Goal: Task Accomplishment & Management: Manage account settings

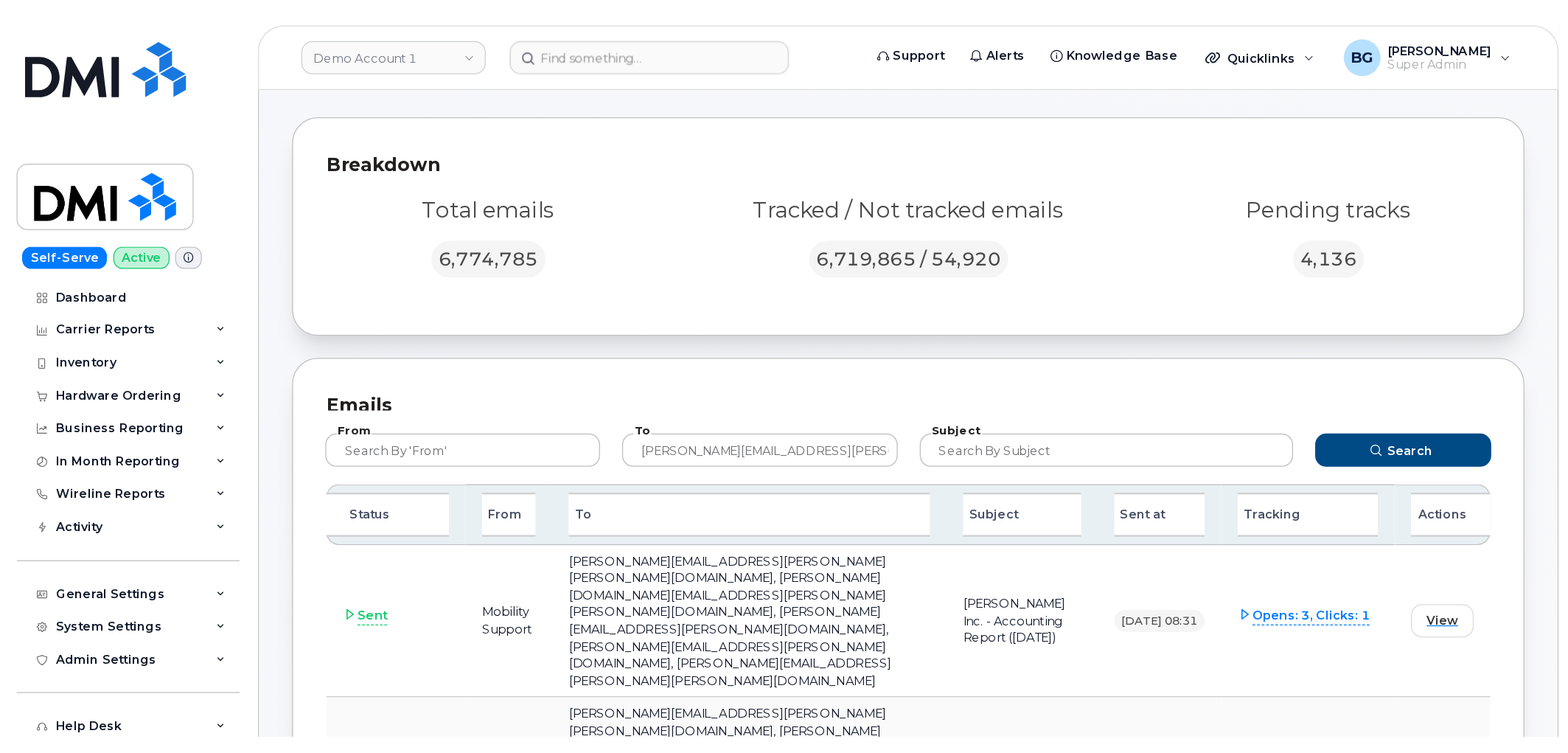
scroll to position [55, 0]
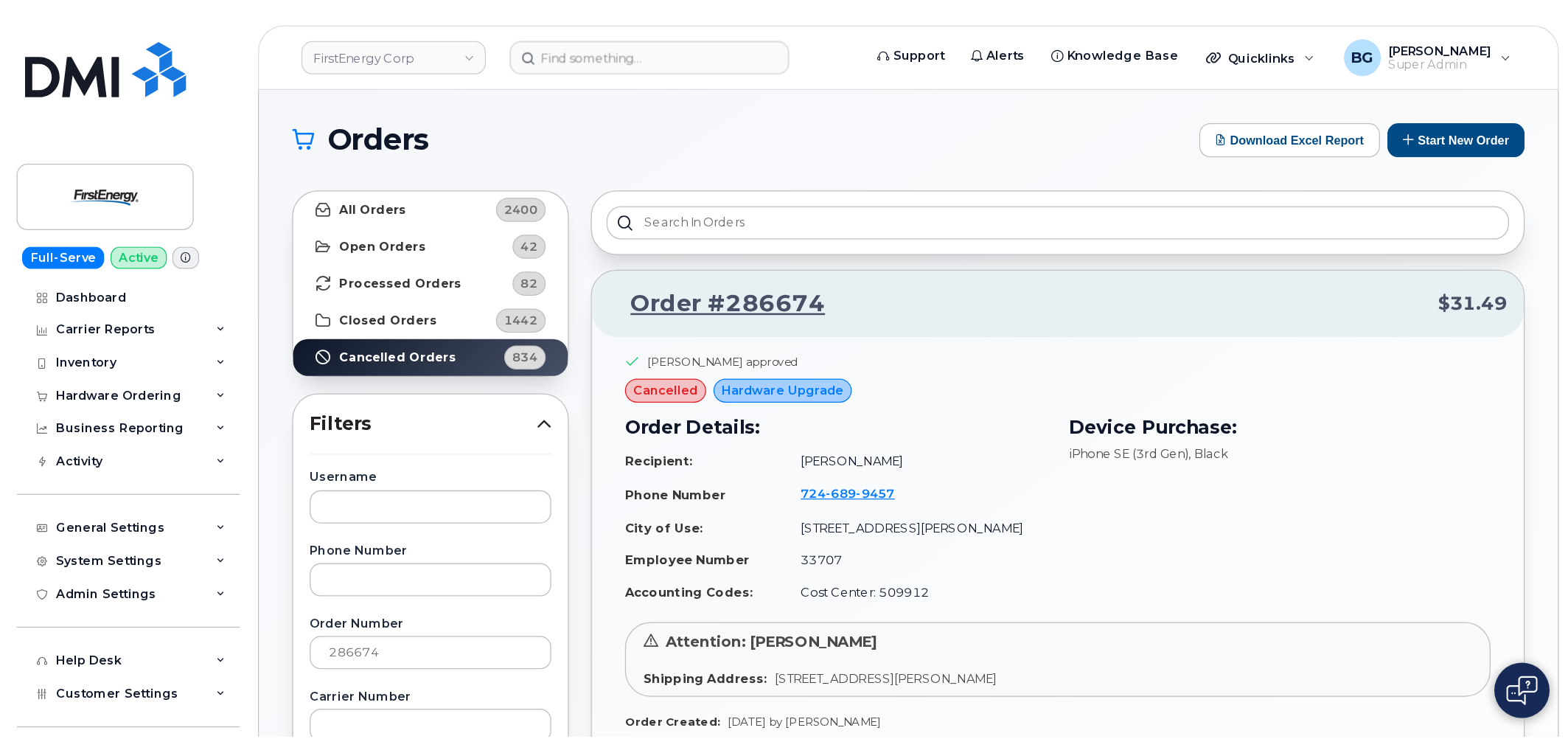
scroll to position [164, 0]
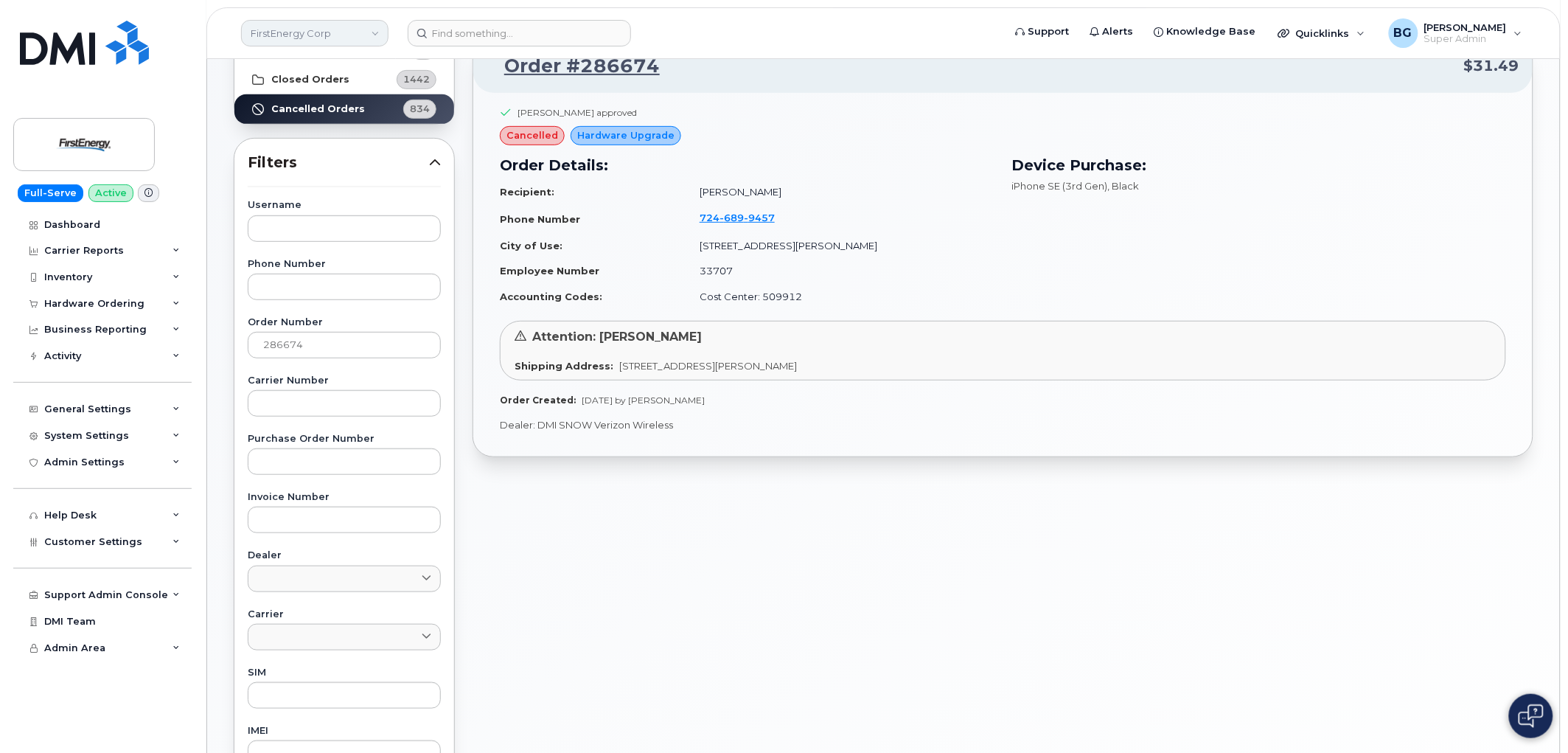
click at [278, 38] on link "FirstEnergy Corp" at bounding box center [314, 34] width 147 height 27
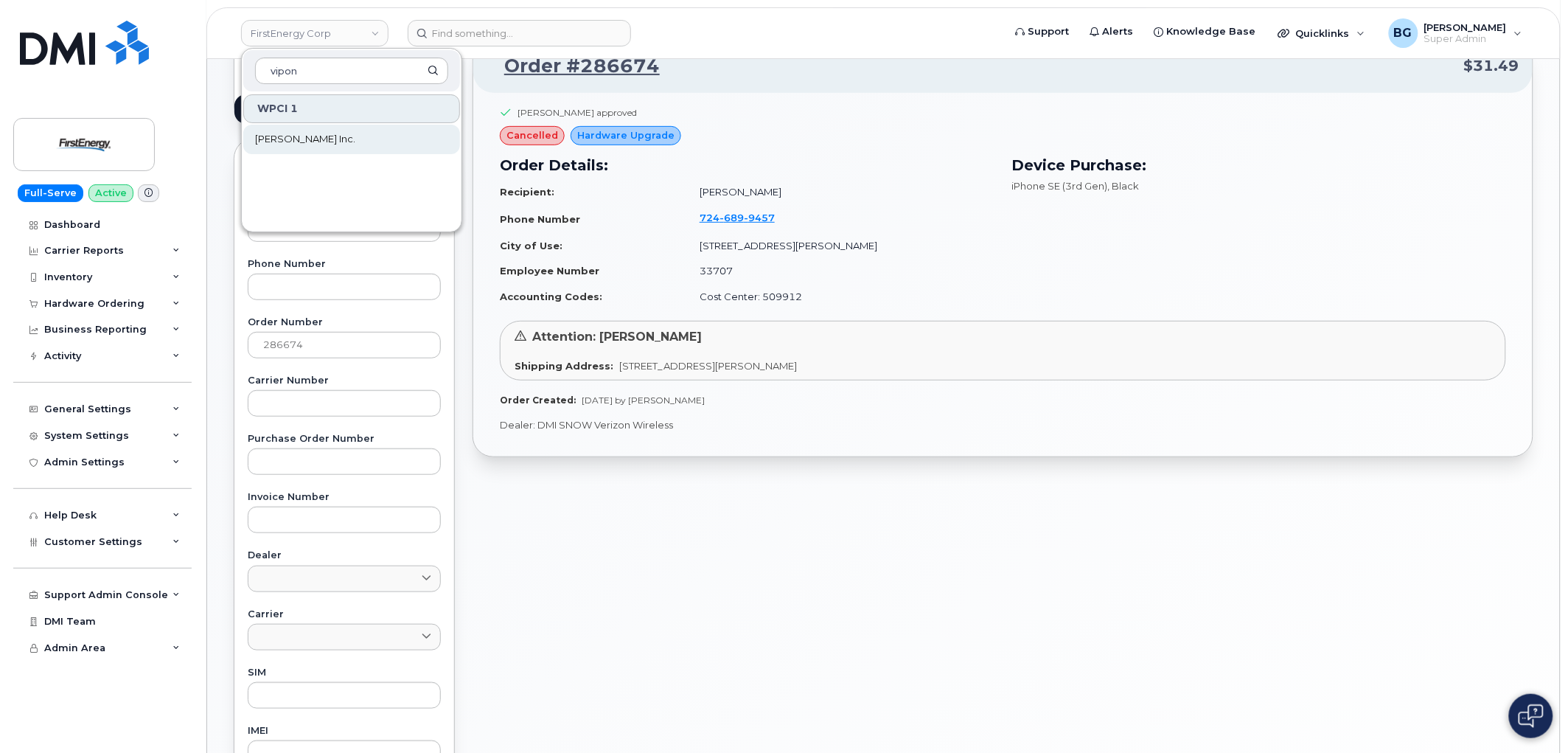
type input "vipon"
click at [281, 136] on span "[PERSON_NAME] Inc." at bounding box center [305, 140] width 100 height 15
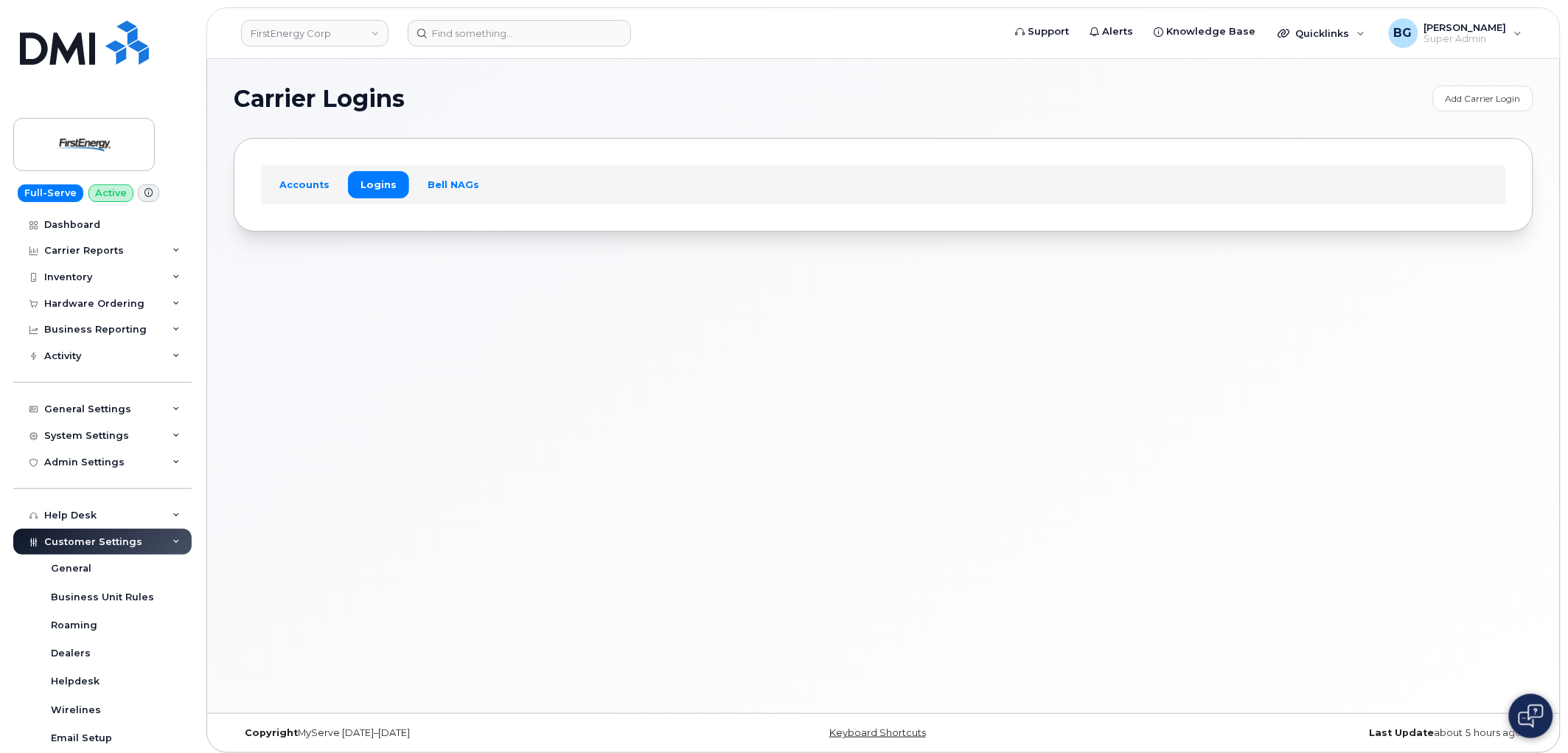
scroll to position [329, 0]
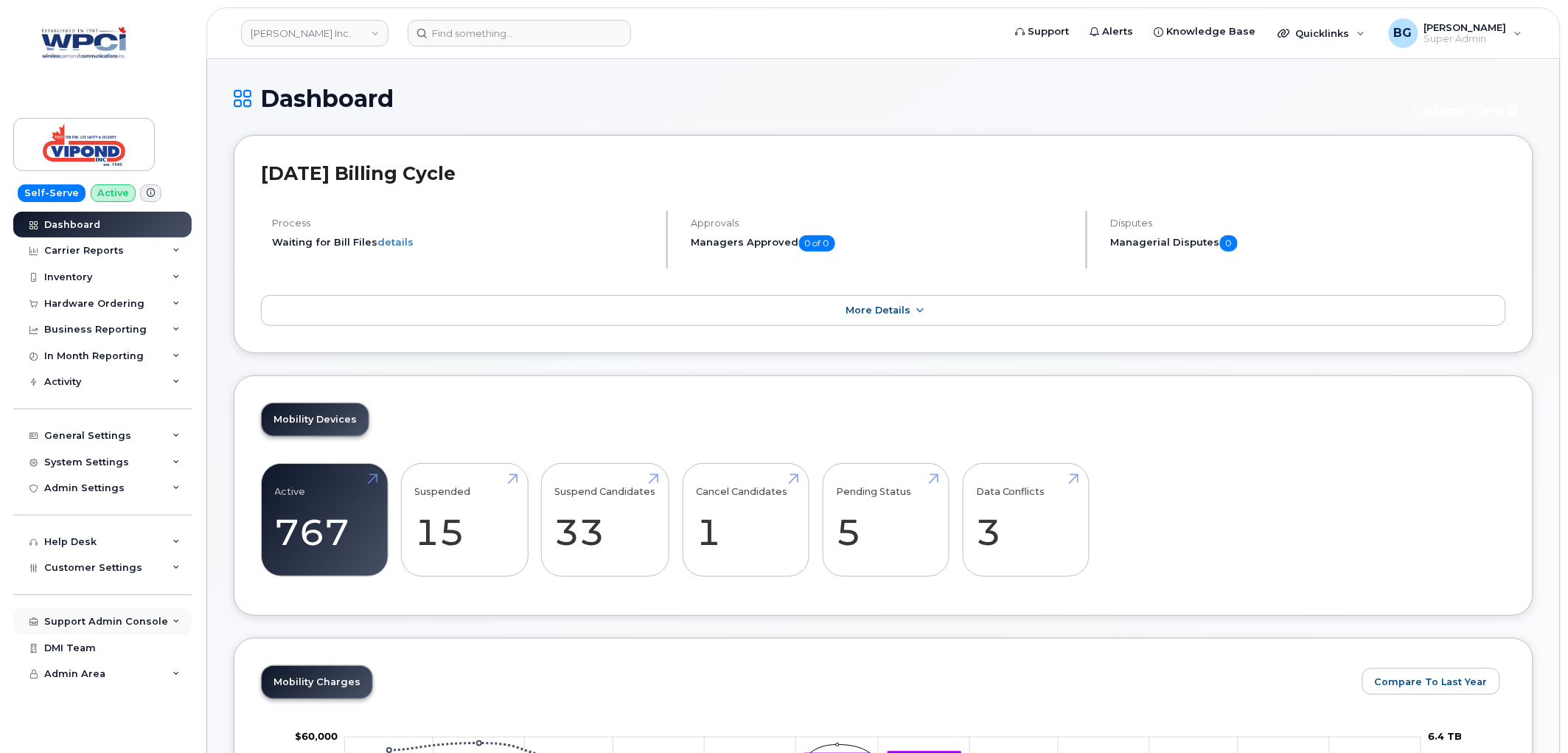
click at [92, 623] on div "Support Admin Console" at bounding box center [106, 622] width 124 height 12
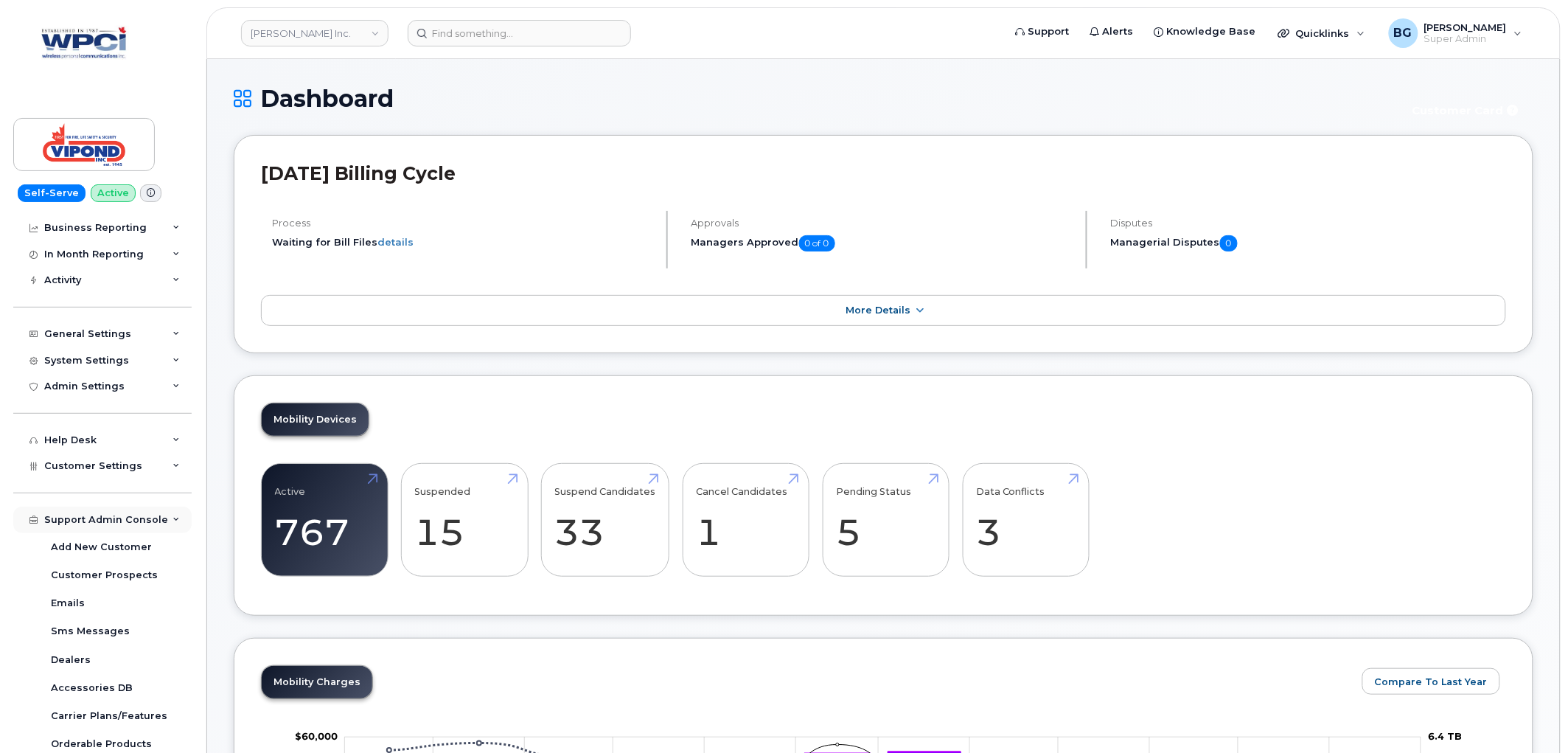
scroll to position [108, 0]
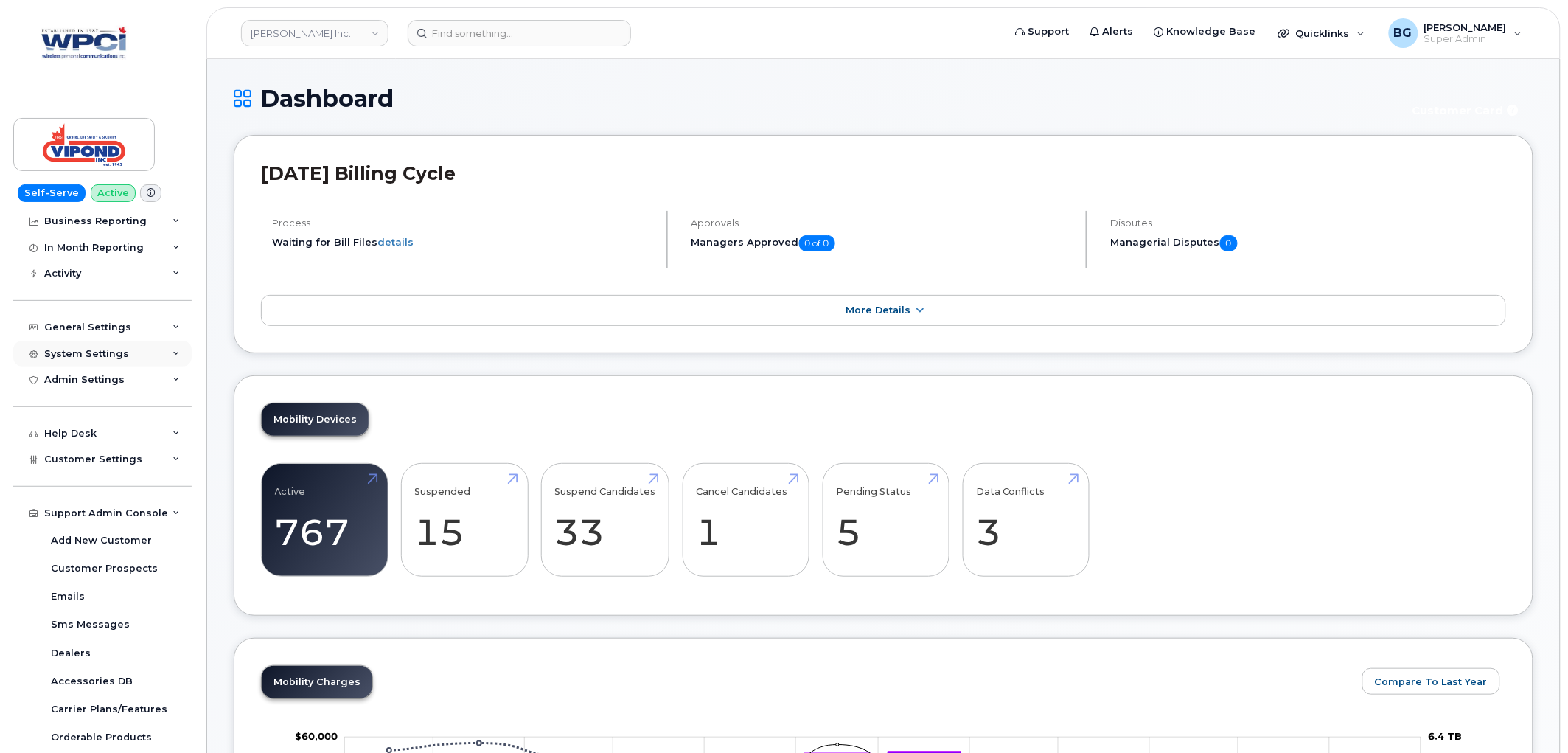
click at [90, 350] on div "System Settings" at bounding box center [86, 354] width 84 height 12
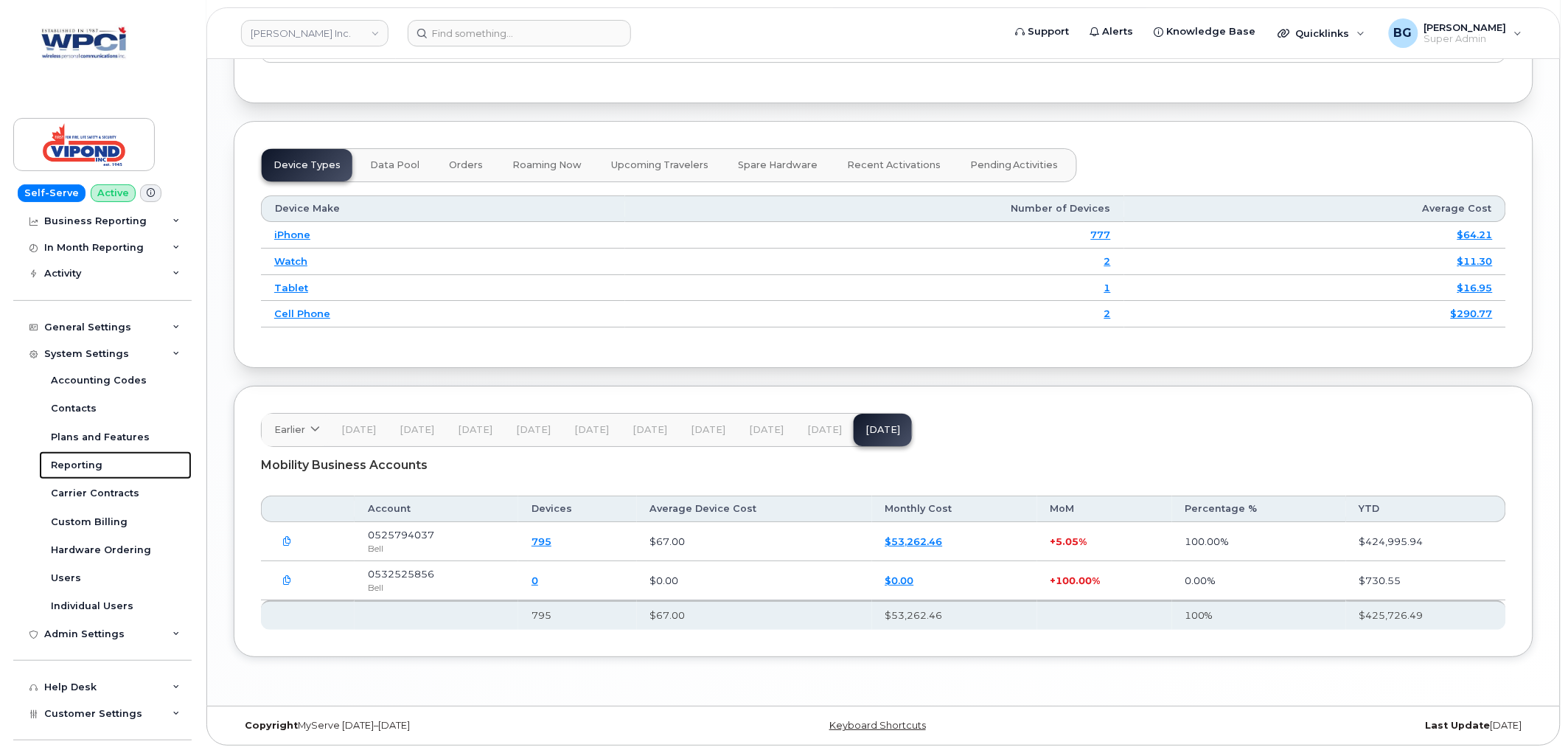
scroll to position [1696, 0]
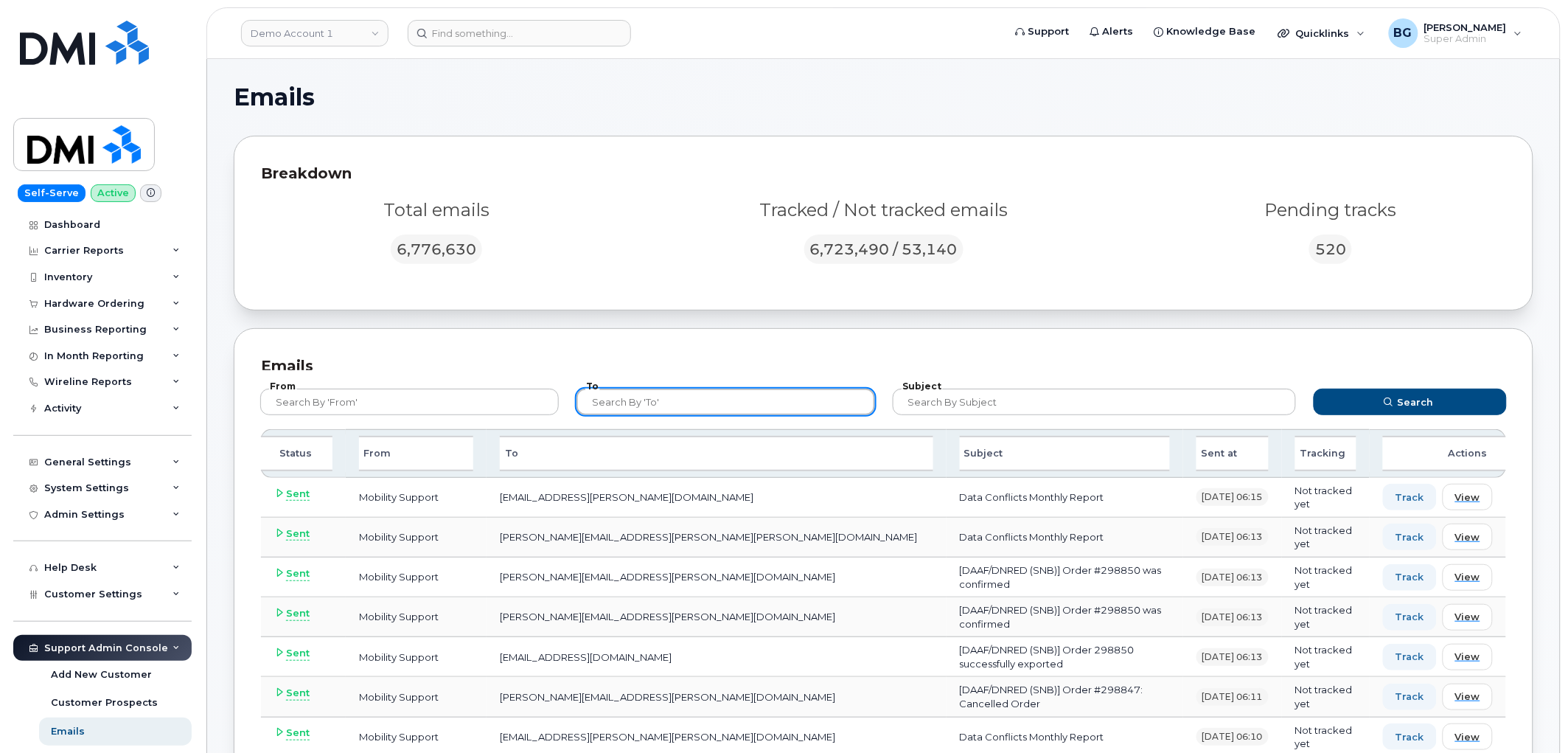
click at [753, 391] on input "text" at bounding box center [726, 402] width 299 height 27
paste input "to [PERSON_NAME][EMAIL_ADDRESS][PERSON_NAME][PERSON_NAME][DOMAIN_NAME]"
click at [601, 401] on input "to [PERSON_NAME][EMAIL_ADDRESS][PERSON_NAME][PERSON_NAME][DOMAIN_NAME]" at bounding box center [726, 402] width 299 height 27
type input "[PERSON_NAME][EMAIL_ADDRESS][PERSON_NAME][PERSON_NAME][DOMAIN_NAME]"
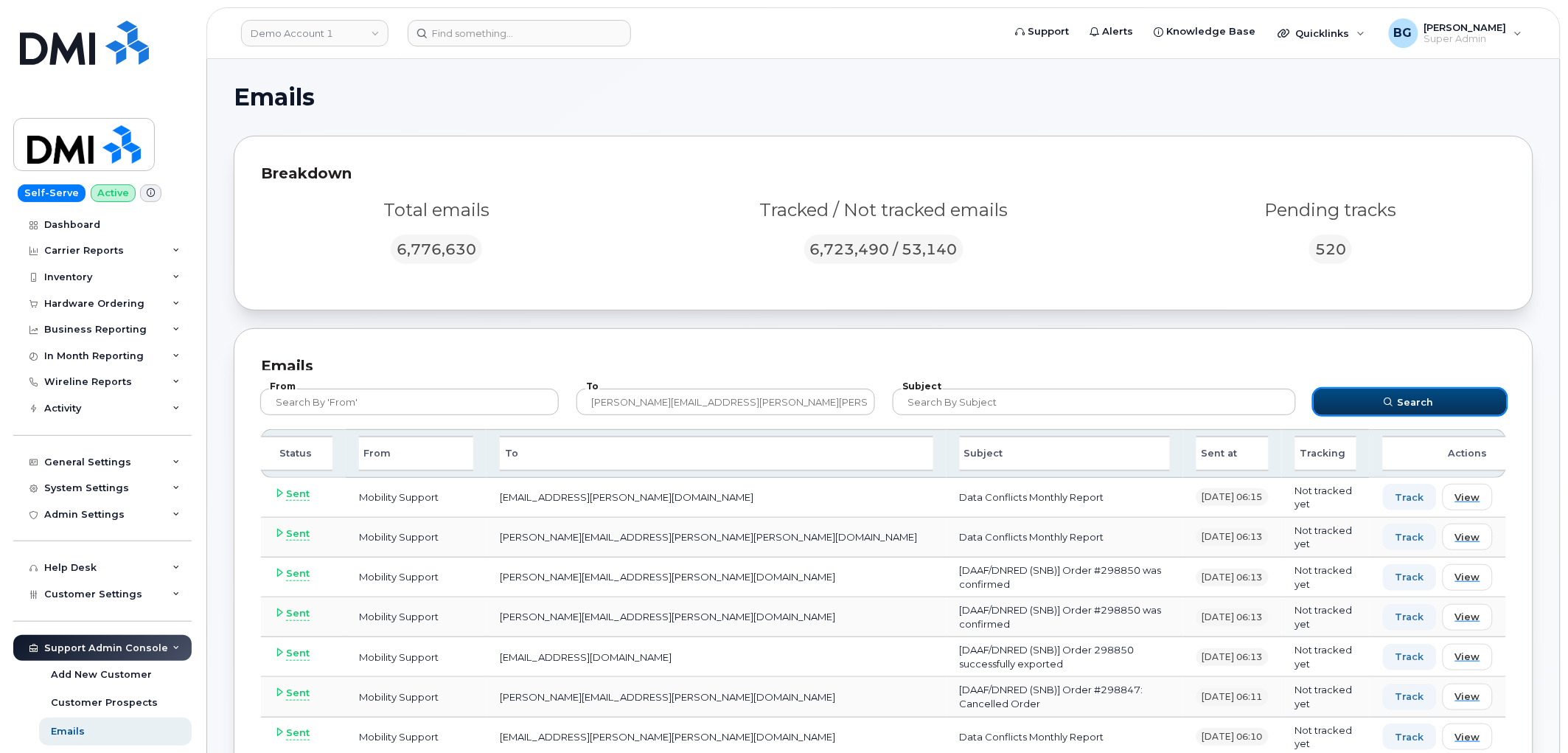
click at [1409, 397] on span "Search" at bounding box center [1416, 402] width 36 height 14
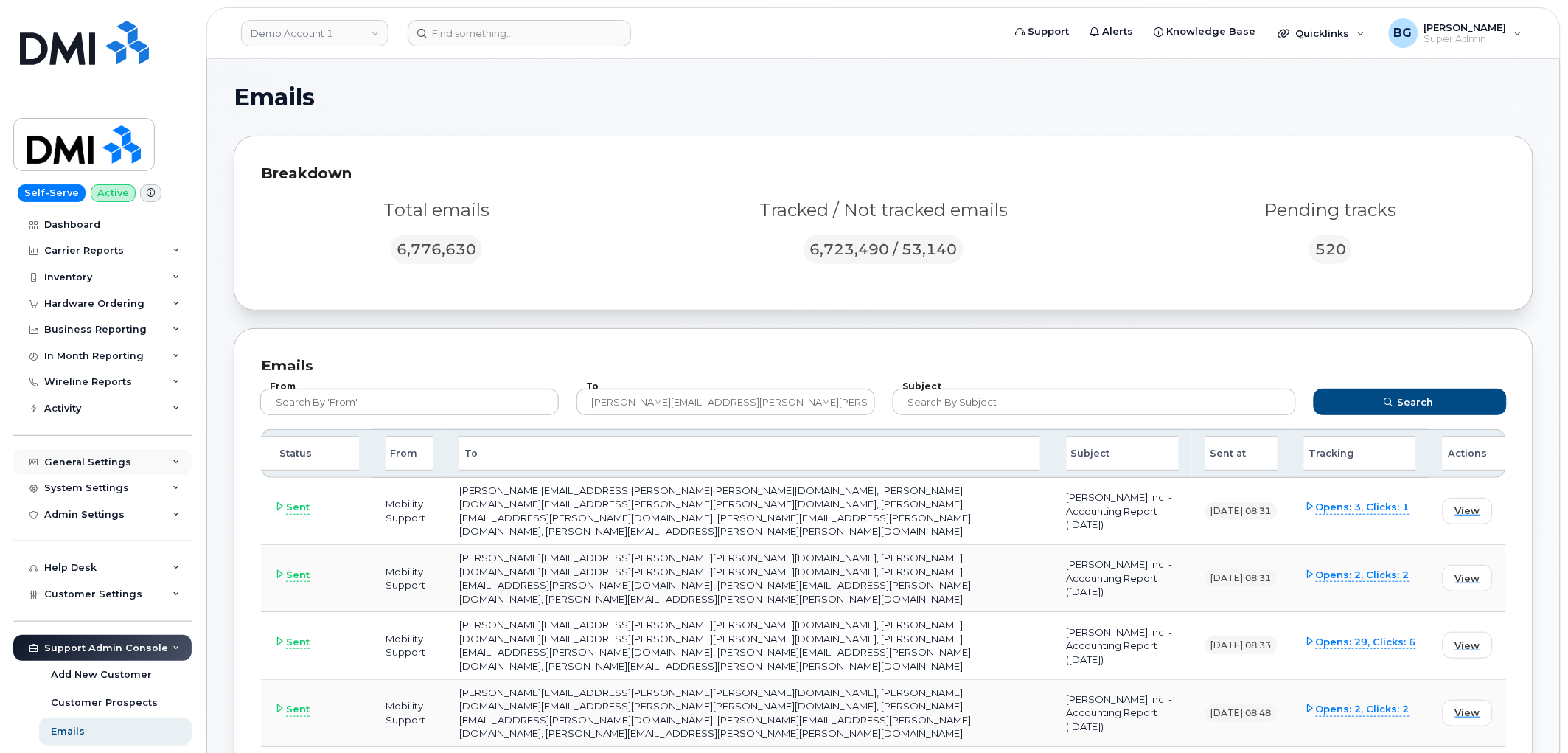
click at [97, 459] on div "General Settings" at bounding box center [87, 462] width 87 height 12
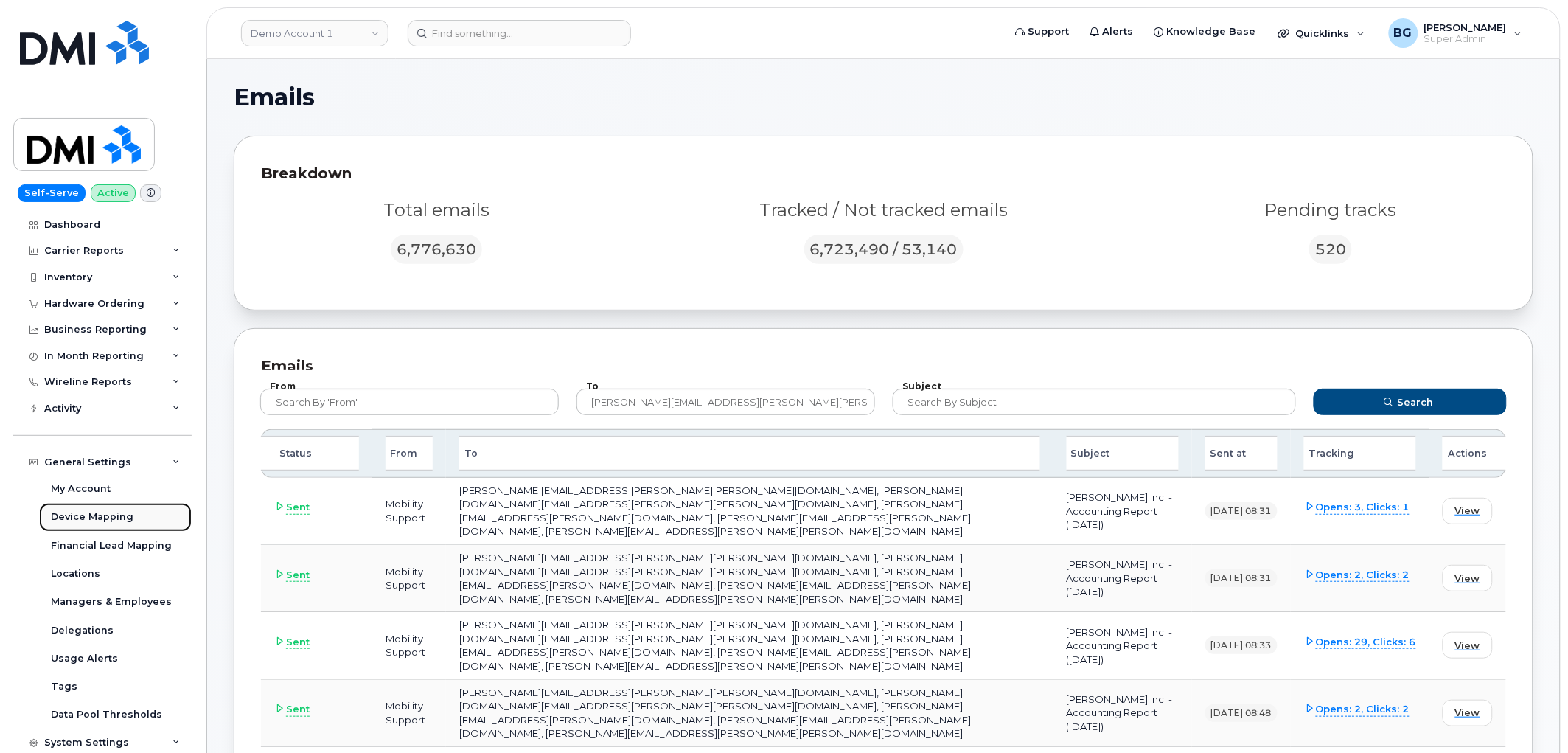
click at [77, 521] on div "Device Mapping" at bounding box center [92, 517] width 83 height 13
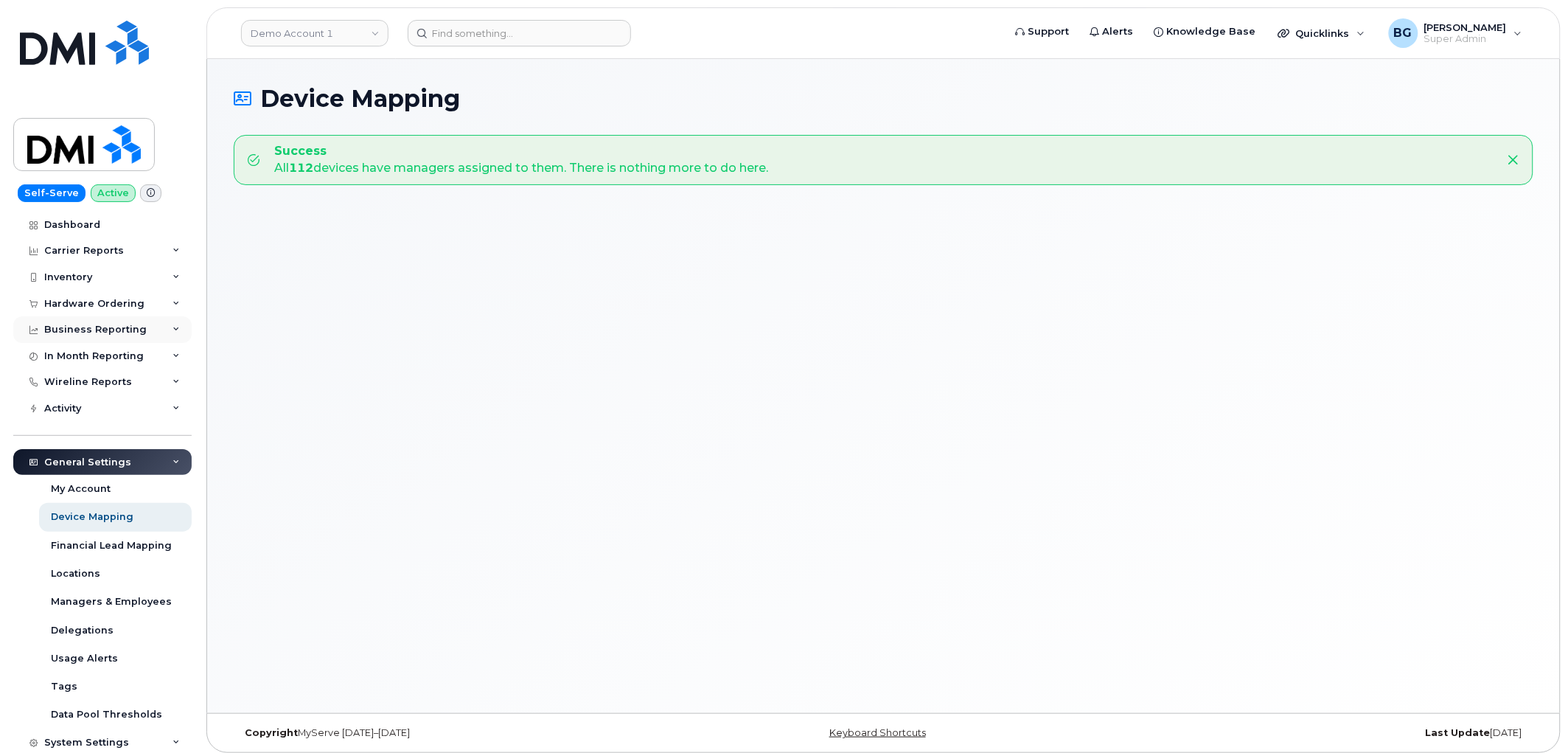
click at [86, 332] on div "Business Reporting" at bounding box center [95, 329] width 102 height 12
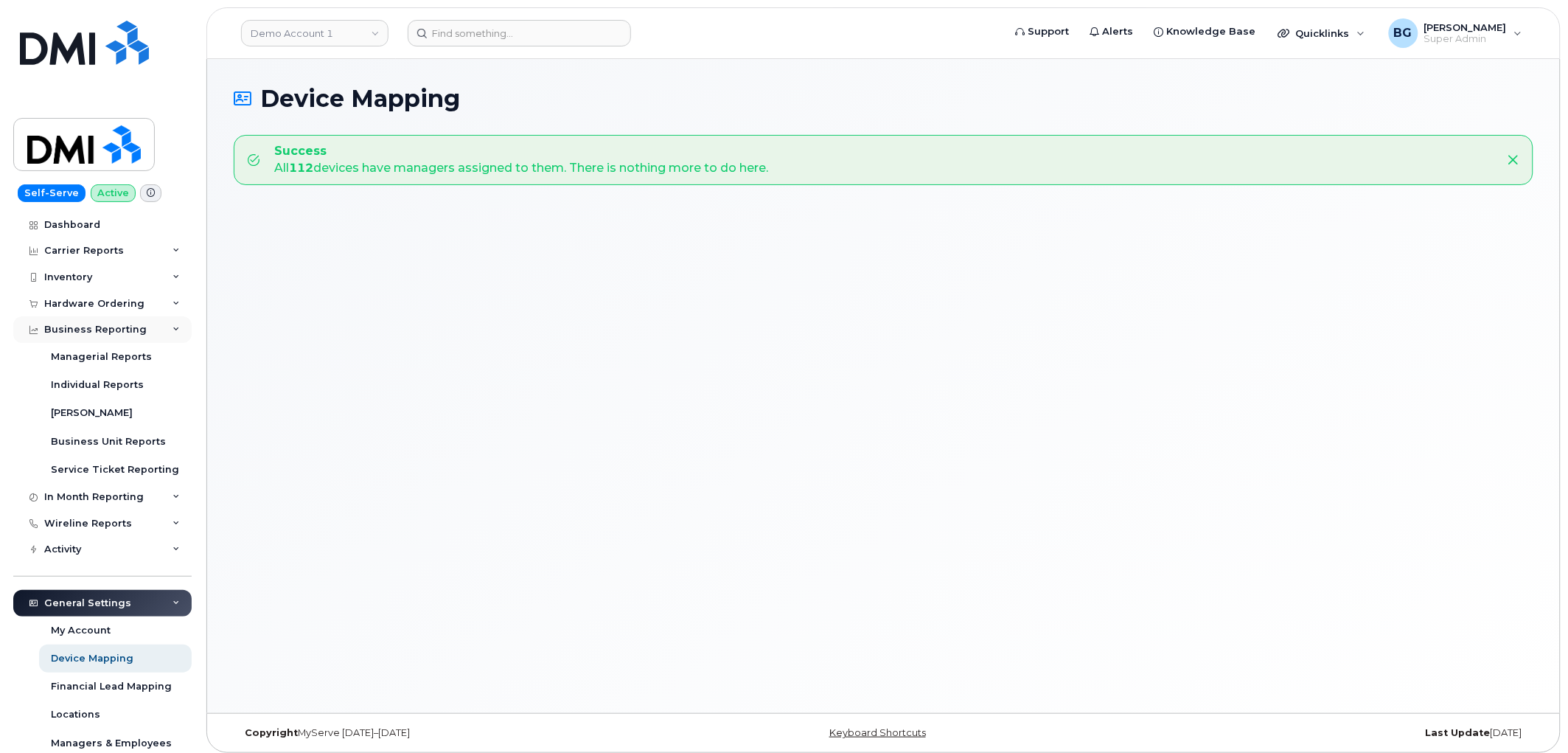
click at [86, 332] on div "Business Reporting" at bounding box center [95, 329] width 102 height 12
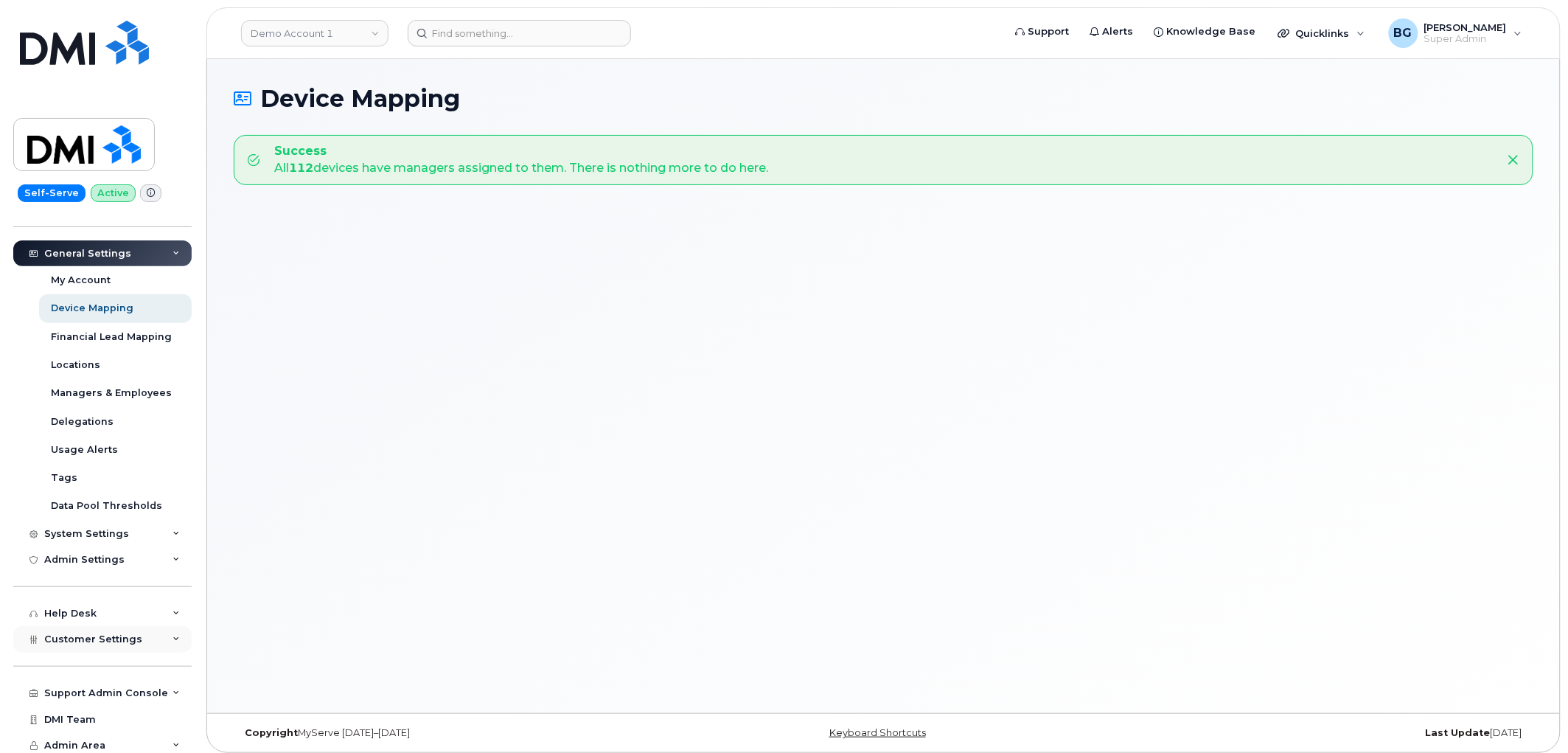
scroll to position [214, 0]
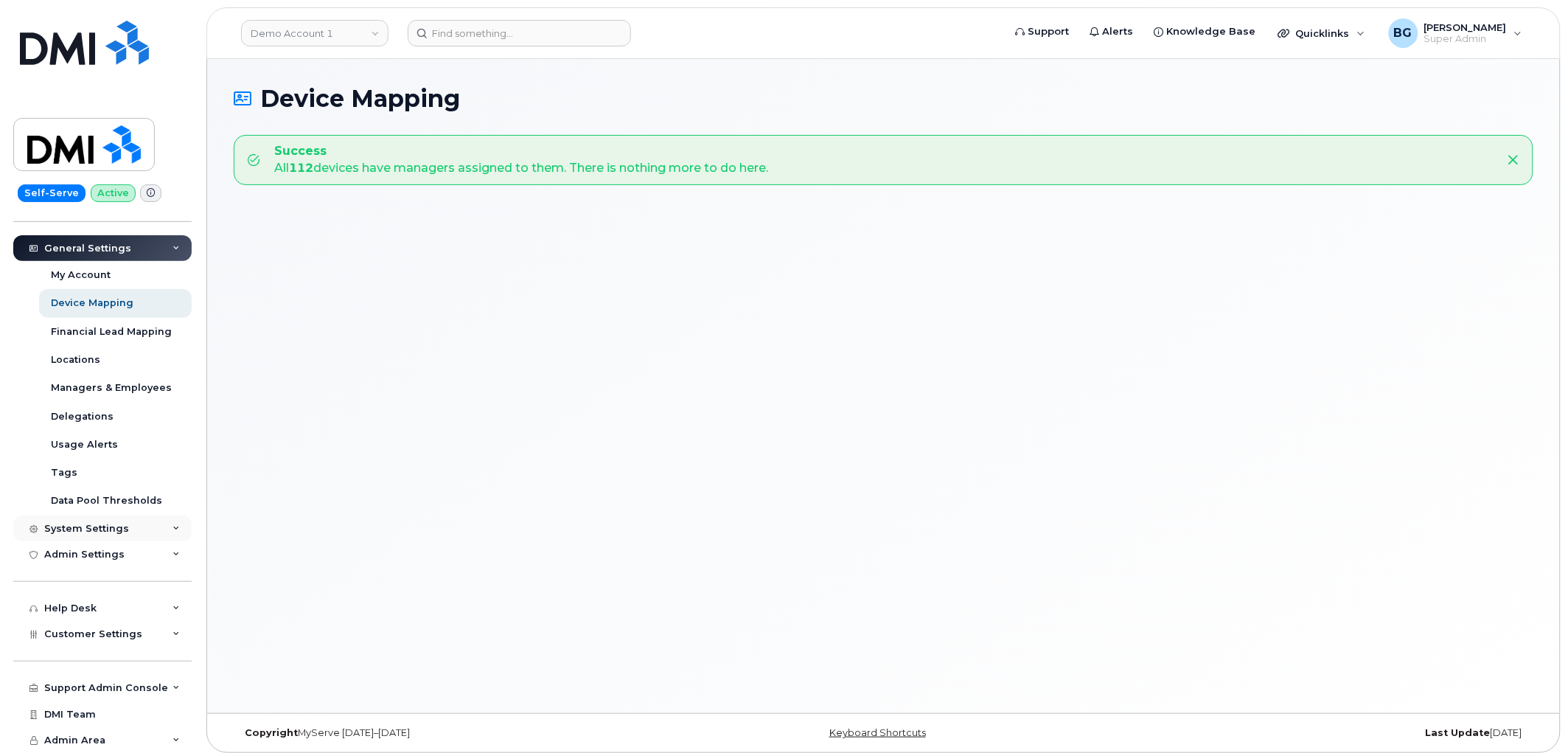
click at [83, 523] on div "System Settings" at bounding box center [86, 529] width 84 height 12
click at [72, 639] on div "Reporting" at bounding box center [76, 640] width 52 height 13
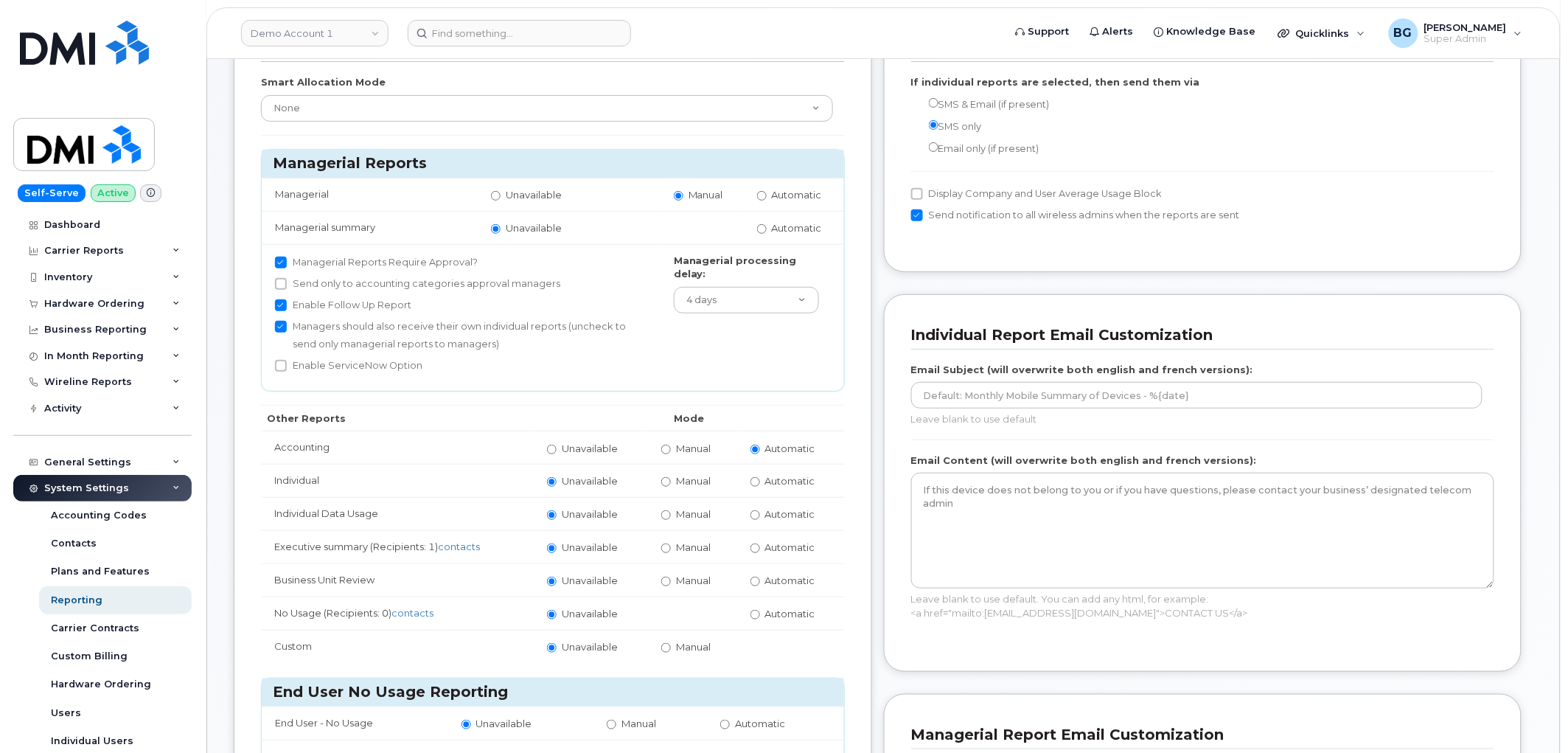
scroll to position [164, 0]
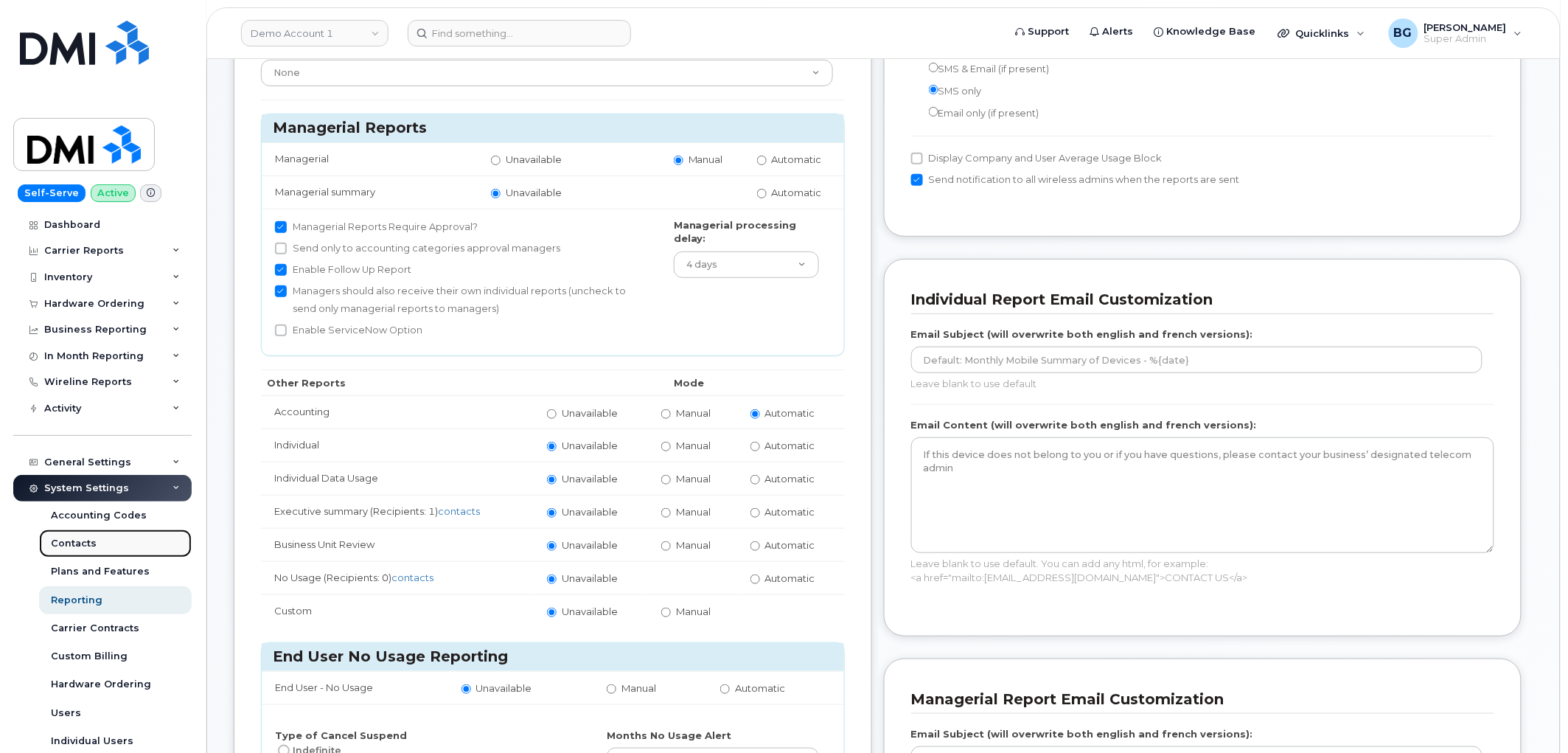
click at [75, 540] on div "Contacts" at bounding box center [73, 543] width 46 height 13
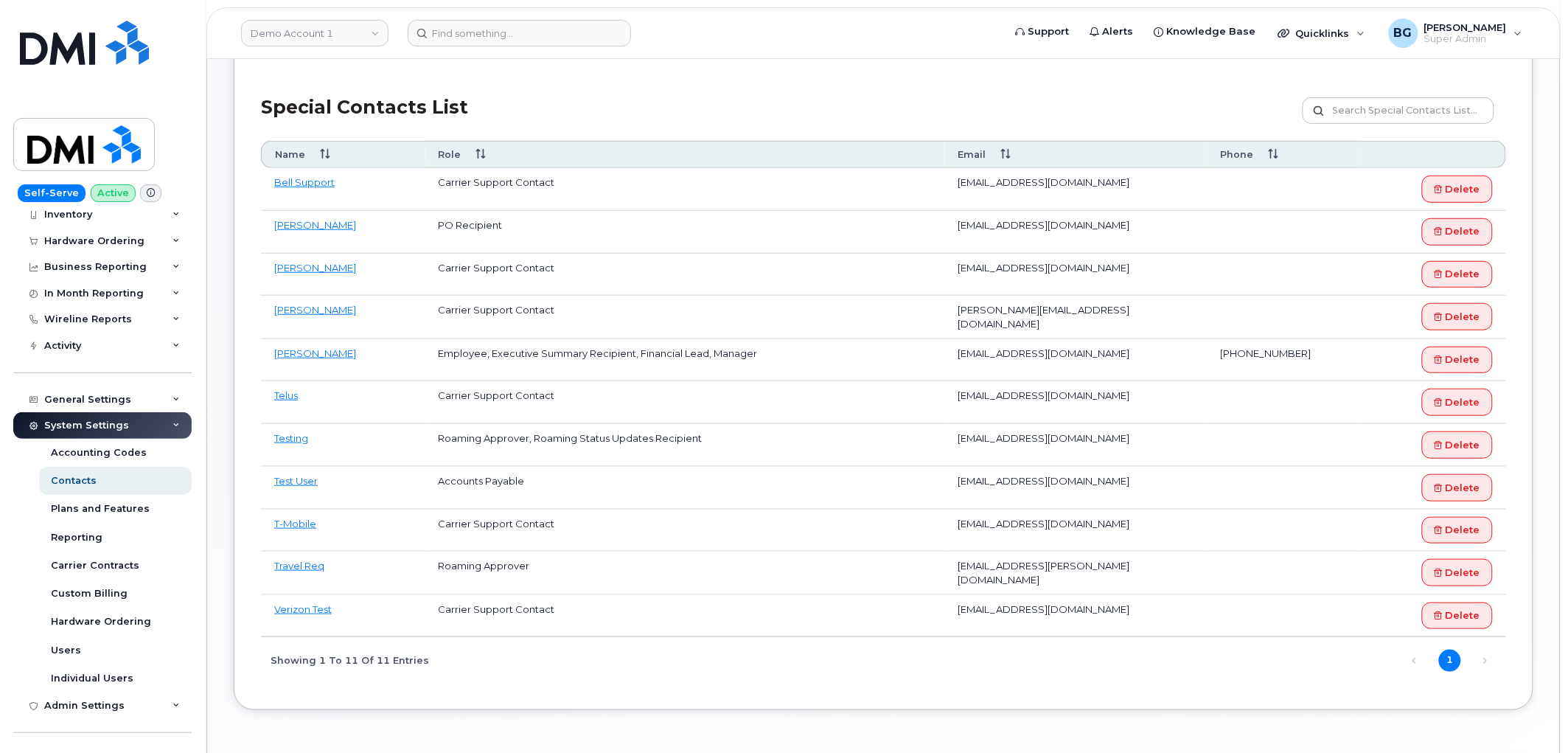
scroll to position [214, 0]
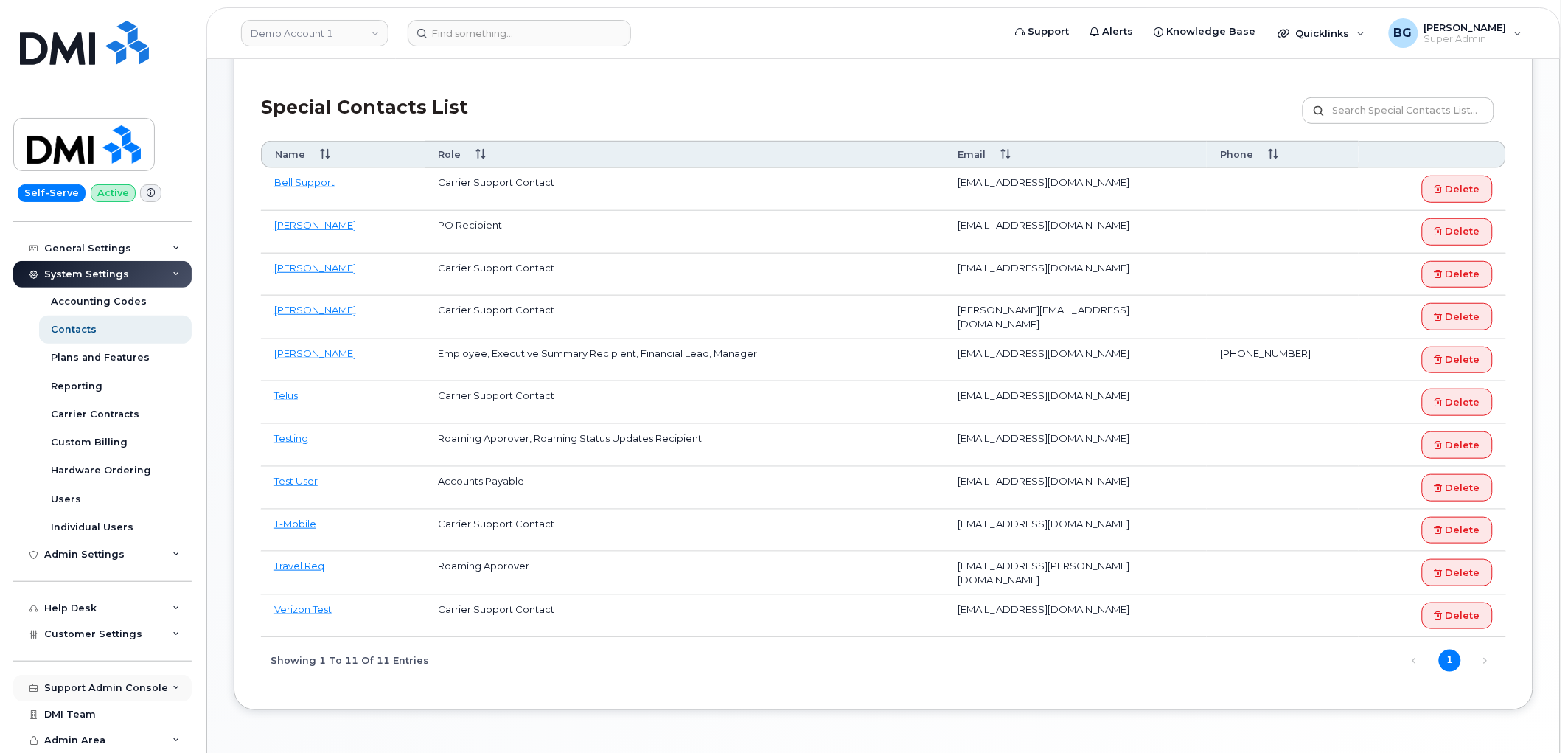
click at [88, 695] on div "Support Admin Console" at bounding box center [102, 688] width 179 height 27
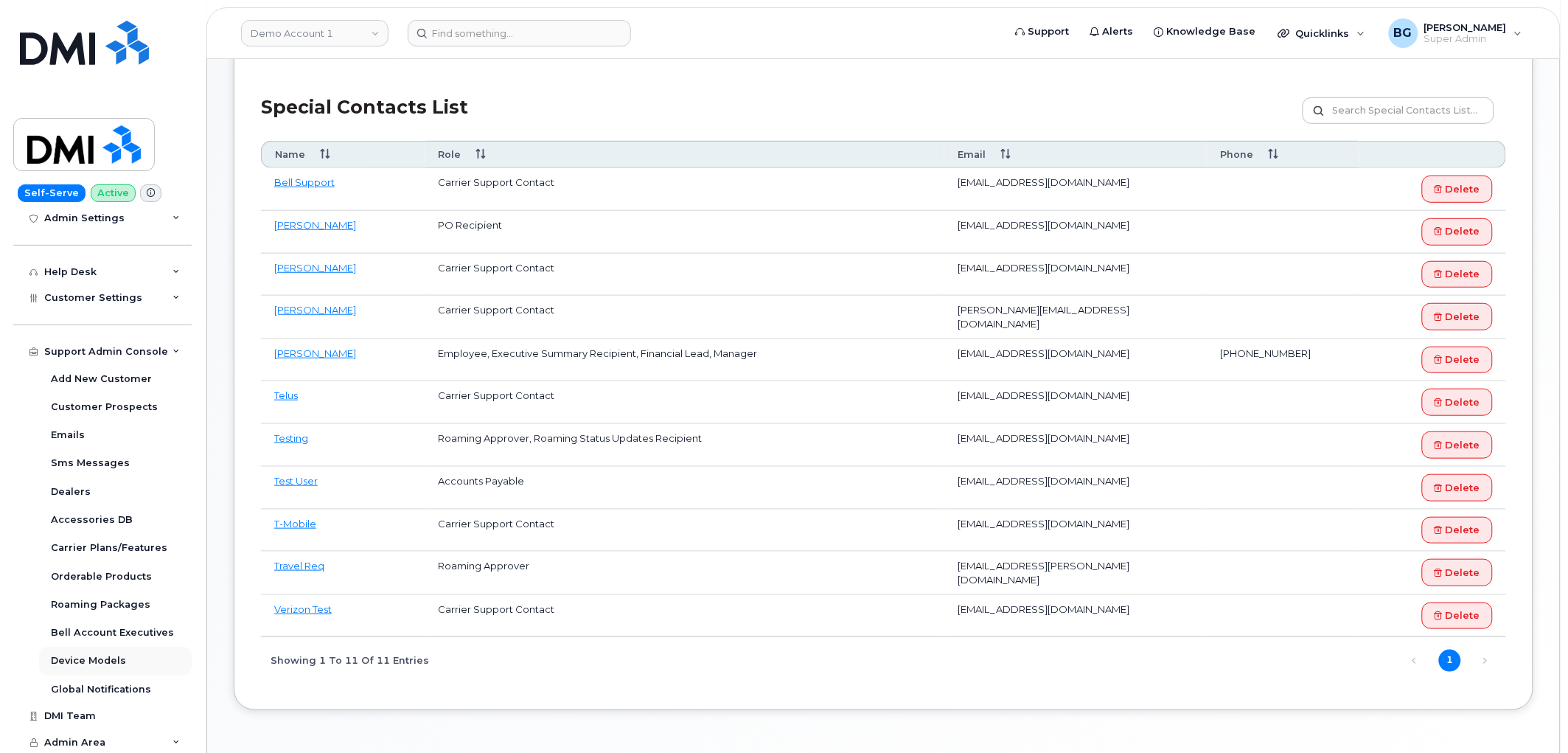
scroll to position [551, 0]
click at [86, 710] on div "DMI Team" at bounding box center [69, 715] width 52 height 12
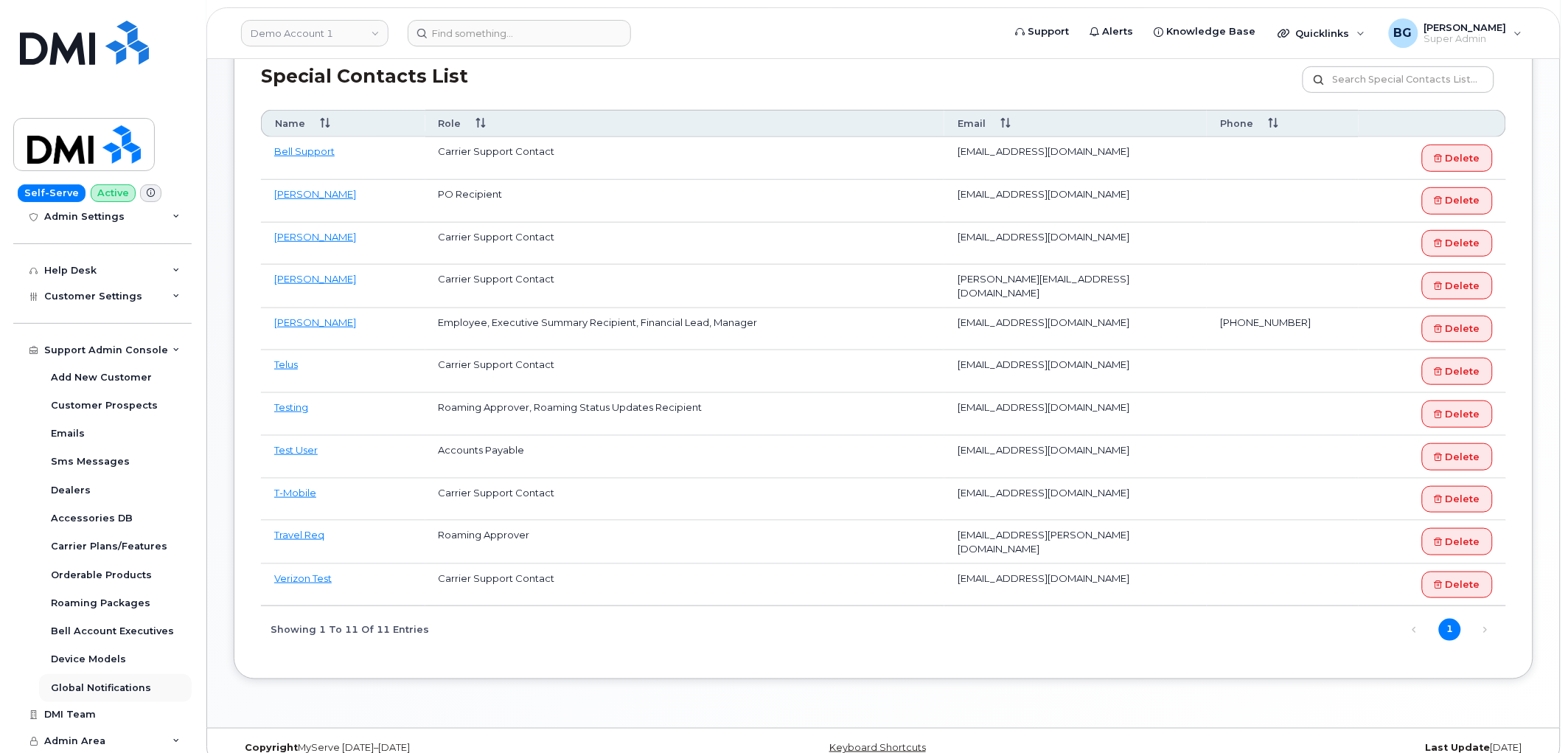
scroll to position [274, 0]
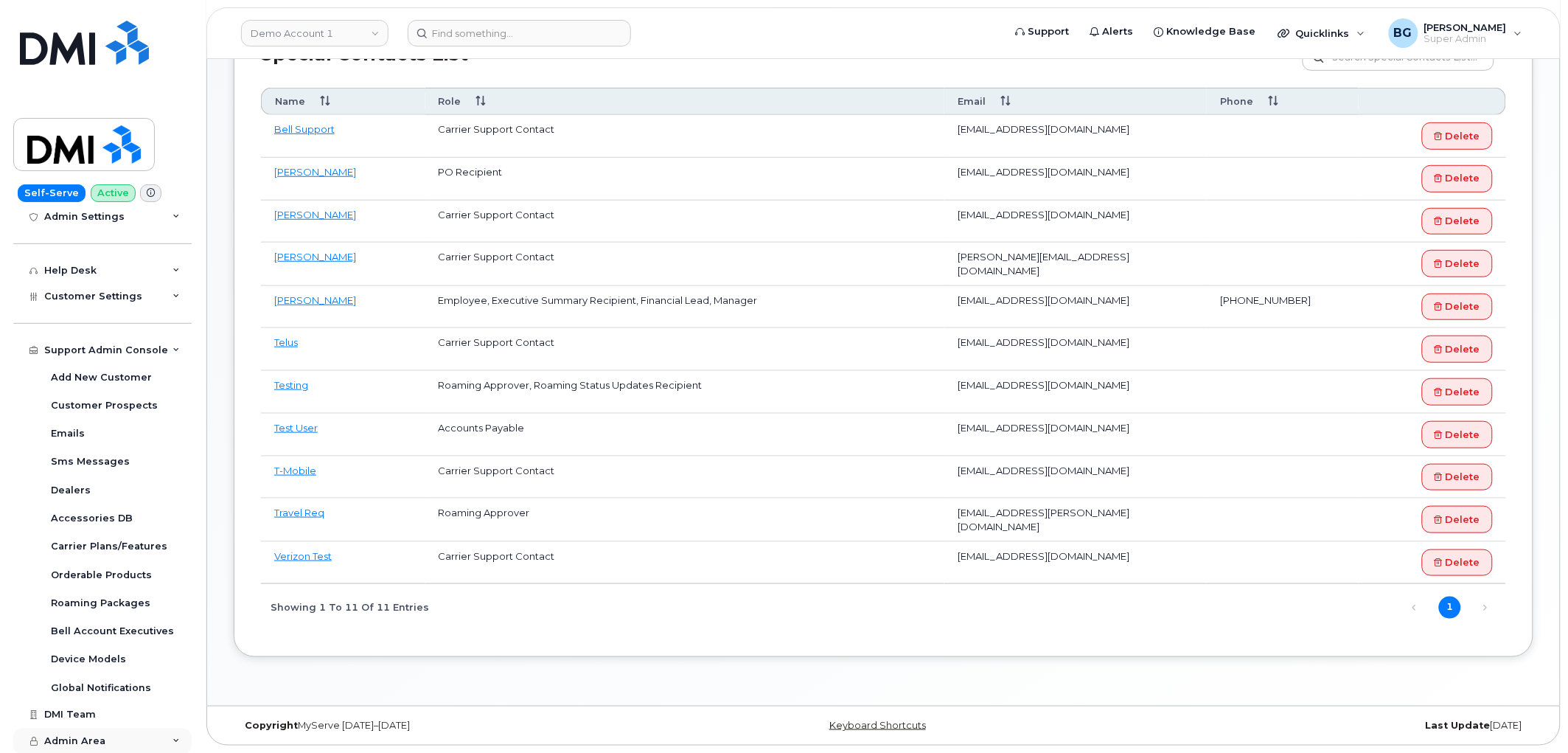
click at [82, 737] on span "Admin Area" at bounding box center [75, 741] width 61 height 11
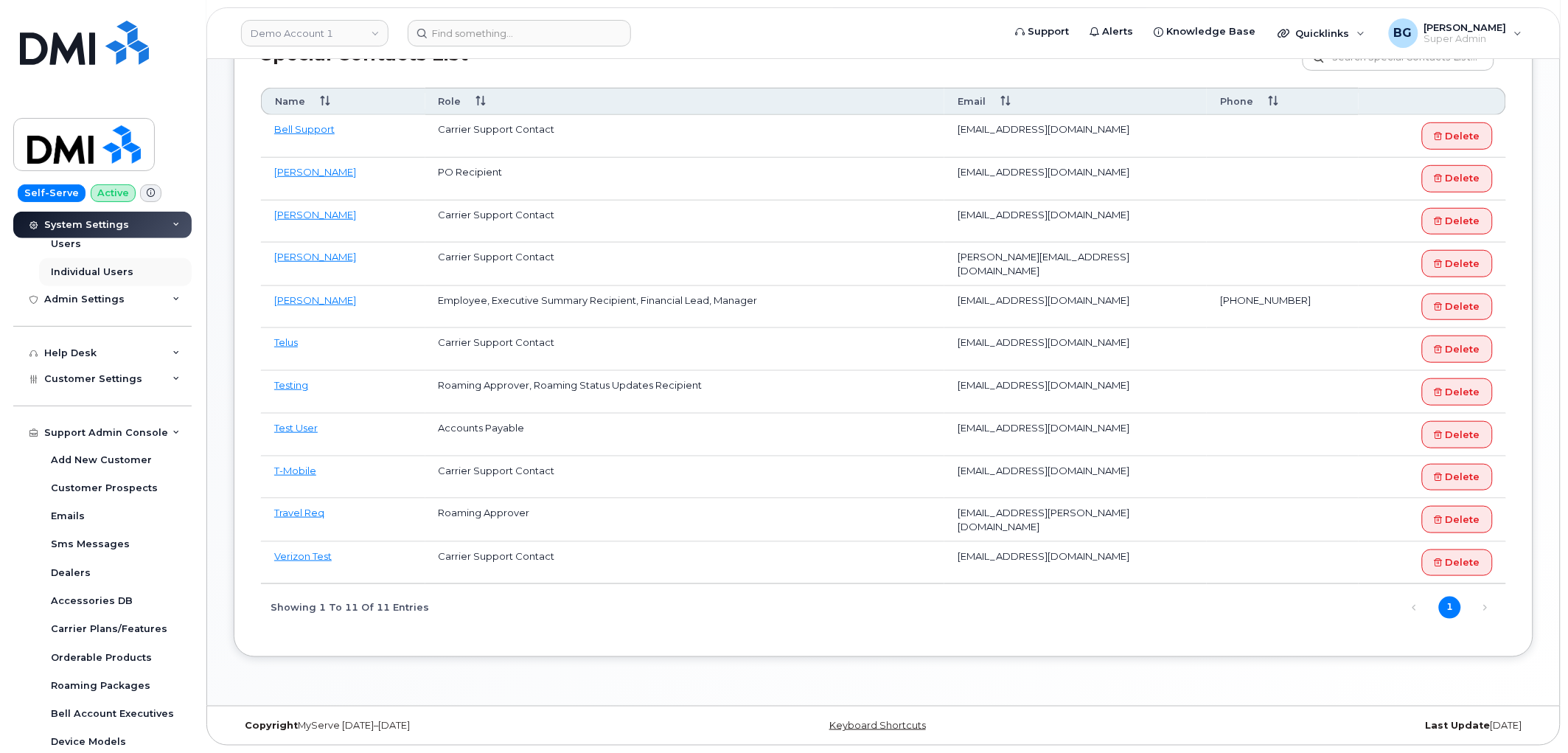
scroll to position [452, 0]
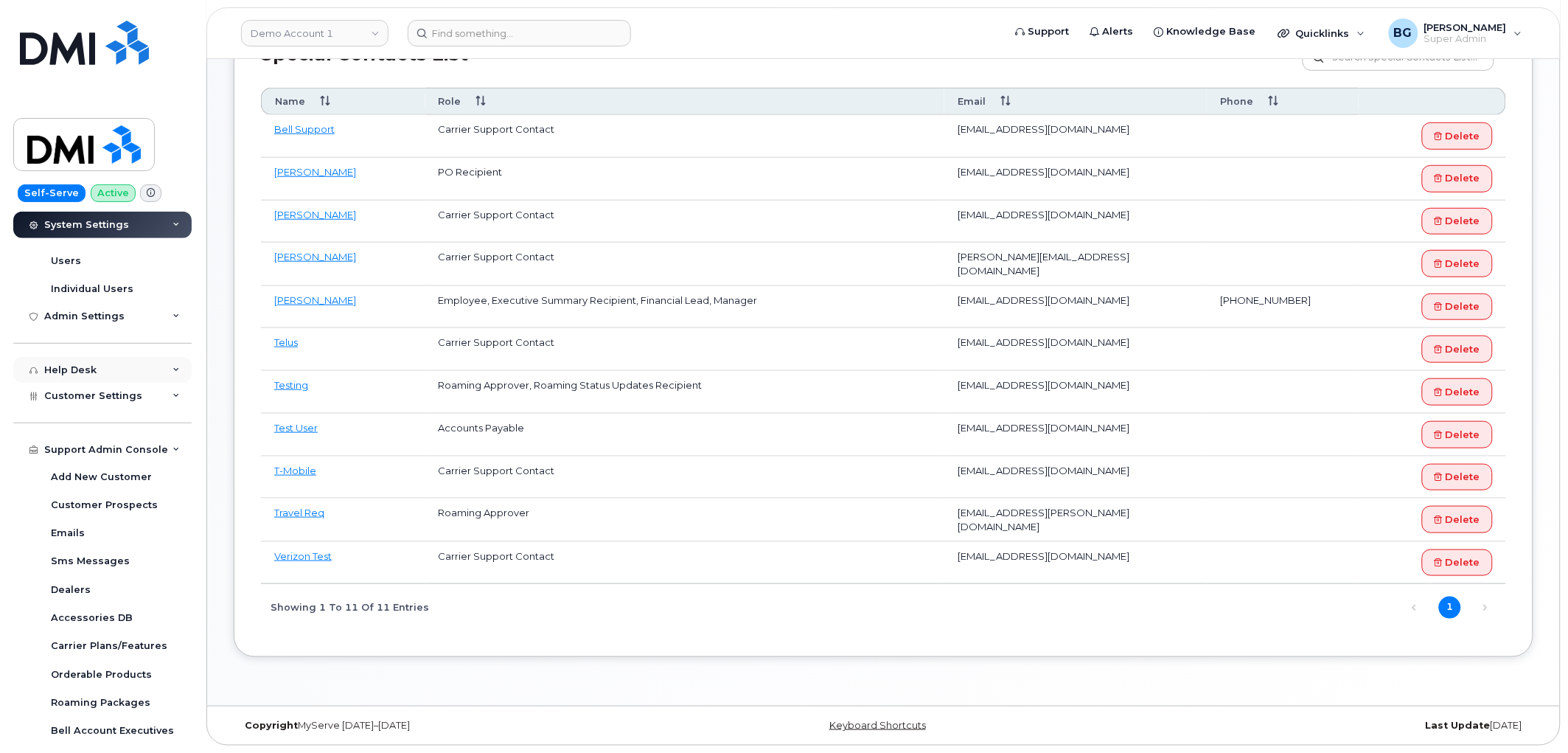
click at [86, 369] on div "Help Desk" at bounding box center [70, 371] width 52 height 12
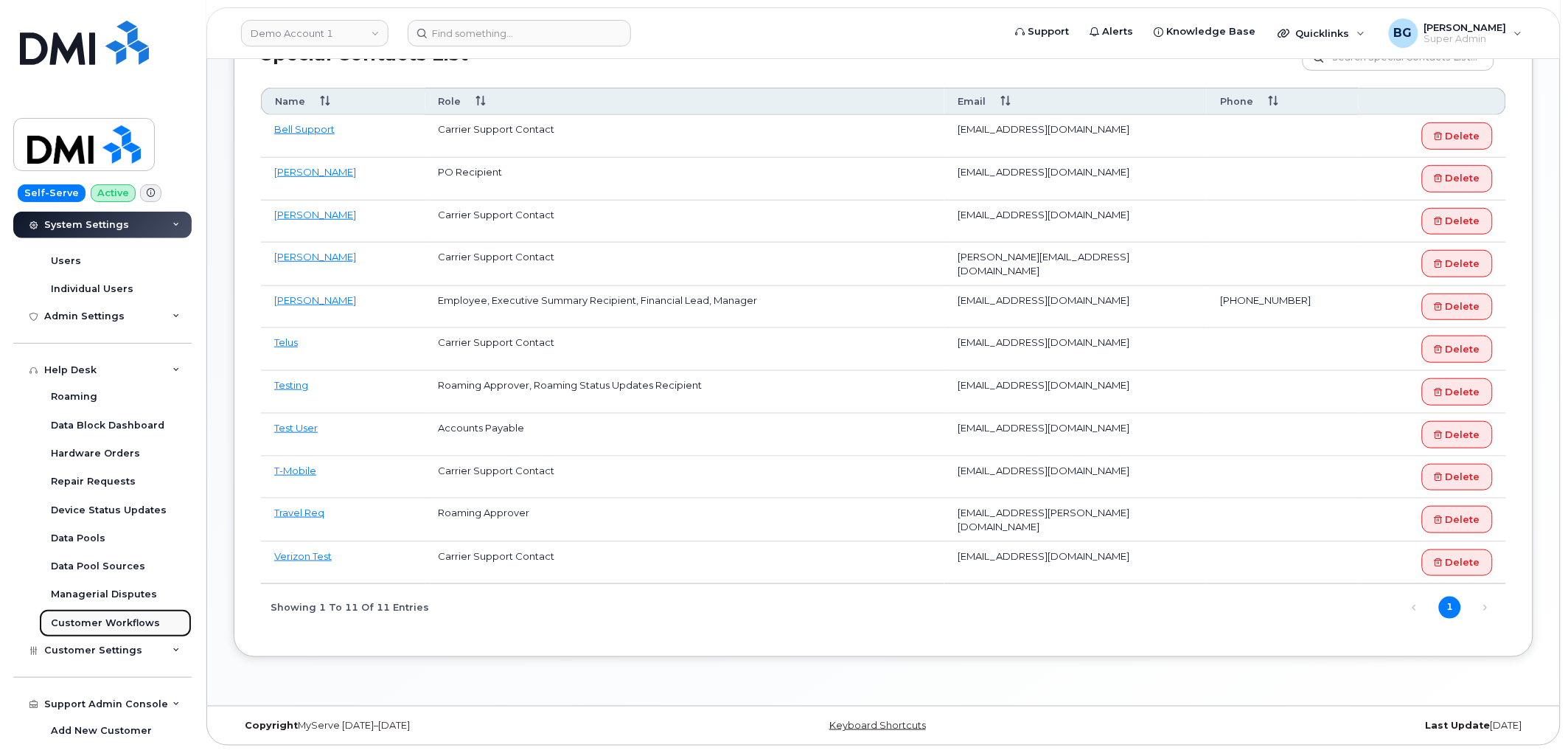
click at [93, 617] on div "Customer Workflows" at bounding box center [105, 623] width 109 height 13
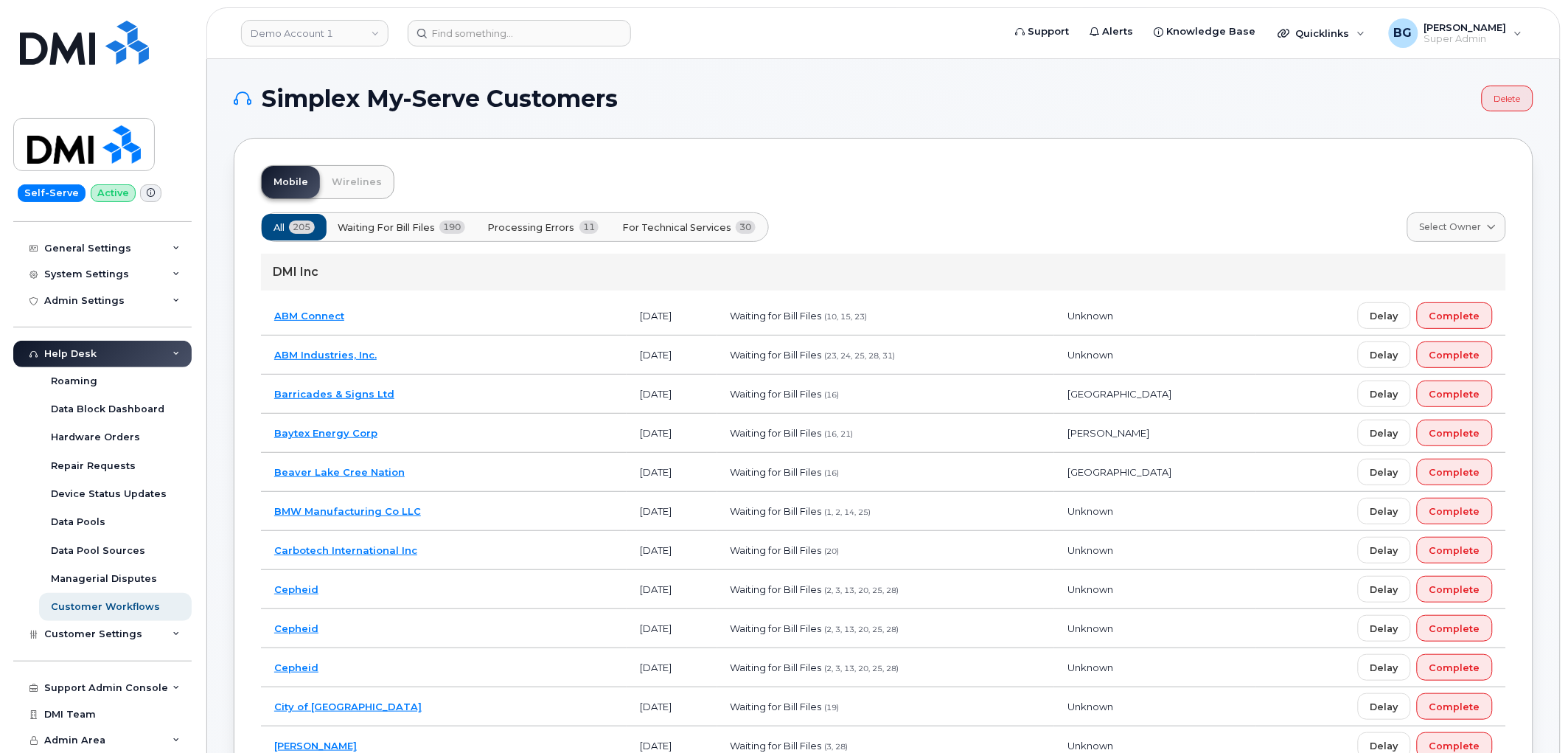
click at [684, 223] on span "For Technical Services" at bounding box center [677, 227] width 109 height 14
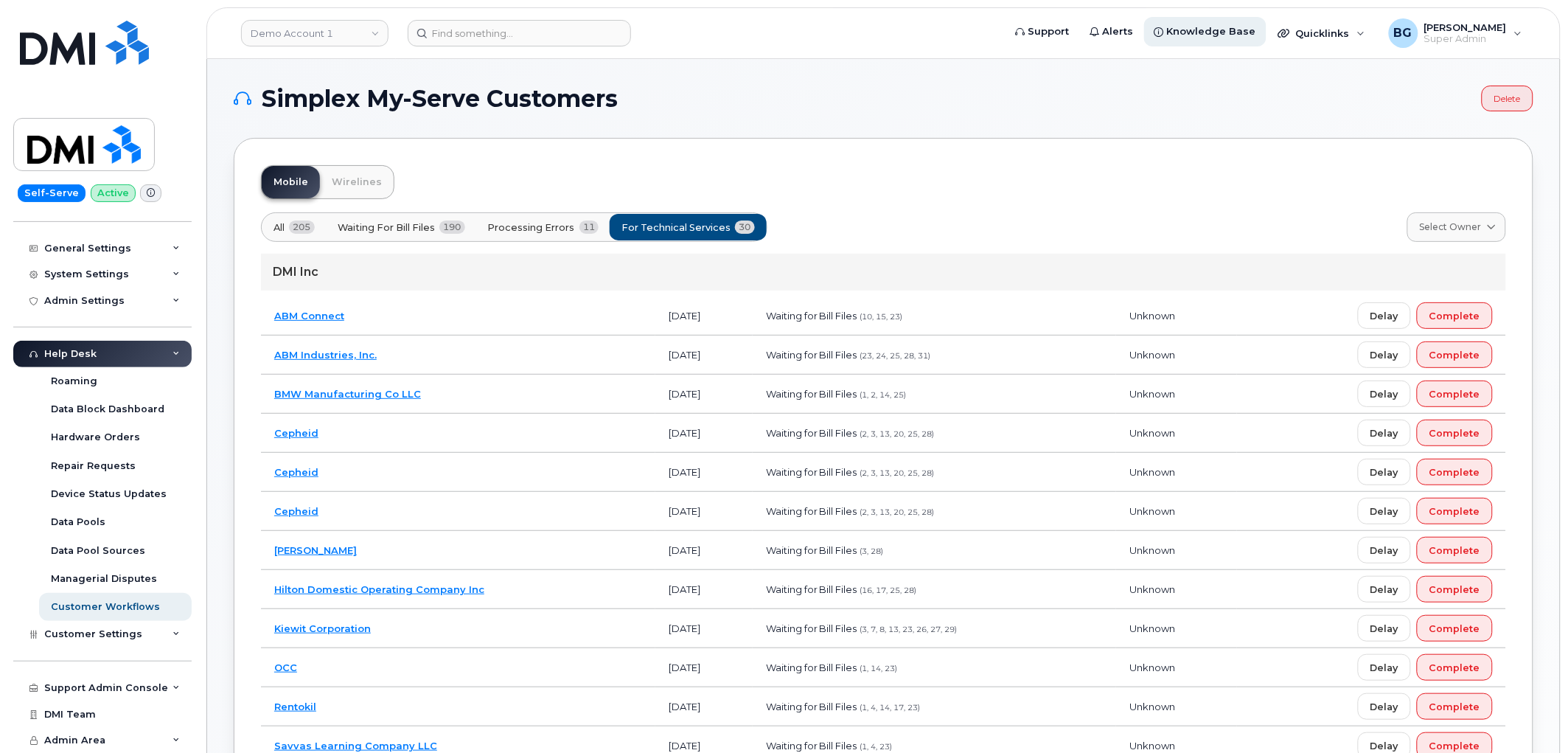
scroll to position [586, 0]
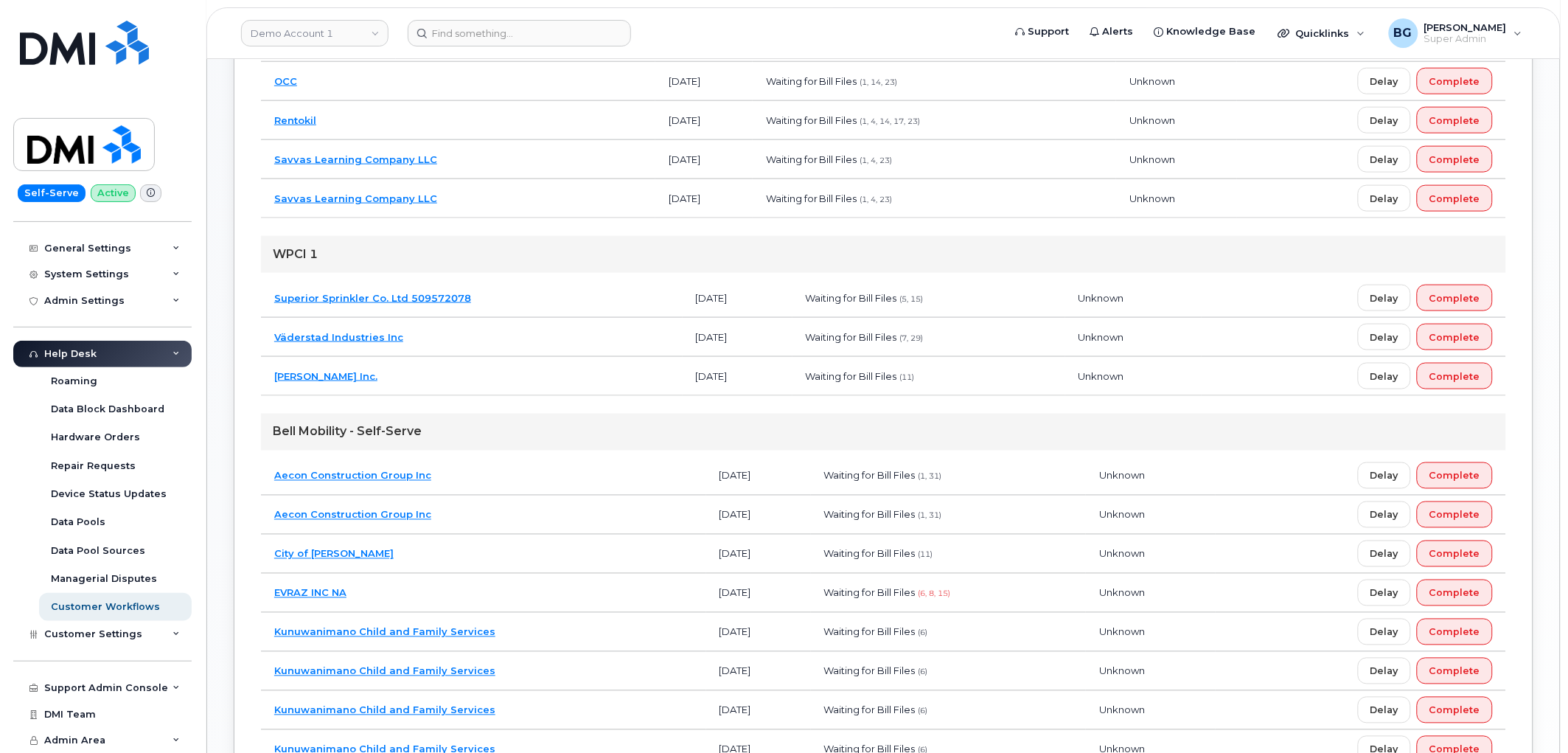
click at [309, 376] on link "Vipond Inc." at bounding box center [326, 376] width 103 height 12
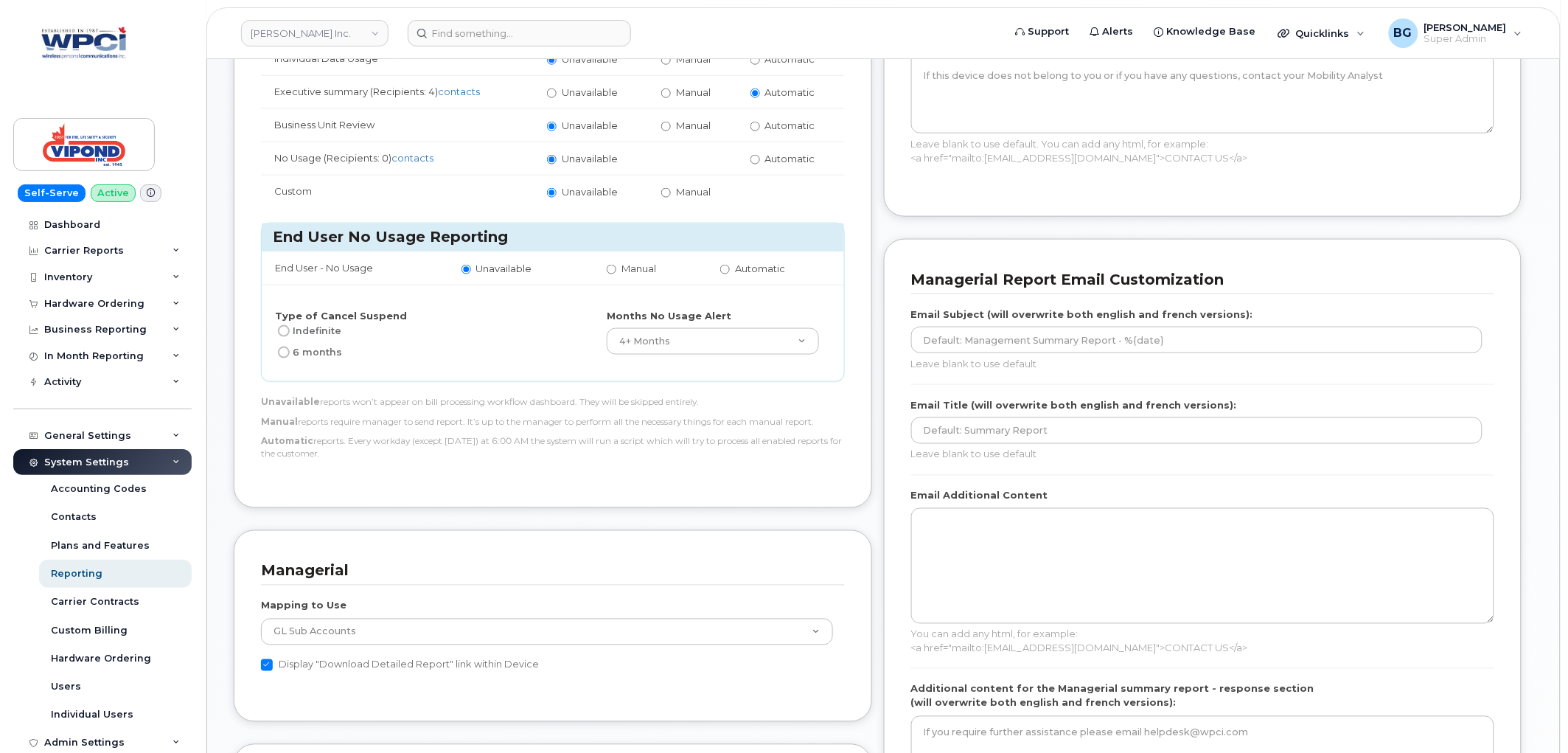
scroll to position [600, 0]
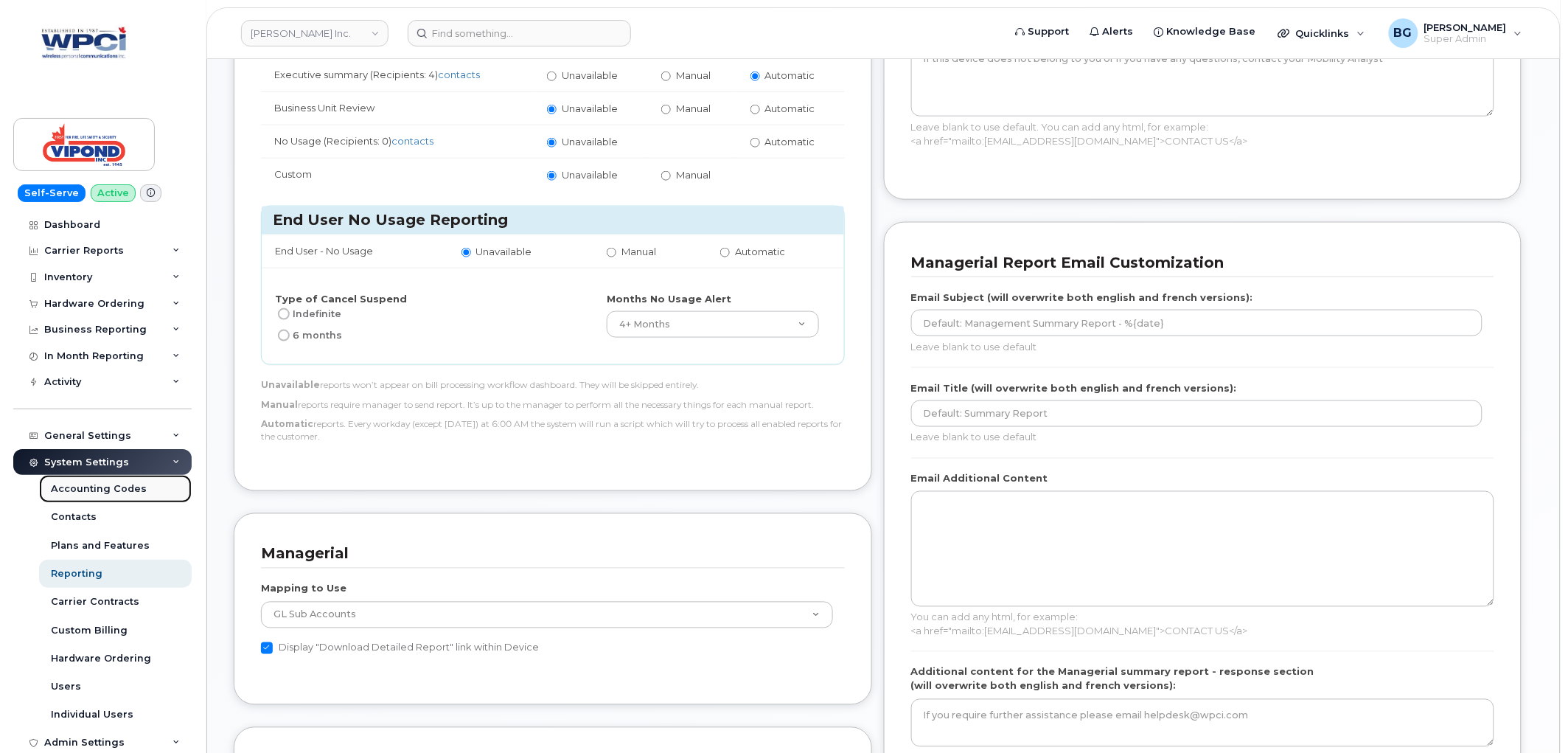
click at [83, 495] on div "Accounting Codes" at bounding box center [99, 489] width 96 height 13
click at [78, 510] on div "Contacts" at bounding box center [73, 517] width 46 height 13
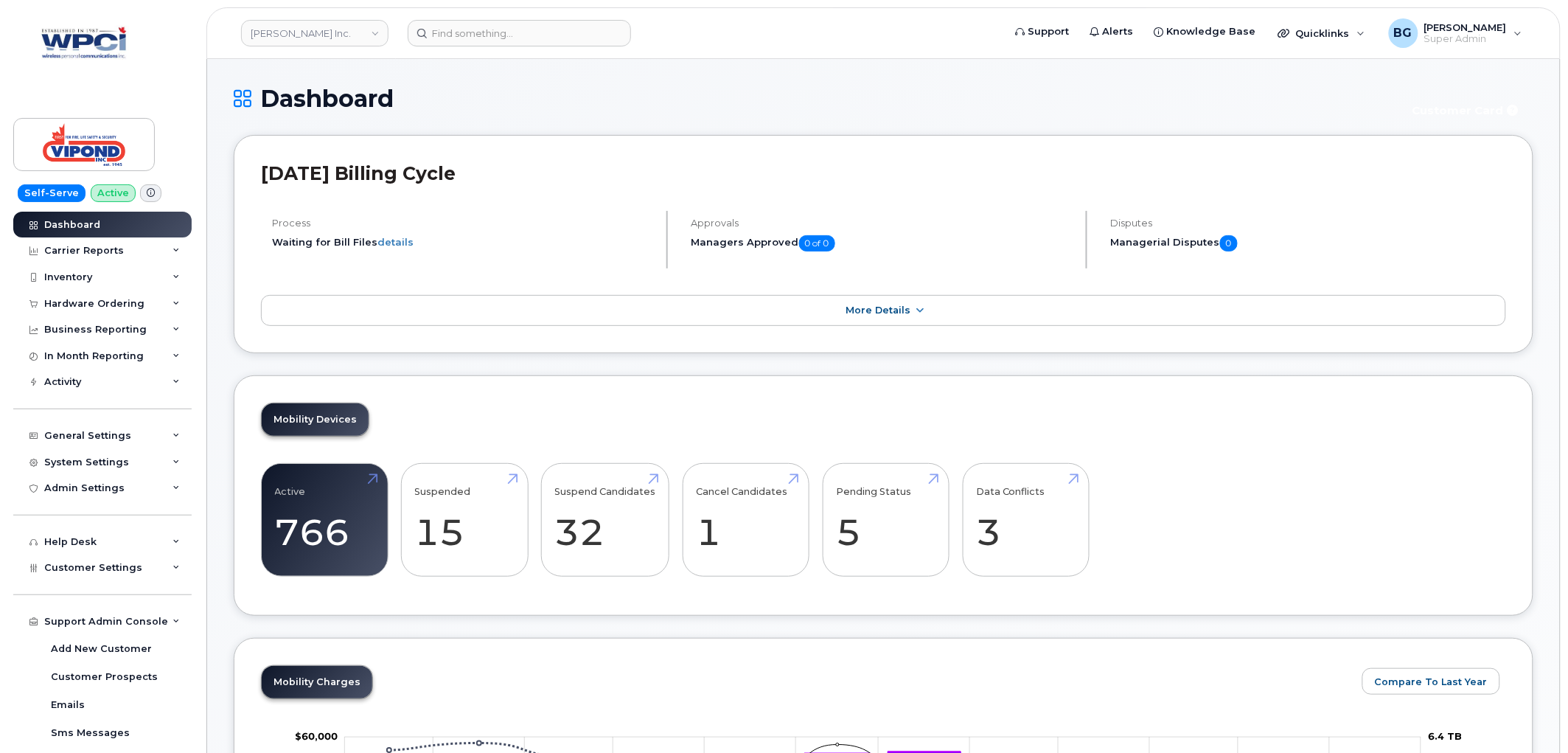
scroll to position [84, 0]
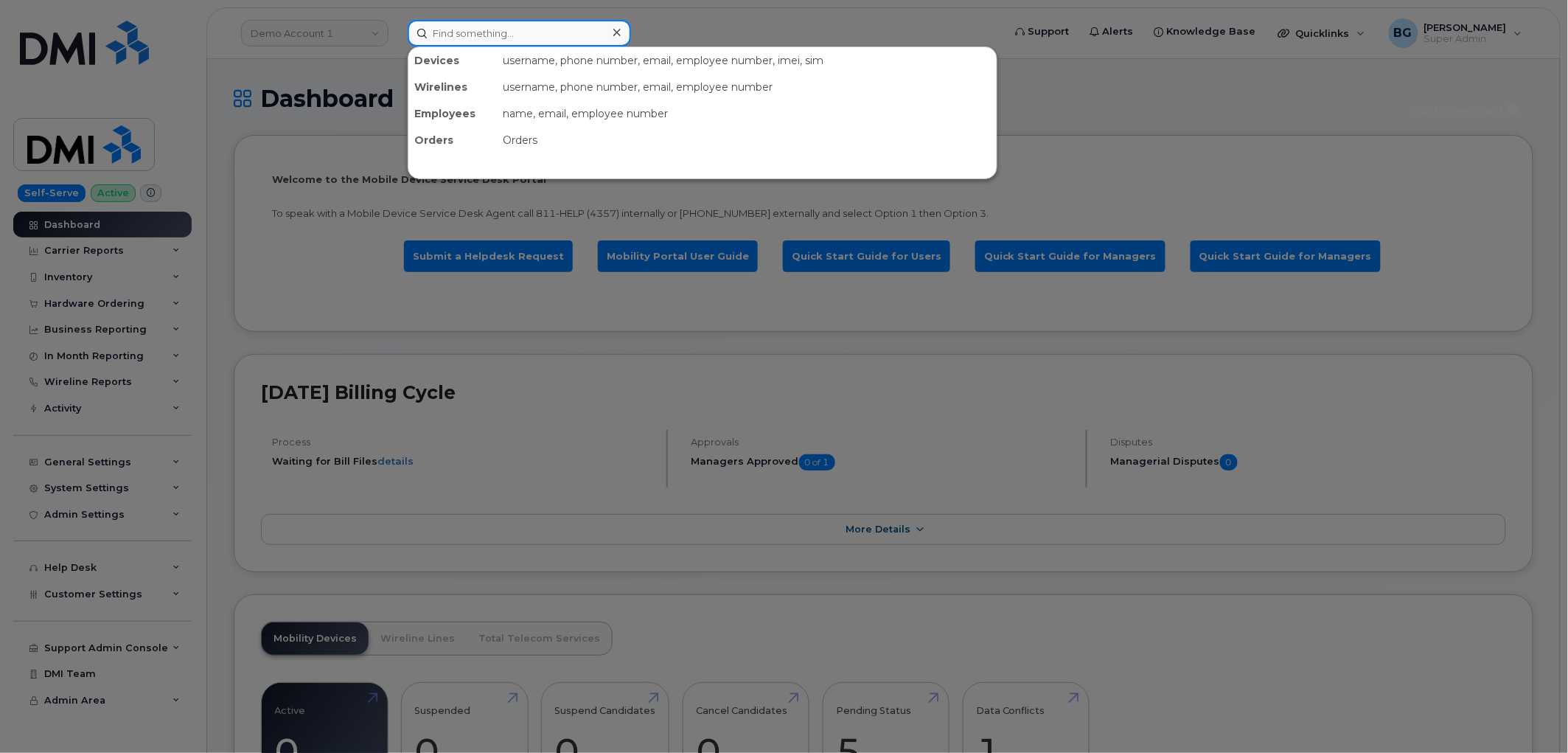
click at [483, 31] on input at bounding box center [519, 34] width 223 height 27
paste input "290292"
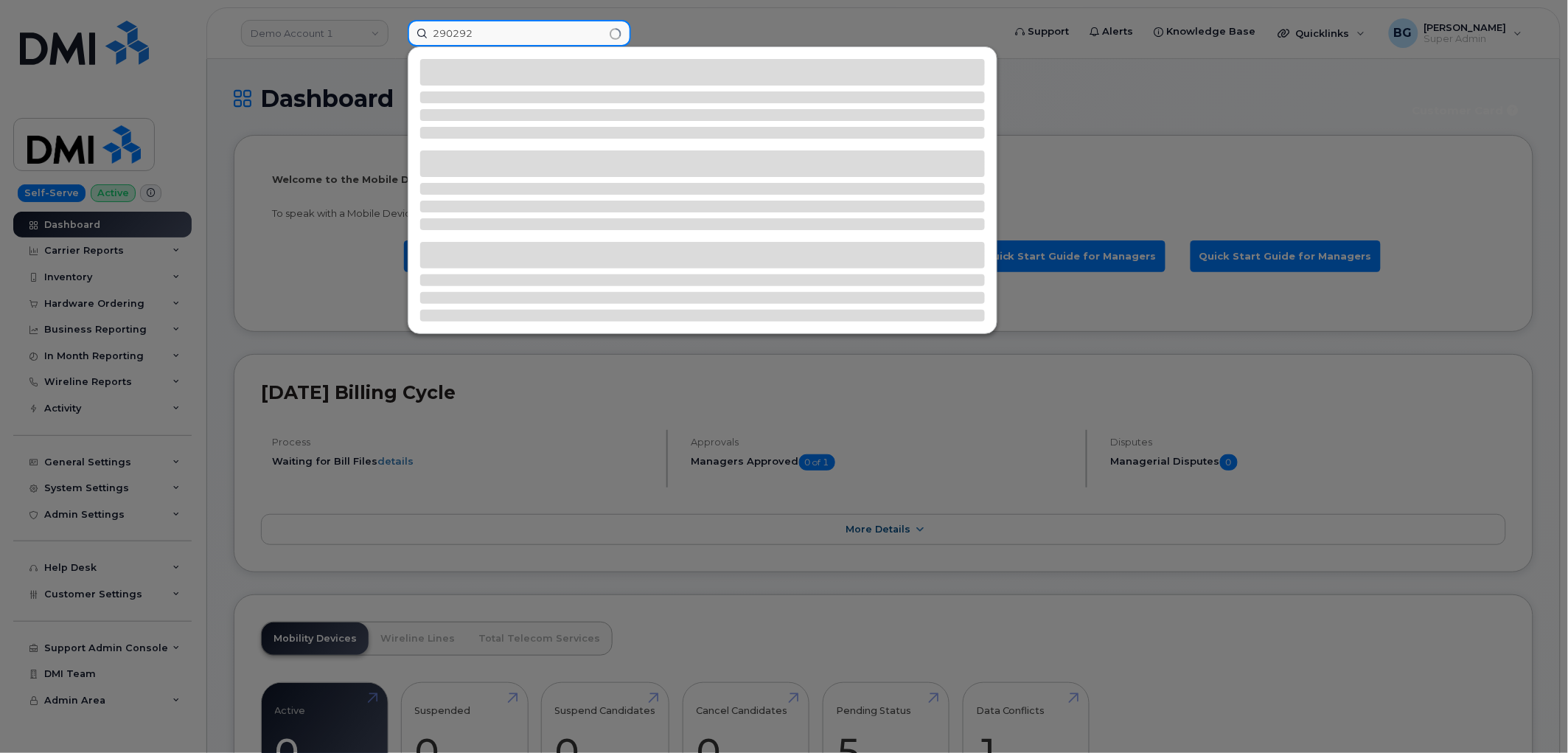
type input "290292"
click at [261, 21] on div at bounding box center [784, 376] width 1568 height 753
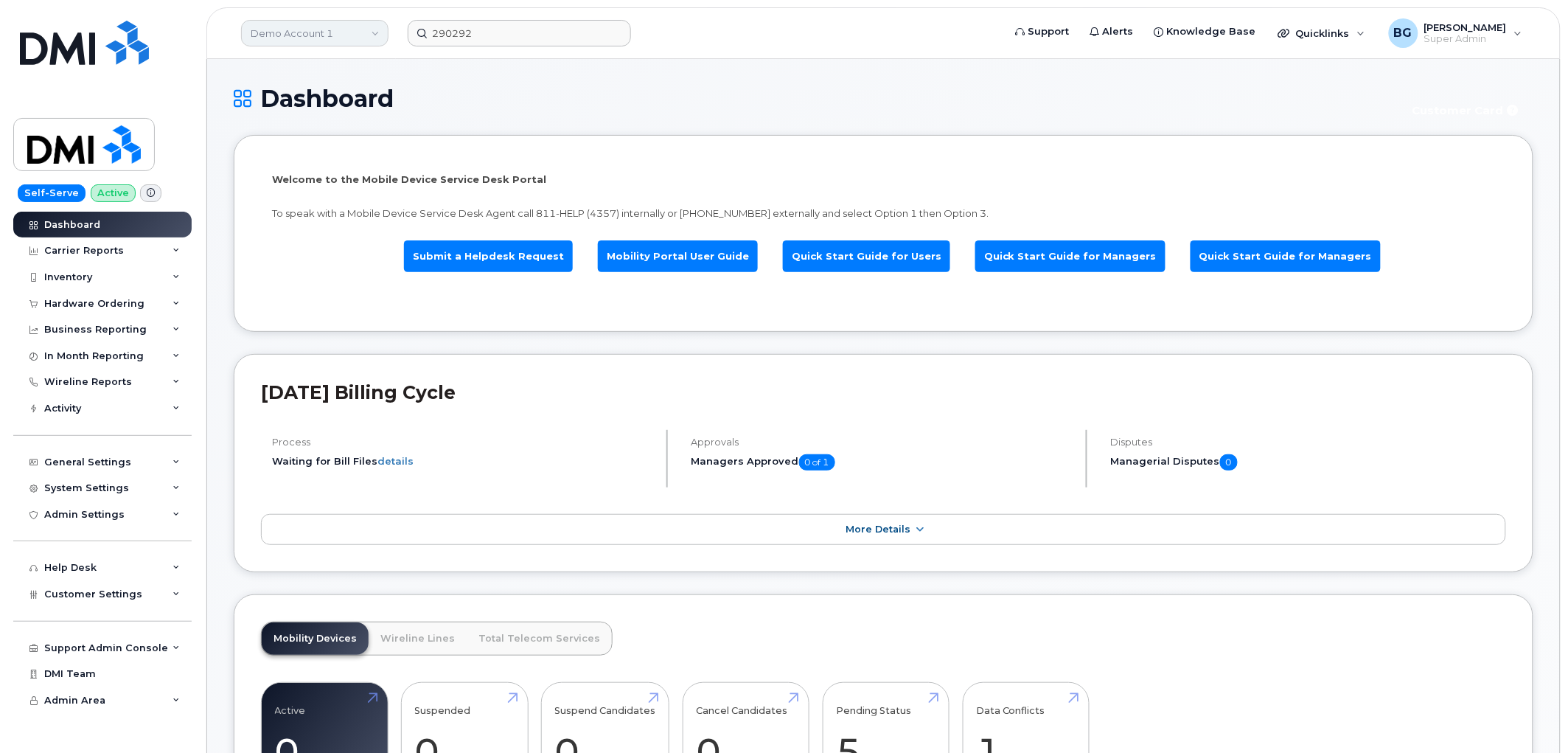
click at [296, 25] on link "Demo Account 1" at bounding box center [314, 34] width 147 height 27
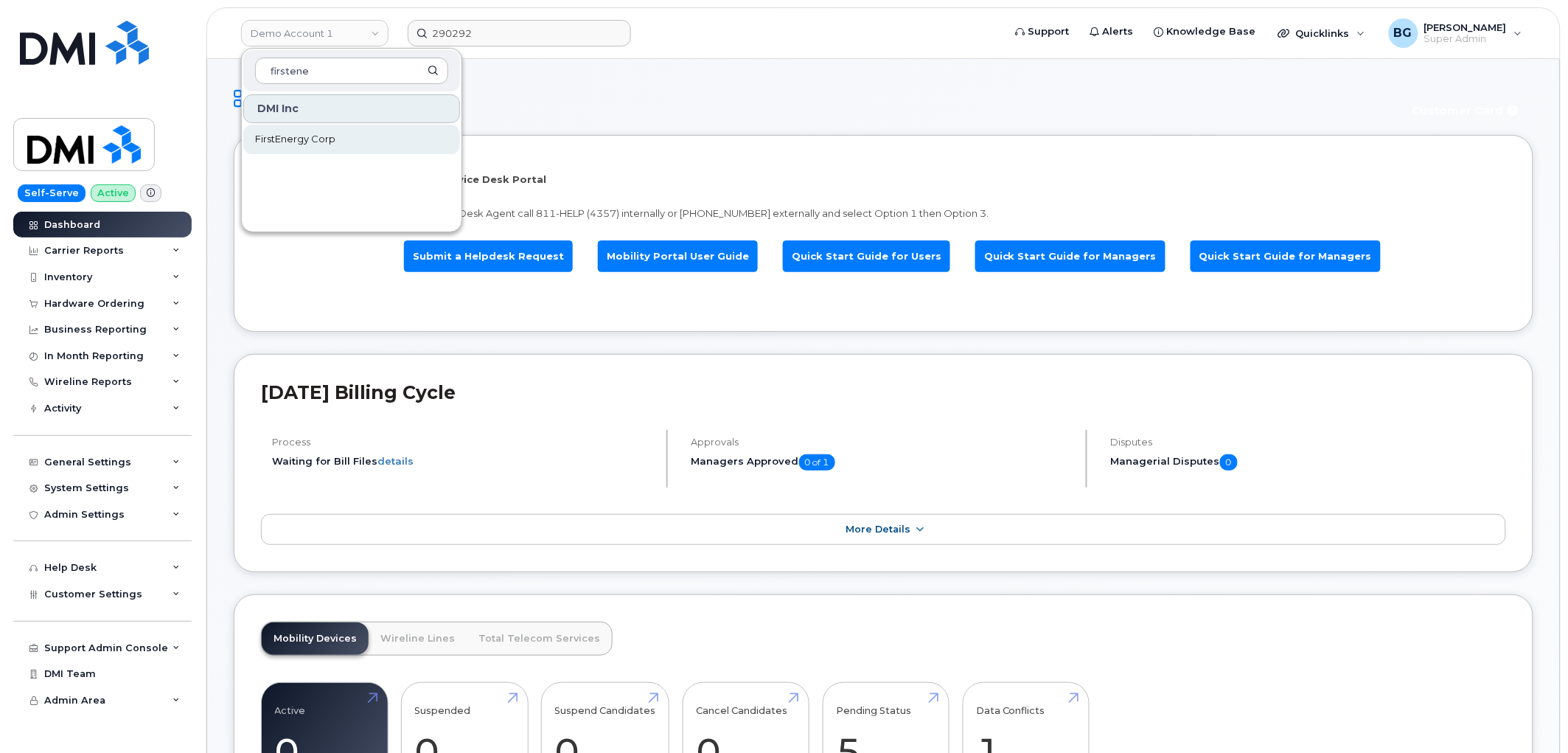
type input "firstene"
click at [295, 133] on span "FirstEnergy Corp" at bounding box center [295, 140] width 81 height 15
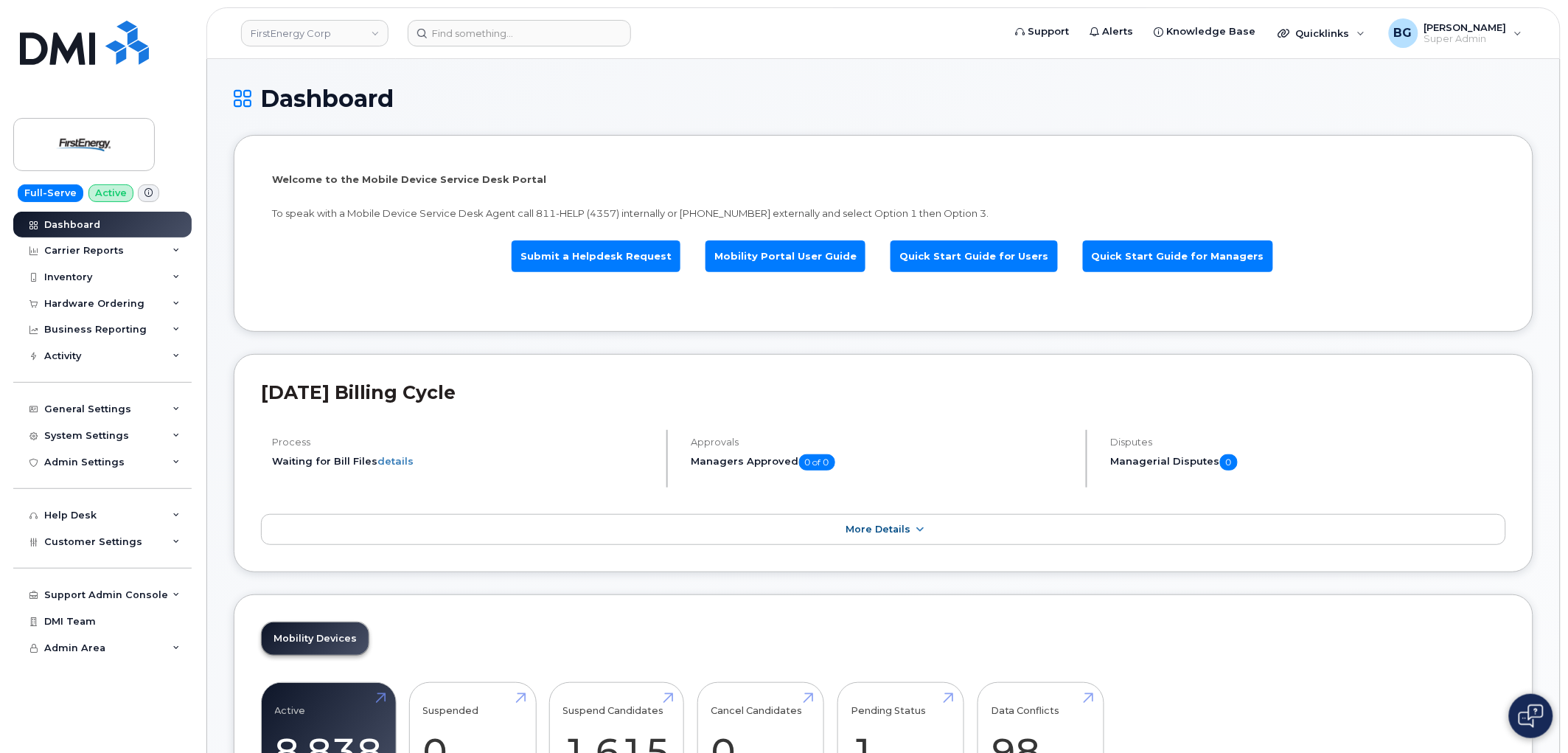
click at [498, 463] on li "Waiting for Bill Files details" at bounding box center [462, 461] width 382 height 14
click at [477, 33] on input at bounding box center [519, 34] width 223 height 27
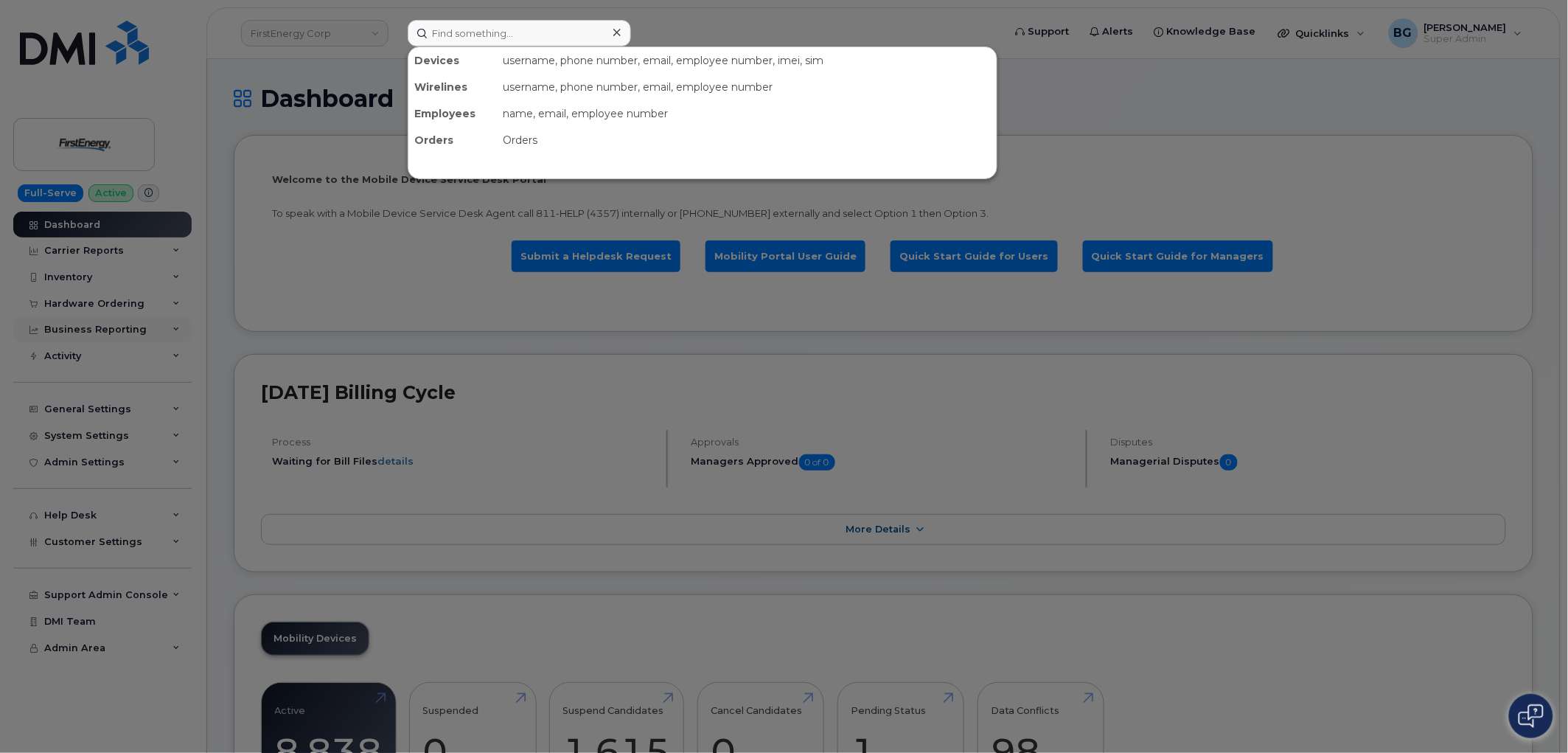
click at [137, 329] on div at bounding box center [784, 376] width 1568 height 753
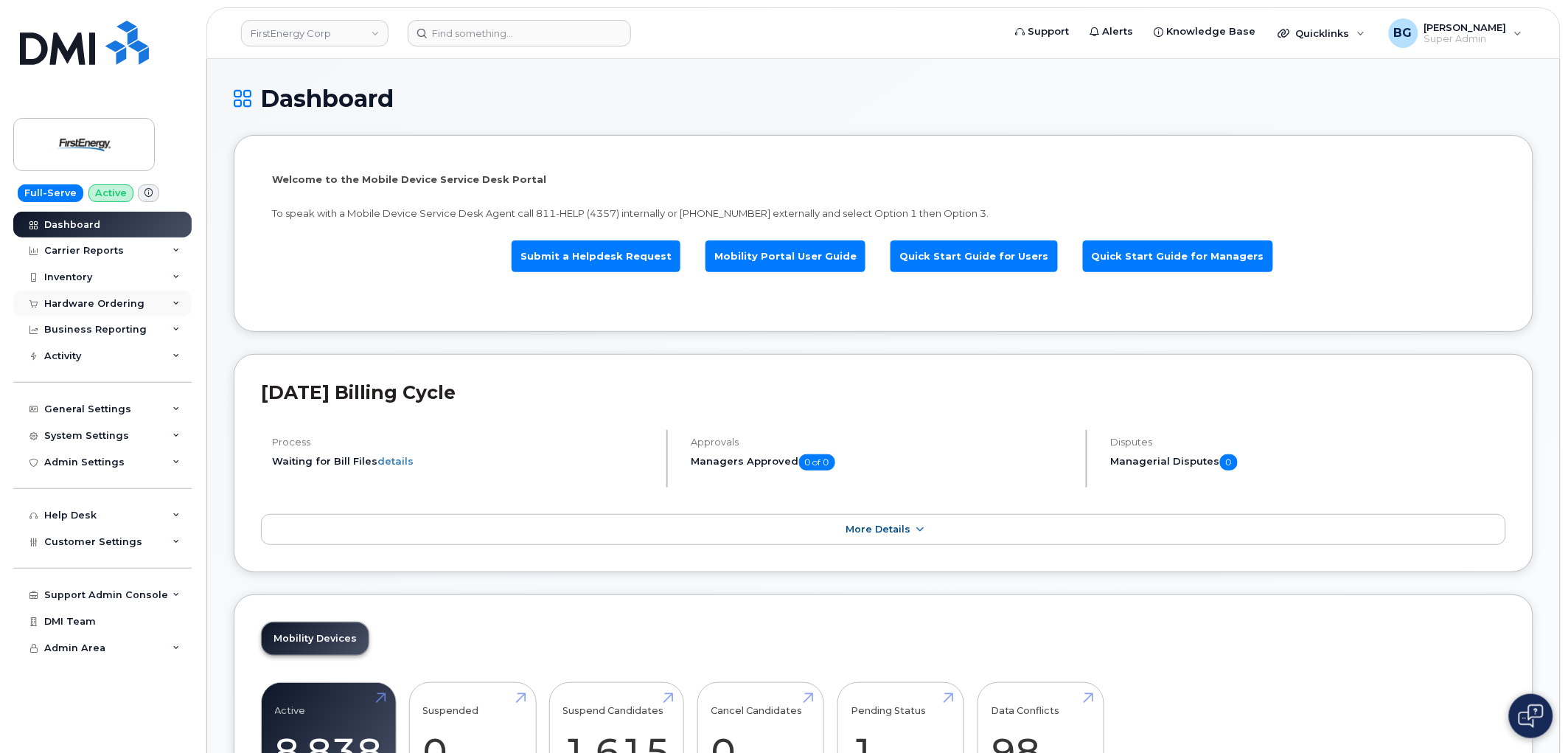
click at [92, 309] on div "Hardware Ordering" at bounding box center [94, 304] width 100 height 12
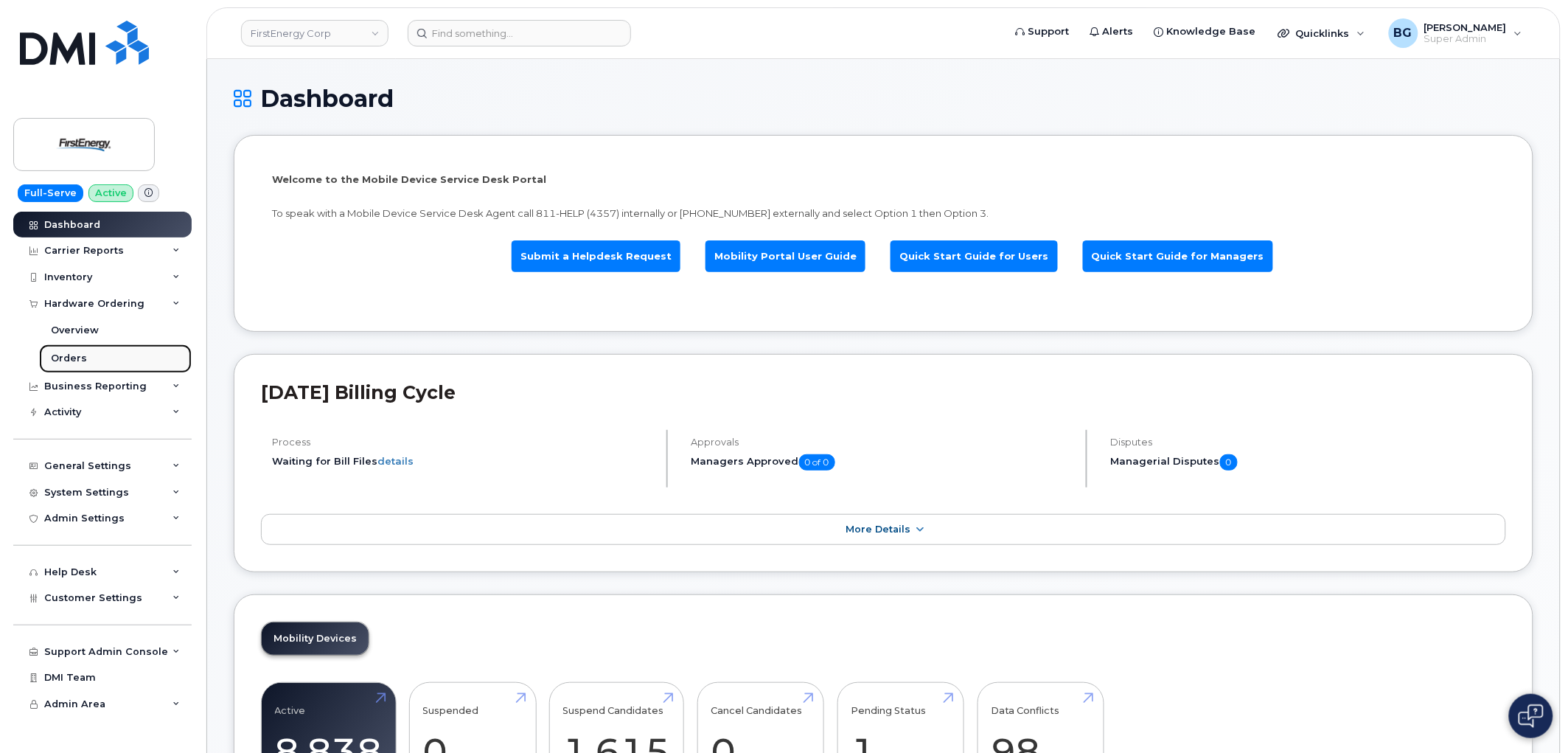
click at [79, 357] on div "Orders" at bounding box center [69, 359] width 36 height 13
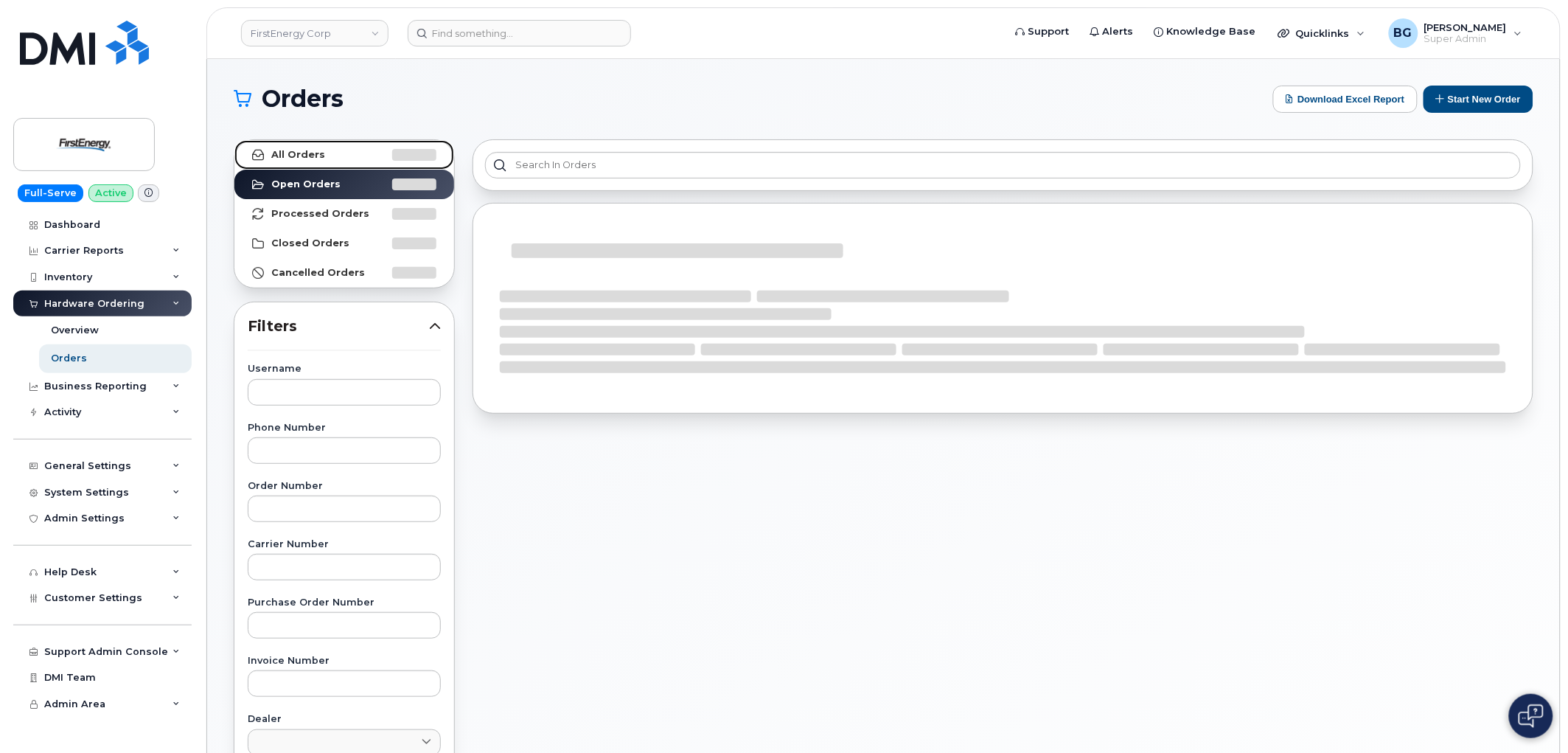
click at [274, 149] on strong "All Orders" at bounding box center [298, 155] width 54 height 12
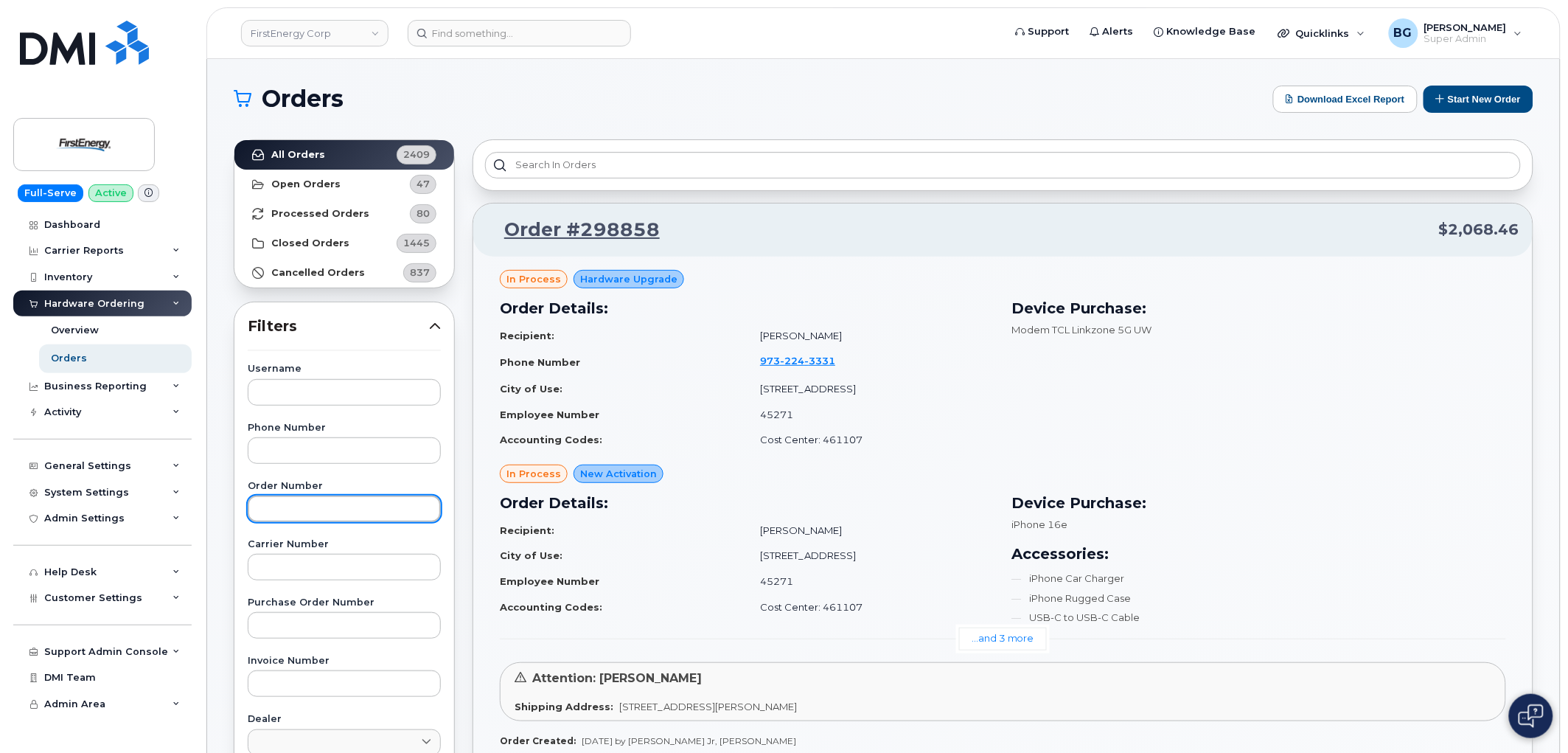
click at [304, 514] on input "text" at bounding box center [344, 509] width 193 height 27
paste input "290292"
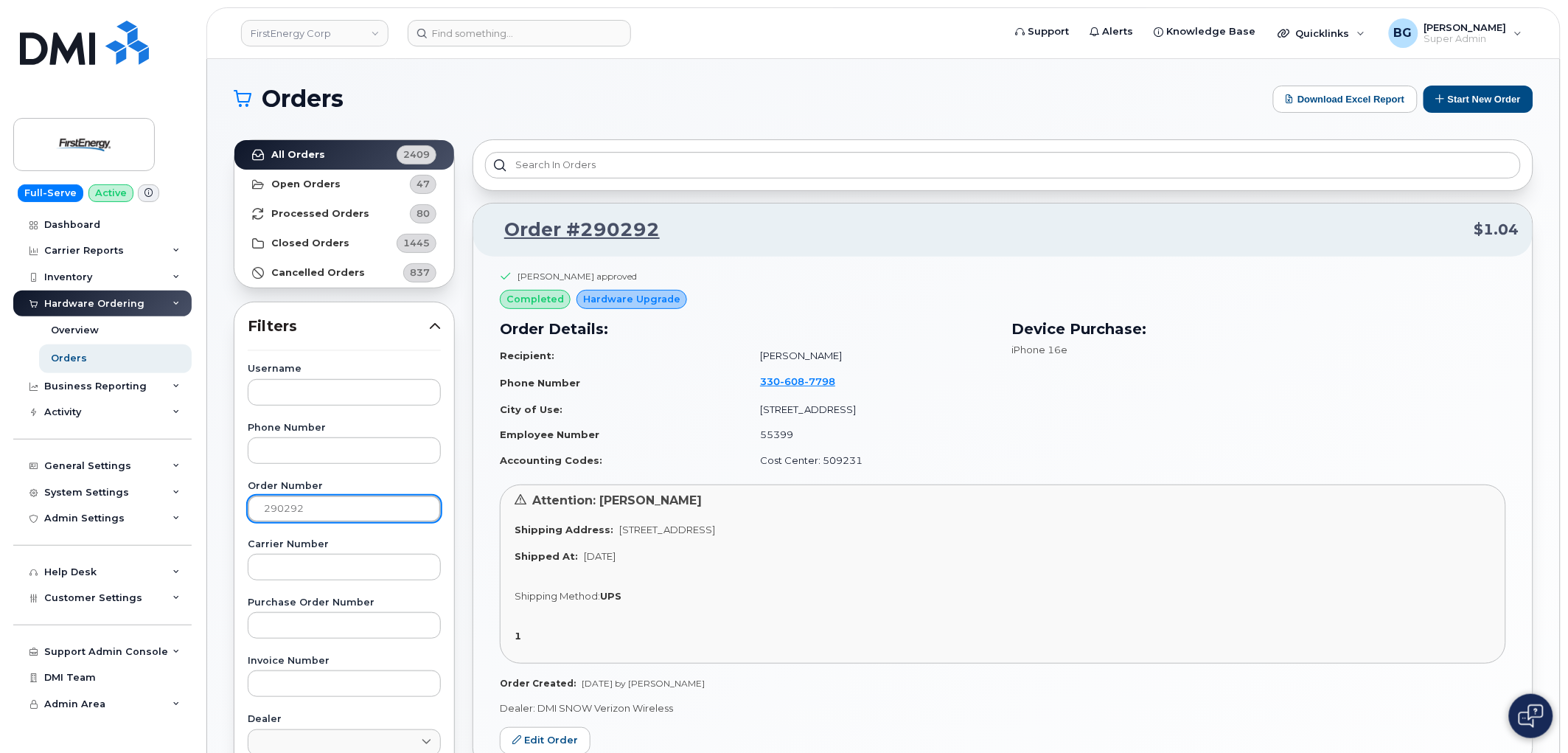
click at [277, 506] on input "290292" at bounding box center [344, 509] width 193 height 27
paste input "12"
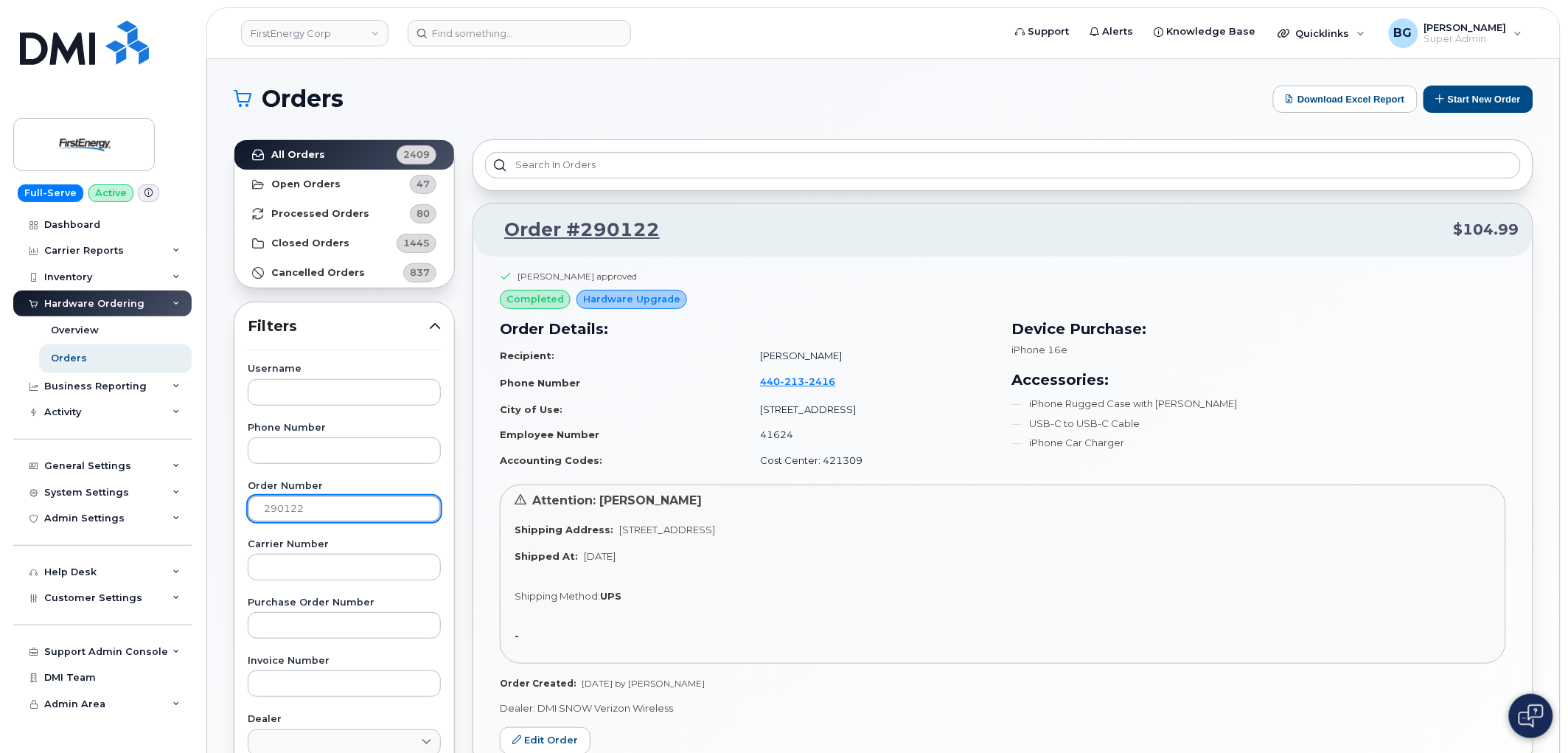
click at [289, 503] on input "290122" at bounding box center [344, 509] width 193 height 27
paste input "330"
click at [278, 512] on input "290330" at bounding box center [344, 509] width 193 height 27
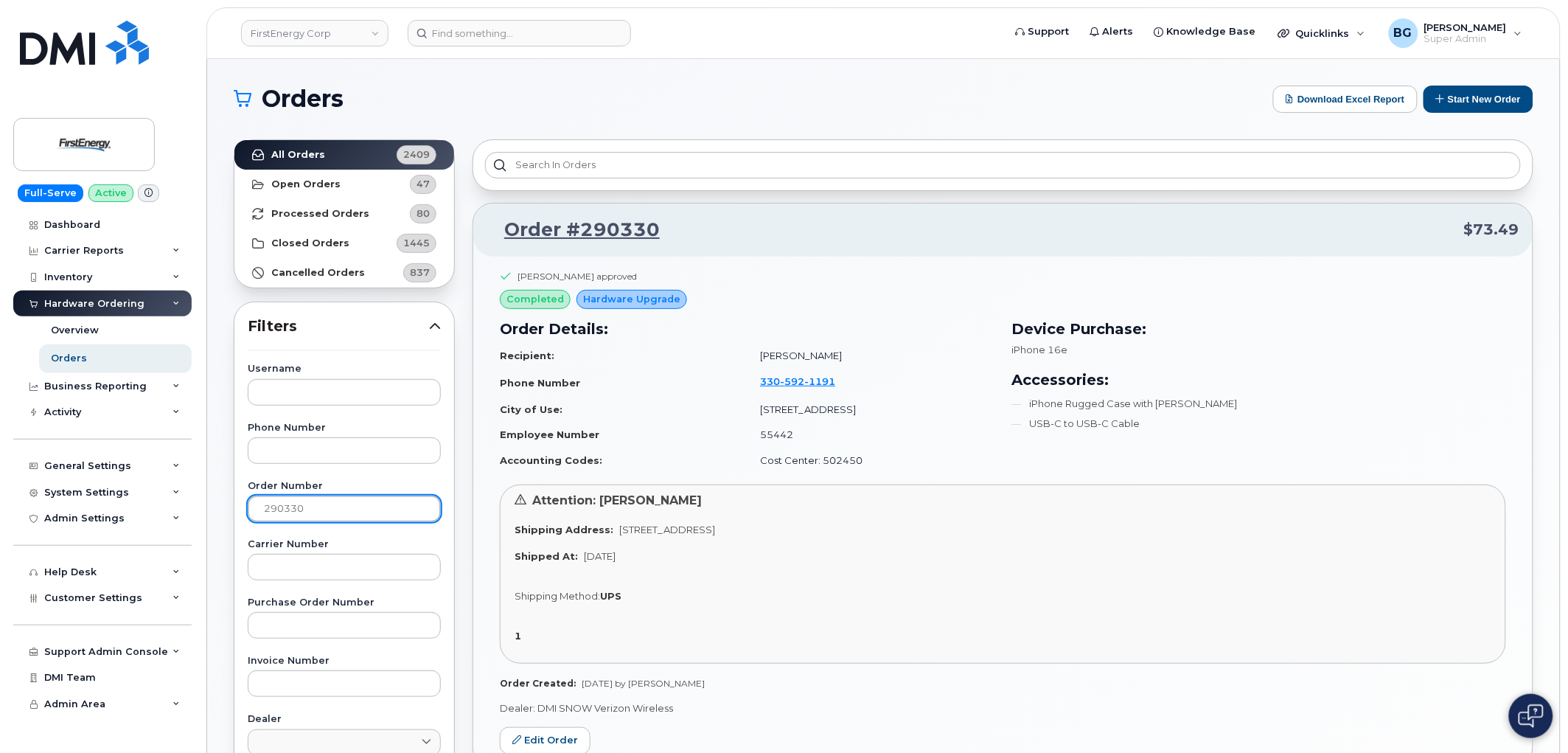
click at [278, 512] on input "290330" at bounding box center [344, 509] width 193 height 27
paste input "163"
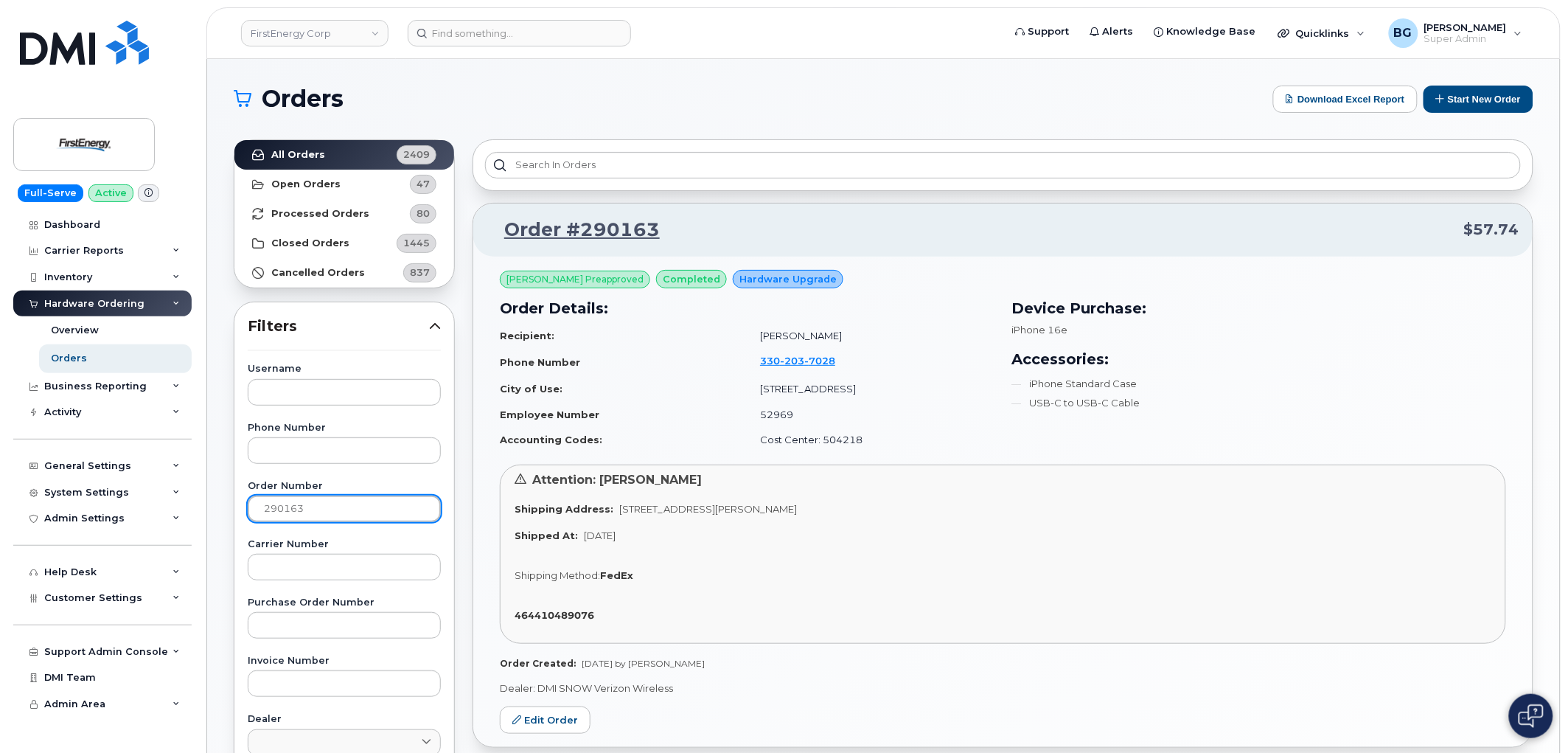
click at [267, 509] on input "290163" at bounding box center [344, 509] width 193 height 27
paste input "88"
click at [267, 509] on input "290883" at bounding box center [344, 509] width 193 height 27
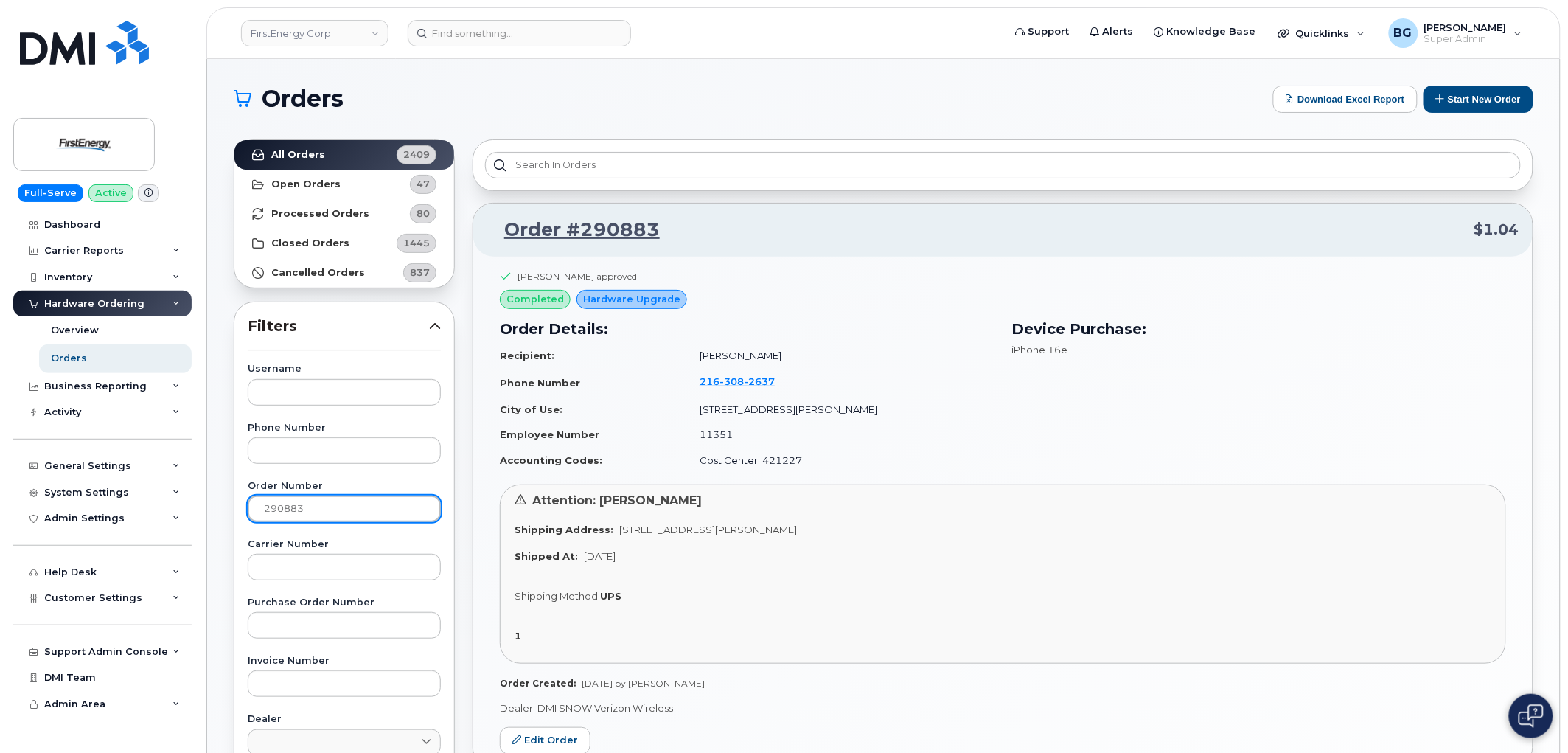
click at [281, 509] on input "290883" at bounding box center [344, 509] width 193 height 27
paste input "3308157678"
click at [308, 507] on input "3308157678" at bounding box center [344, 509] width 193 height 27
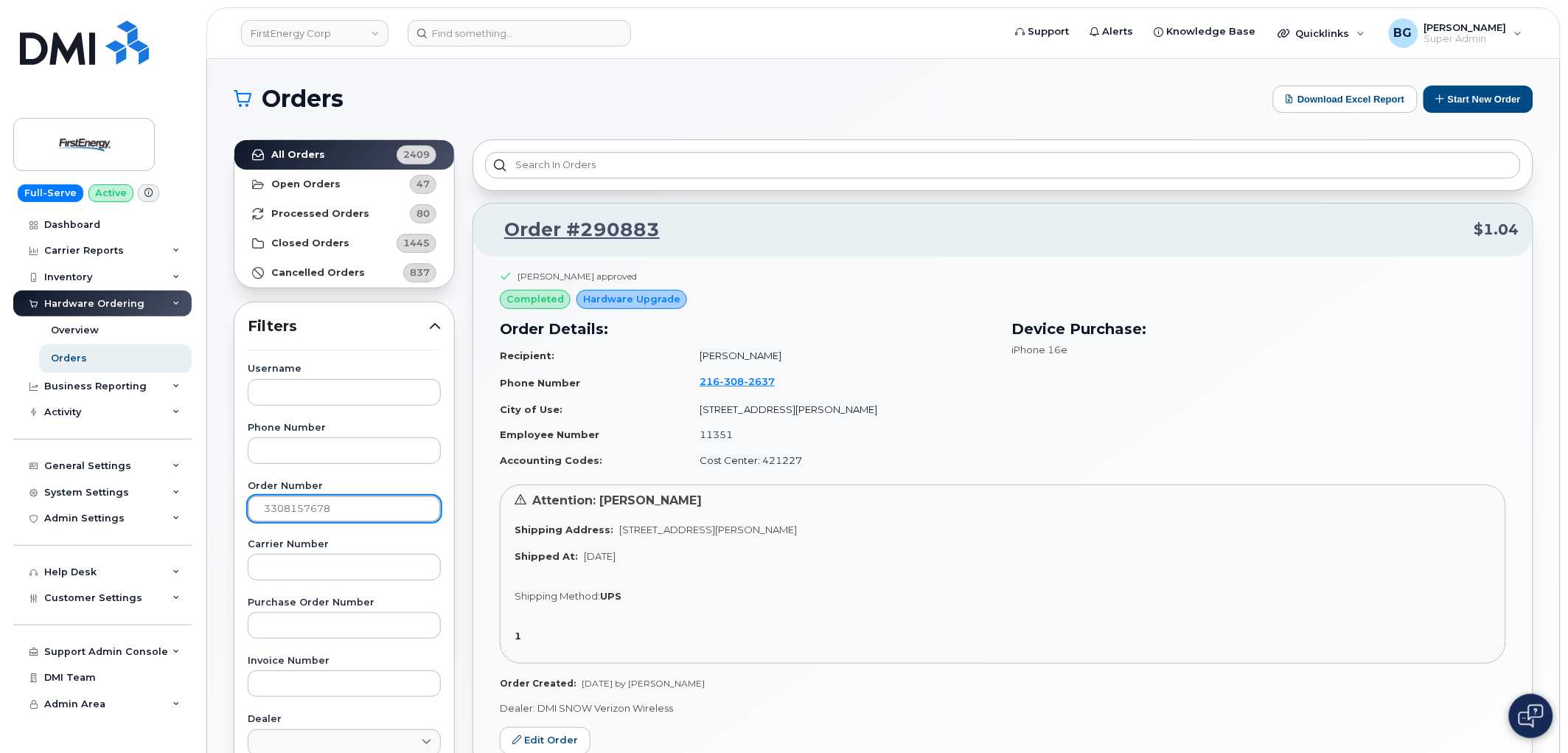
click at [308, 507] on input "3308157678" at bounding box center [344, 509] width 193 height 27
paste input "290476"
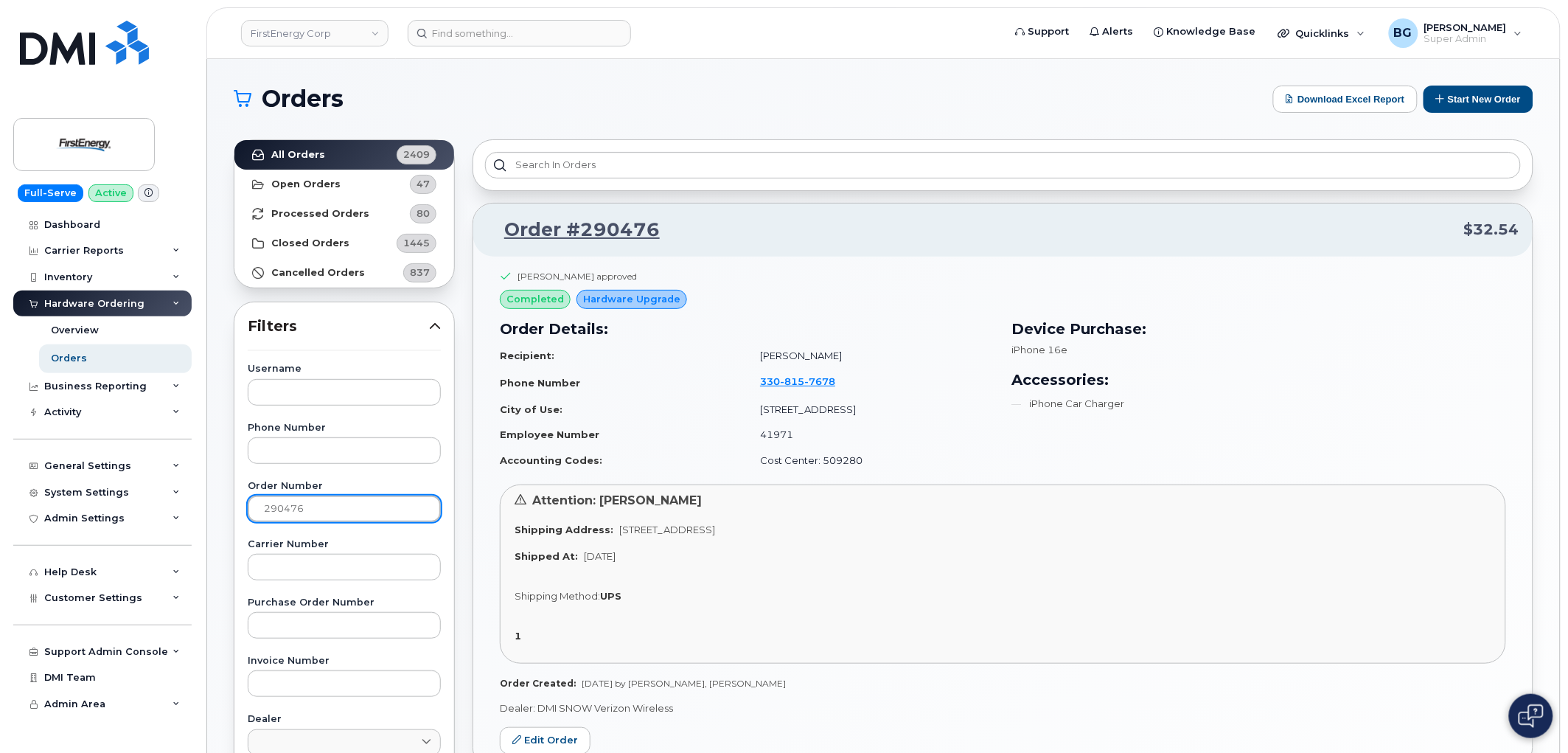
click at [292, 519] on input "290476" at bounding box center [344, 509] width 193 height 27
paste input "89"
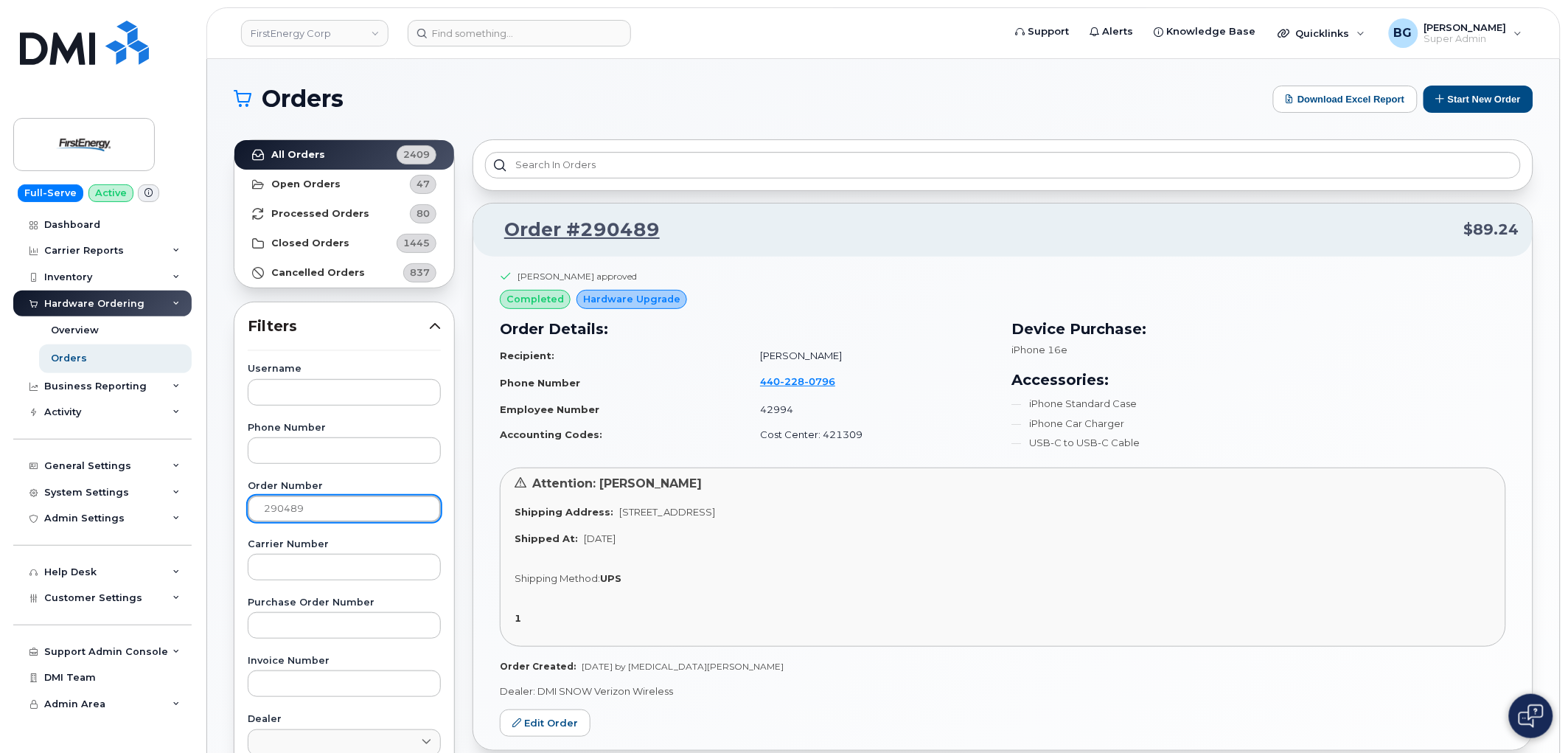
click at [266, 503] on input "290489" at bounding box center [344, 509] width 193 height 27
paste input "823"
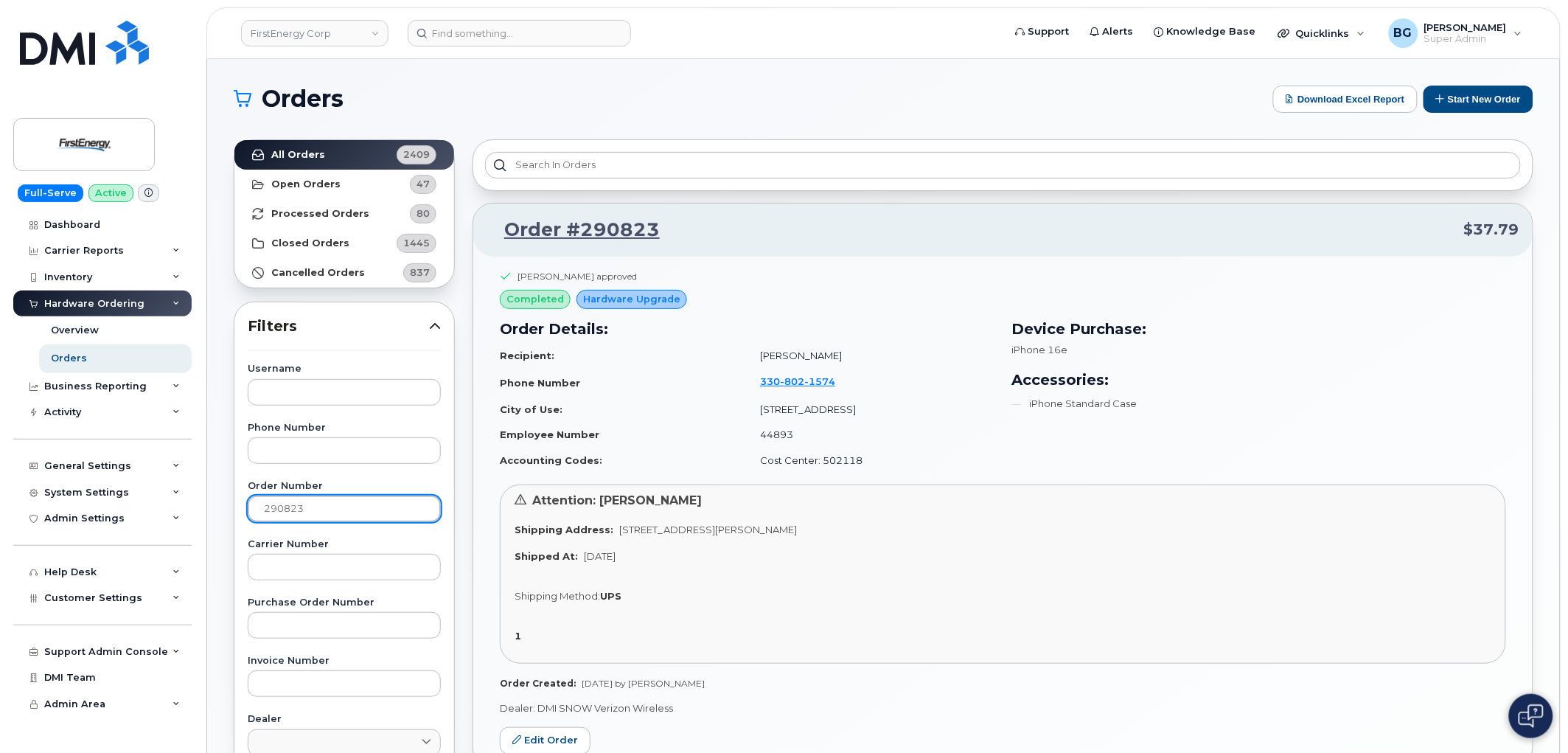
click at [277, 513] on input "290823" at bounding box center [344, 509] width 193 height 27
paste input "359"
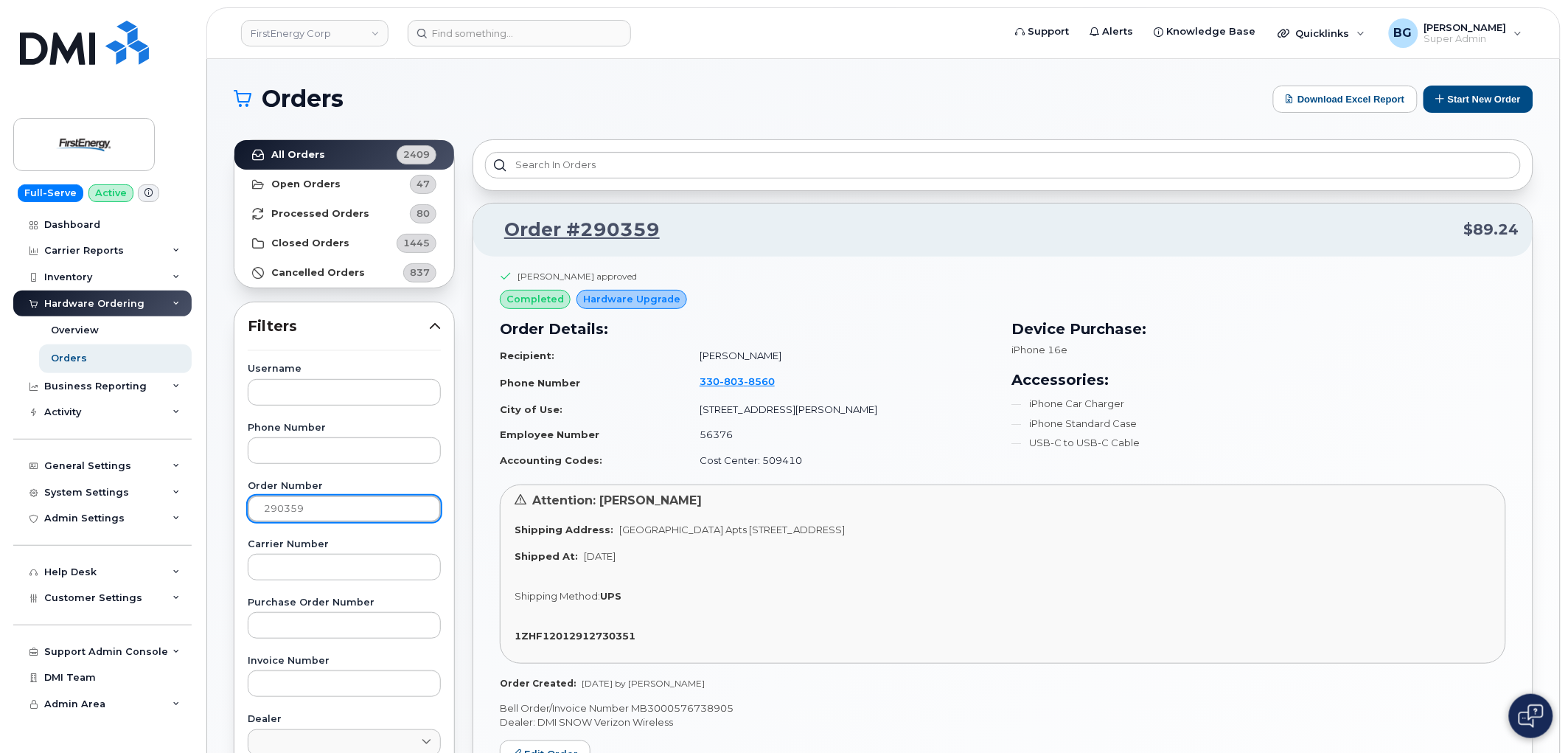
click at [297, 511] on input "290359" at bounding box center [344, 509] width 193 height 27
paste input "251"
type input "290251"
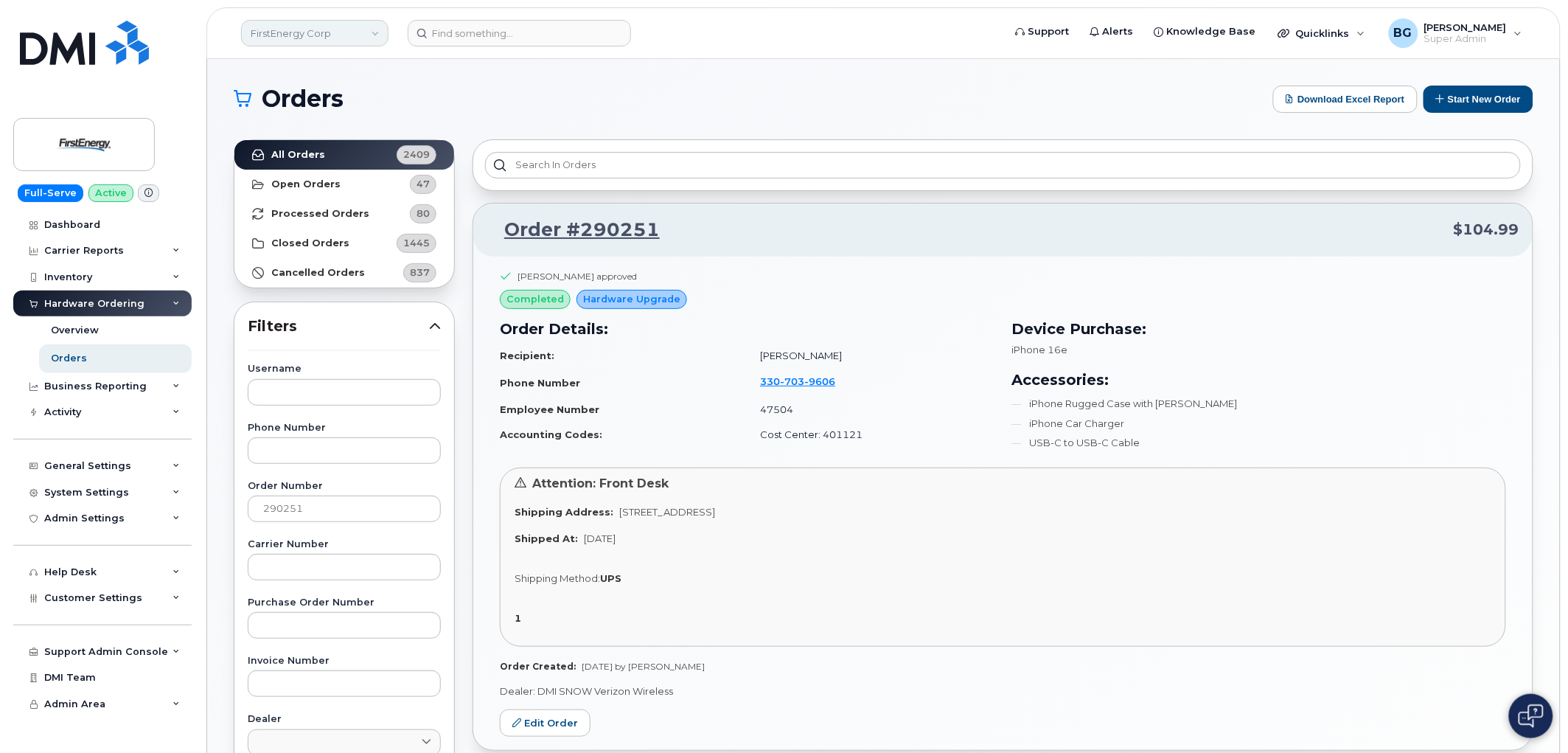
click at [326, 35] on link "FirstEnergy Corp" at bounding box center [314, 34] width 147 height 27
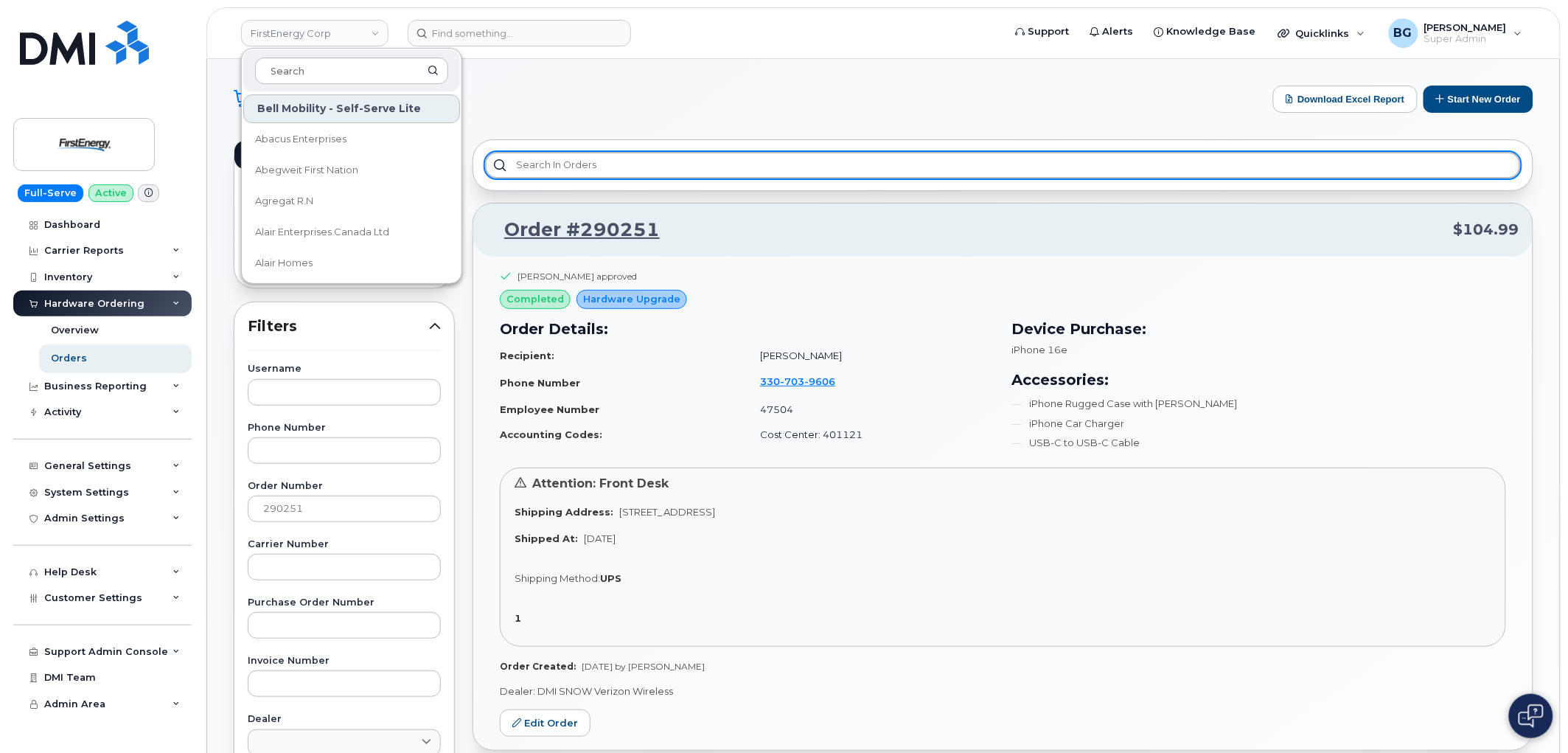
click at [835, 175] on input "text" at bounding box center [1003, 165] width 1036 height 27
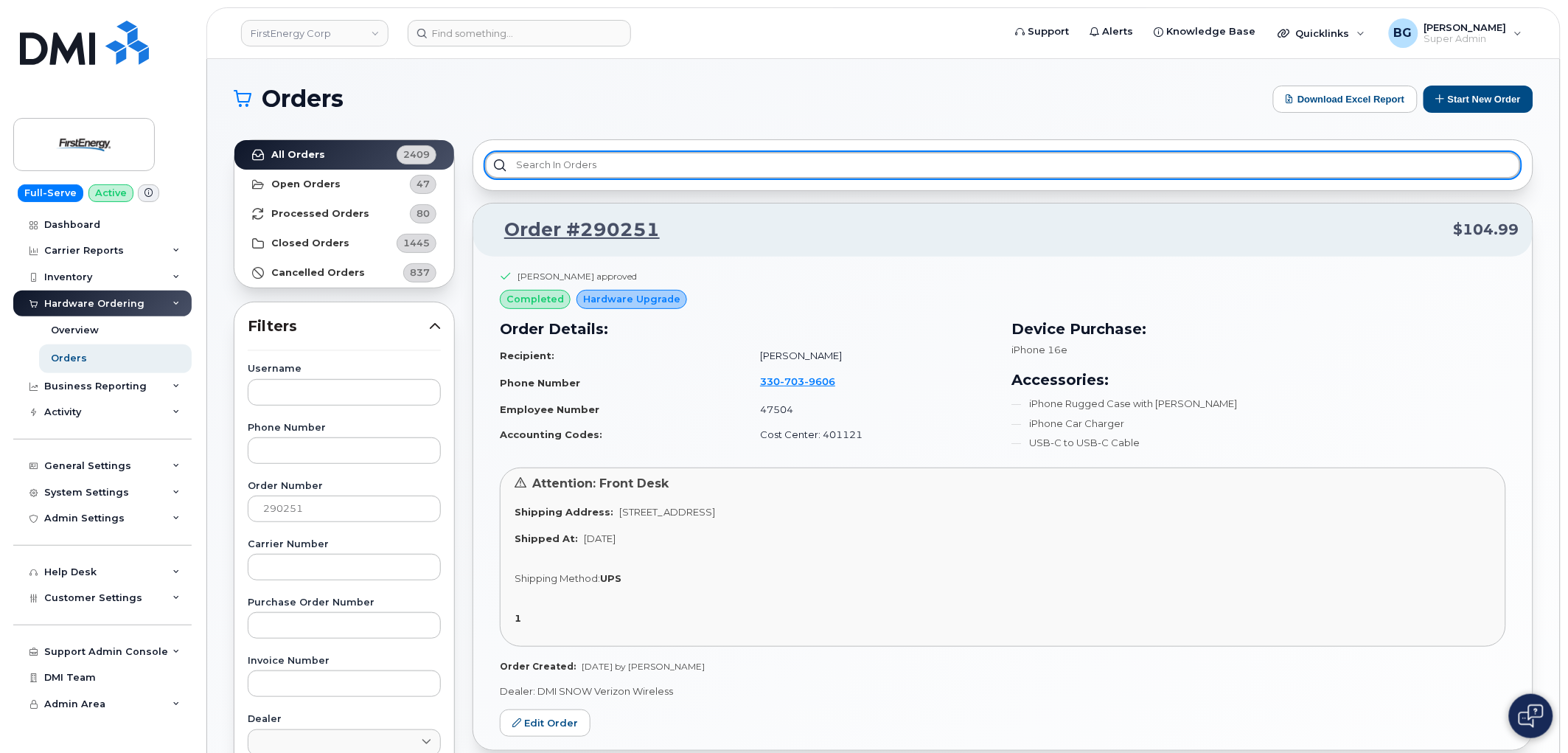
paste input "290390"
type input "290390"
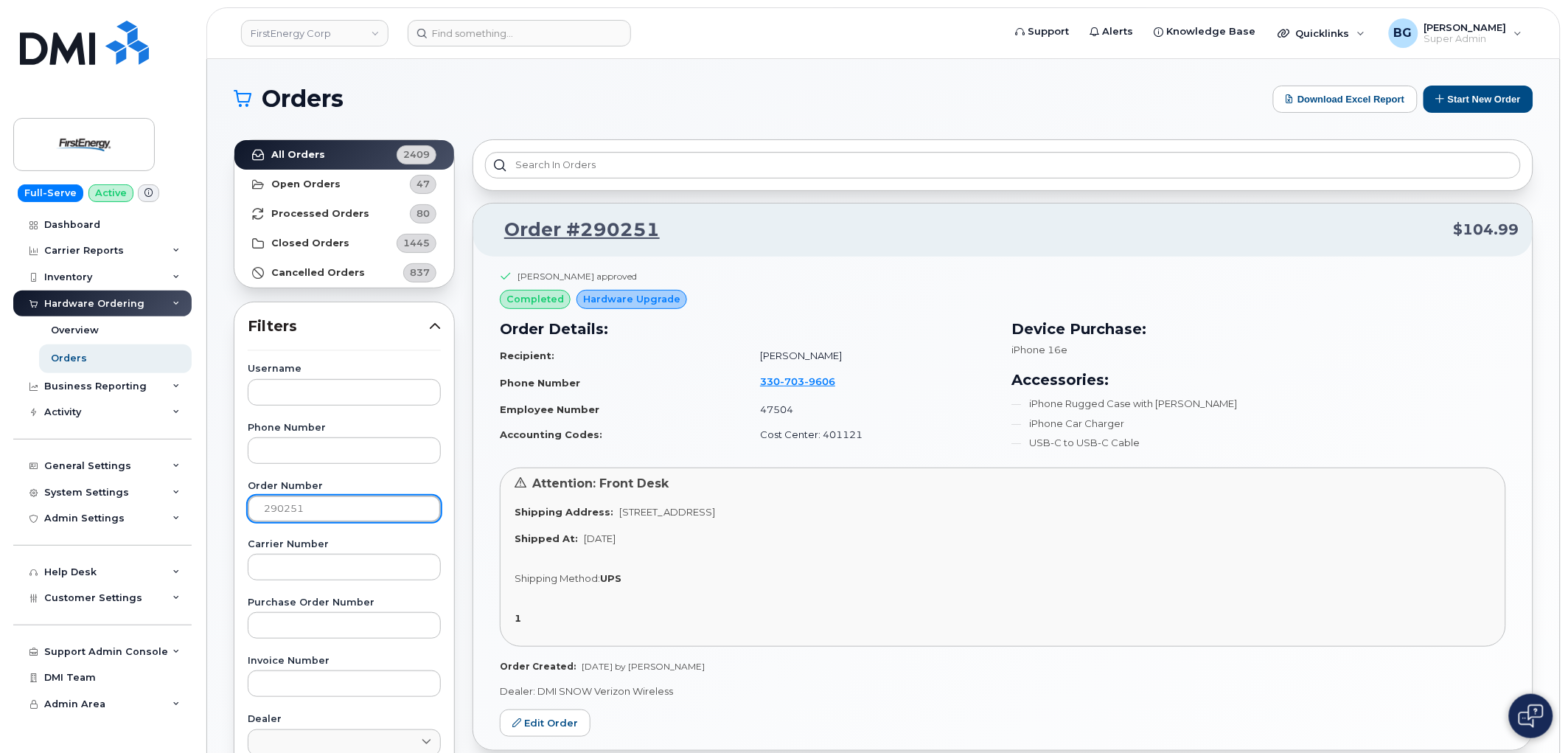
click at [270, 504] on input "290251" at bounding box center [344, 509] width 193 height 27
paste input "390"
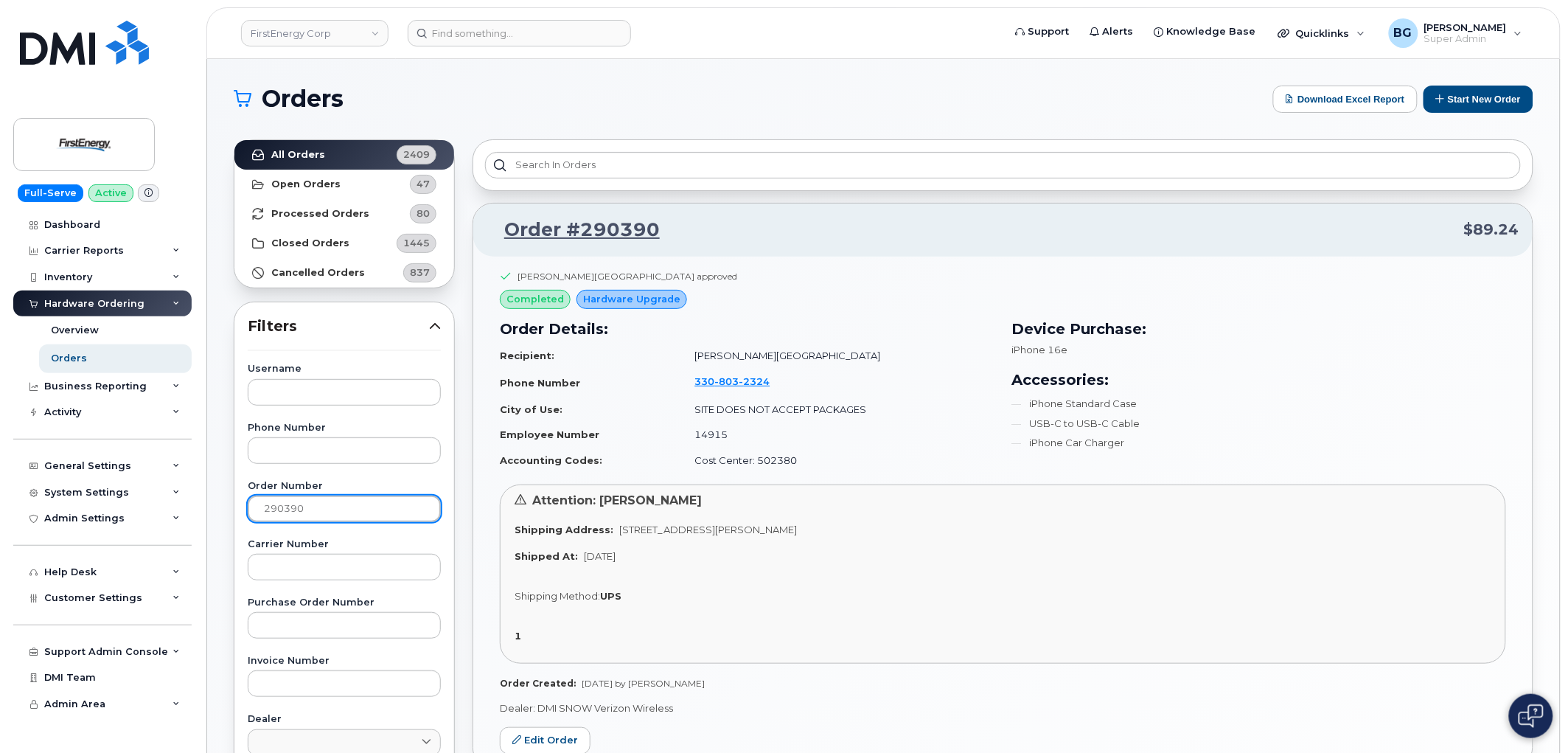
click at [306, 505] on input "290390" at bounding box center [344, 509] width 193 height 27
paste input "89804"
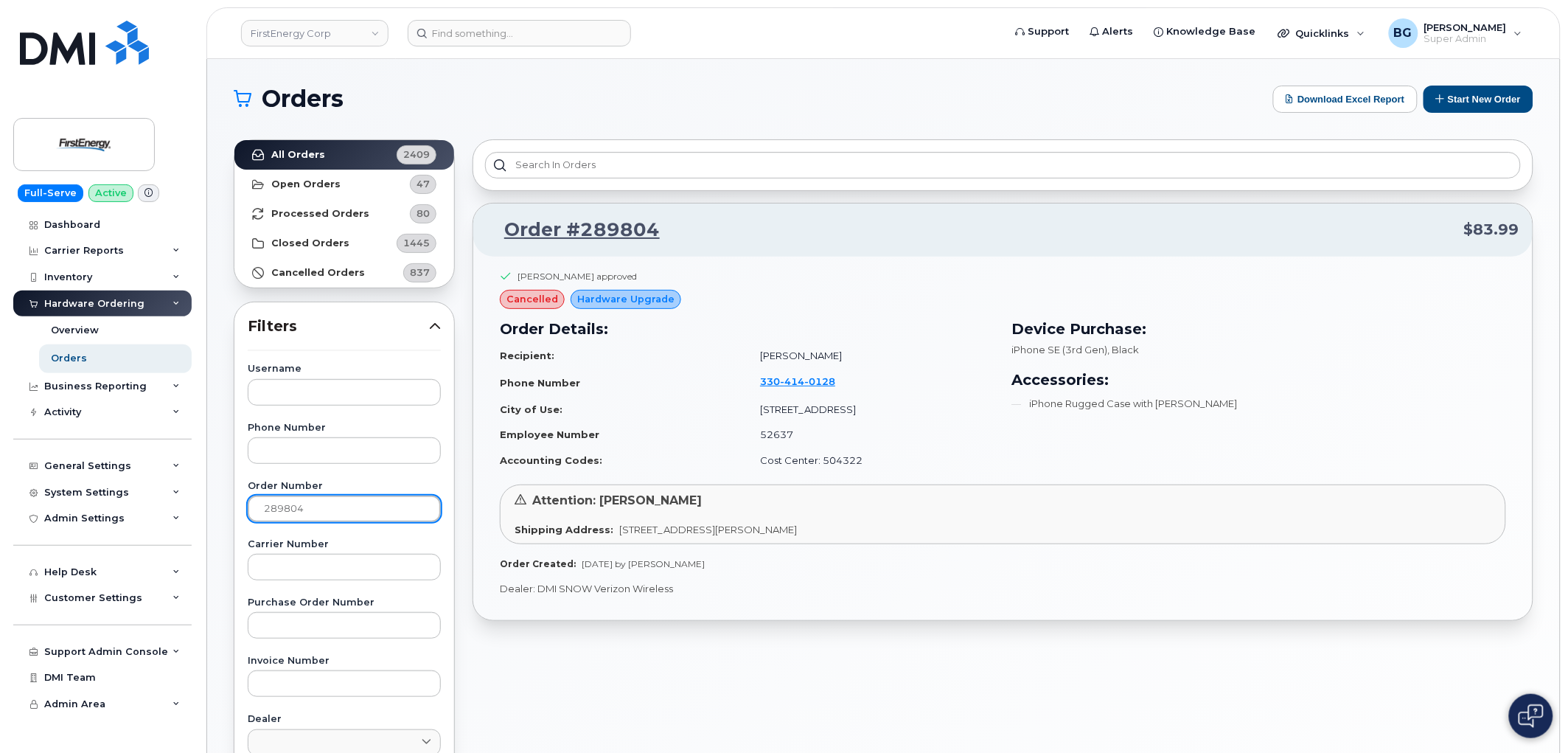
click at [270, 509] on input "289804" at bounding box center [344, 509] width 193 height 27
paste input "90323"
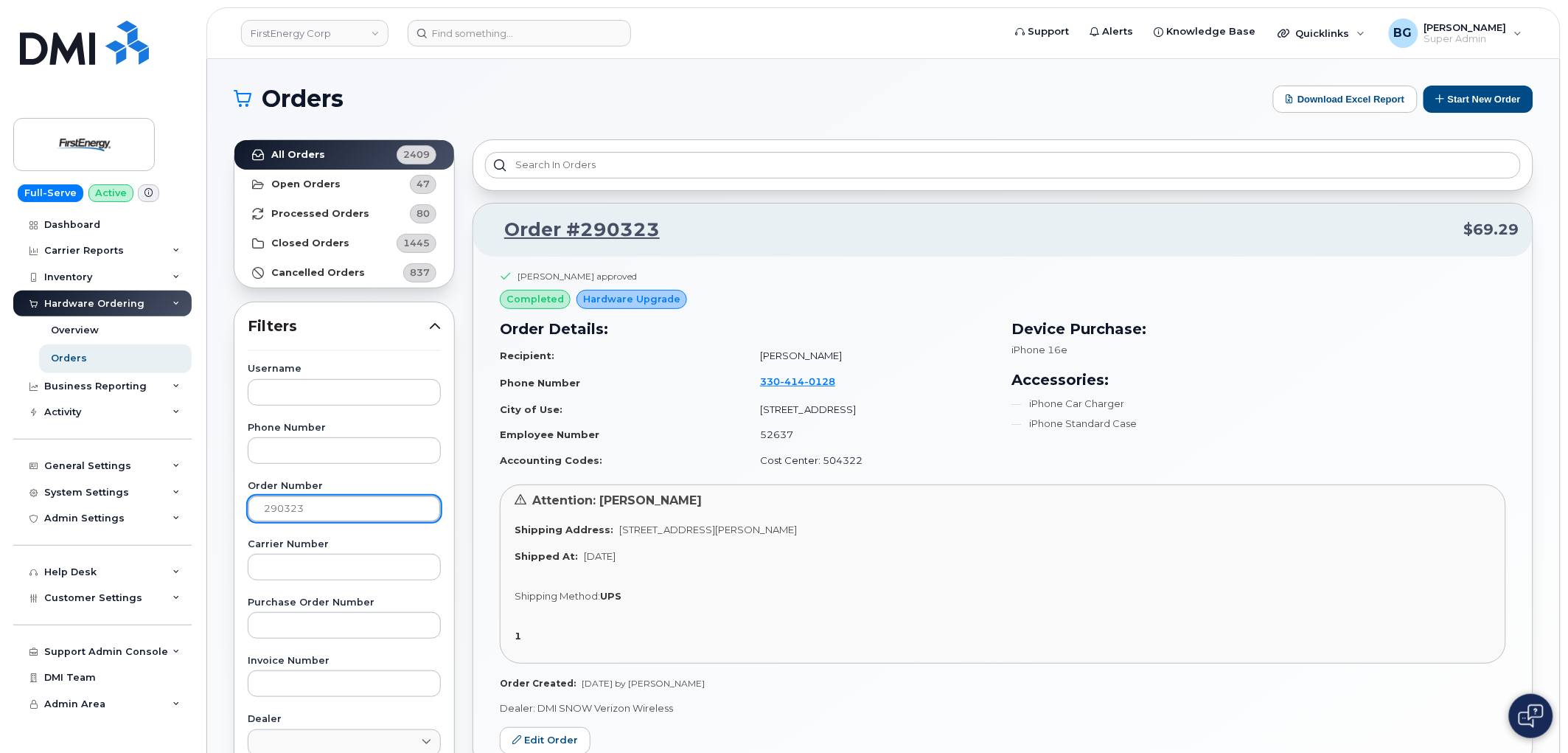
click at [281, 512] on input "290323" at bounding box center [344, 509] width 193 height 27
paste input "590"
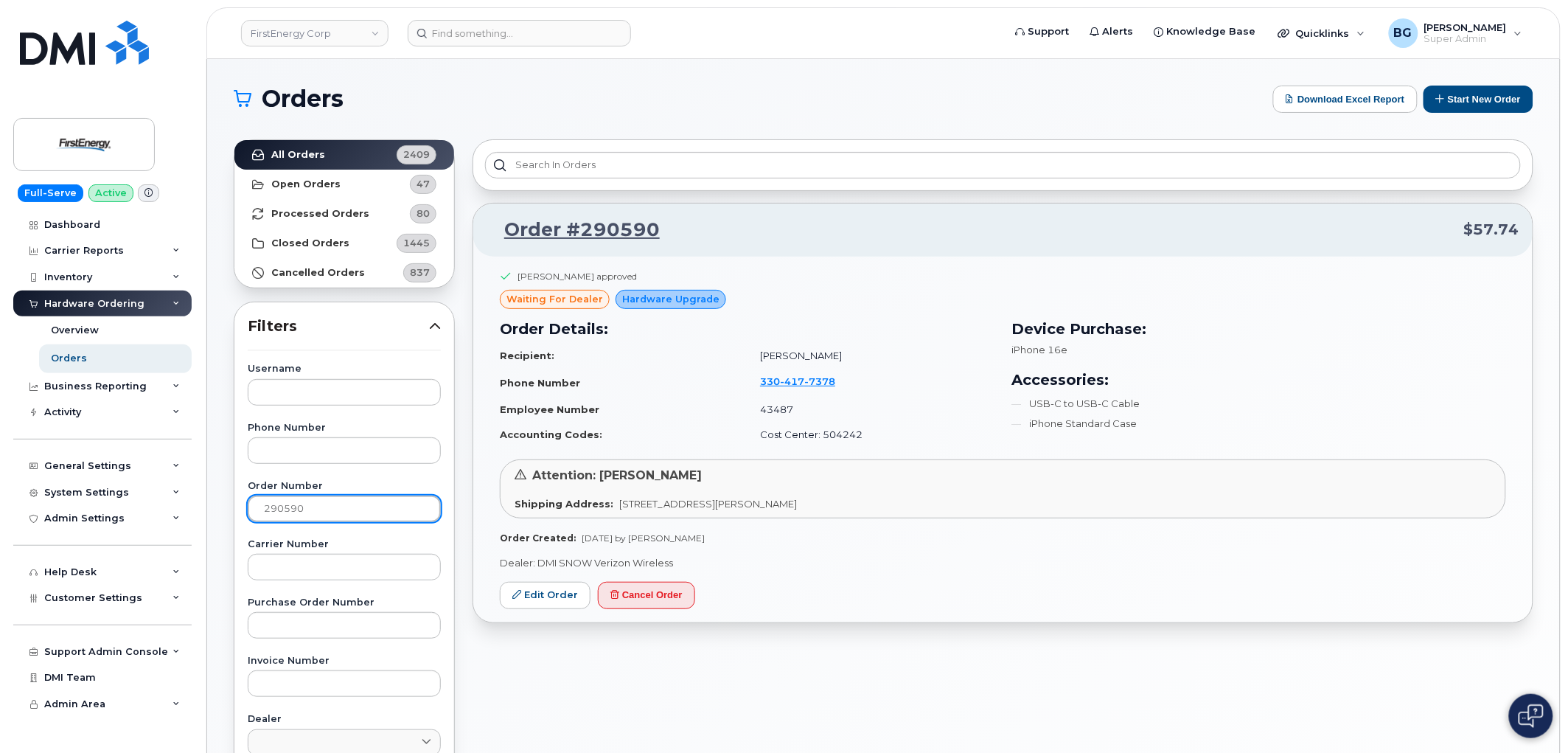
click at [289, 505] on input "290590" at bounding box center [344, 509] width 193 height 27
paste input "808"
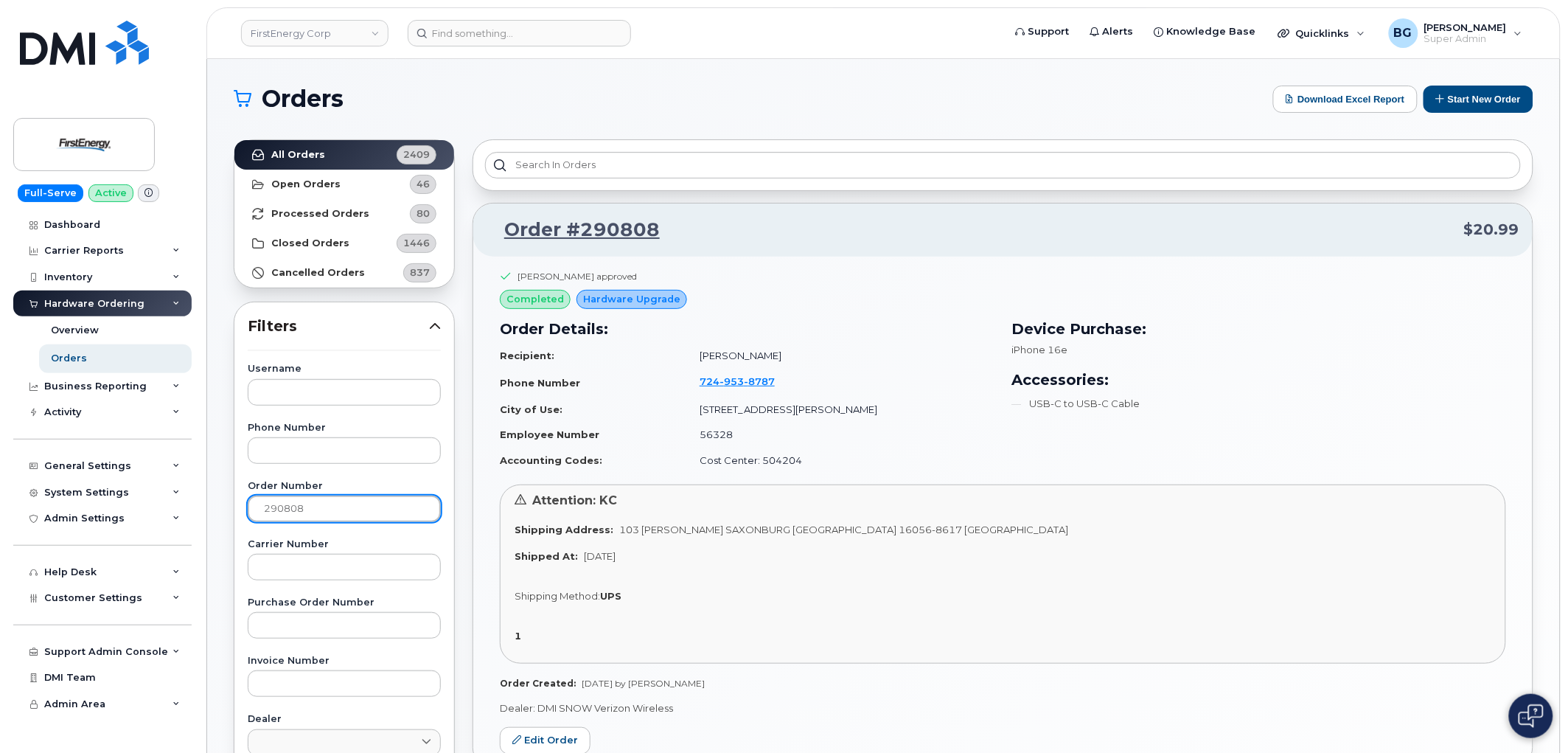
click at [269, 511] on input "290808" at bounding box center [344, 509] width 193 height 27
paste input "6703"
type input "296703"
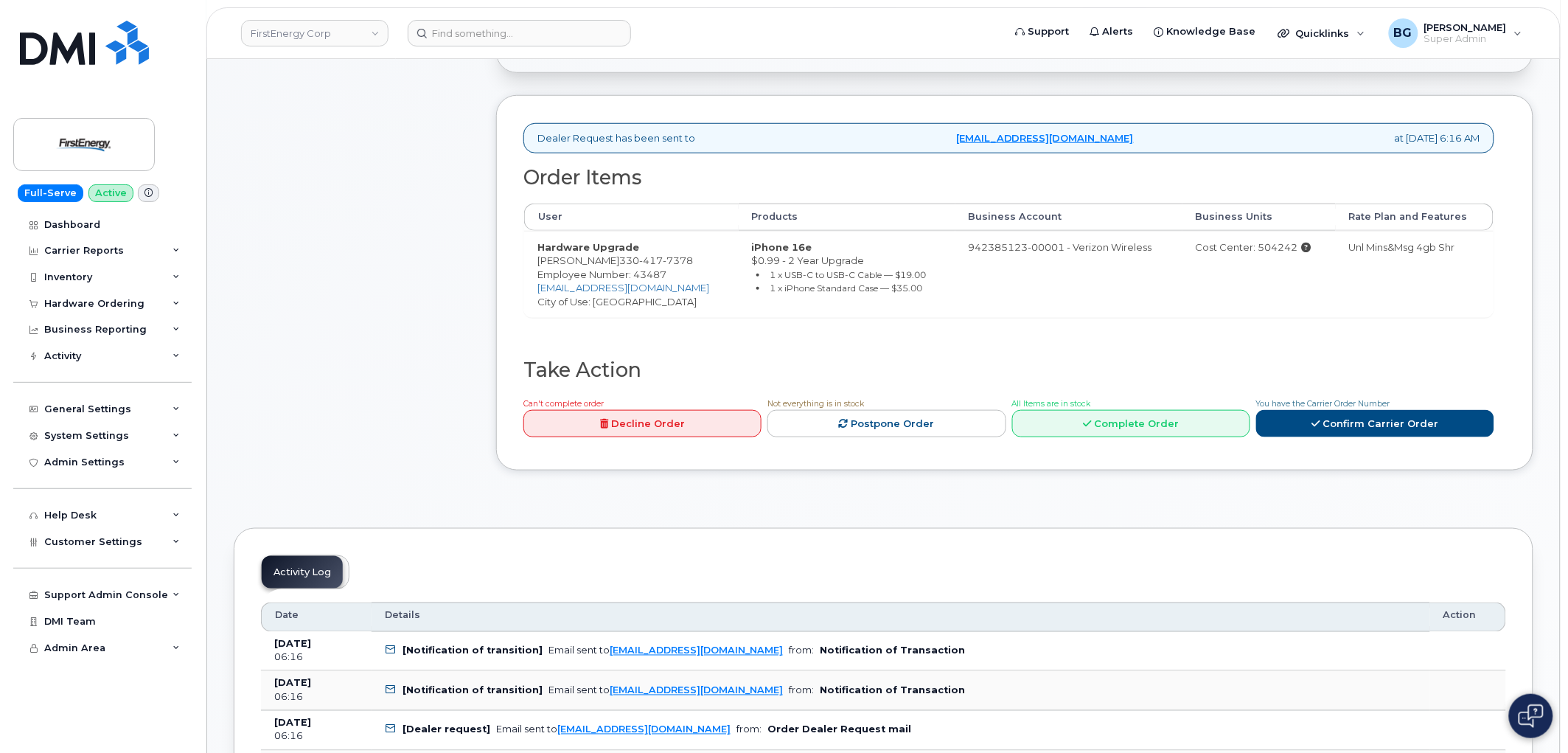
scroll to position [546, 0]
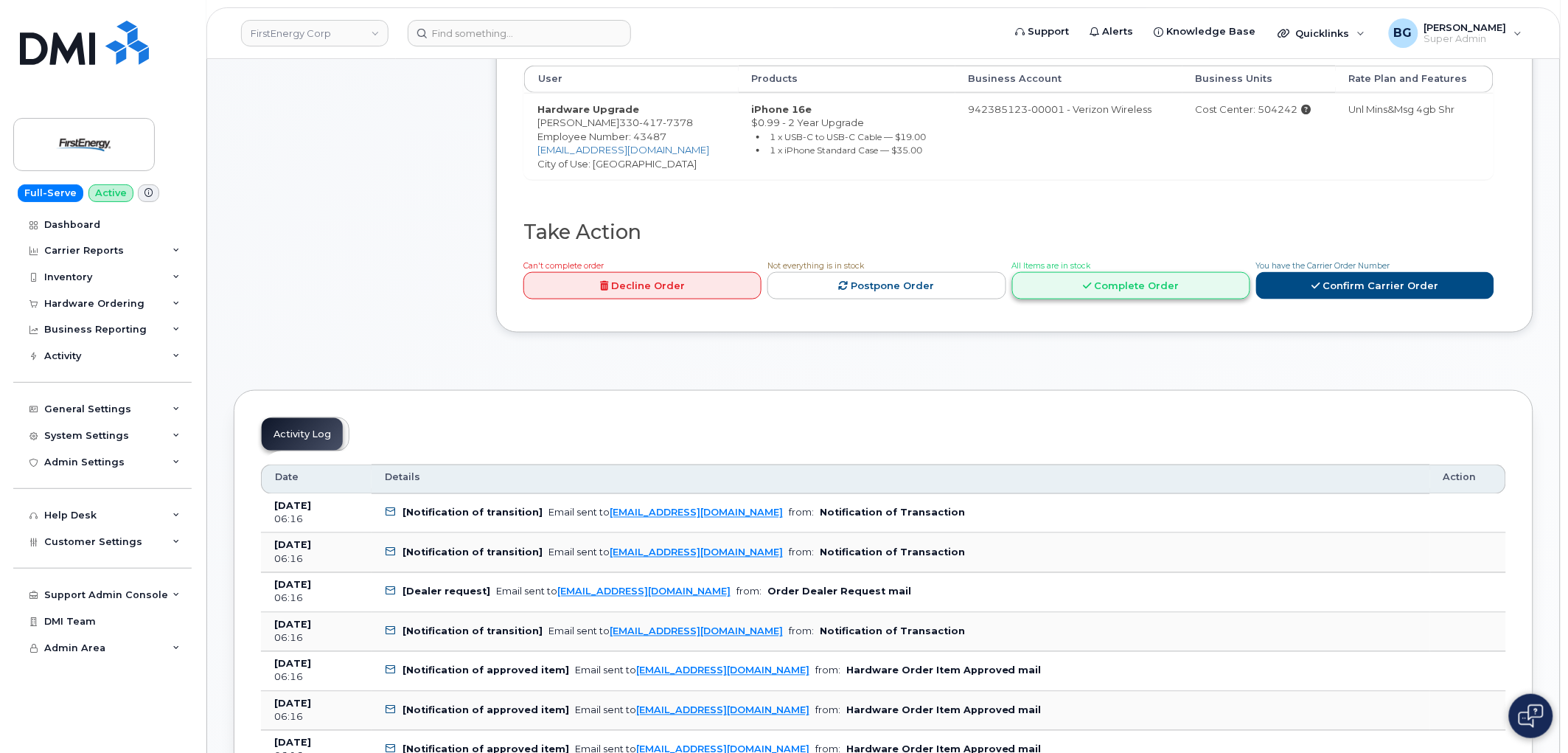
click at [1091, 276] on link "Complete Order" at bounding box center [1131, 285] width 238 height 28
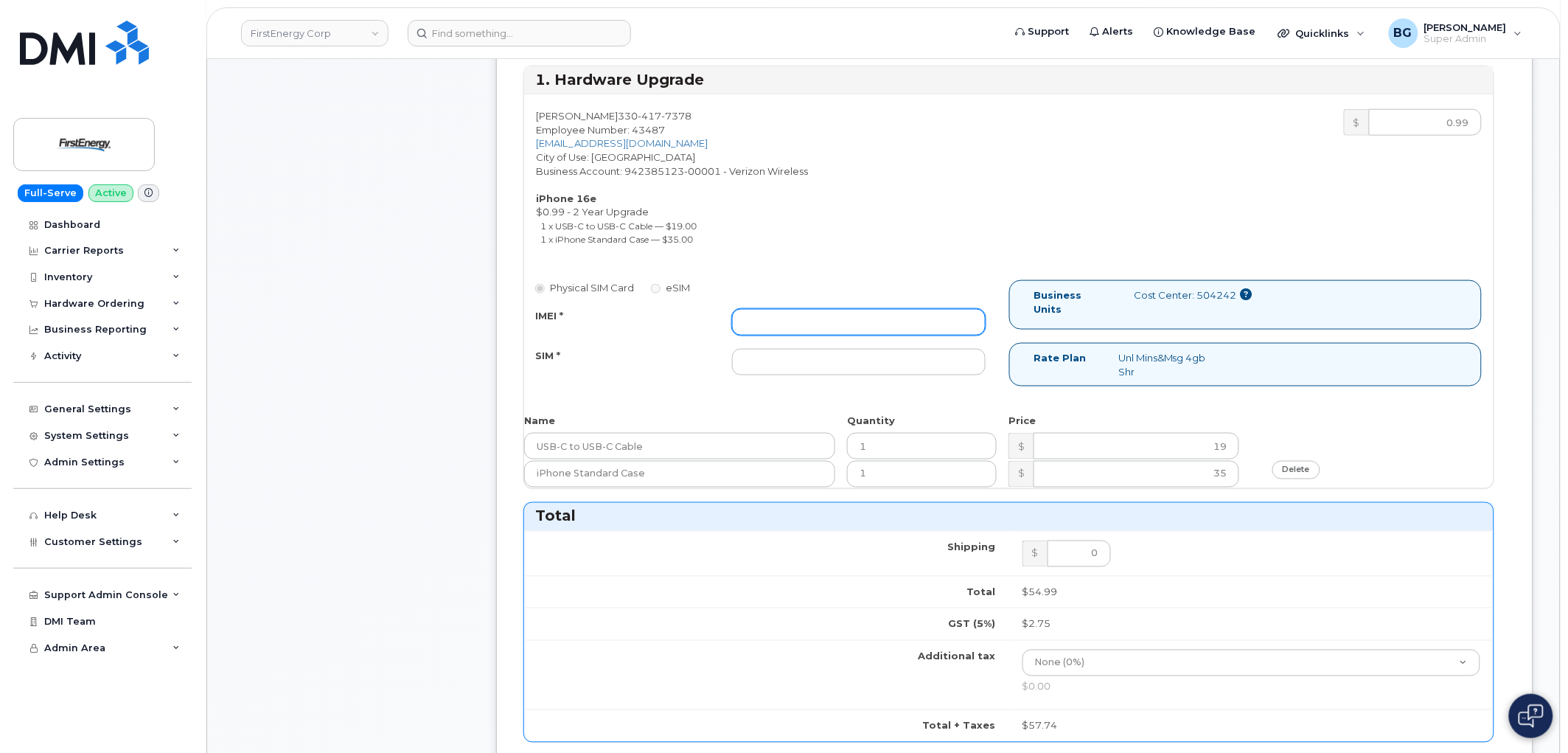
click at [787, 313] on input "IMEI *" at bounding box center [859, 323] width 254 height 27
paste input ""354741555708396 ""
click at [749, 326] on input ""354741555708396" at bounding box center [859, 323] width 254 height 27
type input "354741555708396"
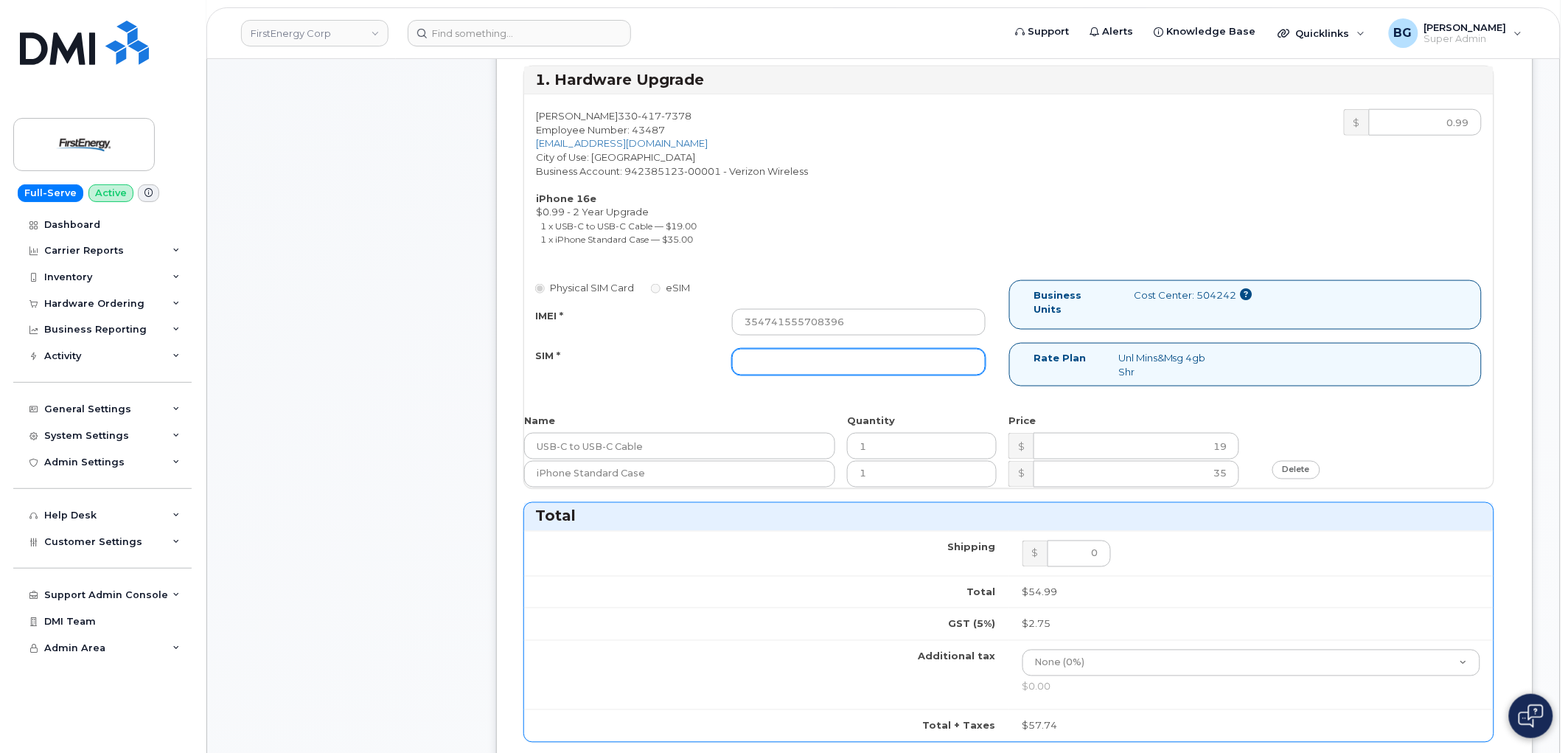
click at [824, 367] on input "SIM *" at bounding box center [859, 362] width 254 height 27
paste input ""89148000012218188551 ""
click at [752, 359] on input ""89148000012218188551" at bounding box center [859, 362] width 254 height 27
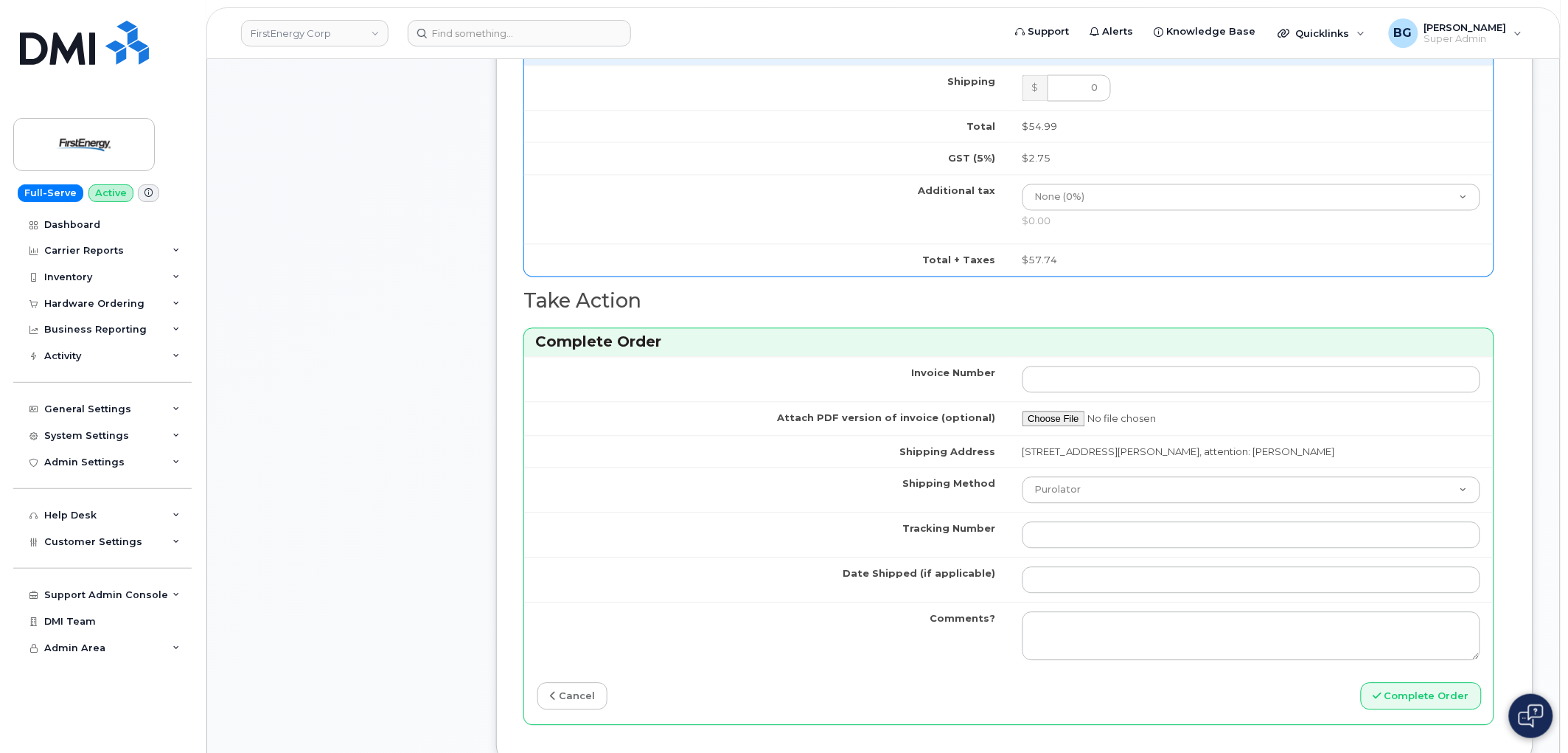
scroll to position [1038, 0]
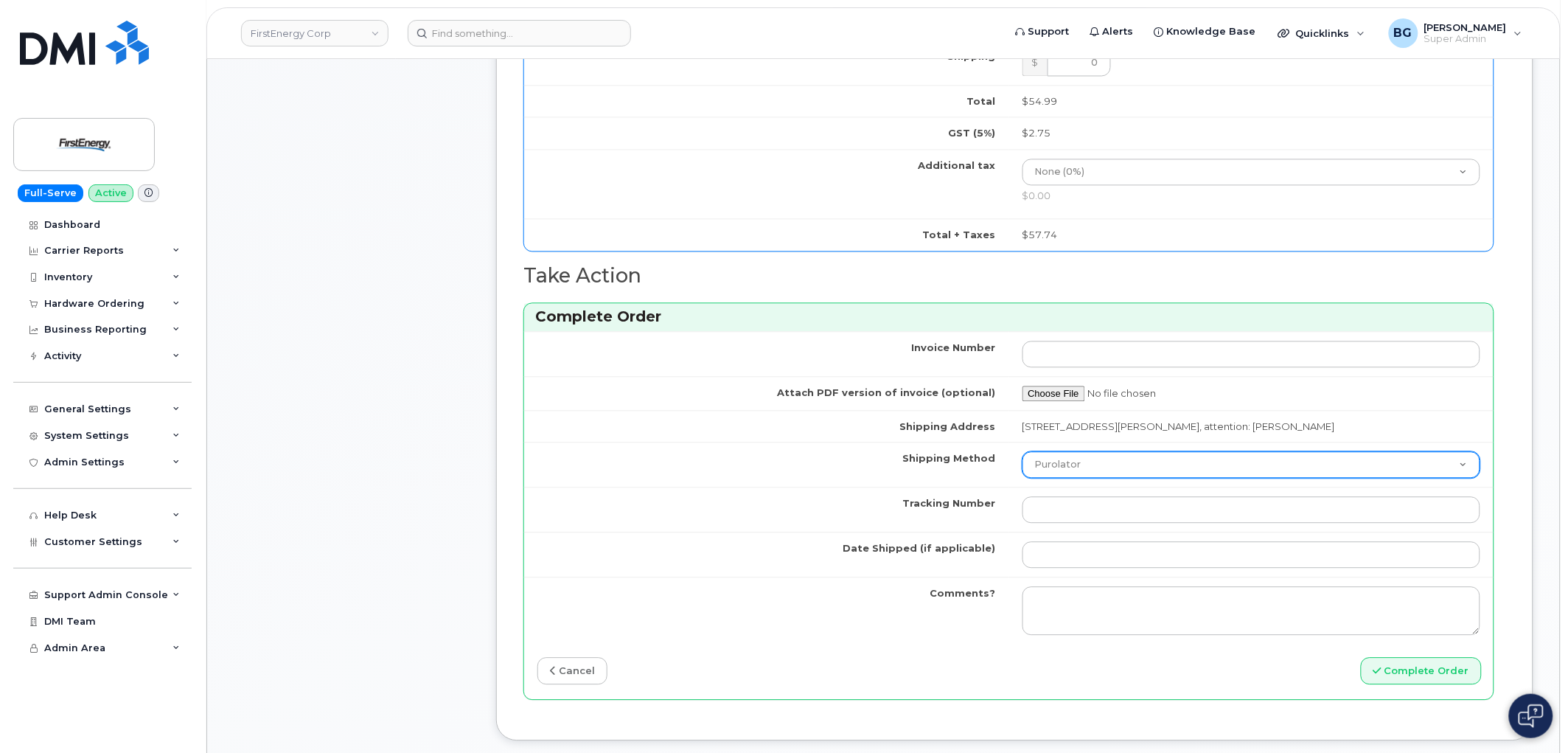
type input "89148000012218188551"
click at [1103, 465] on select "Purolator UPS FedEx Canada Post Courier Other Drop Off Pick Up" at bounding box center [1252, 465] width 459 height 27
select select "FedEx"
click at [1023, 451] on select "Purolator UPS FedEx Canada Post Courier Other Drop Off Pick Up" at bounding box center [1252, 465] width 459 height 27
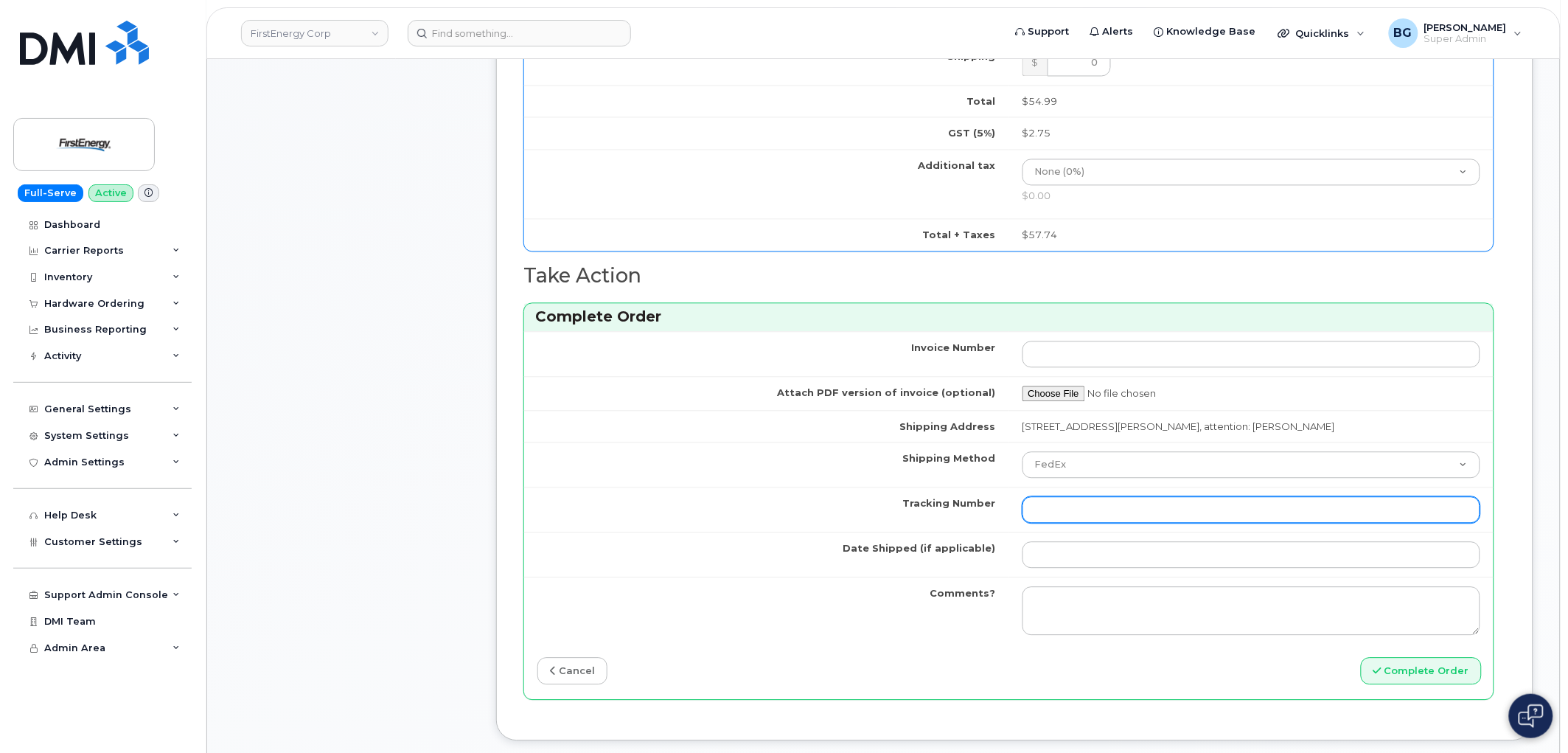
click at [1129, 510] on input "Tracking Number" at bounding box center [1252, 509] width 459 height 27
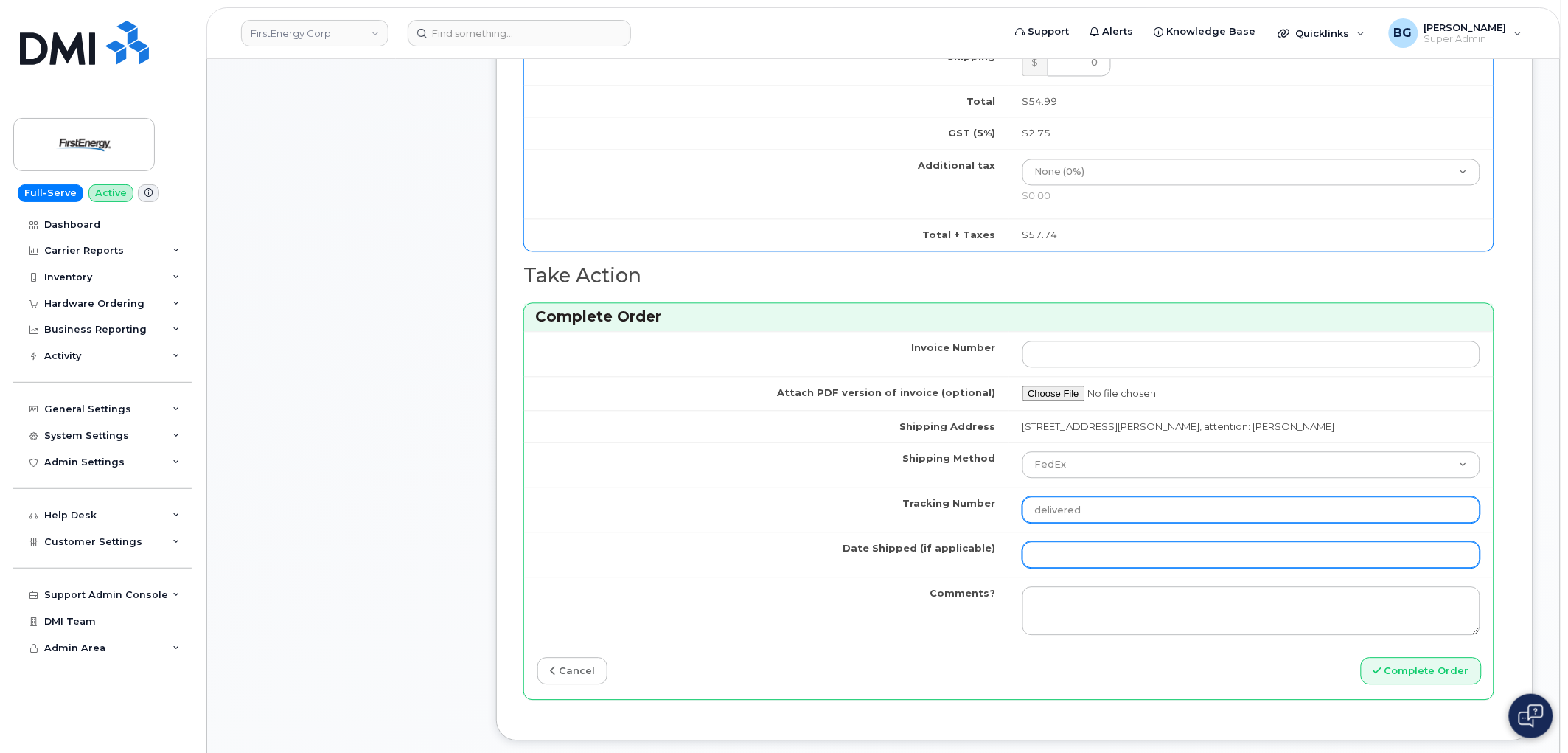
type input "delivered"
click at [1111, 551] on input "Date Shipped (if applicable)" at bounding box center [1252, 554] width 459 height 27
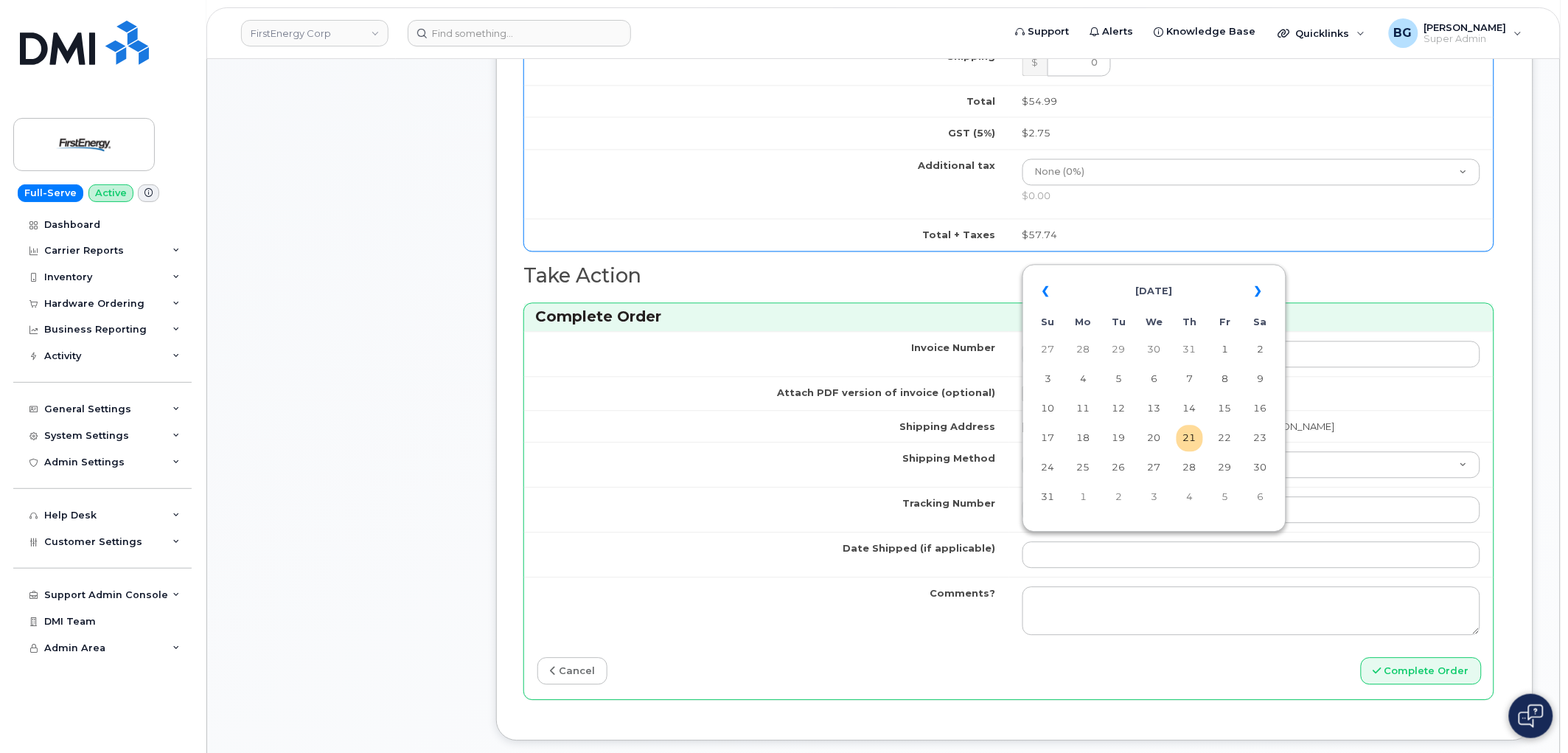
click at [1206, 437] on table "« August 2025 » Su Mo Tu We Th Fr Sa 27 28 29 30 31 1 2 3 4 5 6 7 8 9 10 11 12 …" at bounding box center [1154, 394] width 256 height 252
click at [1197, 439] on td "21" at bounding box center [1190, 438] width 27 height 27
type input "2025-08-21"
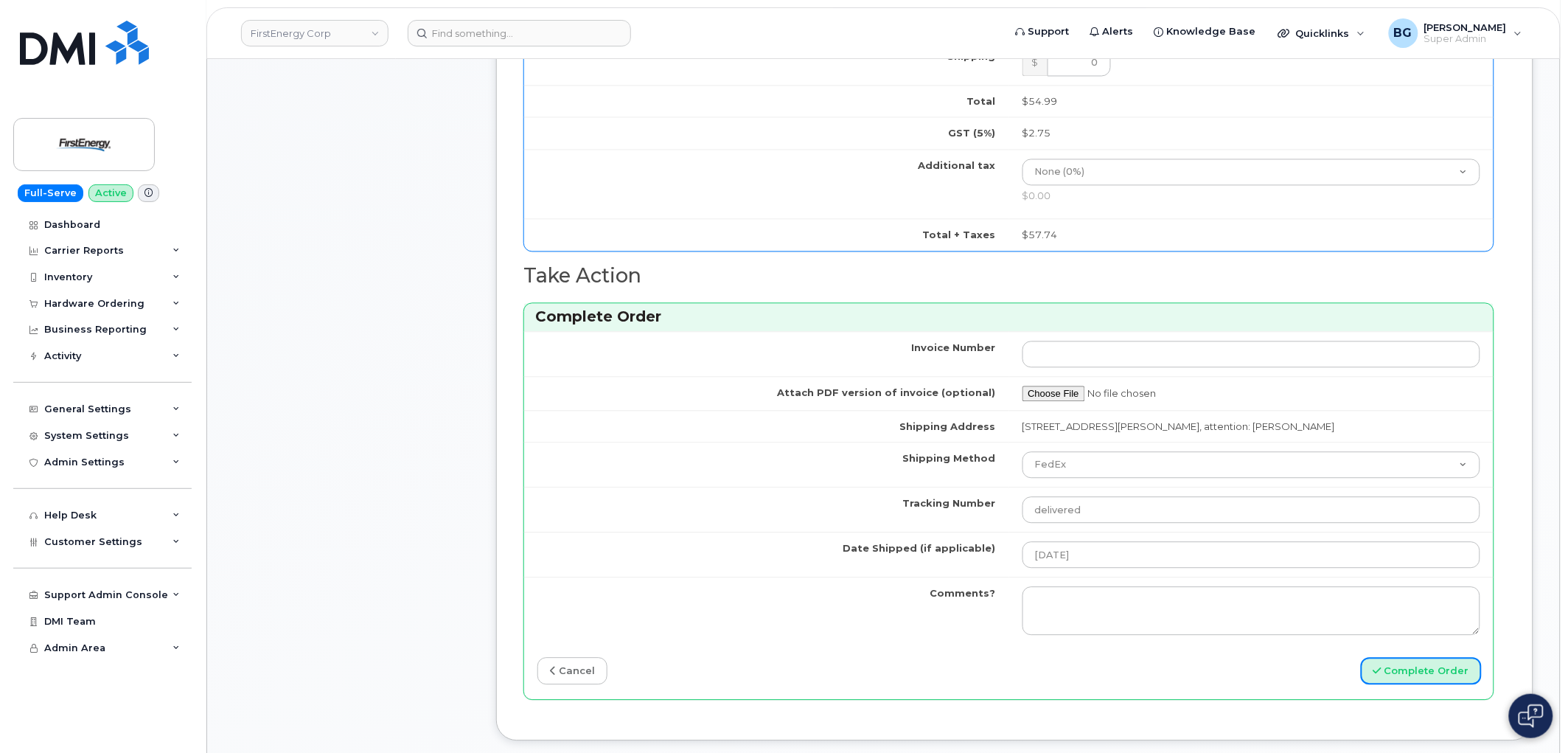
click at [1403, 668] on button "Complete Order" at bounding box center [1422, 670] width 121 height 28
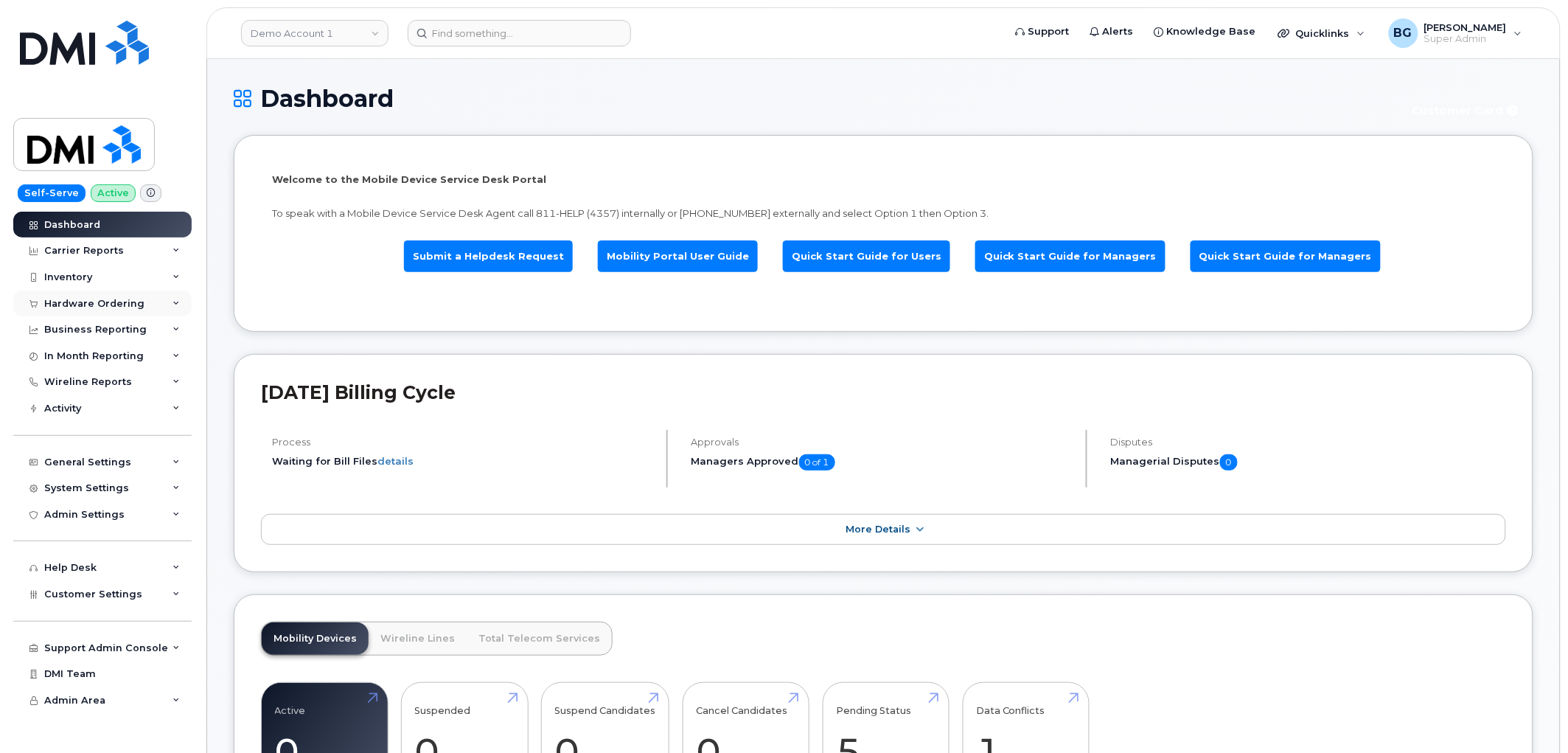
click at [78, 300] on div "Hardware Ordering" at bounding box center [94, 304] width 100 height 12
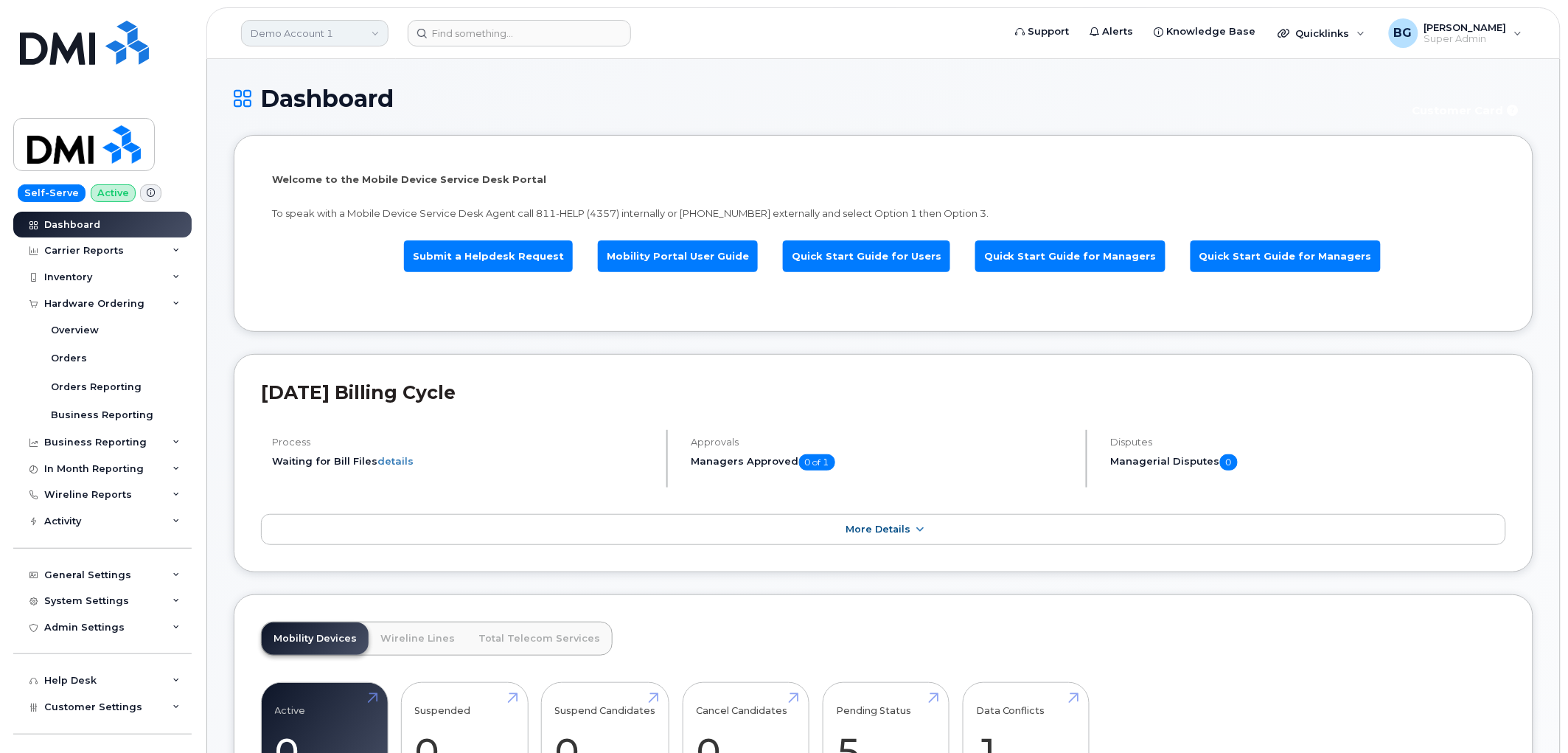
click at [300, 43] on link "Demo Account 1" at bounding box center [314, 34] width 147 height 27
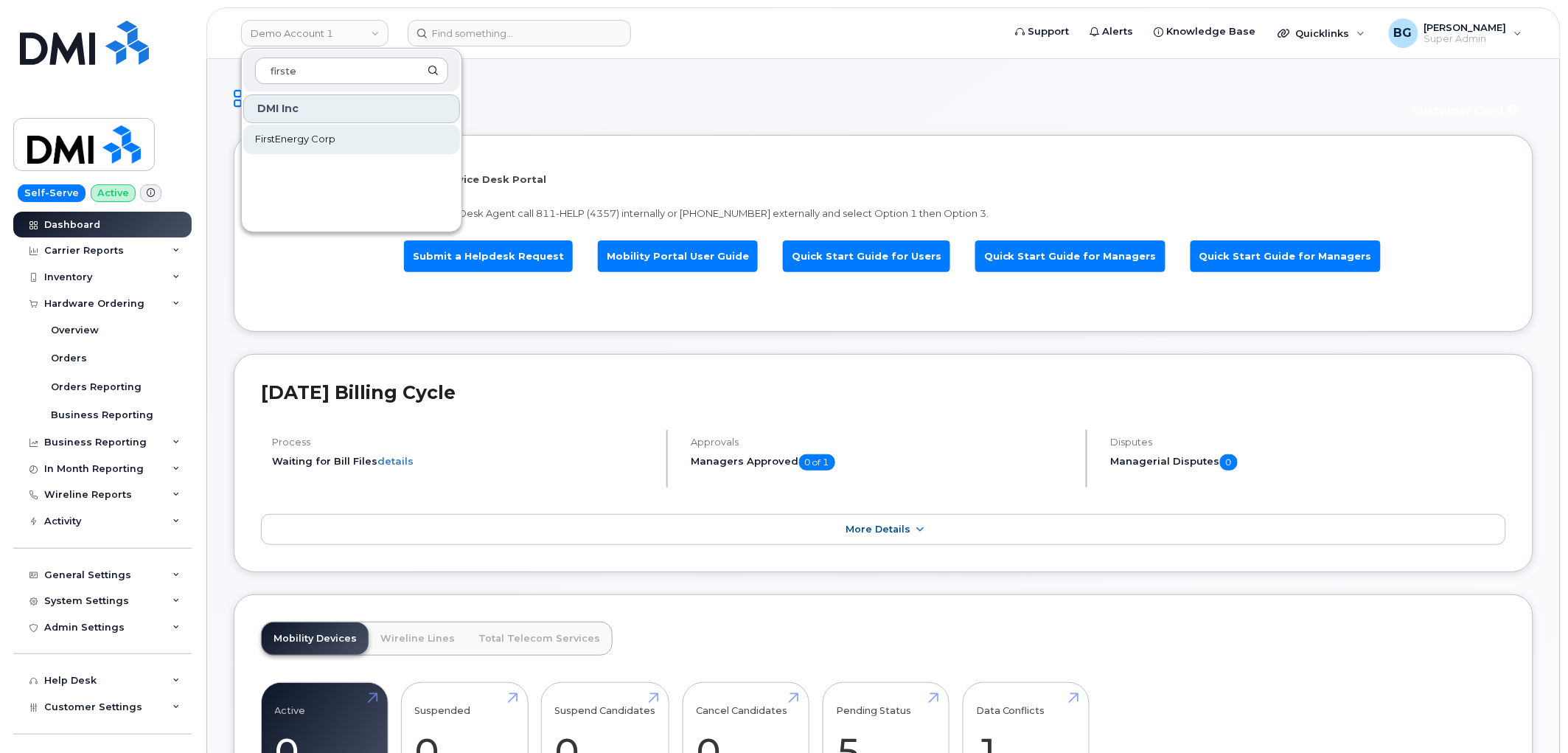
type input "firste"
click at [300, 136] on span "FirstEnergy Corp" at bounding box center [295, 140] width 81 height 15
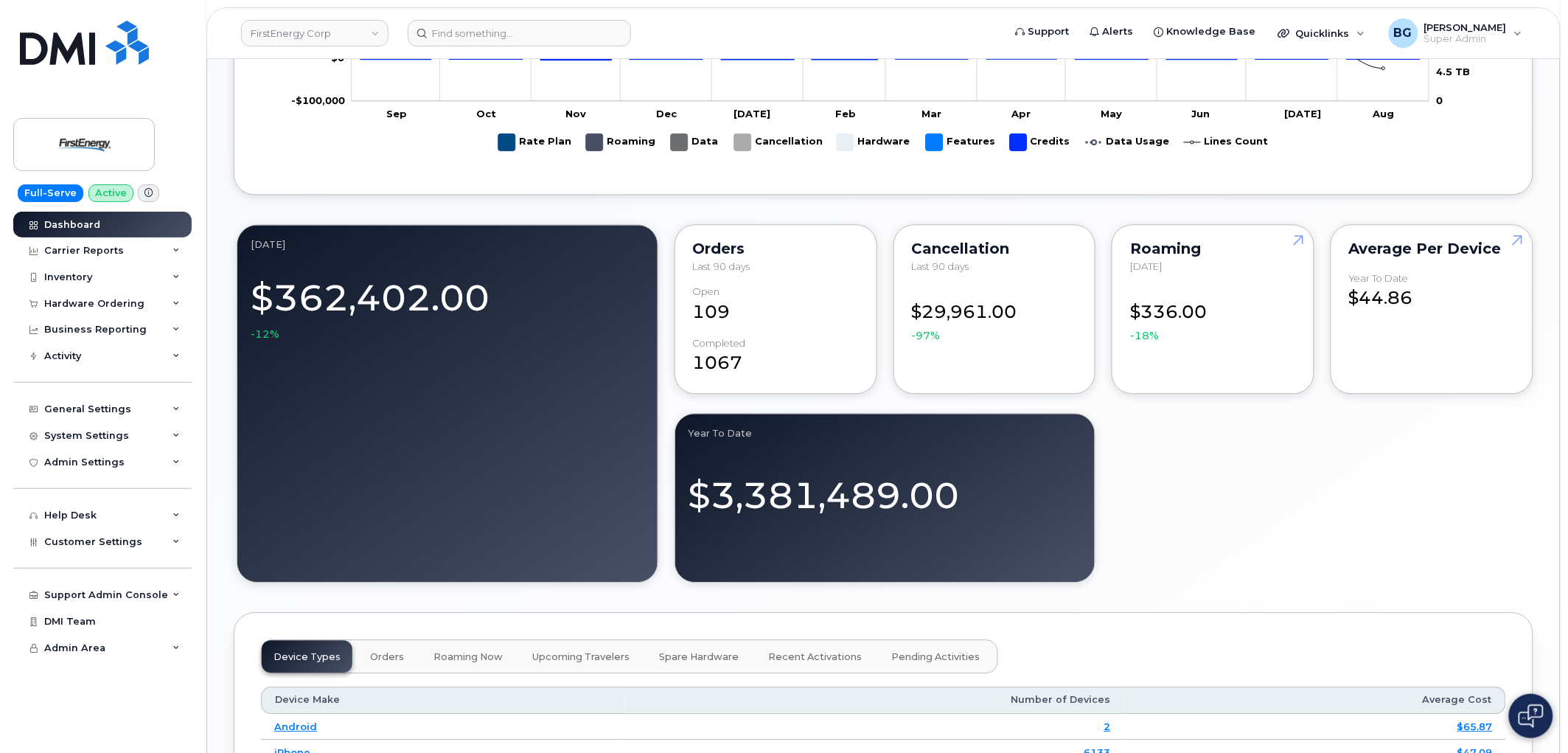
scroll to position [850, 0]
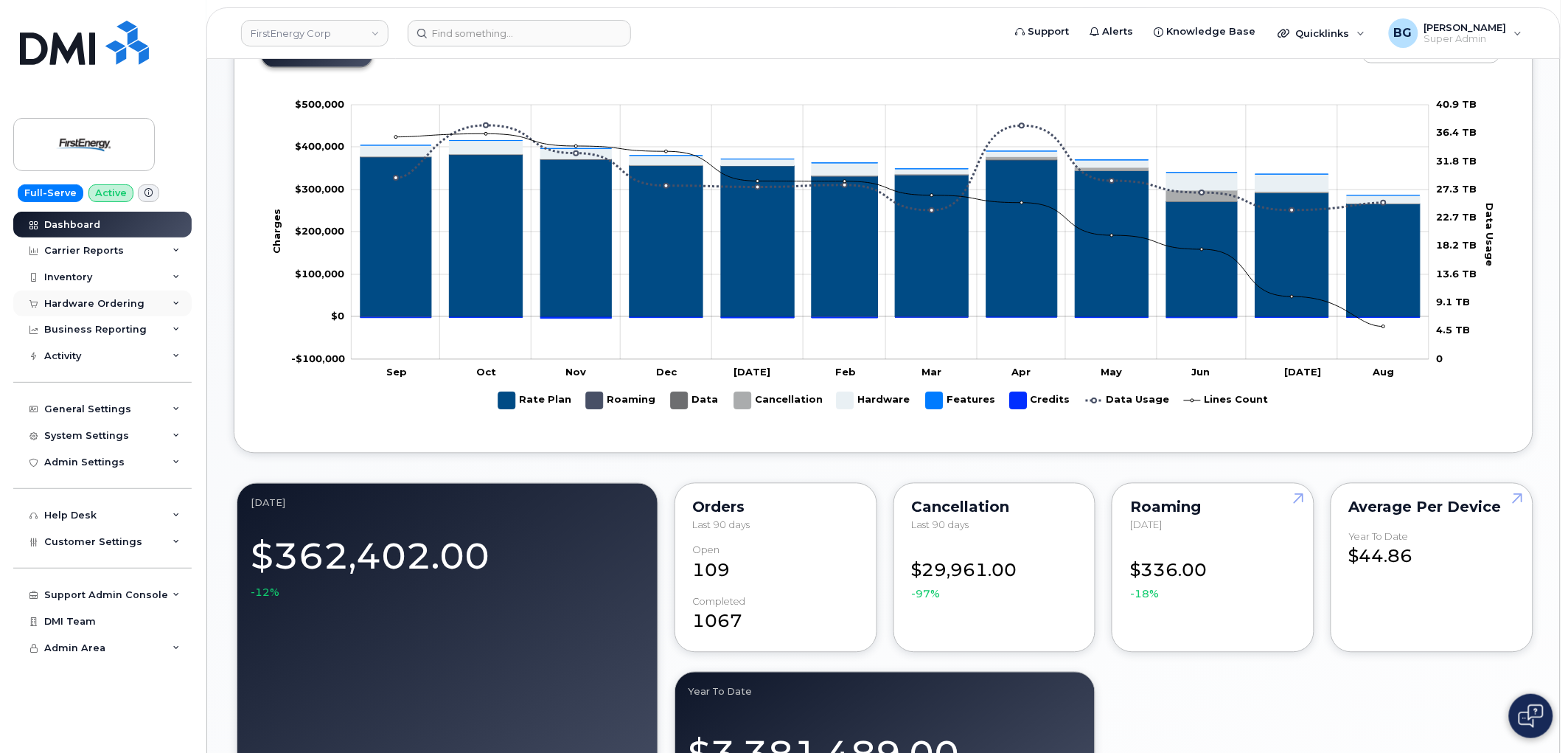
click at [66, 299] on div "Hardware Ordering" at bounding box center [94, 304] width 100 height 12
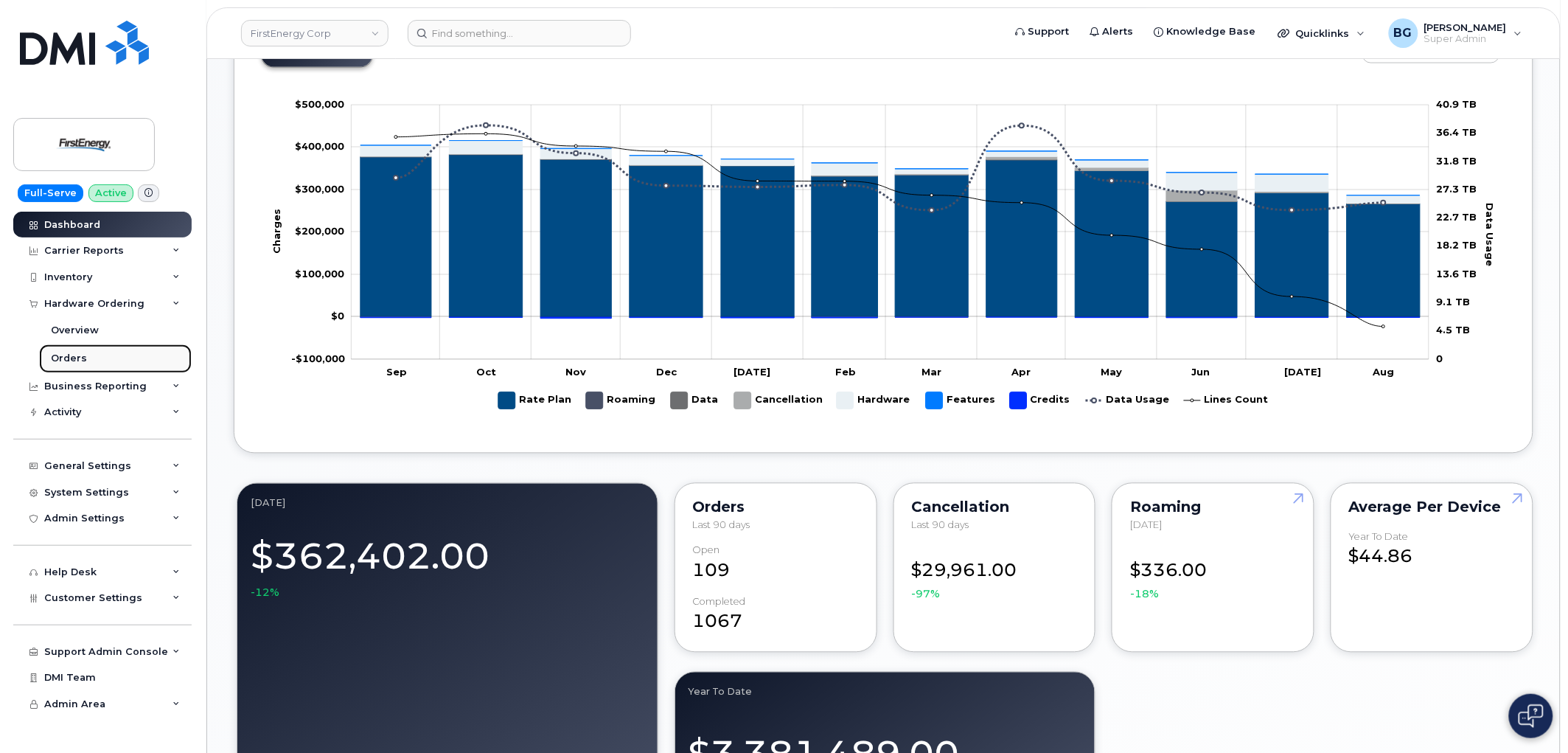
click at [63, 360] on div "Orders" at bounding box center [69, 359] width 36 height 13
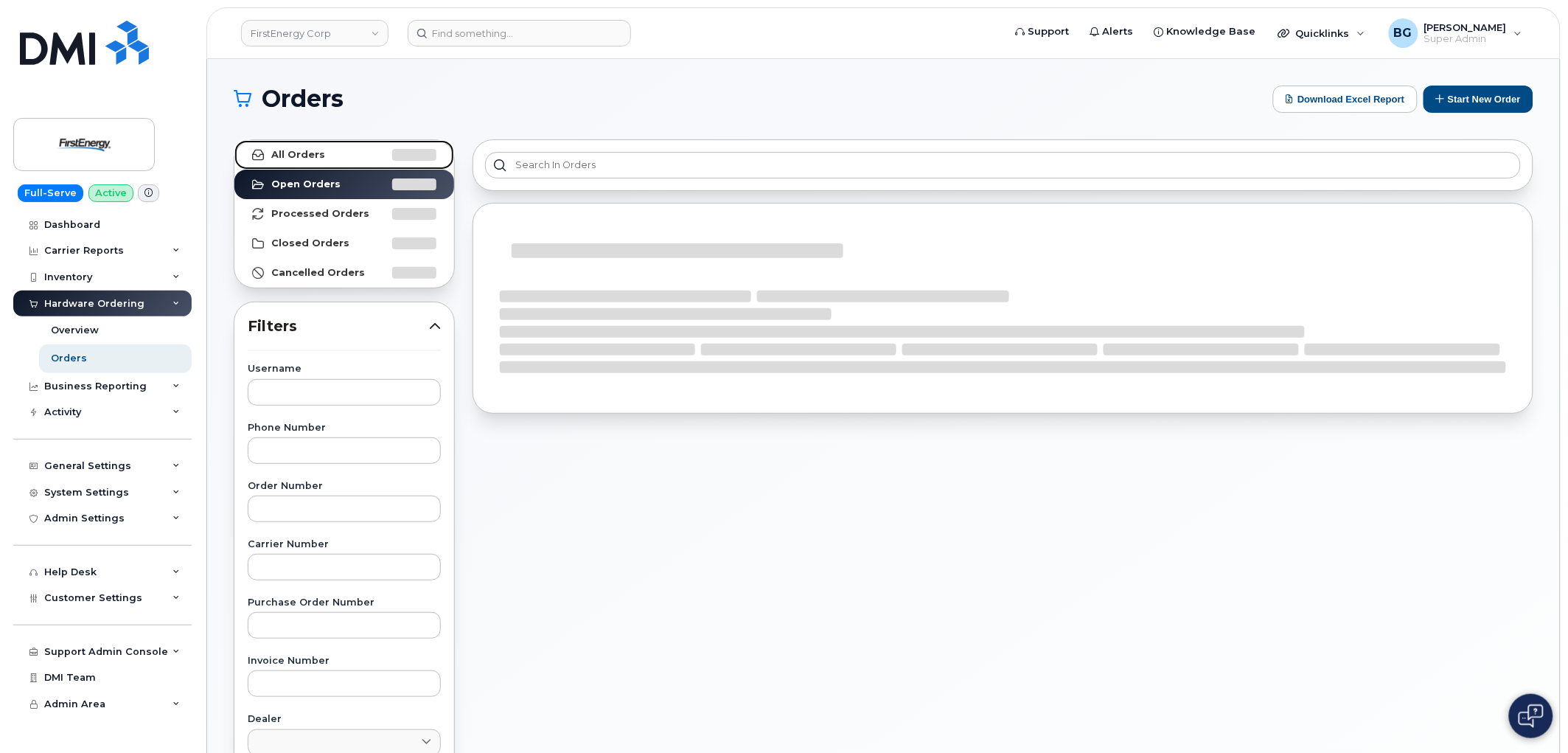
click at [299, 153] on strong "All Orders" at bounding box center [298, 155] width 54 height 12
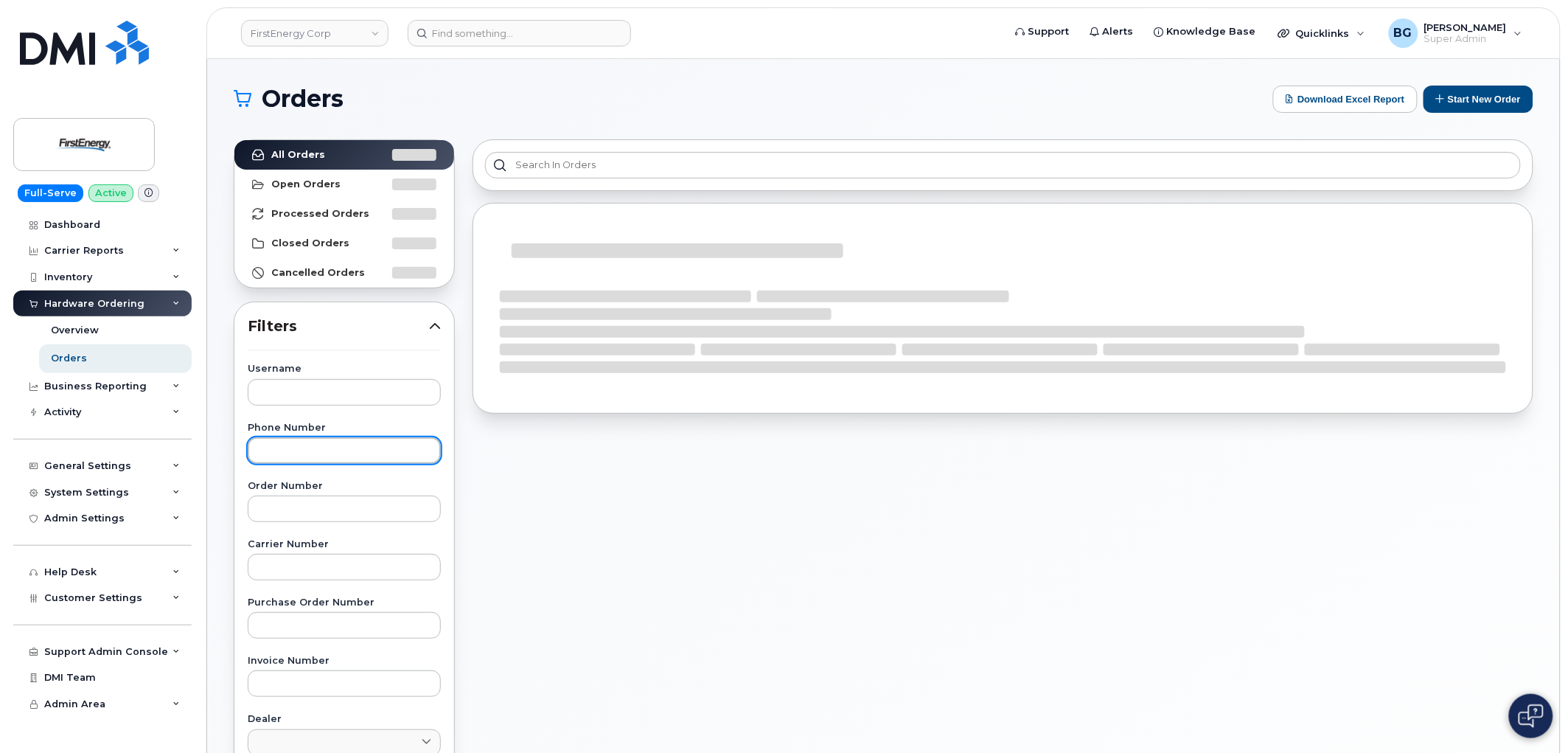
click at [301, 454] on input "text" at bounding box center [344, 450] width 193 height 27
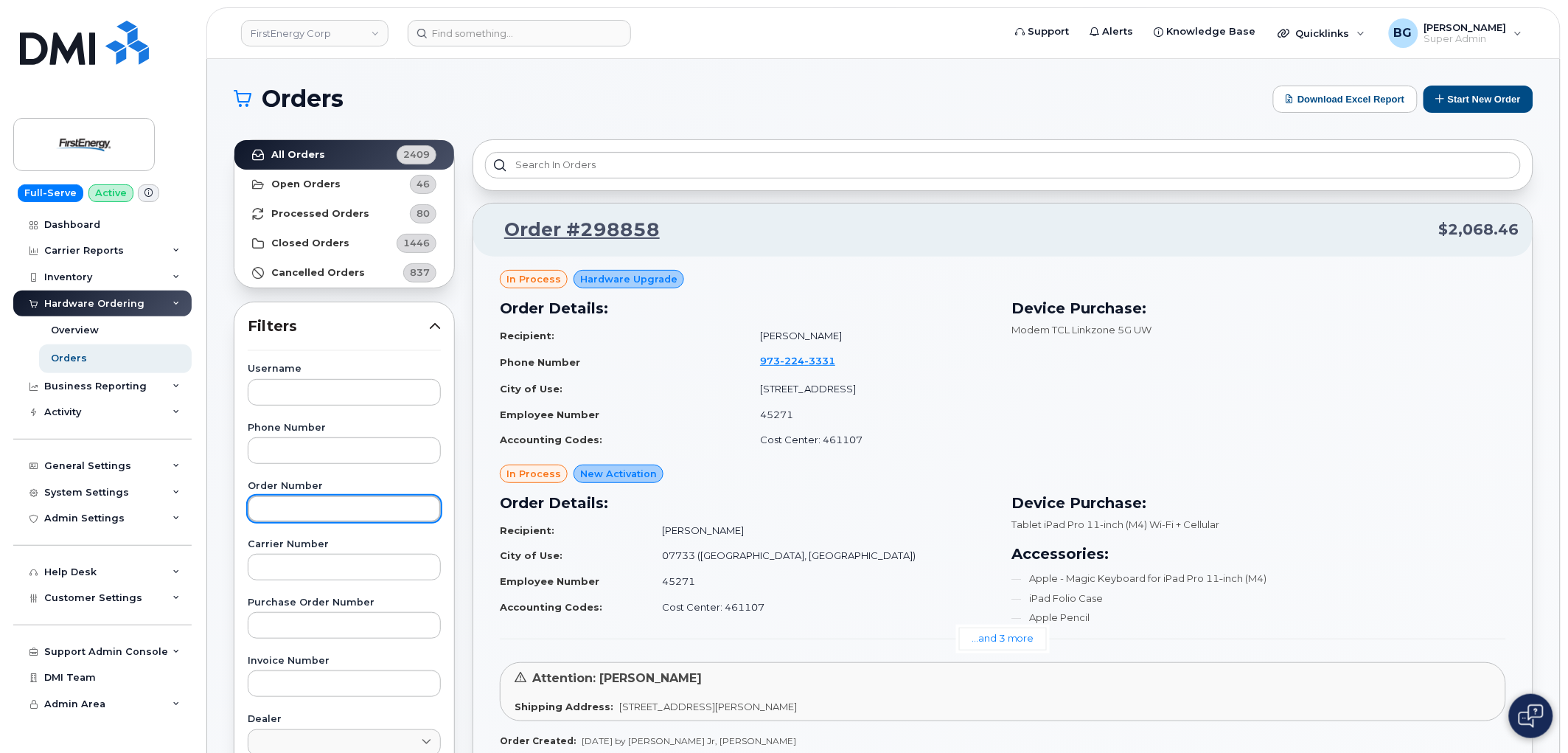
click at [297, 505] on input "text" at bounding box center [344, 509] width 193 height 27
paste input "290872"
type input "290872"
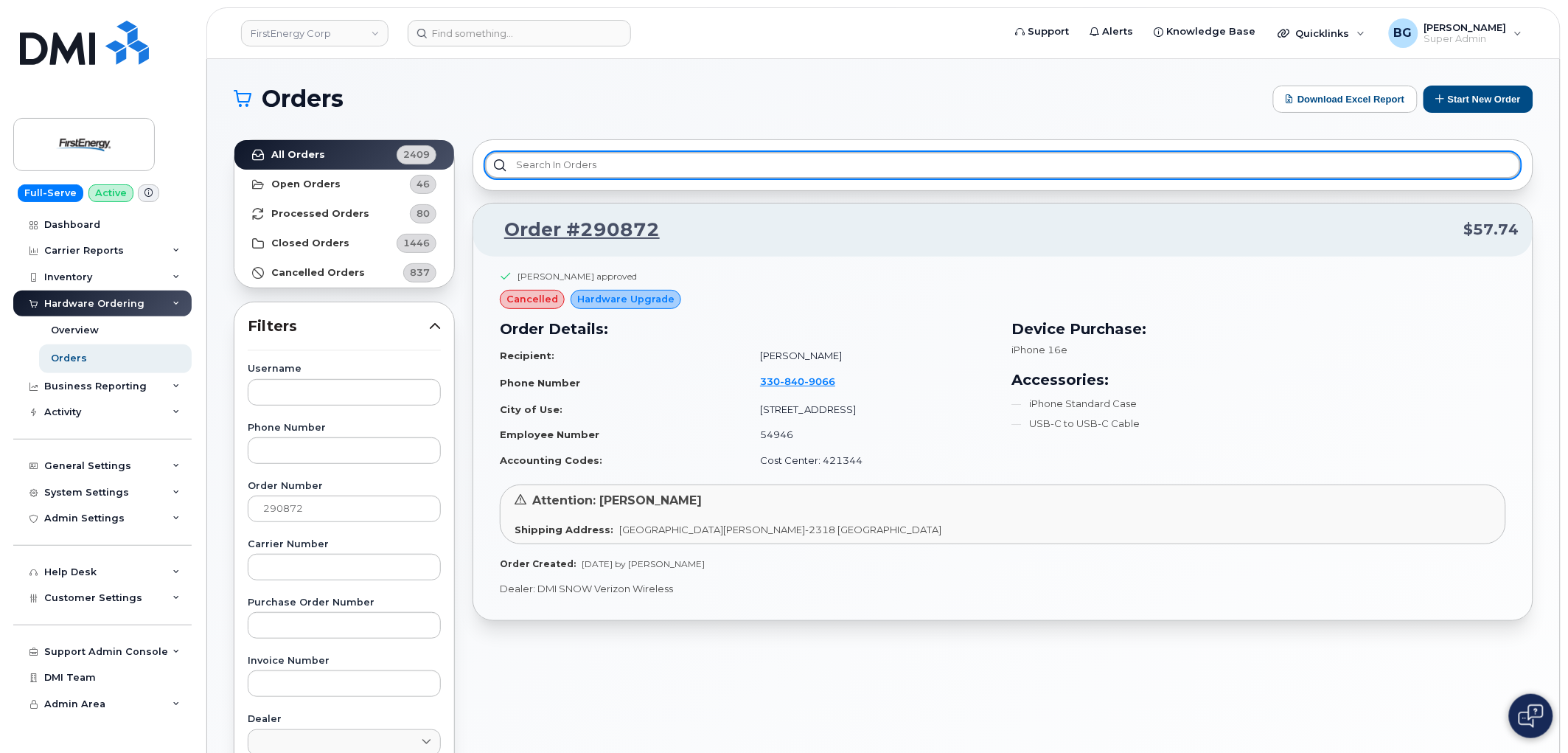
click at [577, 158] on input "text" at bounding box center [1003, 165] width 1036 height 27
paste input "290651"
type input "2"
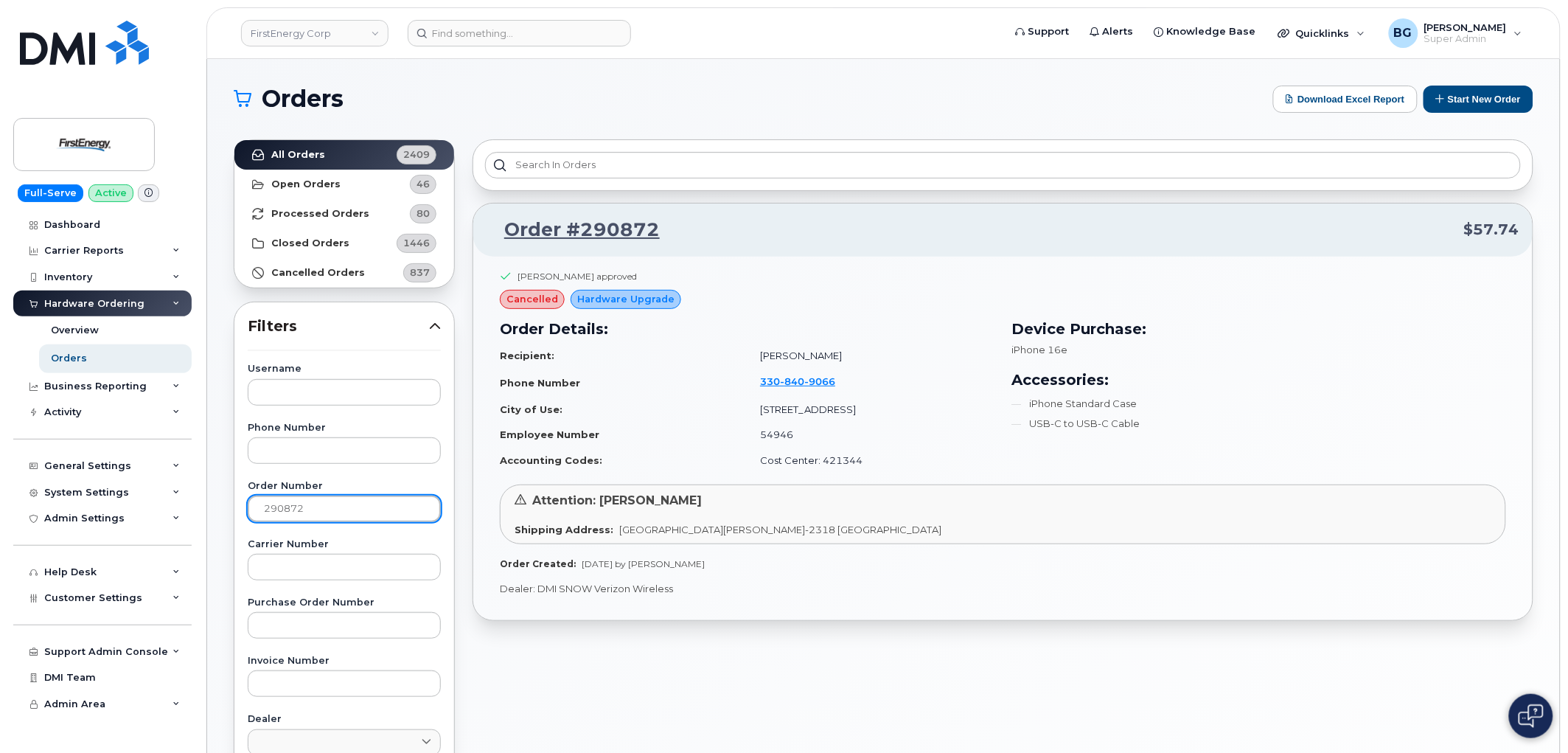
click at [291, 510] on input "290872" at bounding box center [344, 509] width 193 height 27
drag, startPoint x: 291, startPoint y: 509, endPoint x: 310, endPoint y: 509, distance: 19.0
click at [297, 509] on input "290872" at bounding box center [344, 509] width 193 height 27
paste input "651"
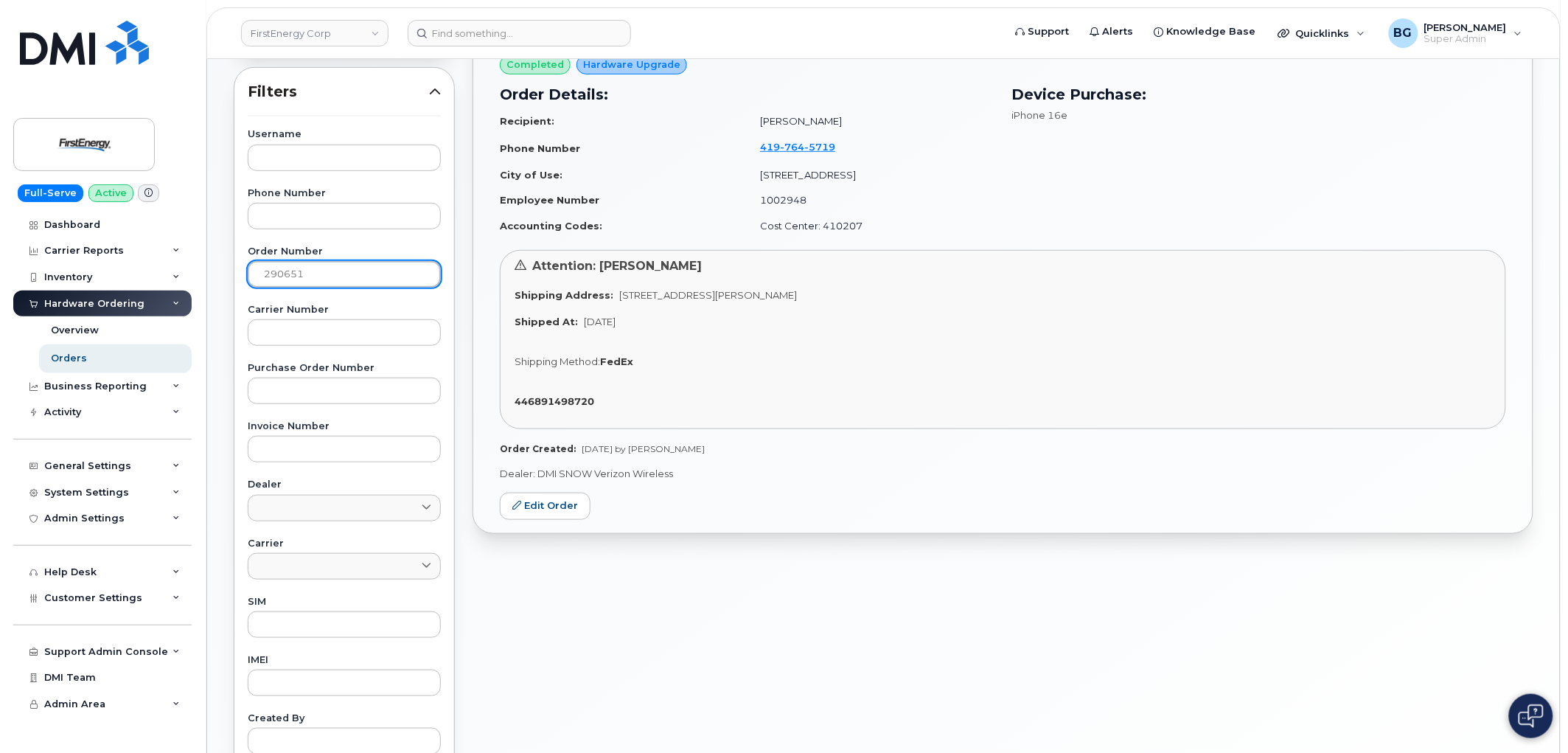
scroll to position [108, 0]
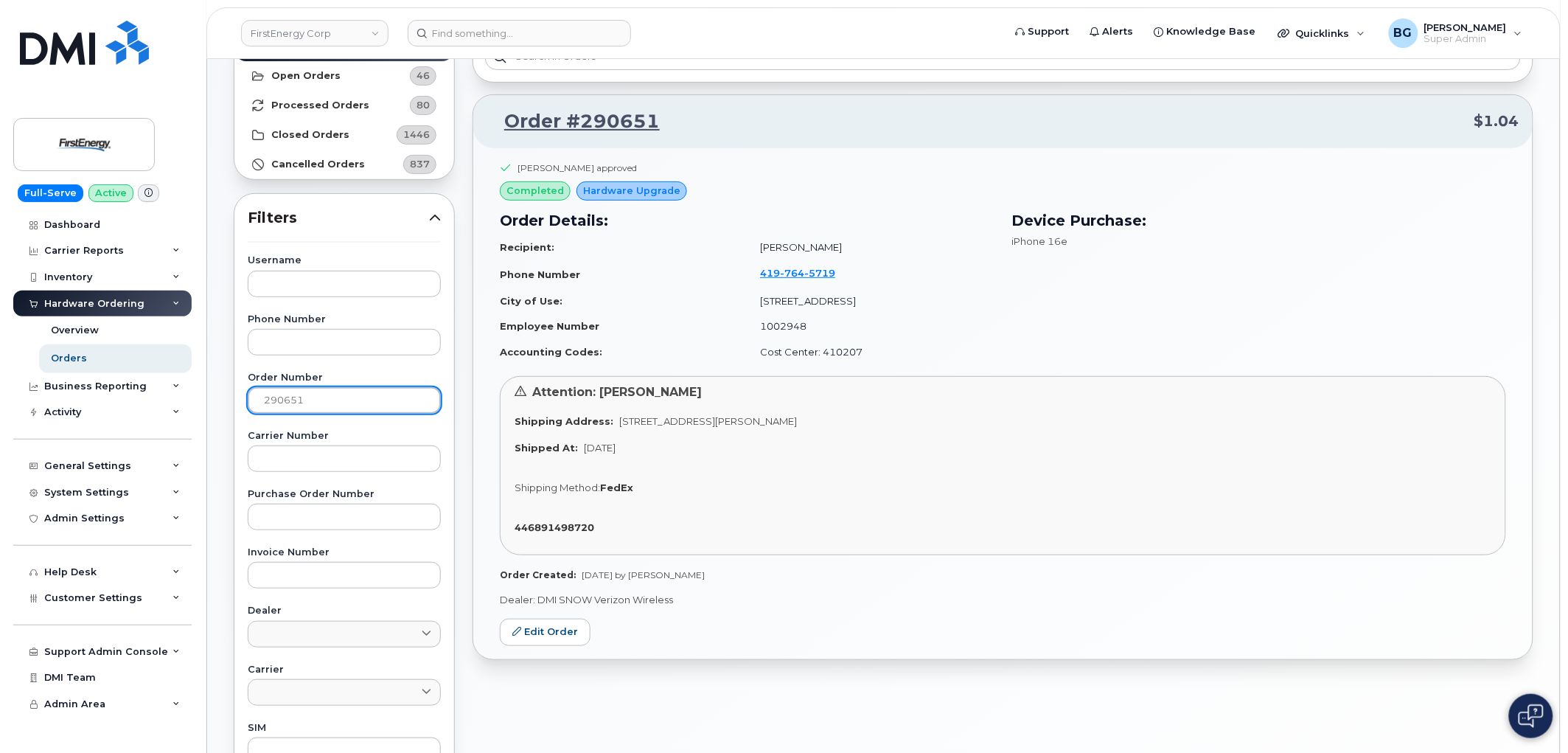
click at [285, 404] on input "290651" at bounding box center [344, 400] width 193 height 27
paste input "[FirstEnergy Corp] Order #290412: Hardware Upgrade (1st Request)"
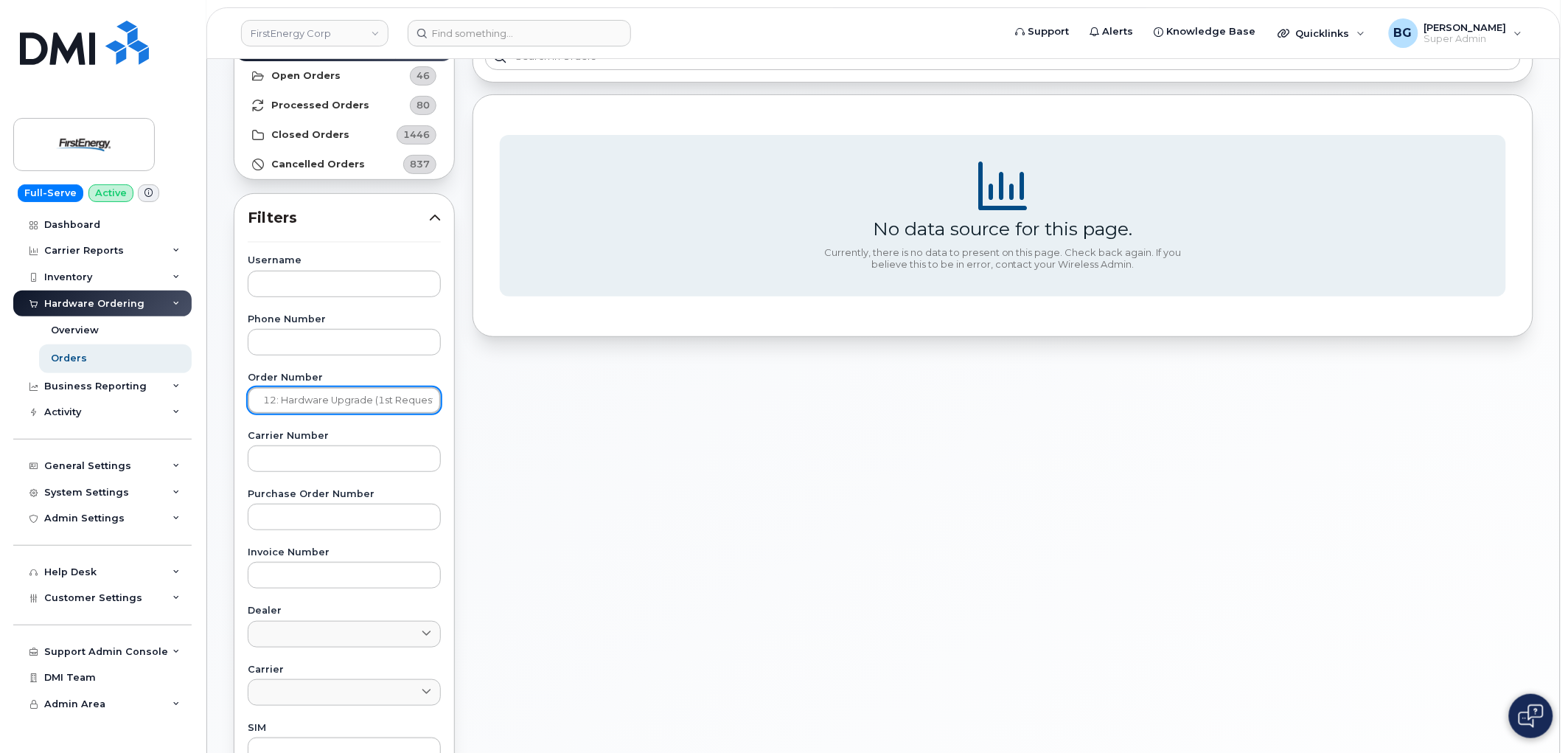
scroll to position [0, 0]
click at [329, 408] on input "[FirstEnergy Corp] Order #290412: Hardware Upgrade (1st Request)" at bounding box center [344, 400] width 193 height 27
click at [329, 407] on input "[FirstEnergy Corp] Order #290412: Hardware Upgrade (1st Request)" at bounding box center [344, 400] width 193 height 27
paste input "290412"
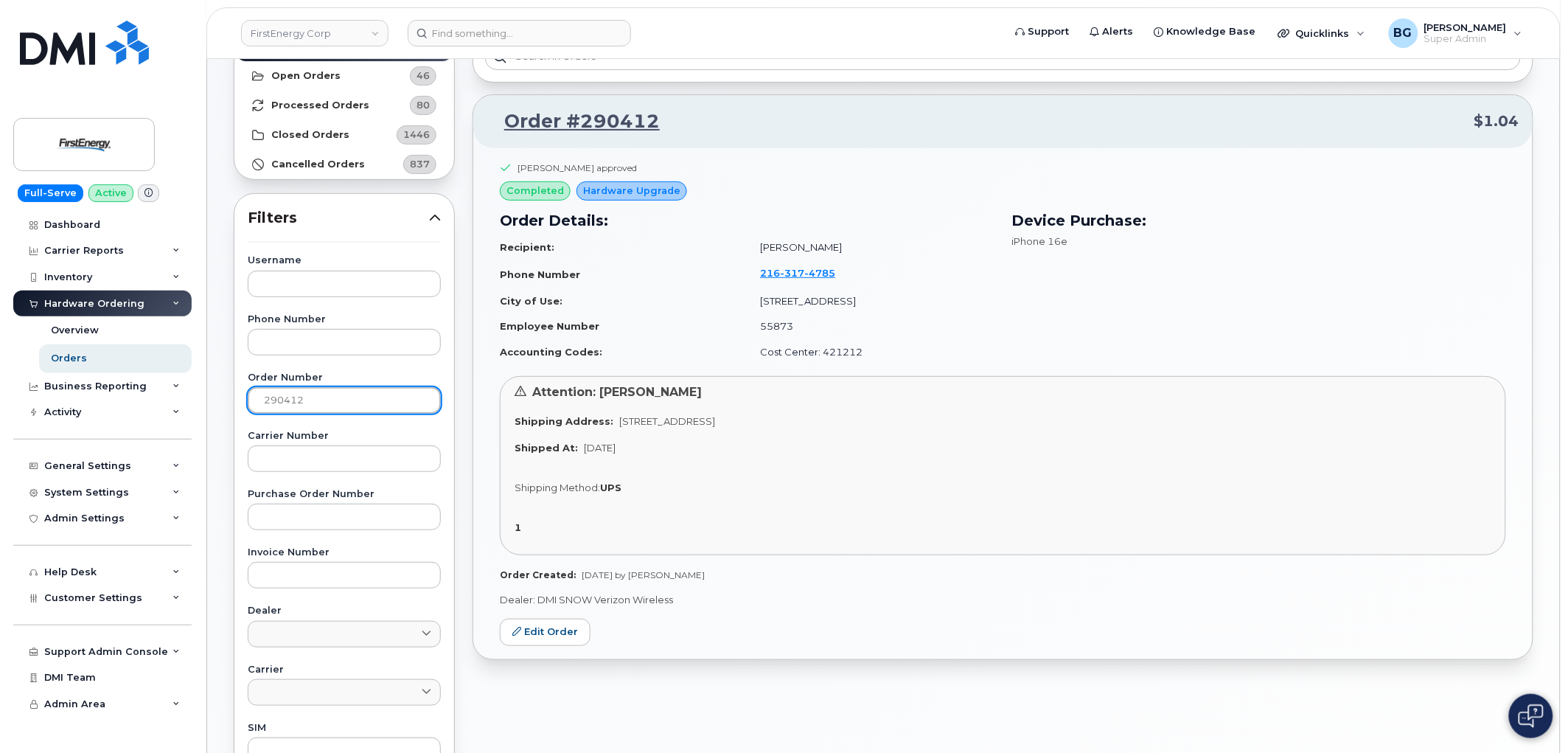
click at [290, 402] on input "290412" at bounding box center [344, 400] width 193 height 27
click at [290, 400] on input "290412" at bounding box center [344, 400] width 193 height 27
paste input "830"
click at [277, 394] on input "290830" at bounding box center [344, 400] width 193 height 27
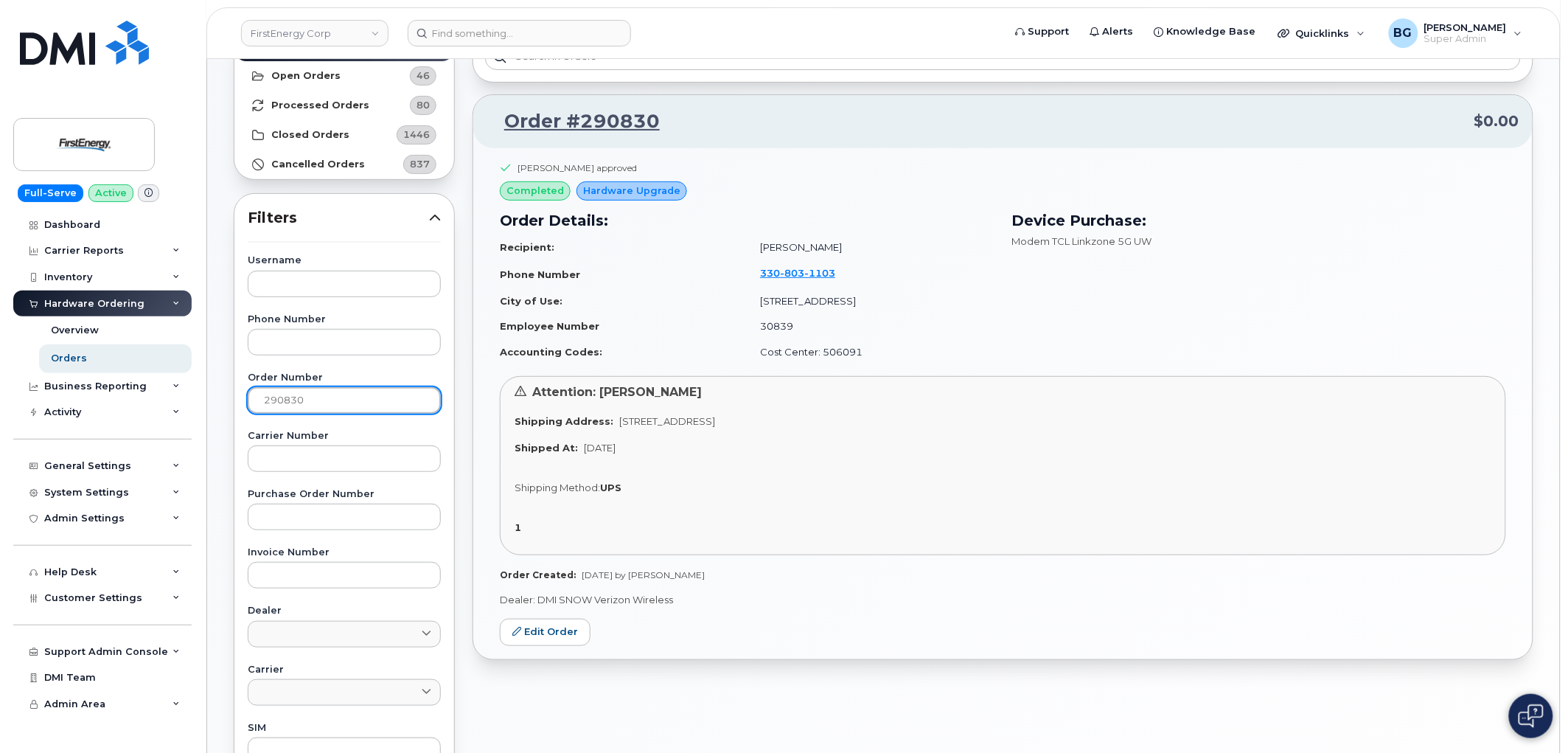
click at [277, 394] on input "290830" at bounding box center [344, 400] width 193 height 27
paste input "603"
type input "290603"
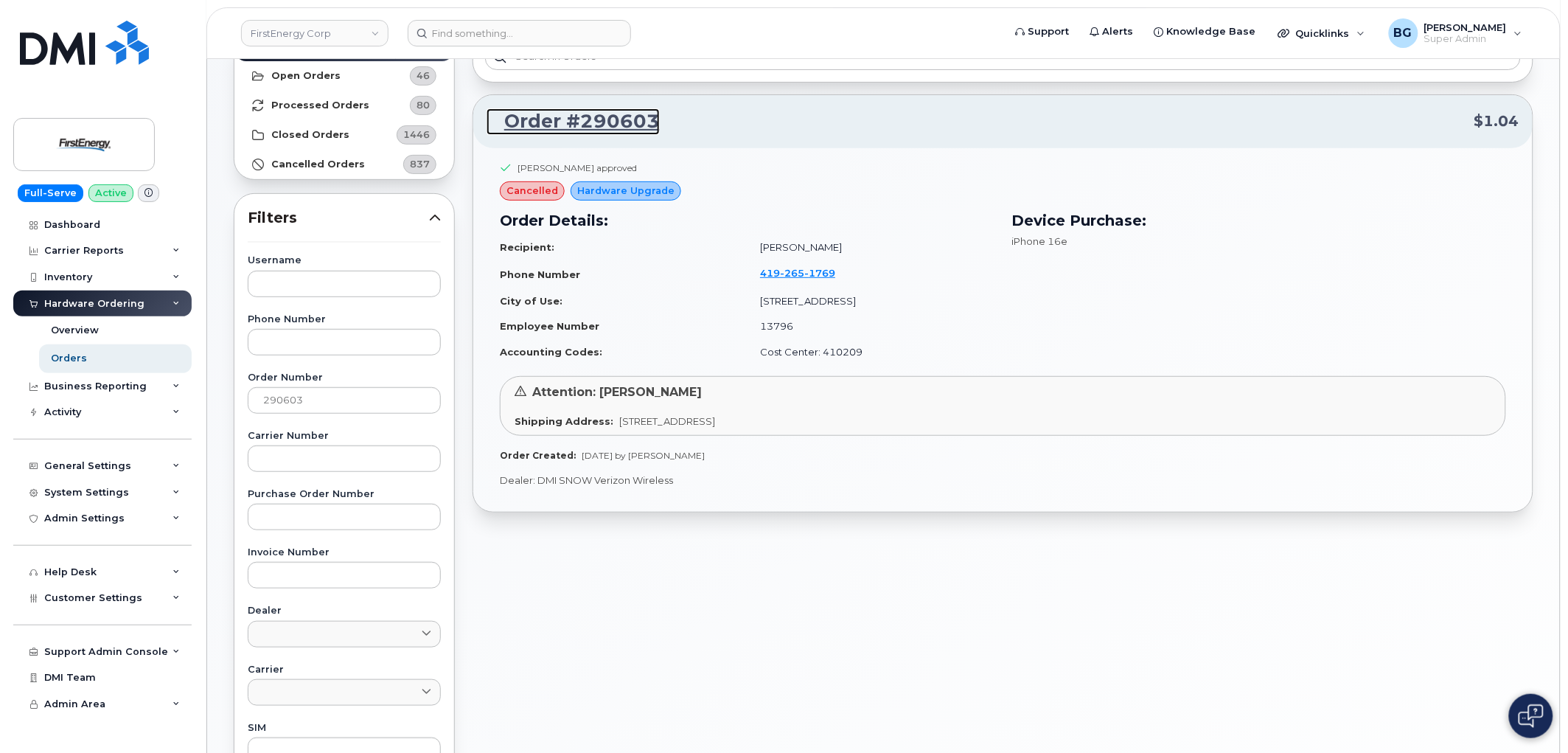
click at [629, 120] on link "Order #290603" at bounding box center [573, 122] width 173 height 27
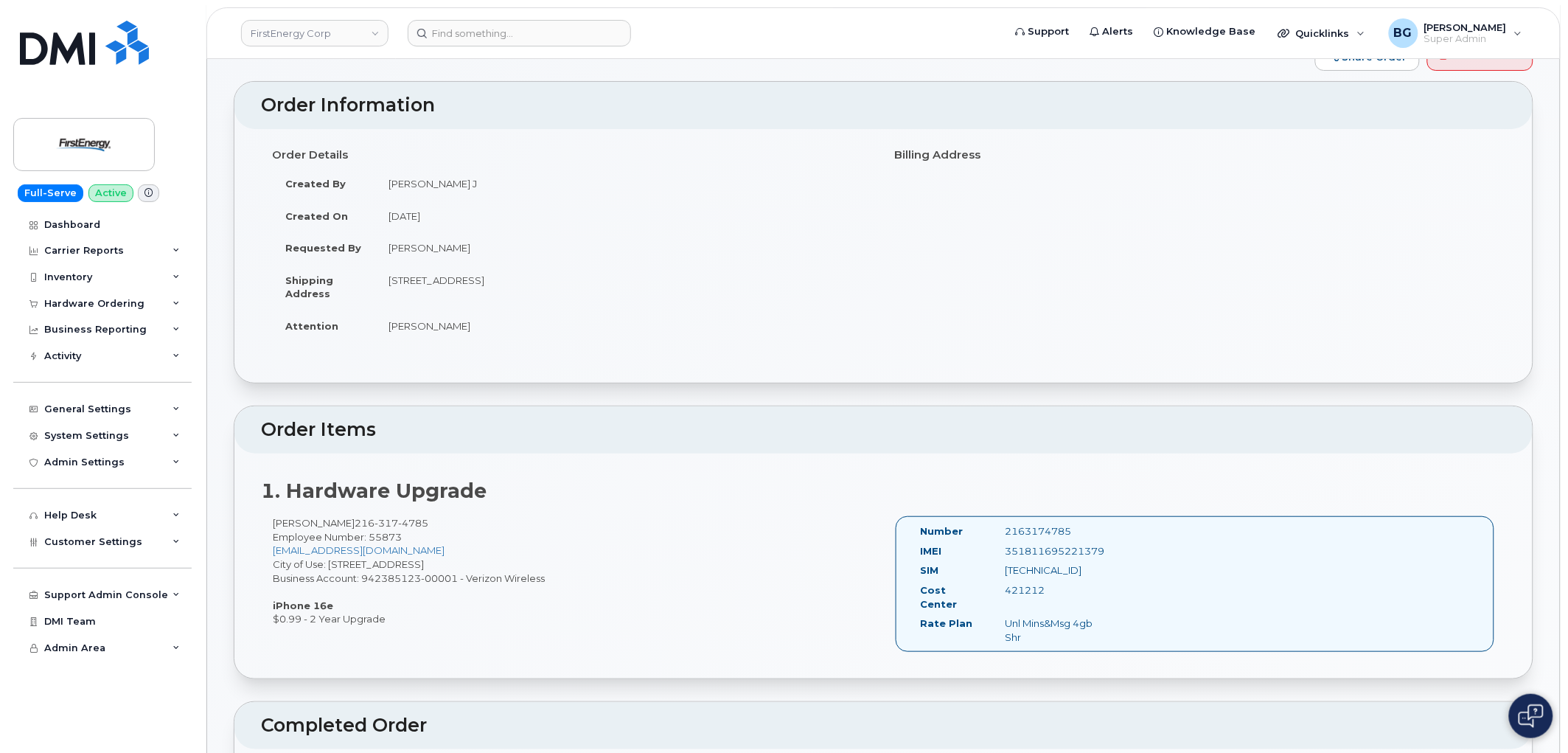
scroll to position [108, 0]
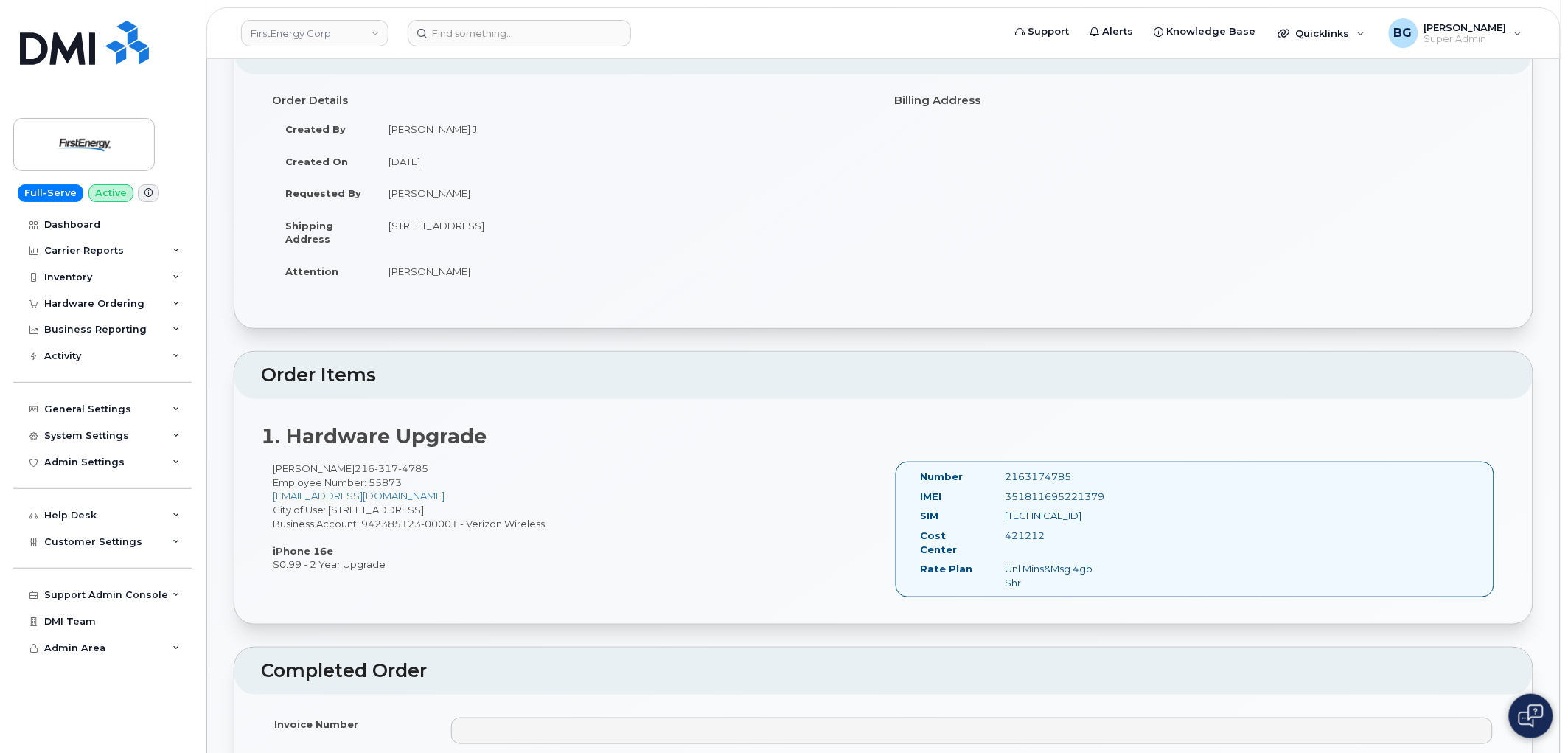
click at [1047, 498] on div "351811695221379" at bounding box center [1053, 496] width 118 height 14
copy div "351811695221379"
click at [1026, 502] on div "351811695221379" at bounding box center [1053, 496] width 118 height 14
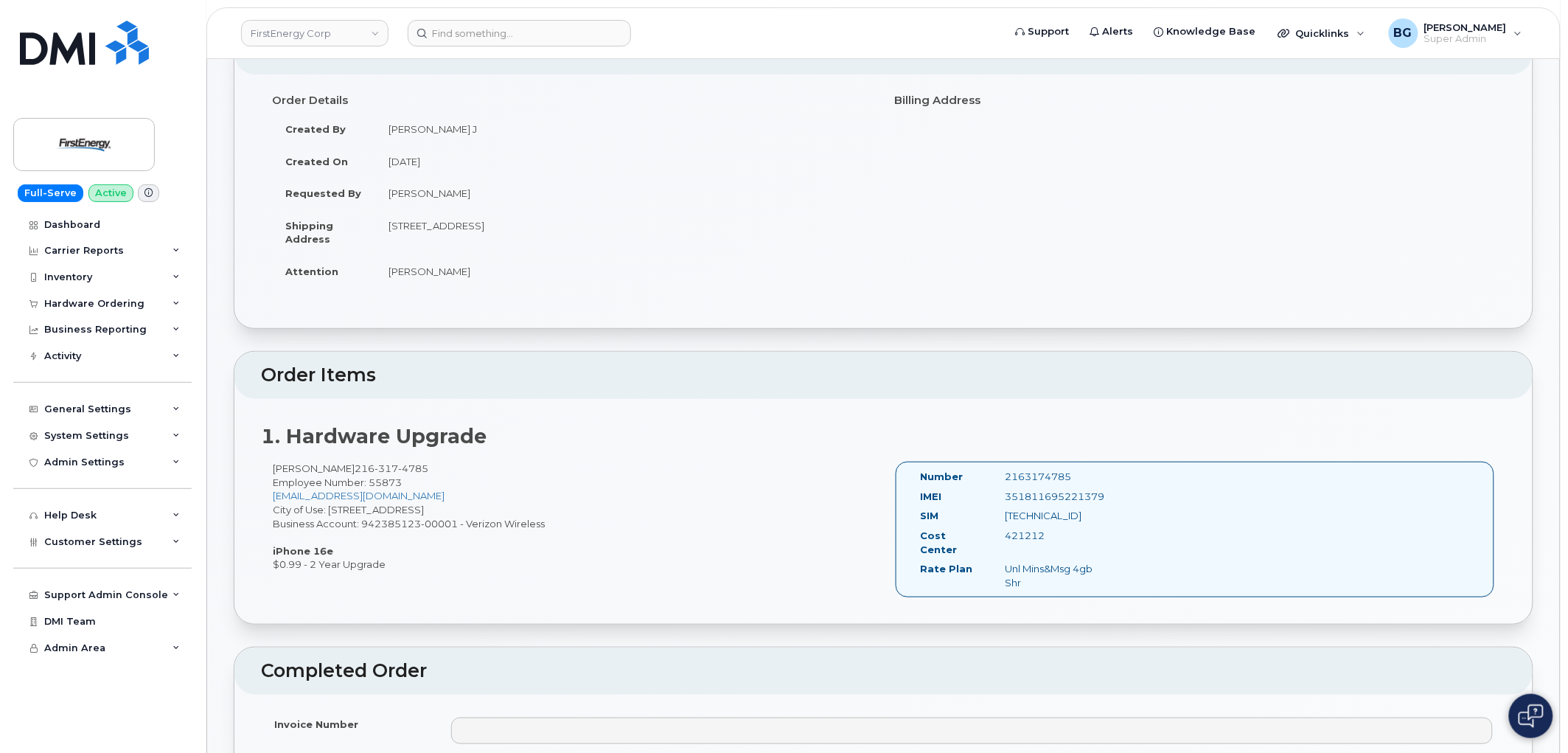
click at [1079, 524] on div "SIM 89148000011995529714" at bounding box center [1011, 518] width 202 height 20
click at [1058, 509] on div "89148000011995529714" at bounding box center [1053, 515] width 118 height 14
copy div "89148000011995529714"
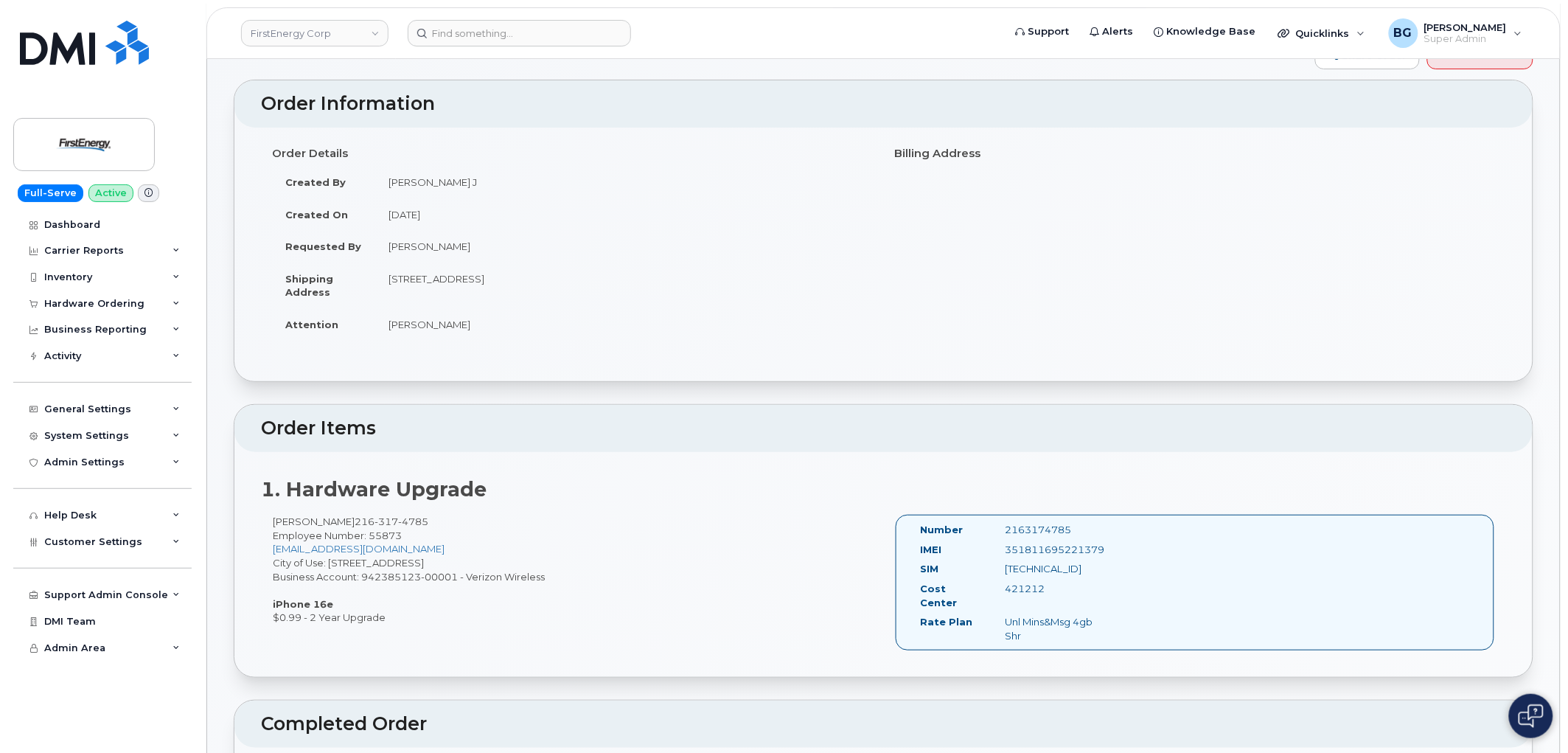
scroll to position [0, 0]
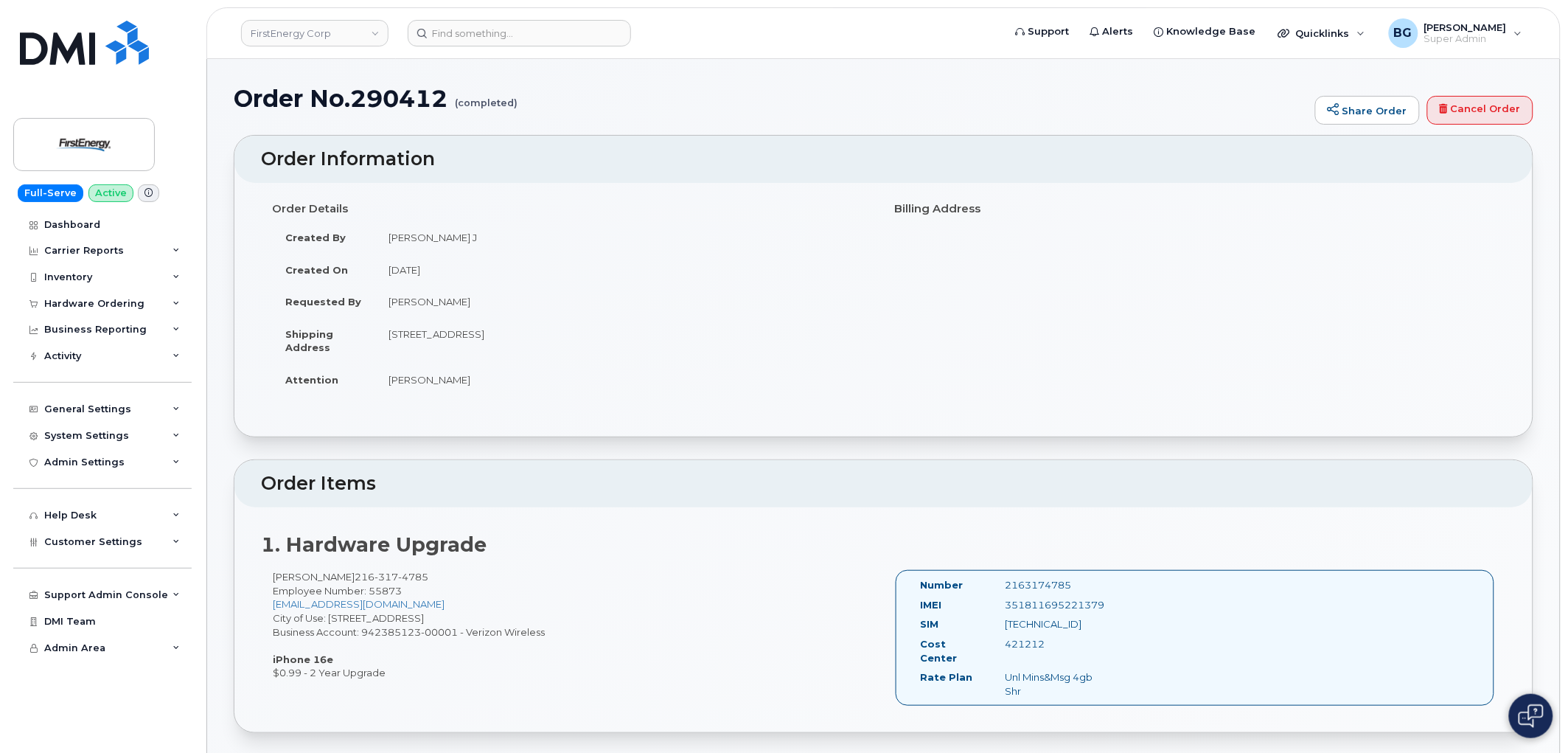
click at [393, 93] on h1 "Order No.290412 (completed)" at bounding box center [771, 98] width 1074 height 26
copy h1 "290412"
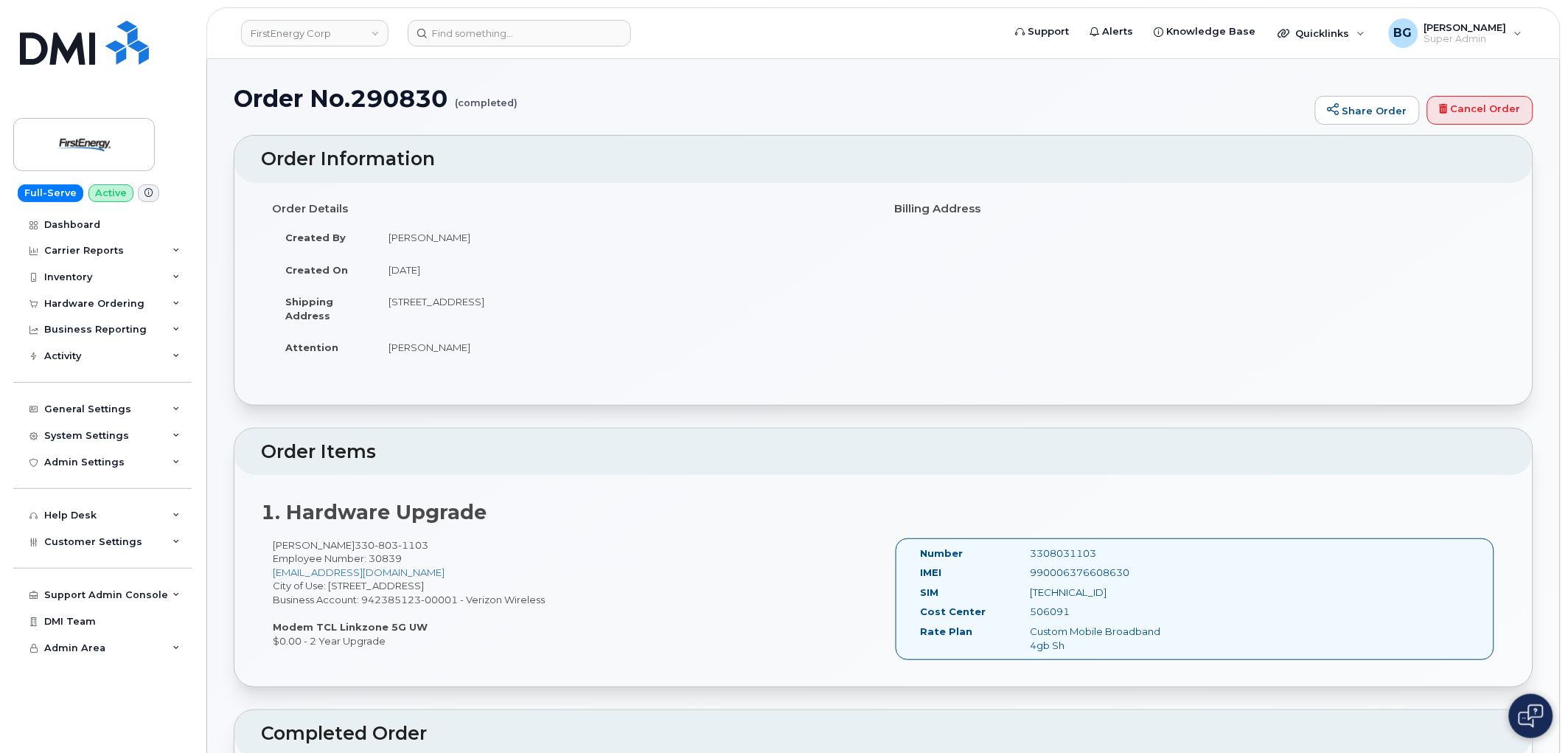
click at [1062, 571] on div "990006376608630" at bounding box center [1097, 572] width 154 height 14
copy div "990006376608630"
click at [1106, 595] on div "[TECHNICAL_ID]" at bounding box center [1097, 592] width 154 height 14
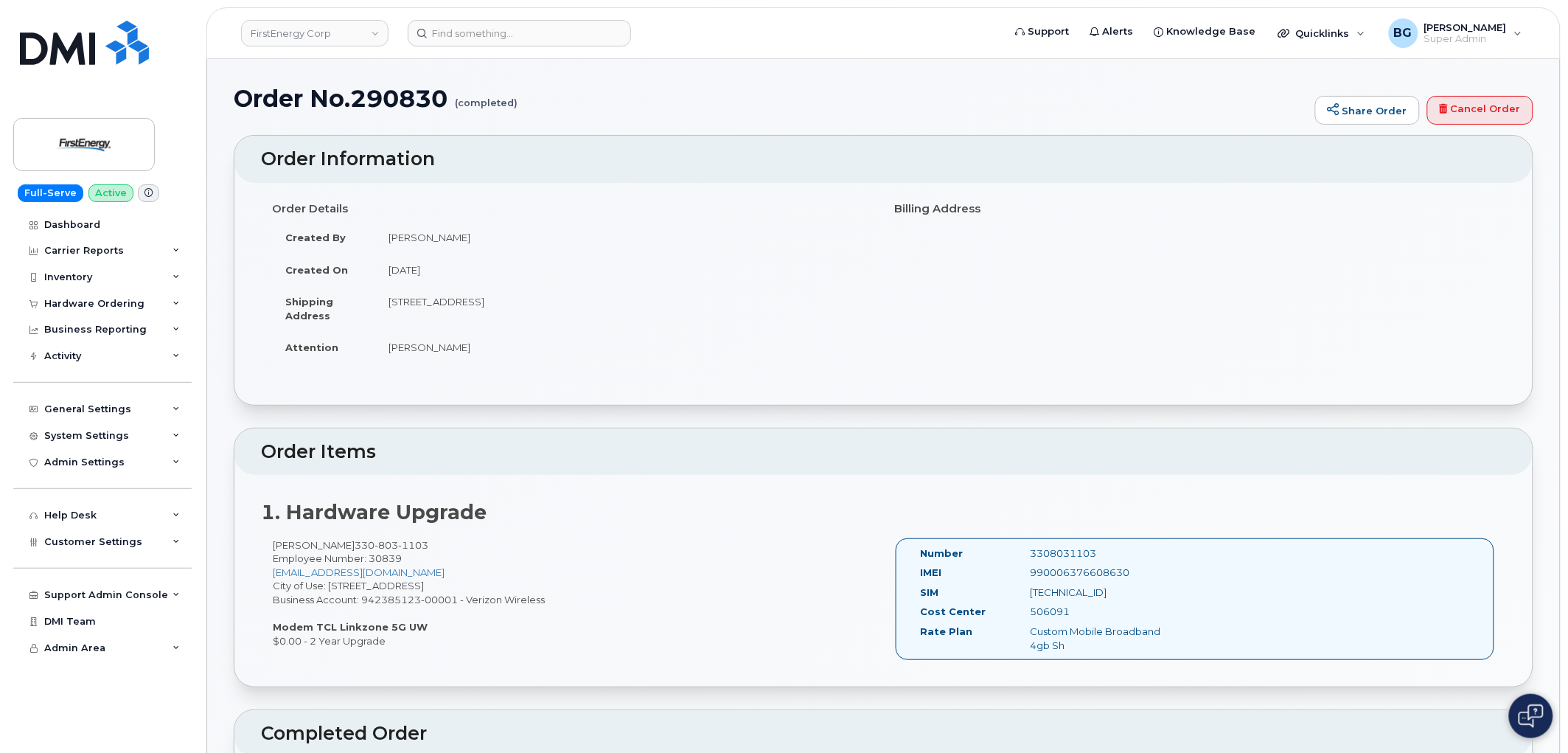
copy div "[TECHNICAL_ID]"
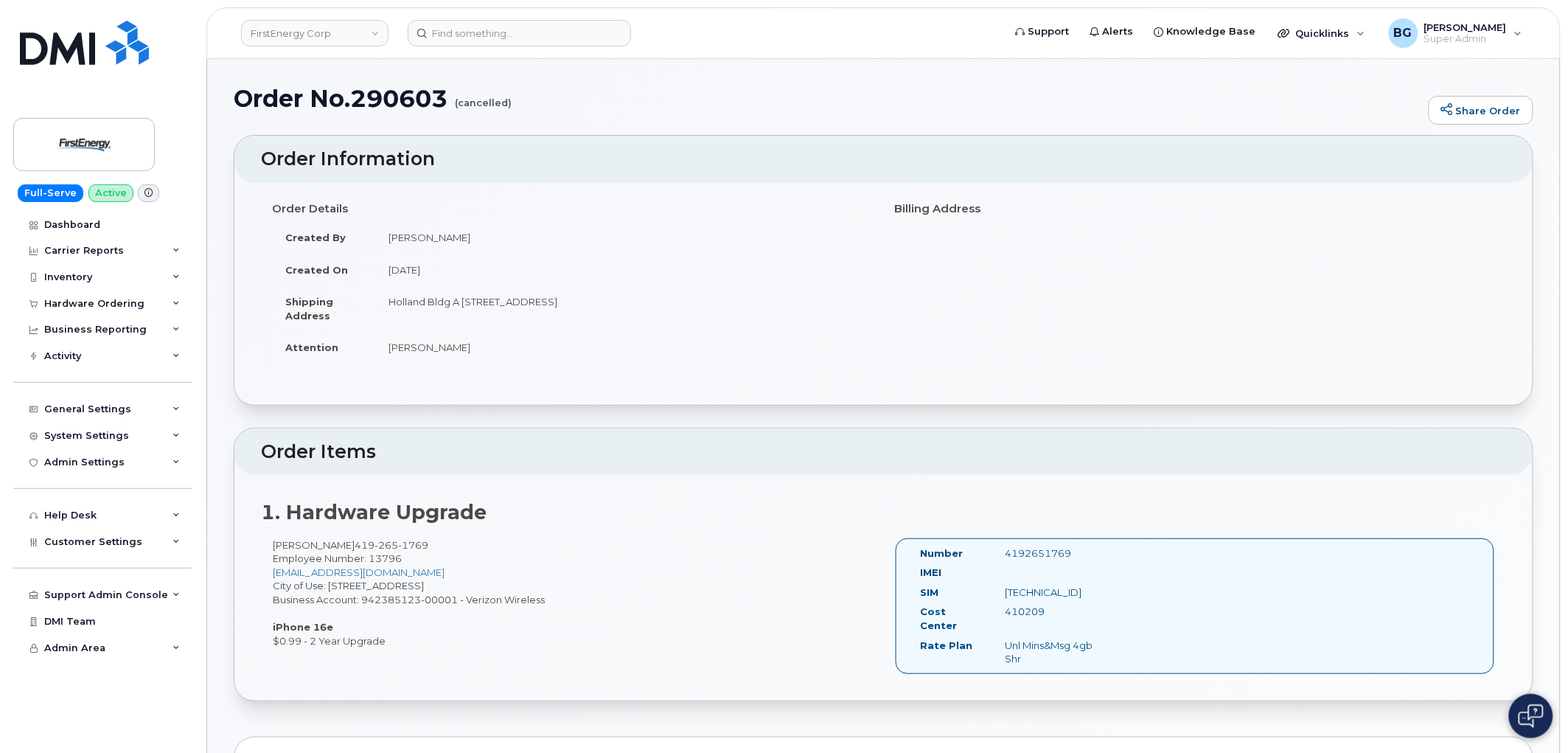
click at [424, 96] on h1 "Order No.290603 (cancelled)" at bounding box center [828, 98] width 1188 height 26
copy h1 "290603"
click at [753, 522] on h2 "1. Hardware Upgrade" at bounding box center [883, 512] width 1245 height 22
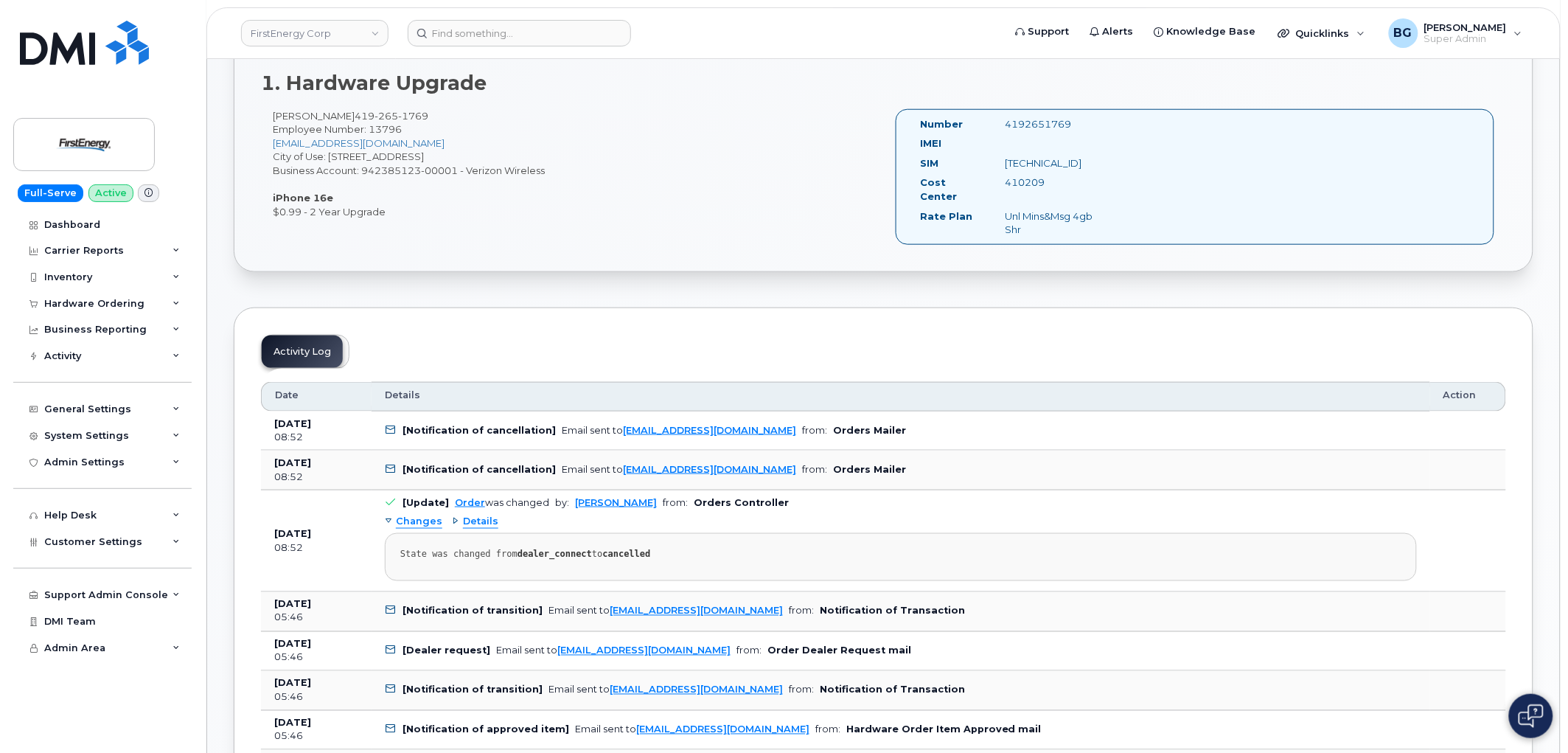
scroll to position [600, 0]
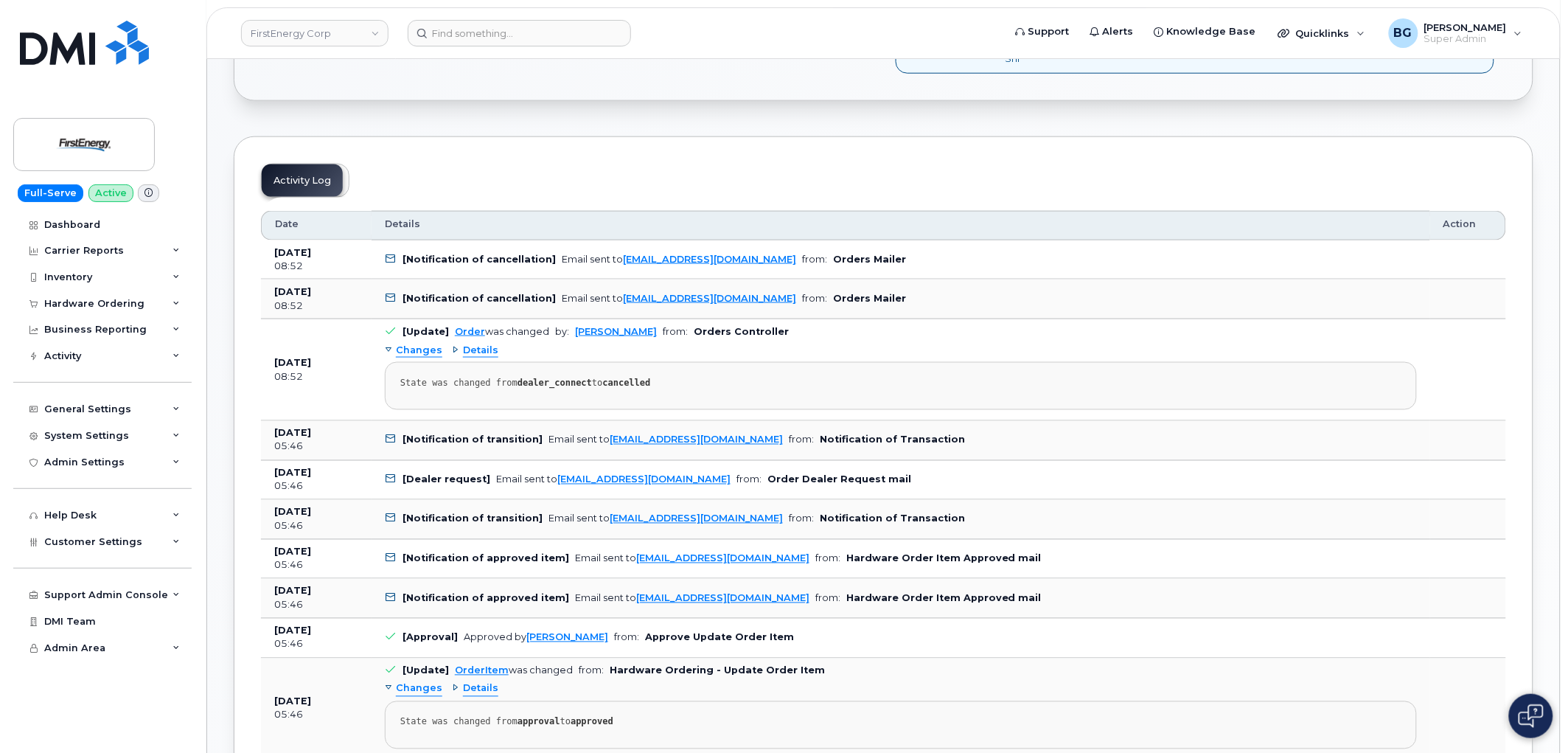
click at [970, 362] on pre "State was changed from dealer_connect to cancelled" at bounding box center [901, 386] width 1032 height 48
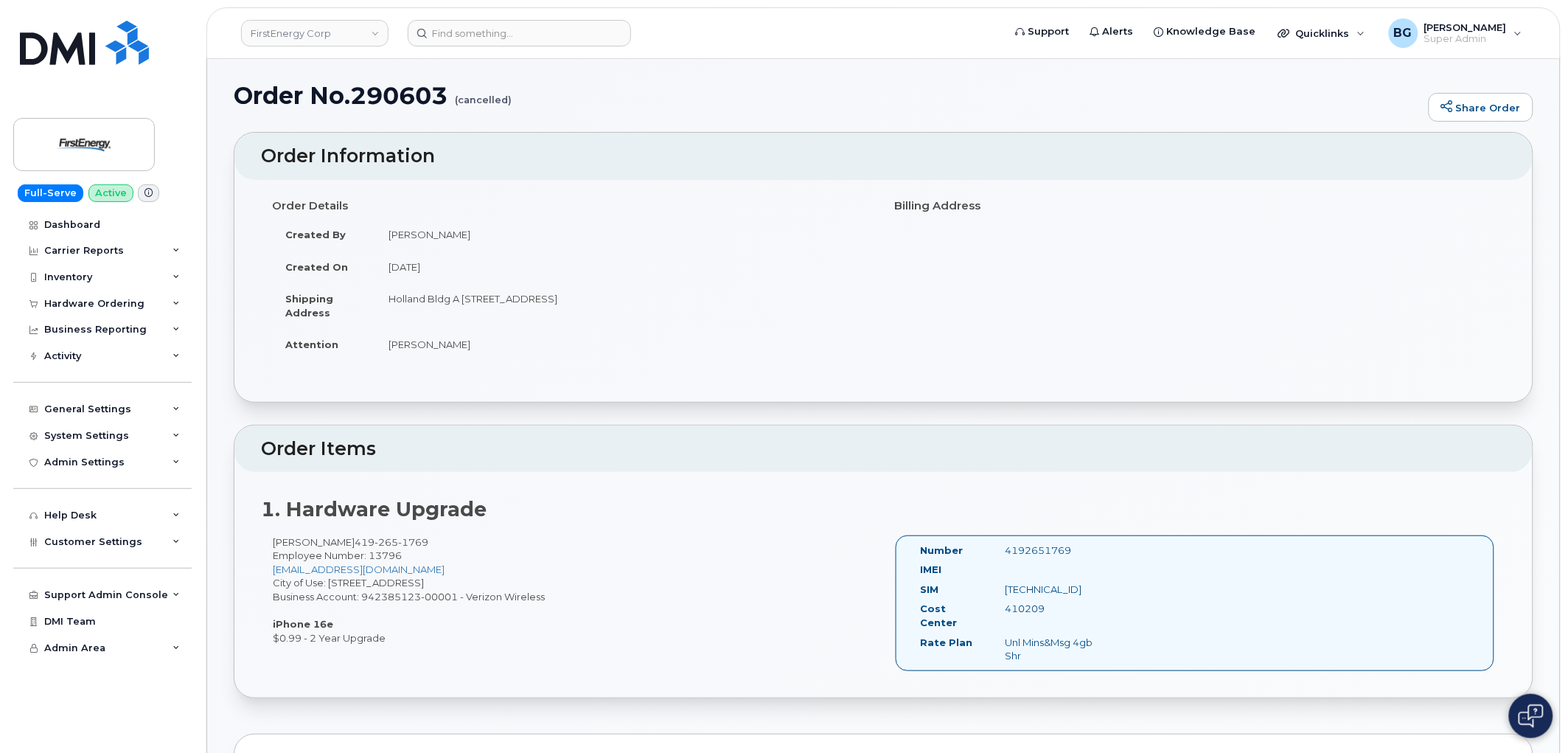
scroll to position [0, 0]
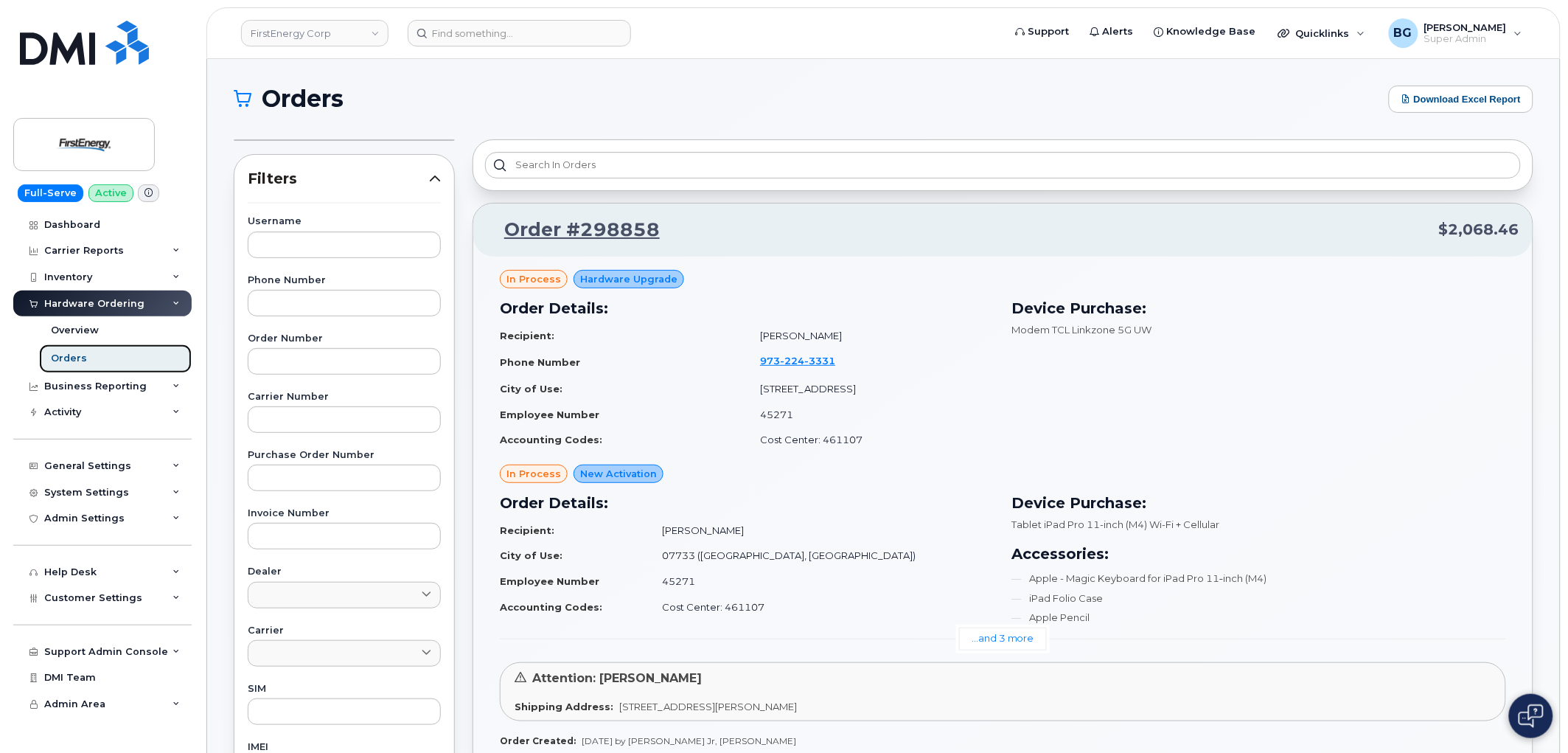
click at [66, 358] on div "Orders" at bounding box center [69, 359] width 36 height 13
click at [71, 327] on div "Overview" at bounding box center [75, 330] width 48 height 13
click at [62, 362] on div "Orders" at bounding box center [69, 359] width 36 height 13
click at [62, 142] on img at bounding box center [84, 144] width 114 height 43
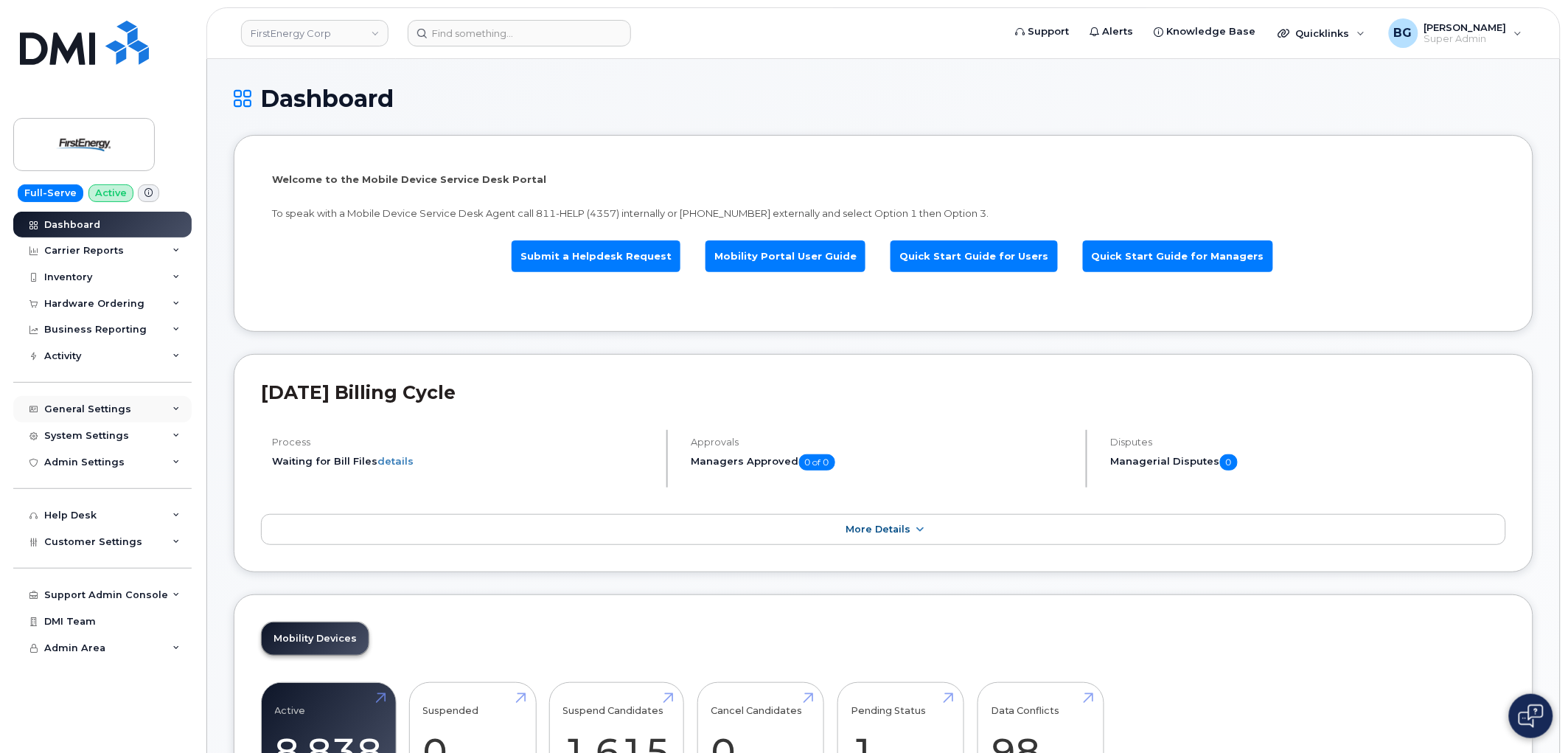
click at [98, 407] on div "General Settings" at bounding box center [87, 409] width 87 height 12
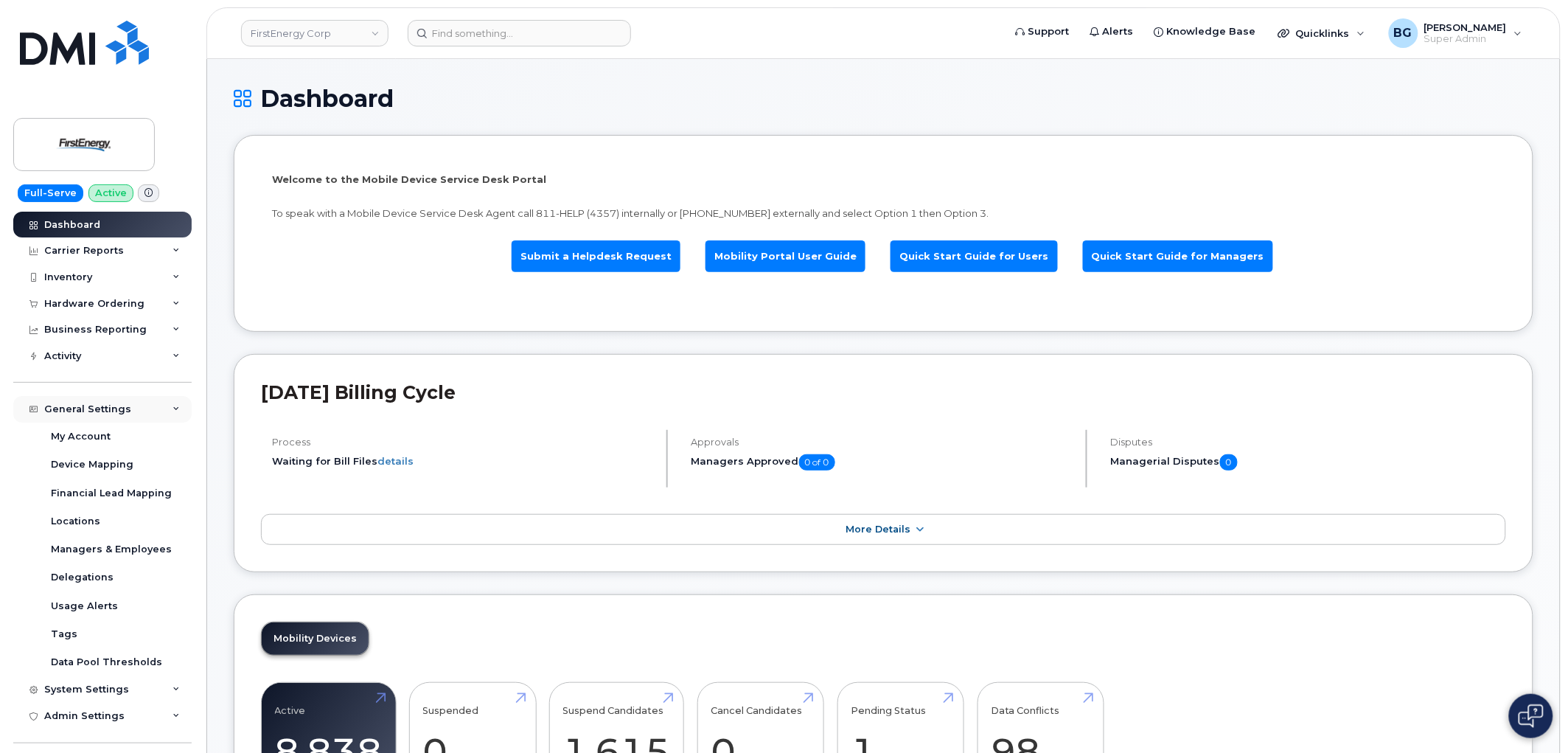
click at [100, 407] on div "General Settings" at bounding box center [87, 409] width 87 height 12
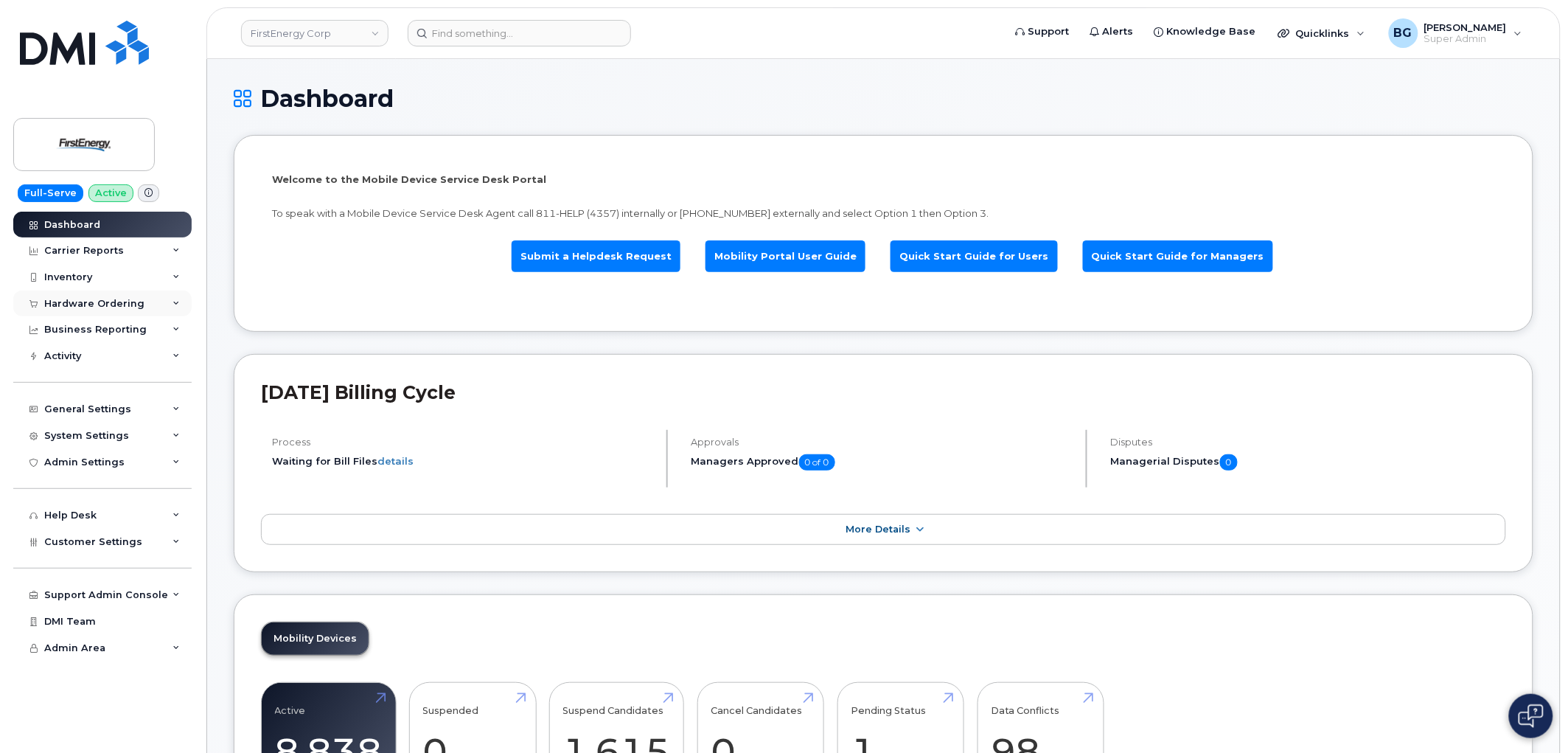
click at [72, 303] on div "Hardware Ordering" at bounding box center [94, 304] width 100 height 12
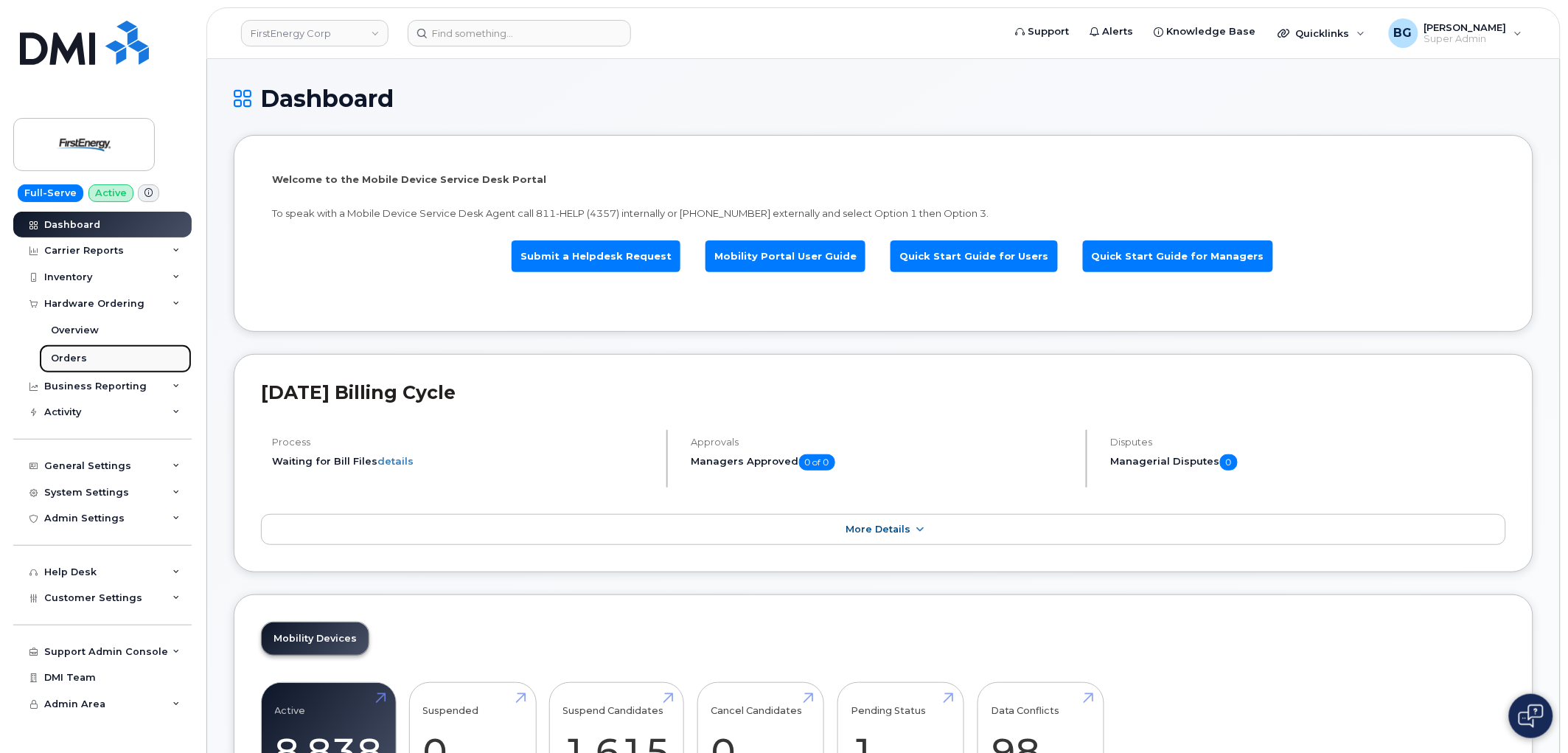
click at [61, 356] on div "Orders" at bounding box center [69, 359] width 36 height 13
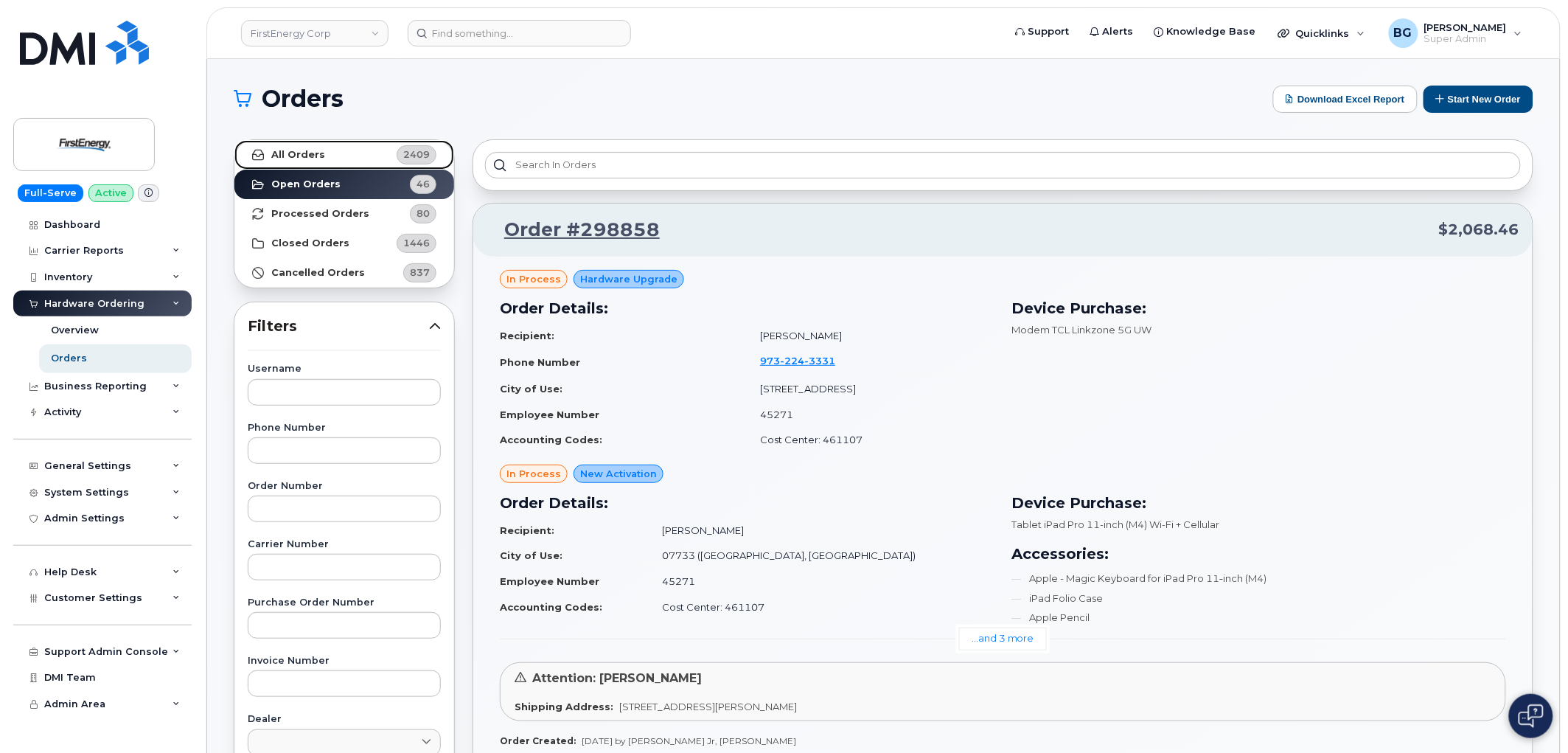
click at [296, 153] on strong "All Orders" at bounding box center [298, 155] width 54 height 12
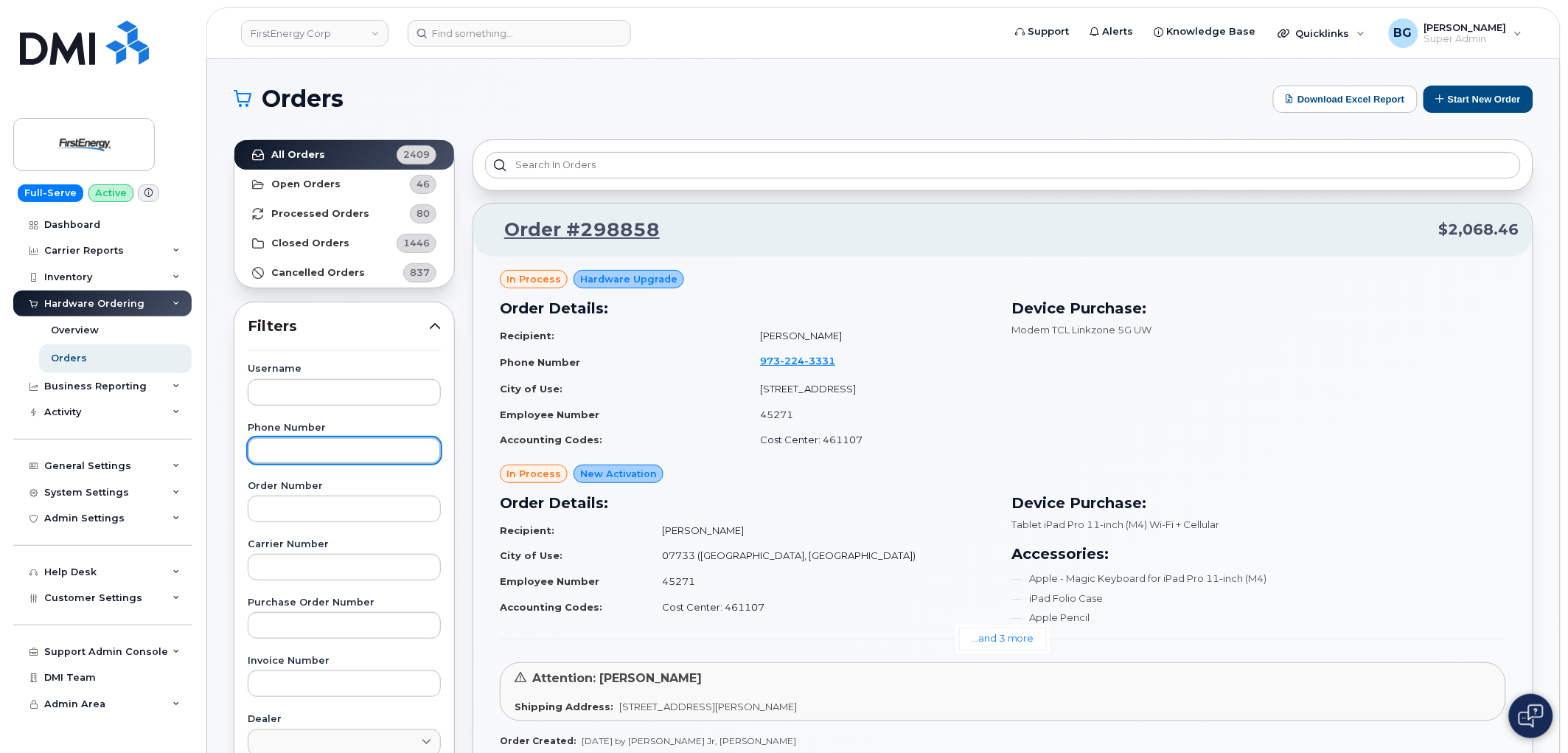
click at [293, 452] on input "text" at bounding box center [344, 450] width 193 height 27
paste input "290855"
type input "290855"
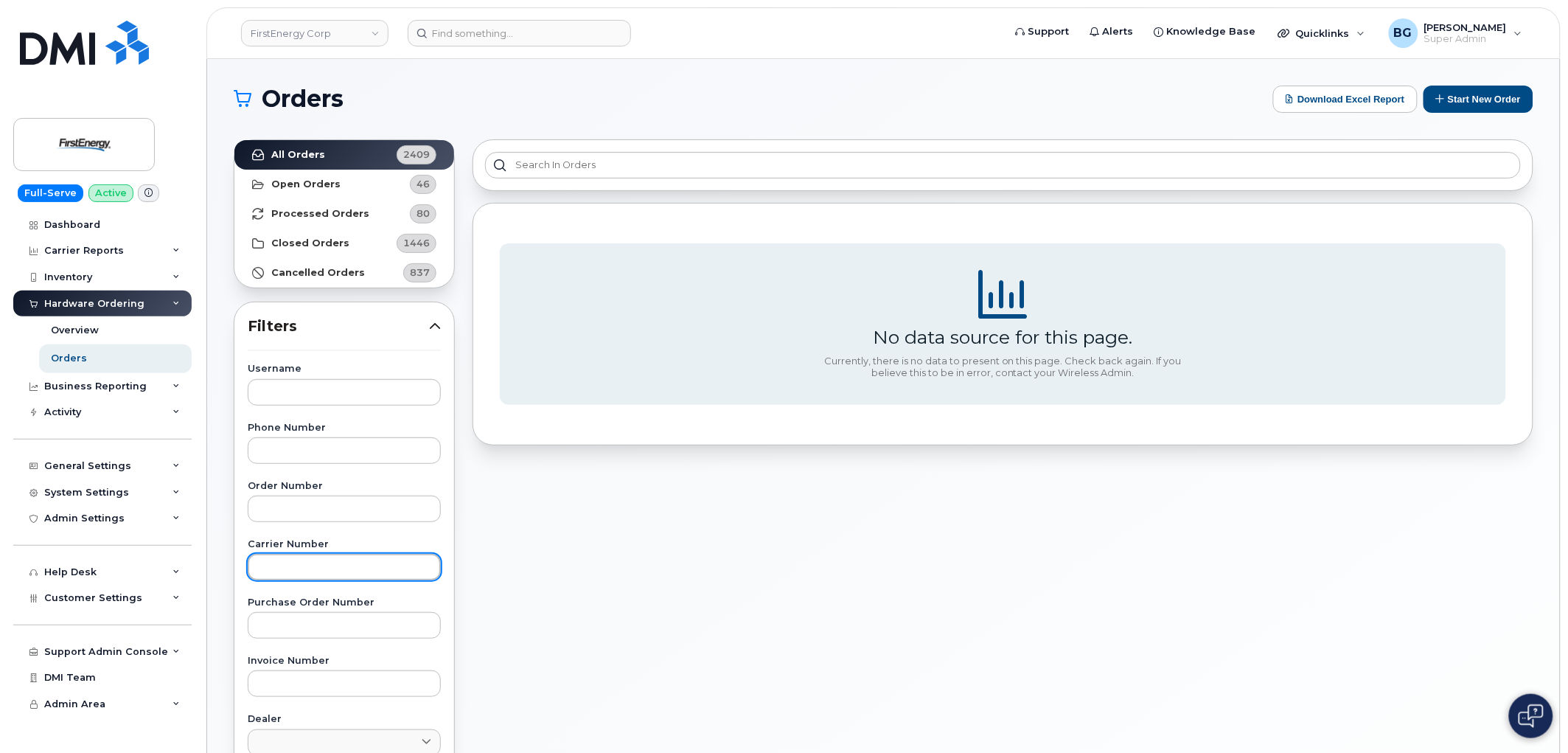
click at [303, 564] on input "text" at bounding box center [344, 567] width 193 height 27
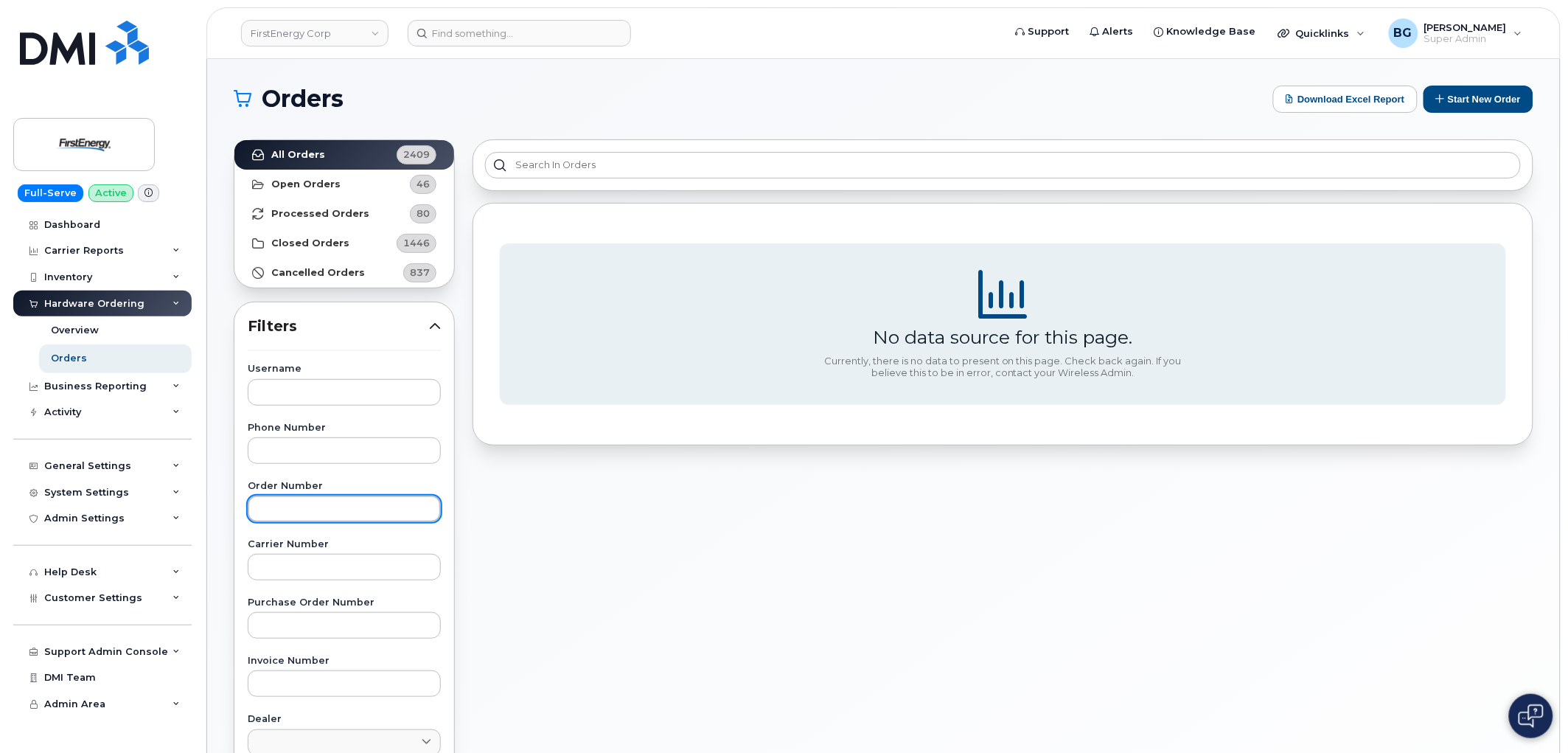
click at [297, 515] on input "text" at bounding box center [344, 509] width 193 height 27
paste input "290855"
type input "290855"
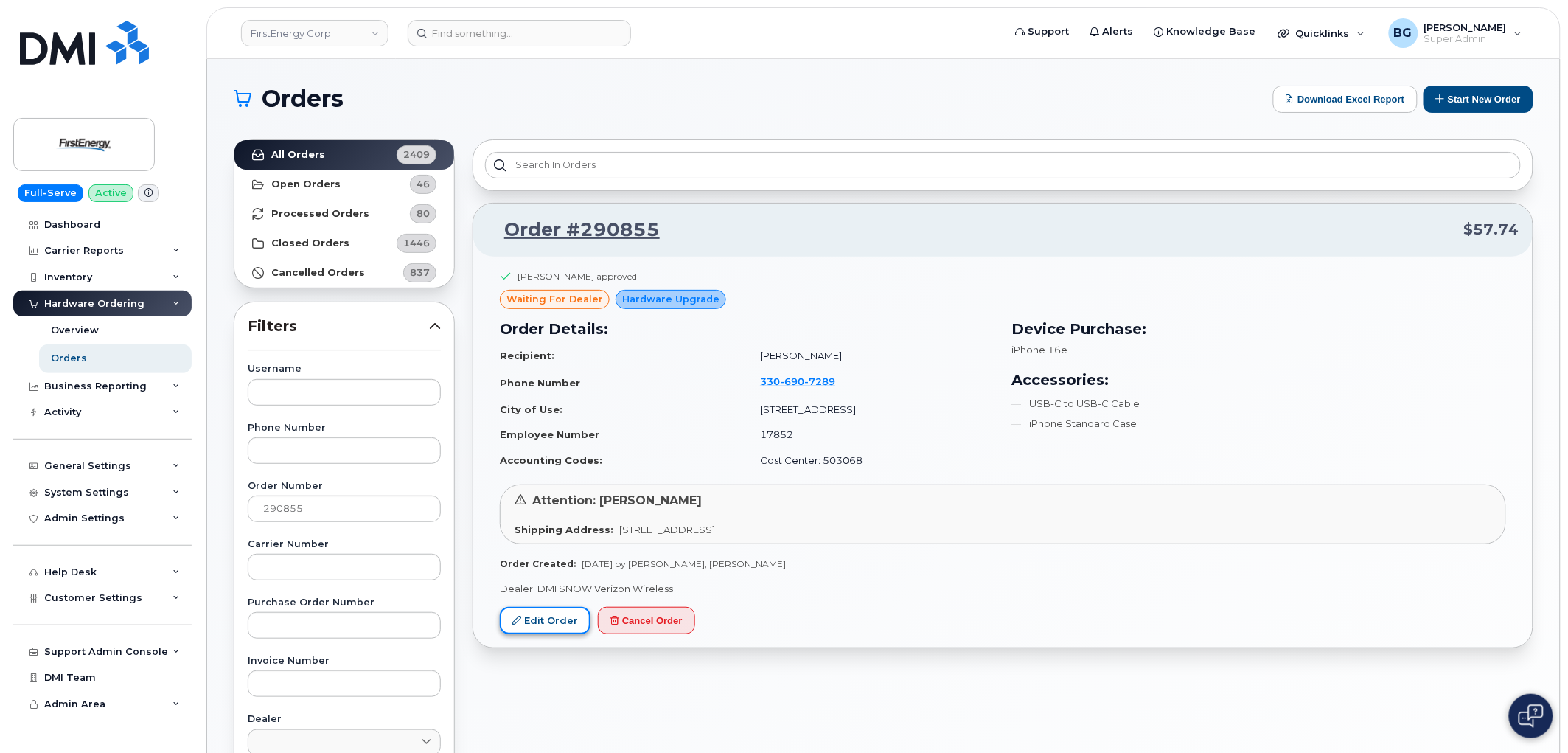
click at [544, 622] on link "Edit Order" at bounding box center [545, 620] width 90 height 28
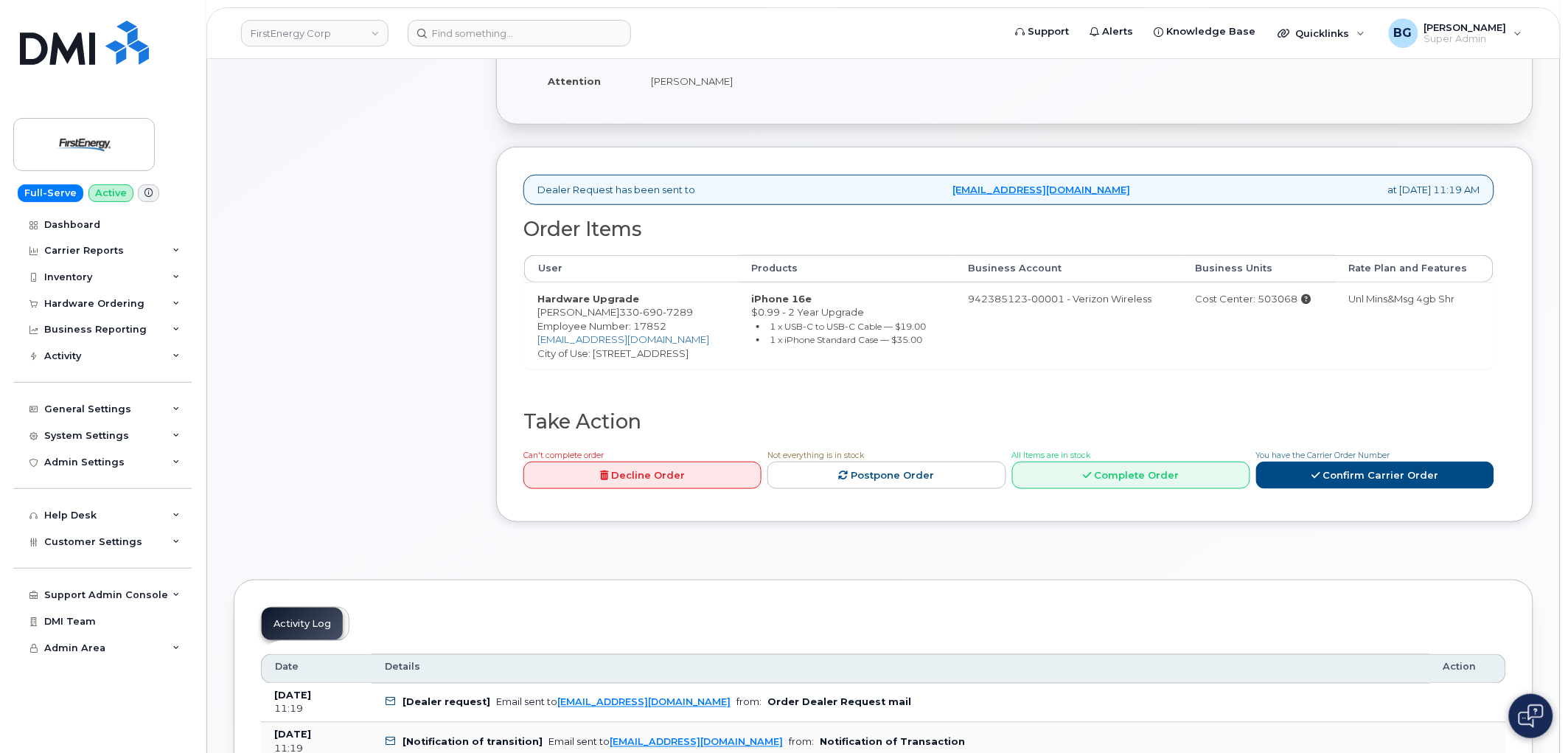
scroll to position [382, 0]
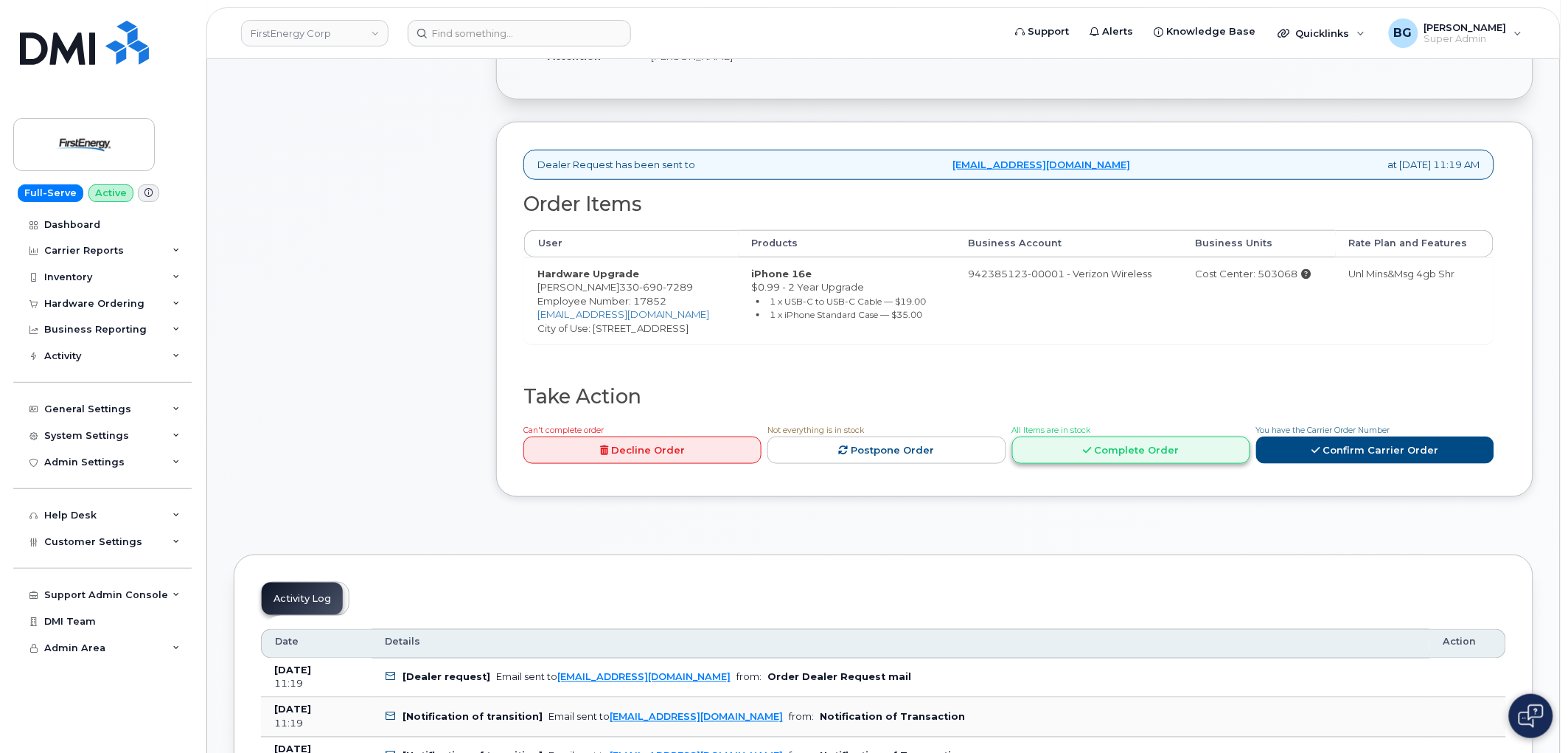
click at [1123, 439] on link "Complete Order" at bounding box center [1131, 450] width 238 height 28
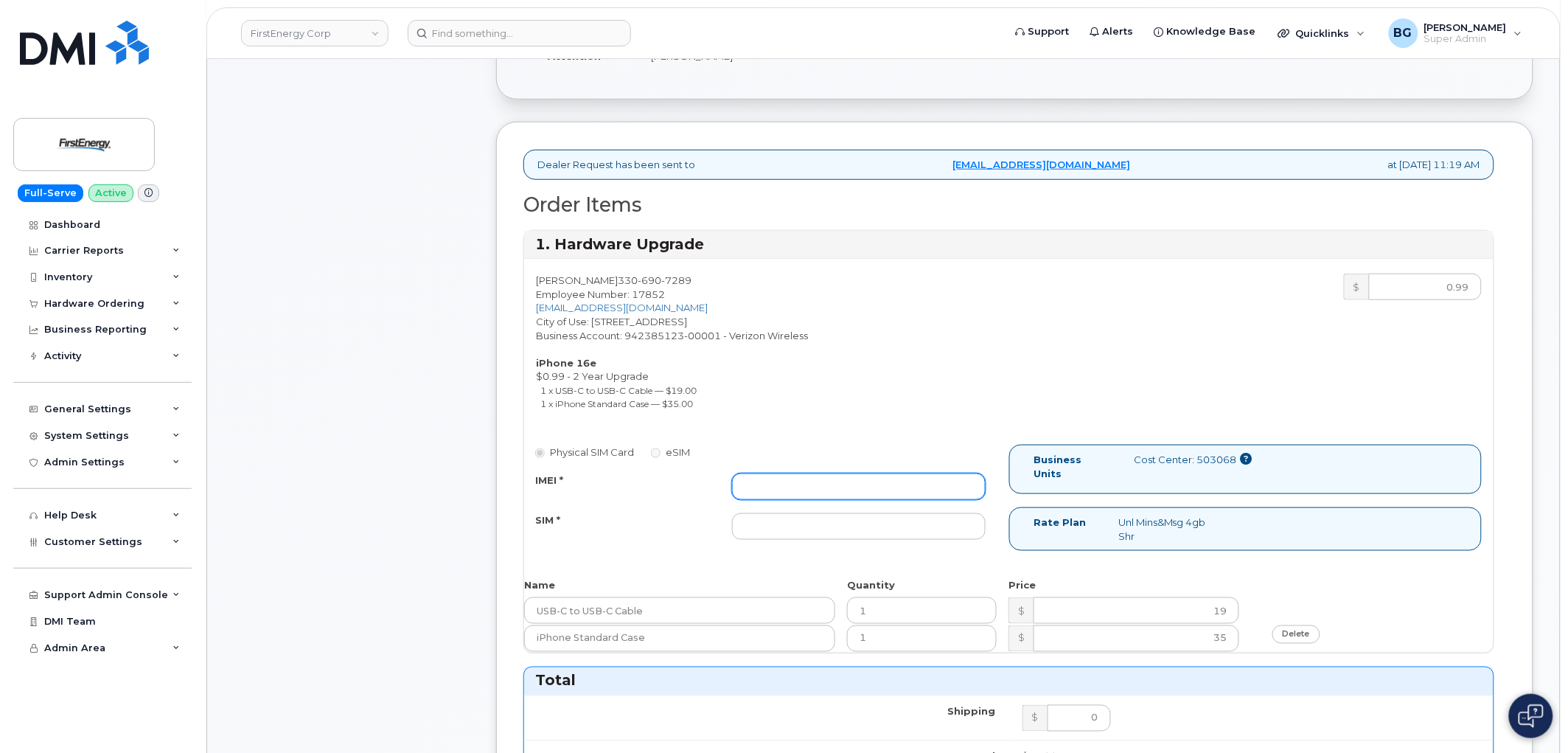
click at [804, 477] on input "IMEI *" at bounding box center [859, 487] width 254 height 27
paste input ""356838114472825 ""
click at [750, 485] on input ""356838114472825" at bounding box center [859, 487] width 254 height 27
type input "356838114472825"
click at [869, 530] on input "SIM *" at bounding box center [859, 527] width 254 height 27
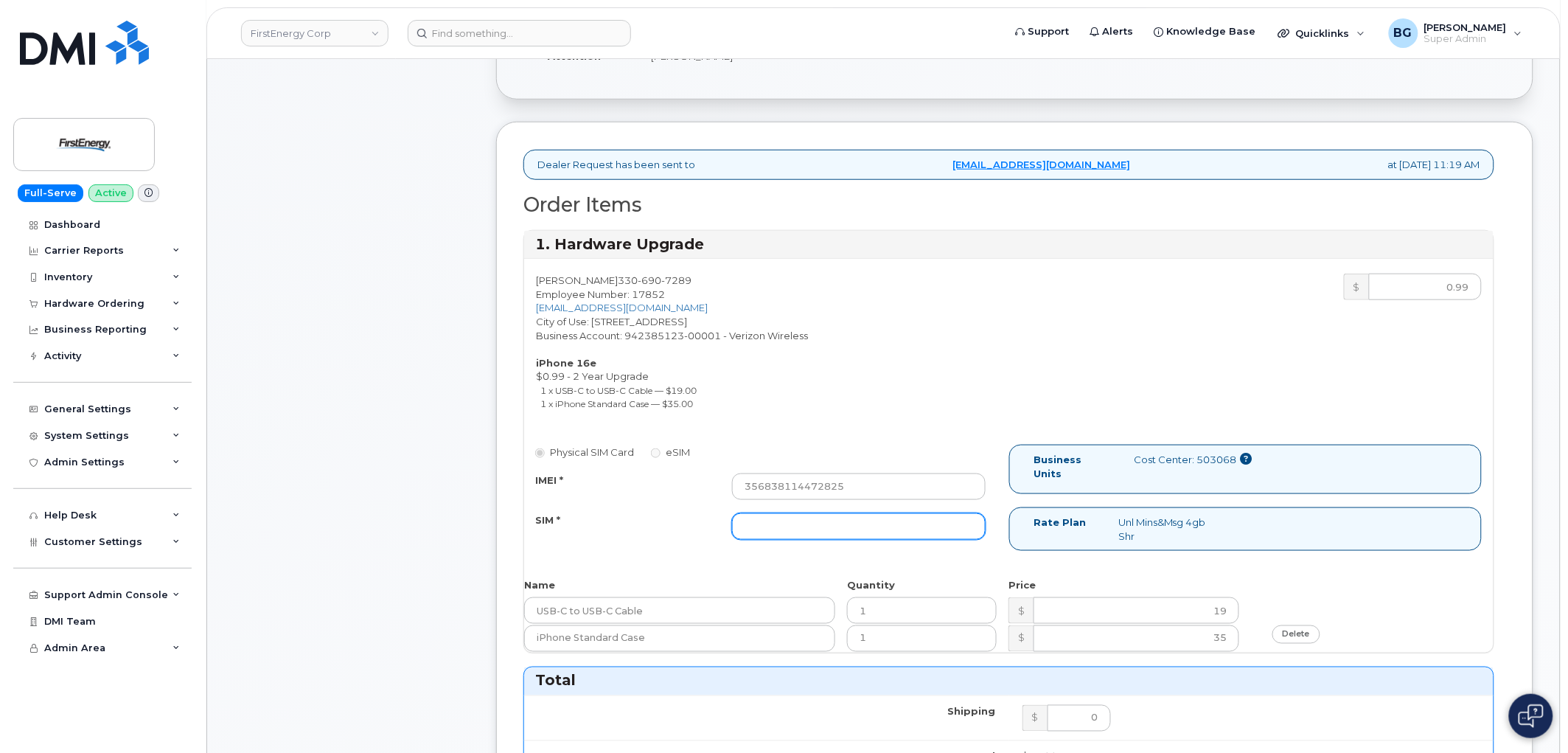
paste input "'89148000006726810235"
click at [749, 527] on input "'89148000006726810235" at bounding box center [859, 527] width 254 height 27
click at [900, 527] on input "89148000006726810235" at bounding box center [859, 527] width 254 height 27
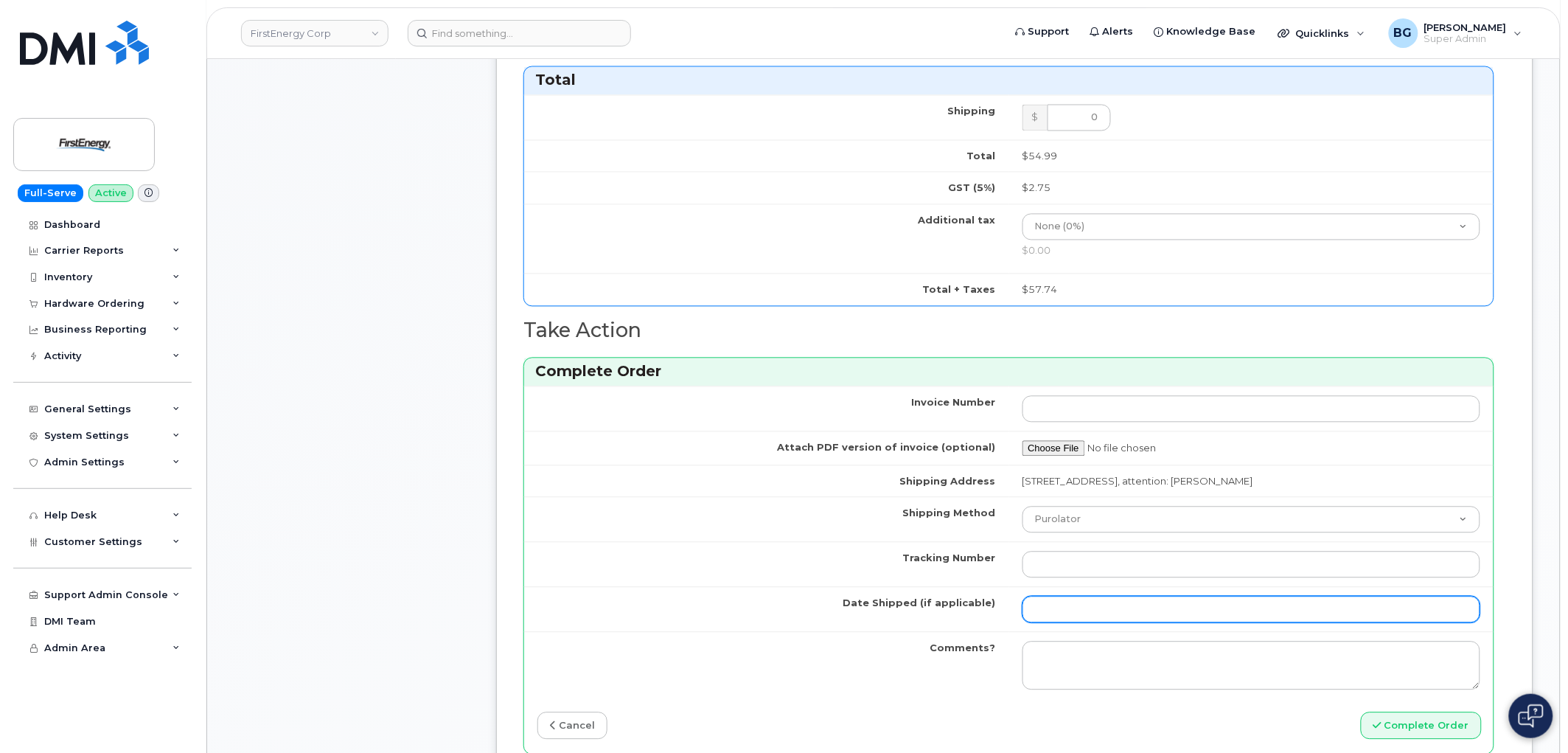
scroll to position [983, 0]
type input "89148000006726810235"
click at [1075, 606] on input "Date Shipped (if applicable)" at bounding box center [1252, 609] width 459 height 27
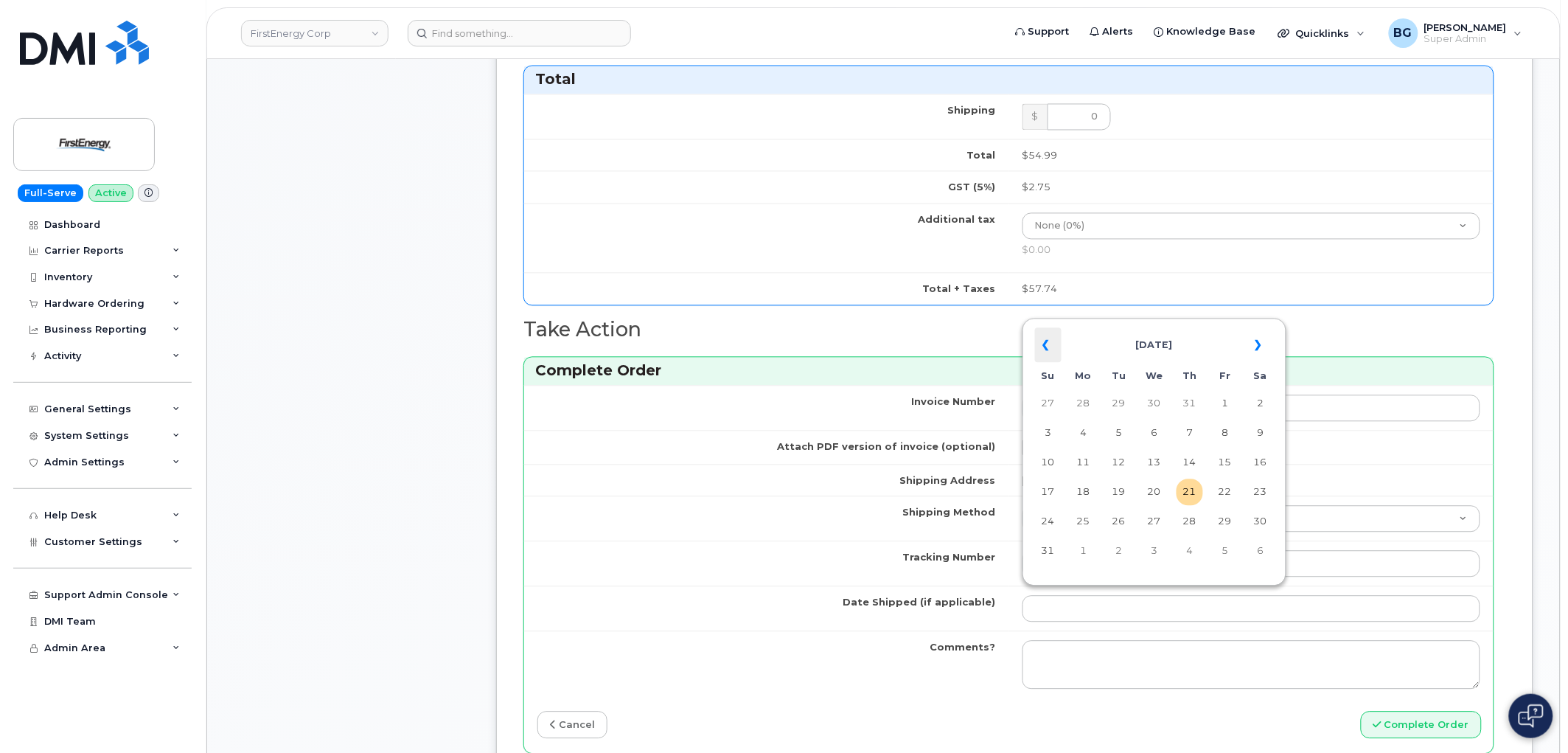
click at [1052, 341] on th "«" at bounding box center [1049, 345] width 27 height 35
click at [1117, 491] on td "17" at bounding box center [1119, 493] width 27 height 27
type input "2025-06-17"
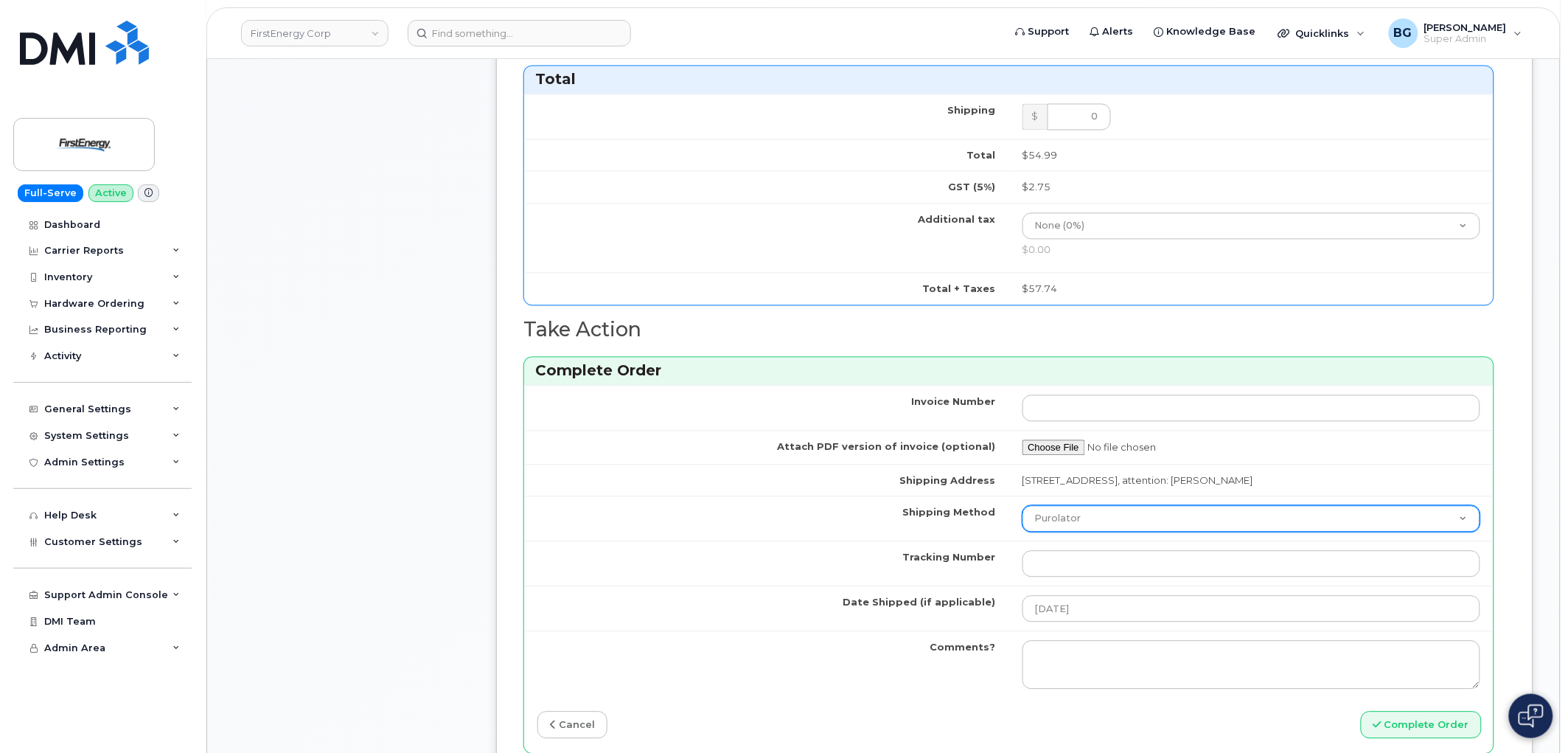
click at [1109, 515] on select "Purolator UPS FedEx Canada Post Courier Other Drop Off Pick Up" at bounding box center [1252, 519] width 459 height 27
select select "FedEx"
click at [1023, 506] on select "Purolator UPS FedEx Canada Post Courier Other Drop Off Pick Up" at bounding box center [1252, 519] width 459 height 27
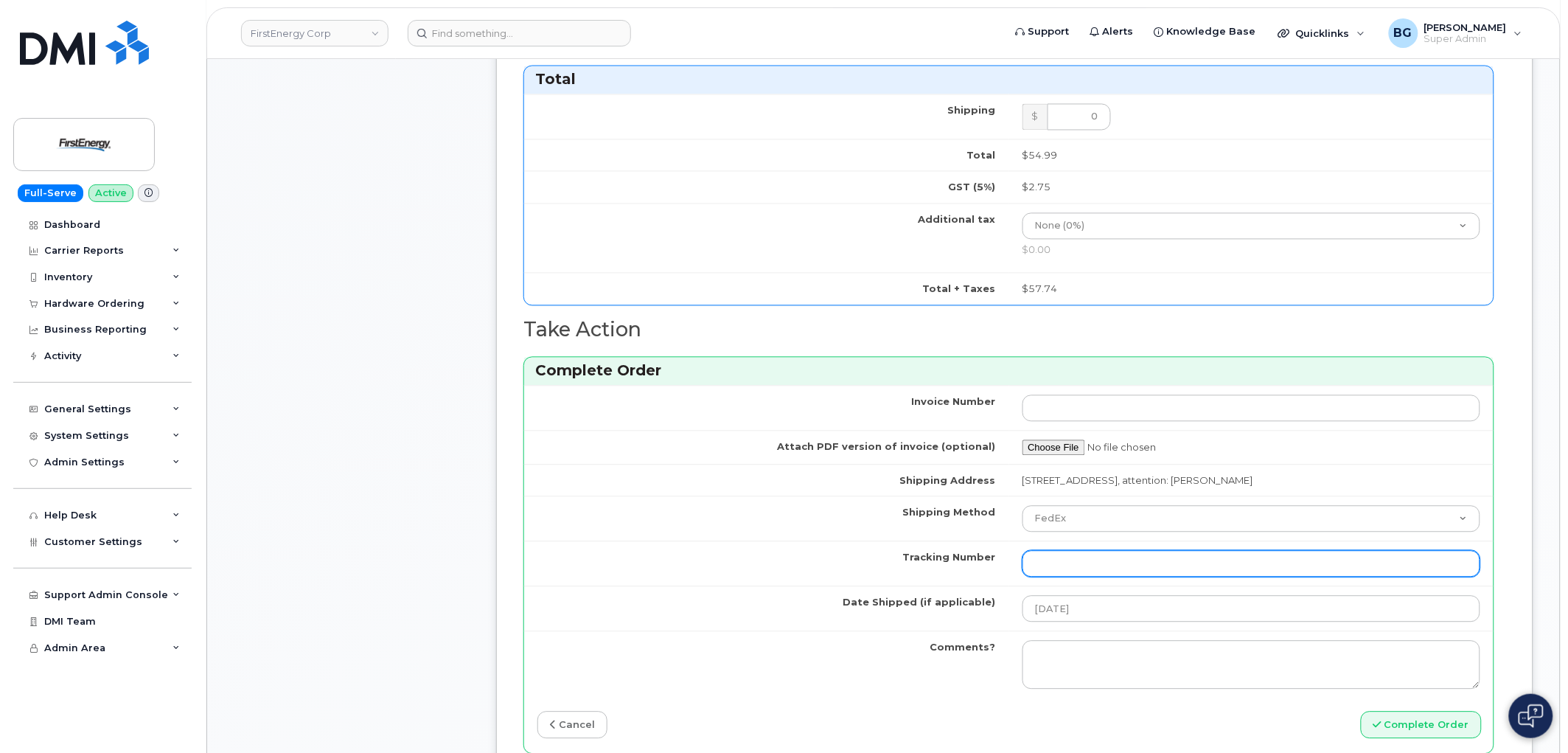
click at [1075, 569] on input "Tracking Number" at bounding box center [1252, 564] width 459 height 27
type input "Delivered"
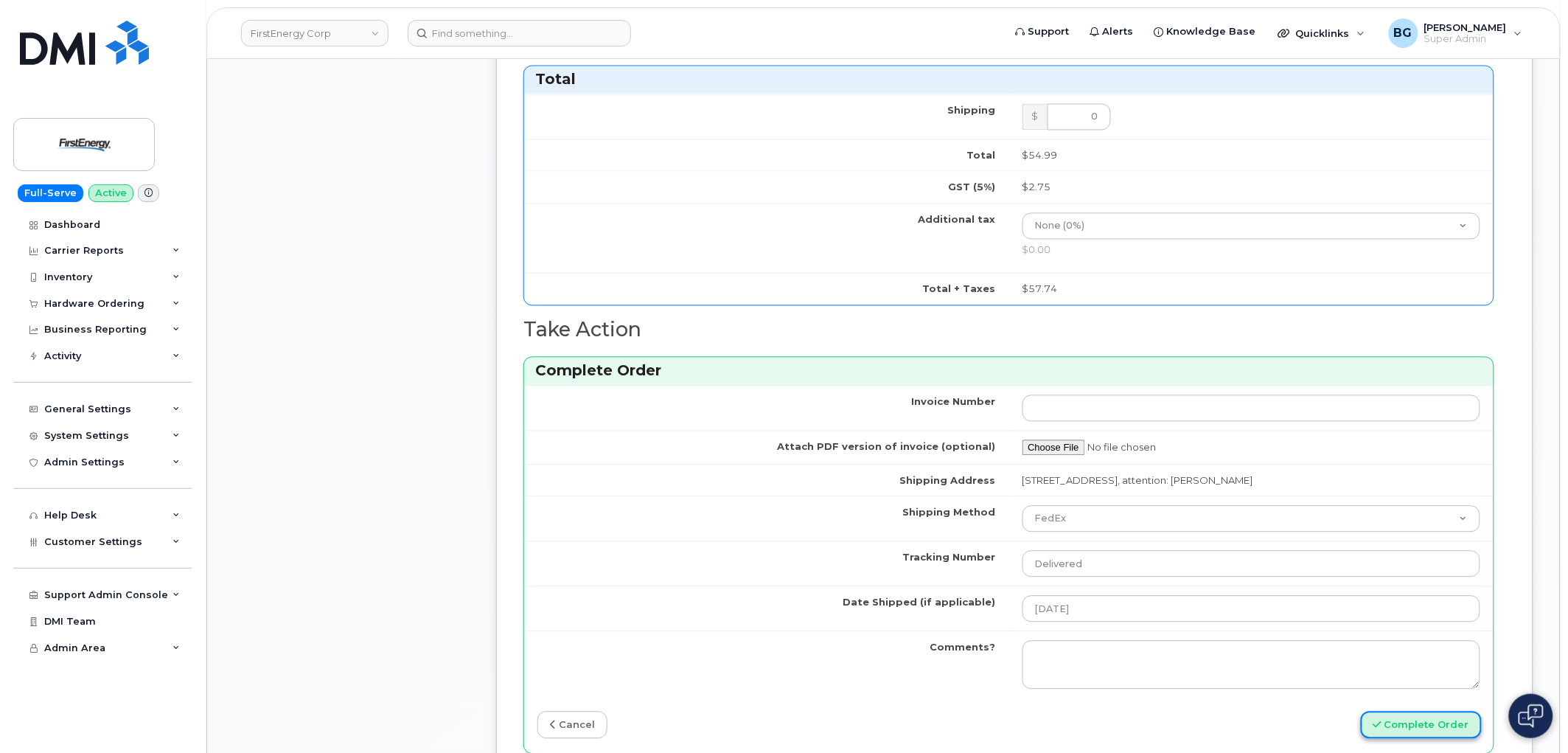
click at [1404, 719] on button "Complete Order" at bounding box center [1422, 725] width 121 height 28
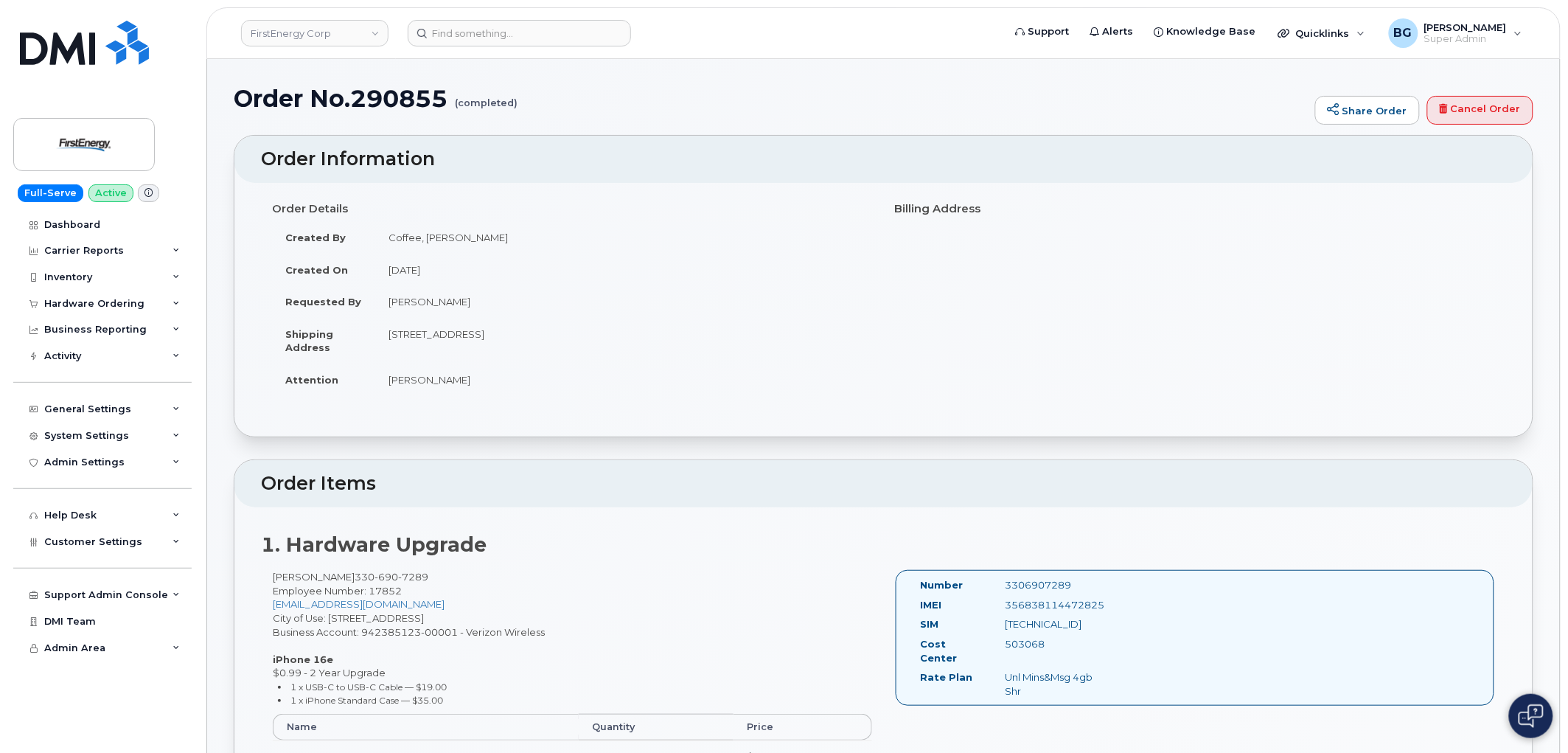
click at [398, 90] on h1 "Order No.290855 (completed)" at bounding box center [771, 98] width 1074 height 26
copy h1 "290855"
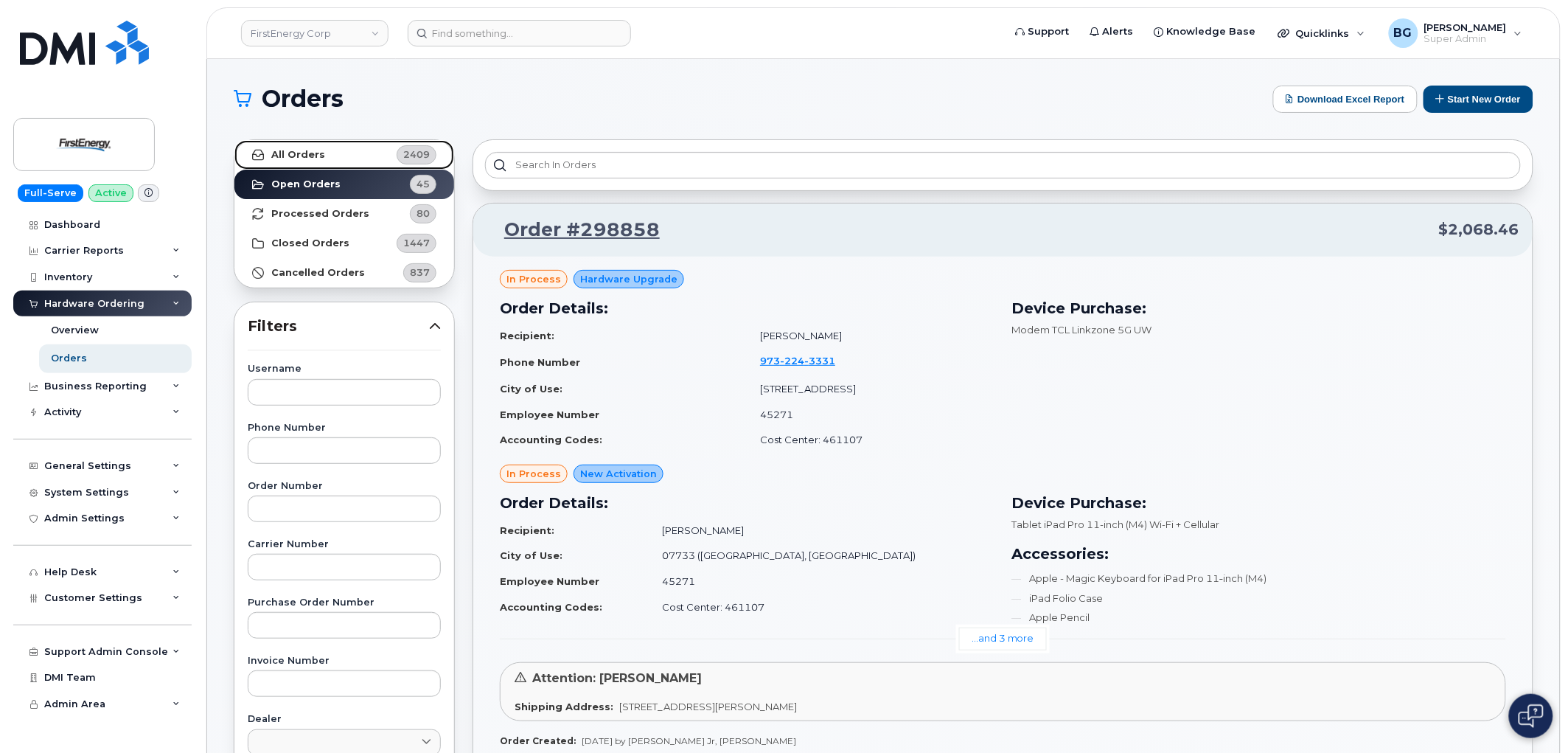
click at [281, 150] on strong "All Orders" at bounding box center [298, 155] width 54 height 12
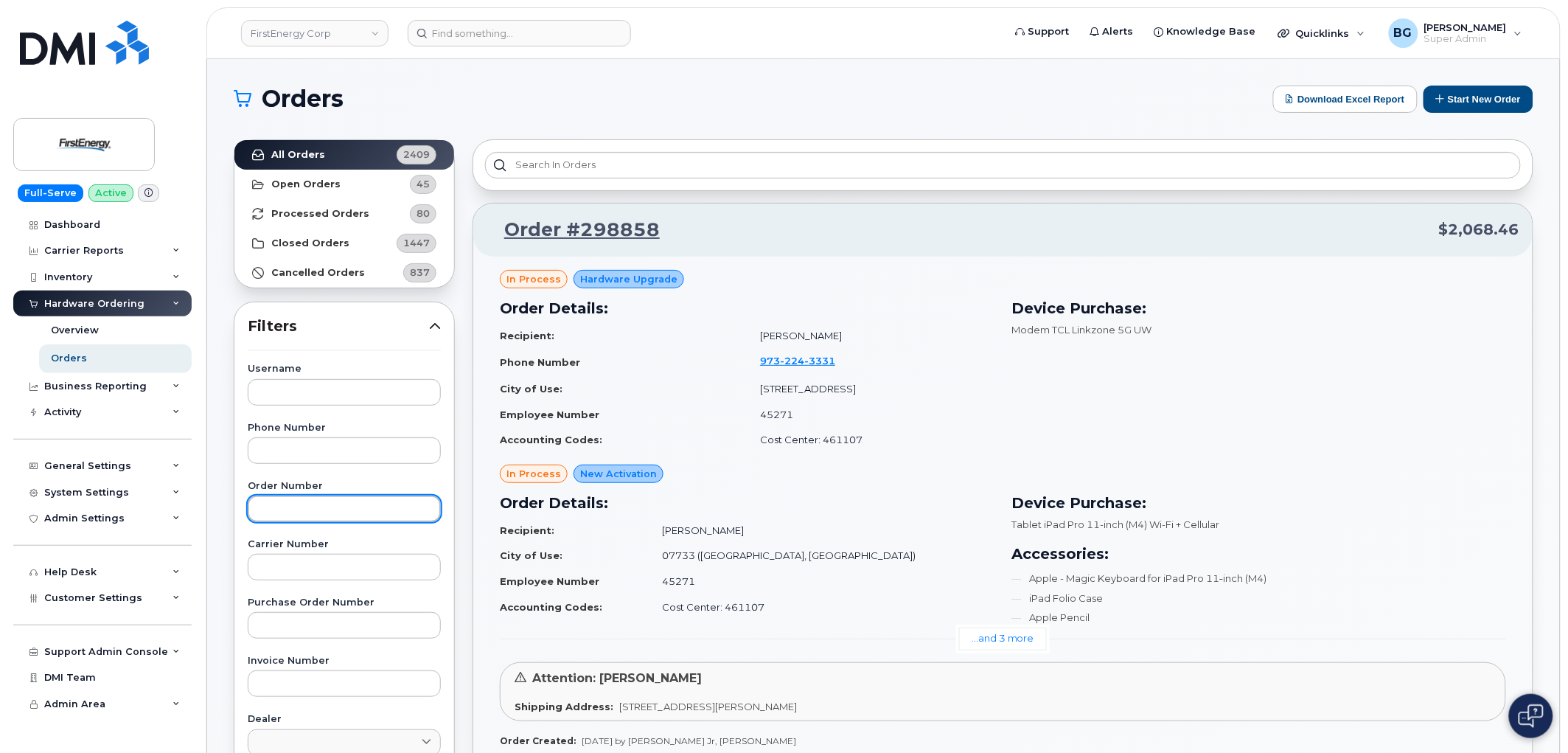
click at [320, 506] on input "text" at bounding box center [344, 509] width 193 height 27
paste input "290831"
type input "290831"
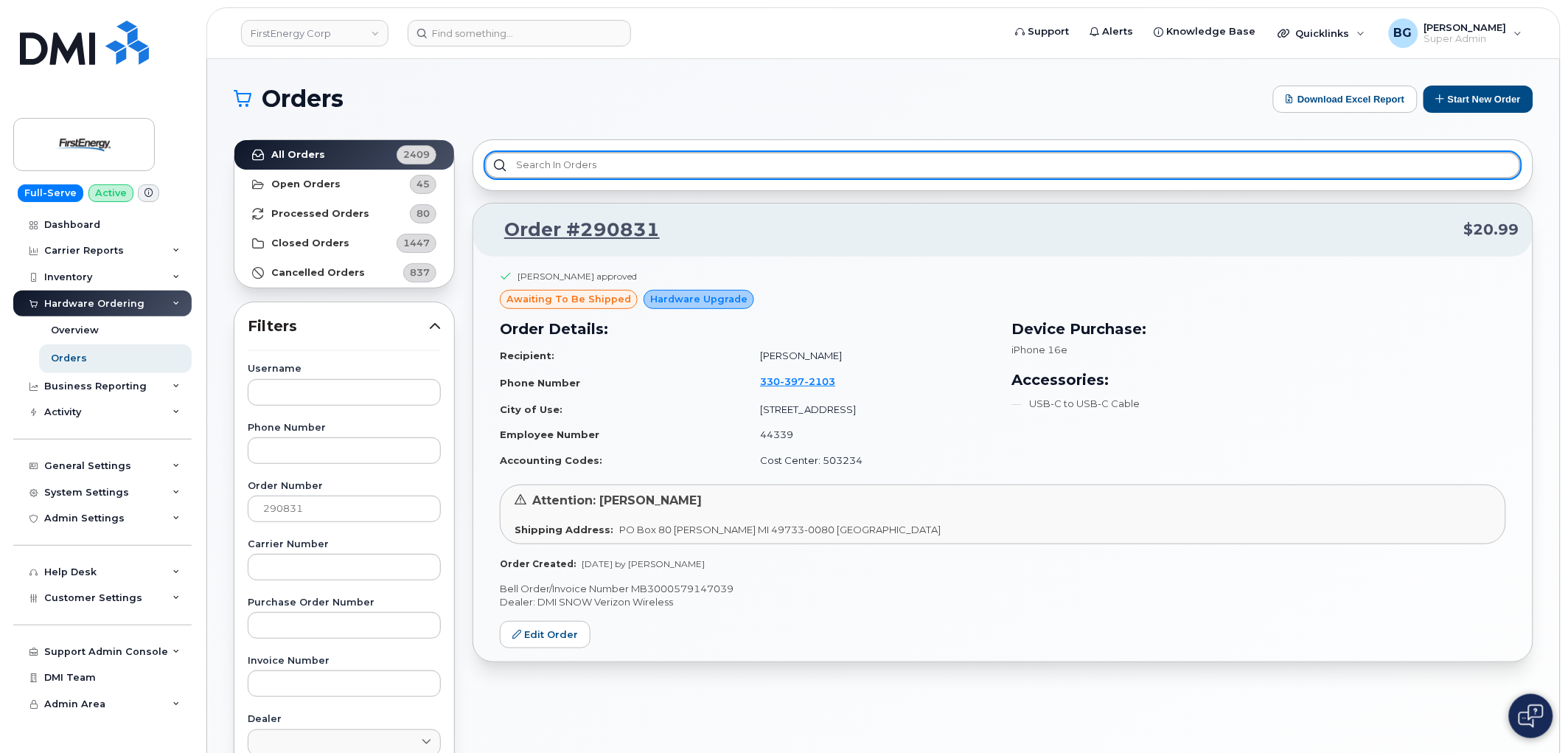
click at [559, 173] on input "text" at bounding box center [1003, 165] width 1036 height 27
paste input "290457"
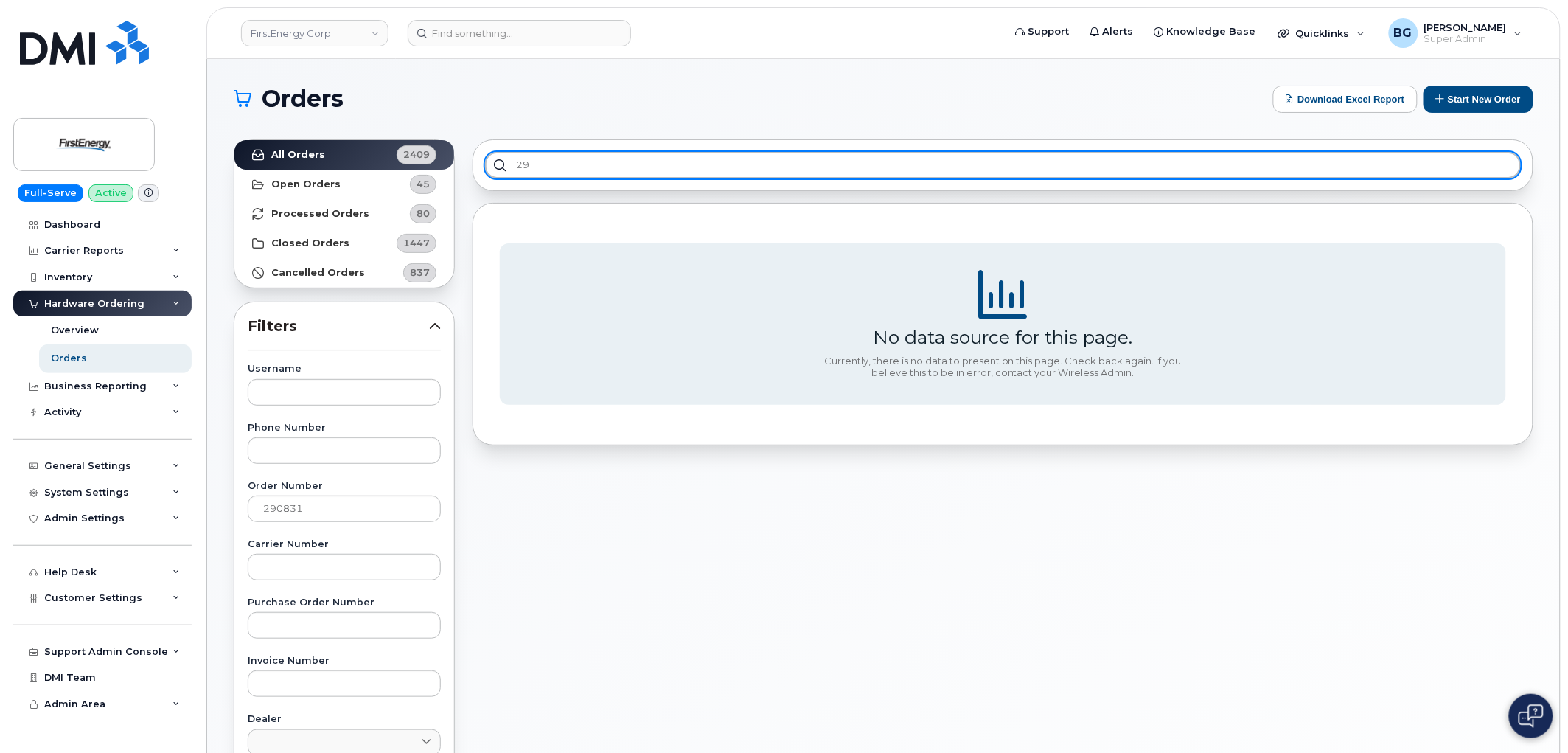
type input "2"
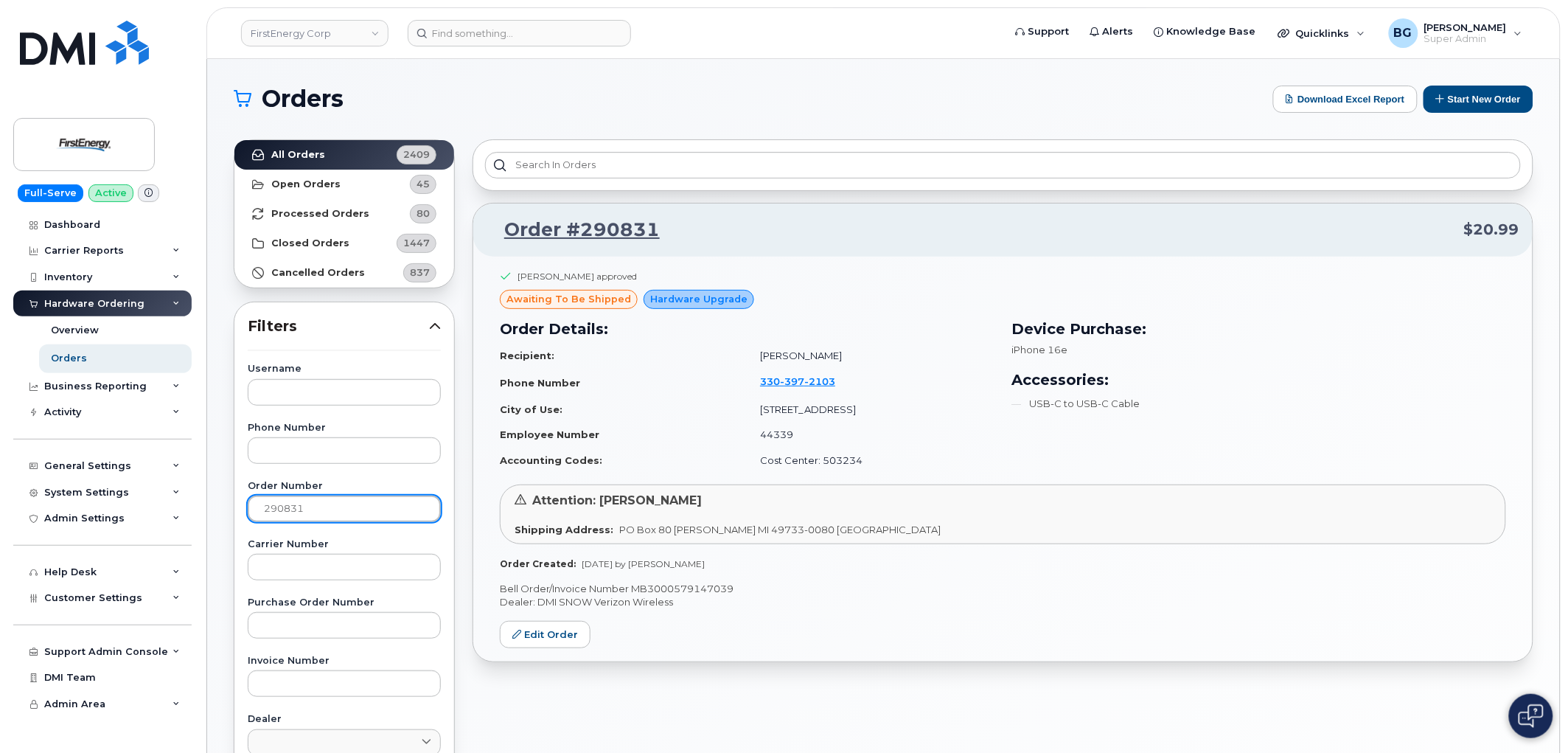
click at [283, 509] on input "290831" at bounding box center [344, 509] width 193 height 27
paste input "457"
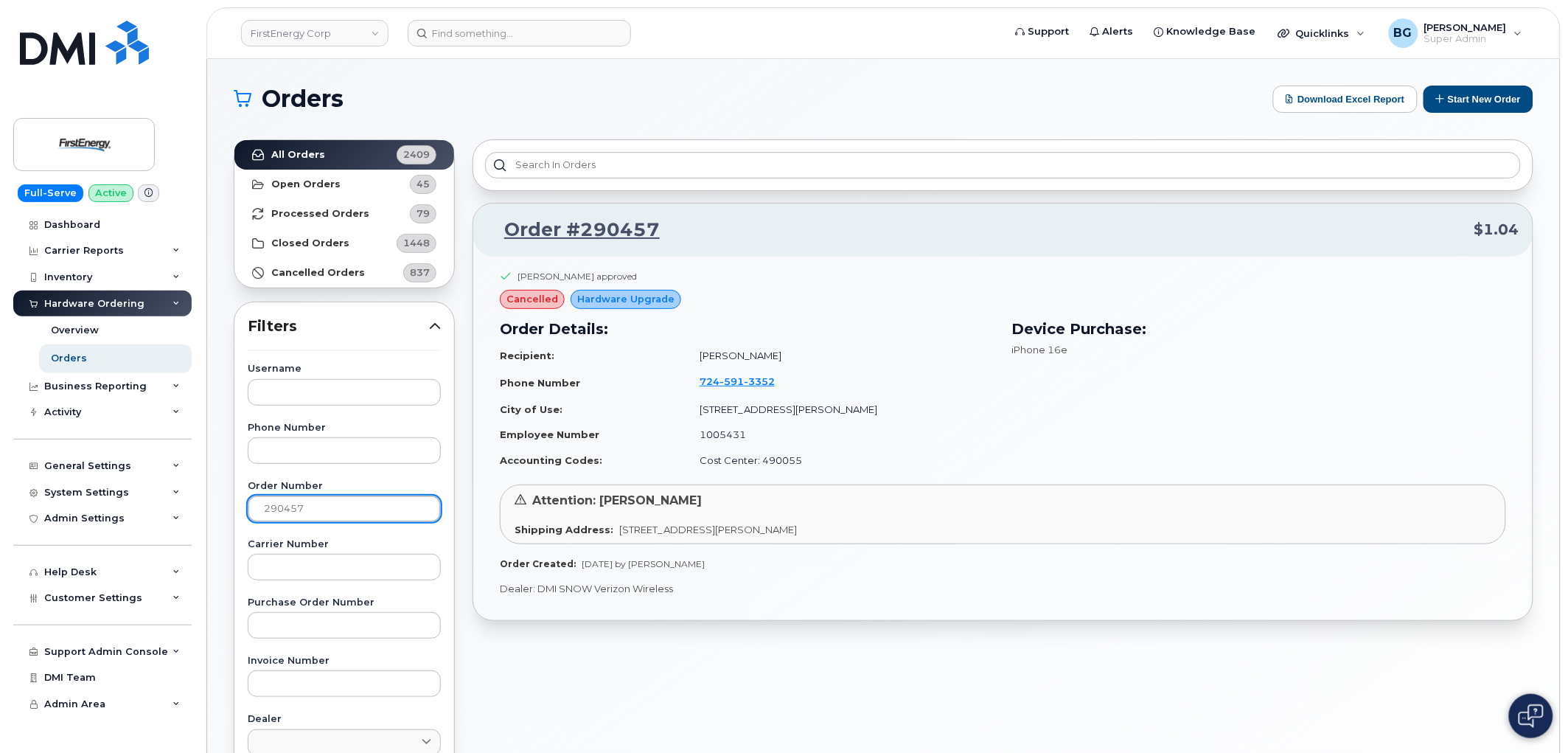
click at [284, 509] on input "290457" at bounding box center [344, 509] width 193 height 27
paste input "601"
type input "290601"
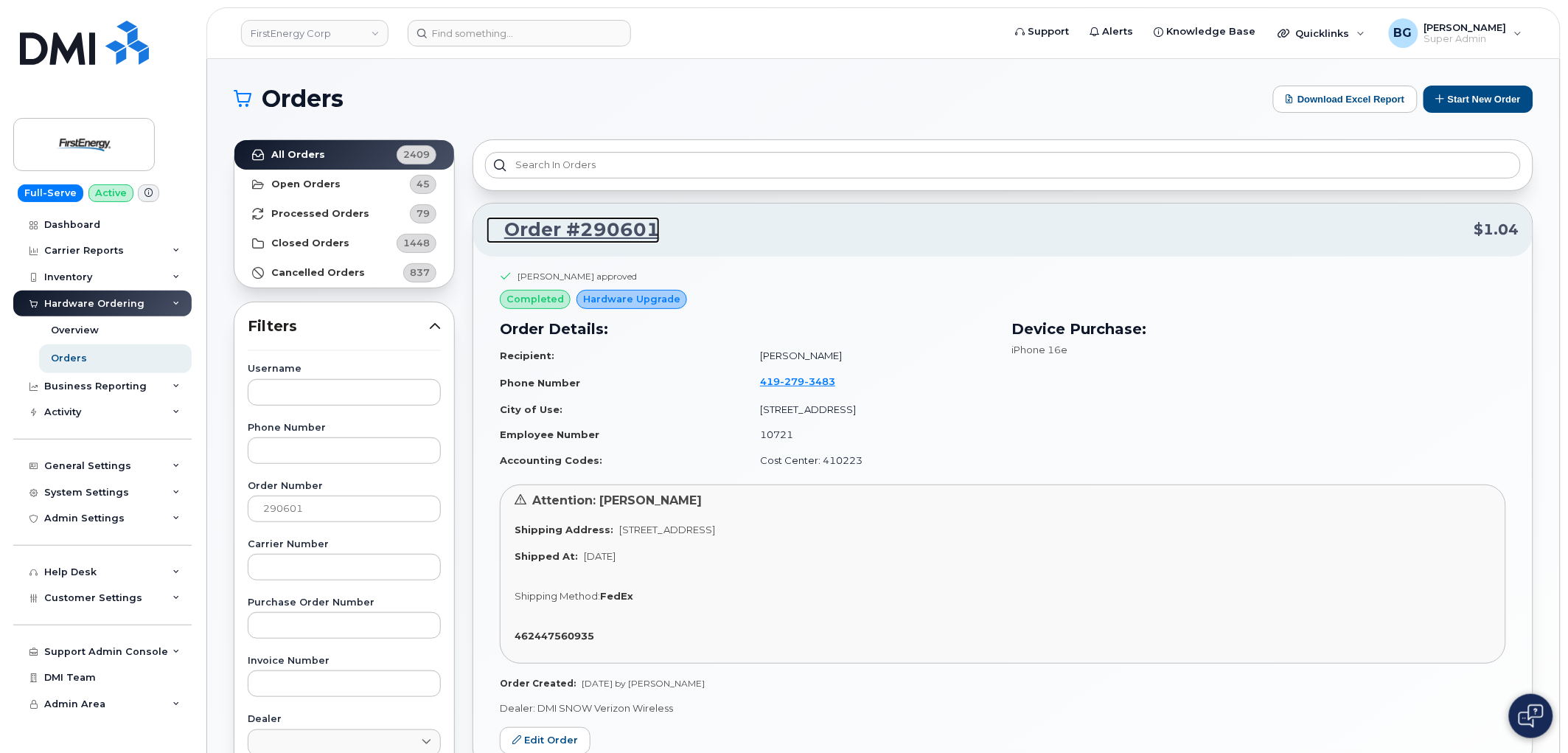
click at [584, 232] on link "Order #290601" at bounding box center [573, 230] width 173 height 27
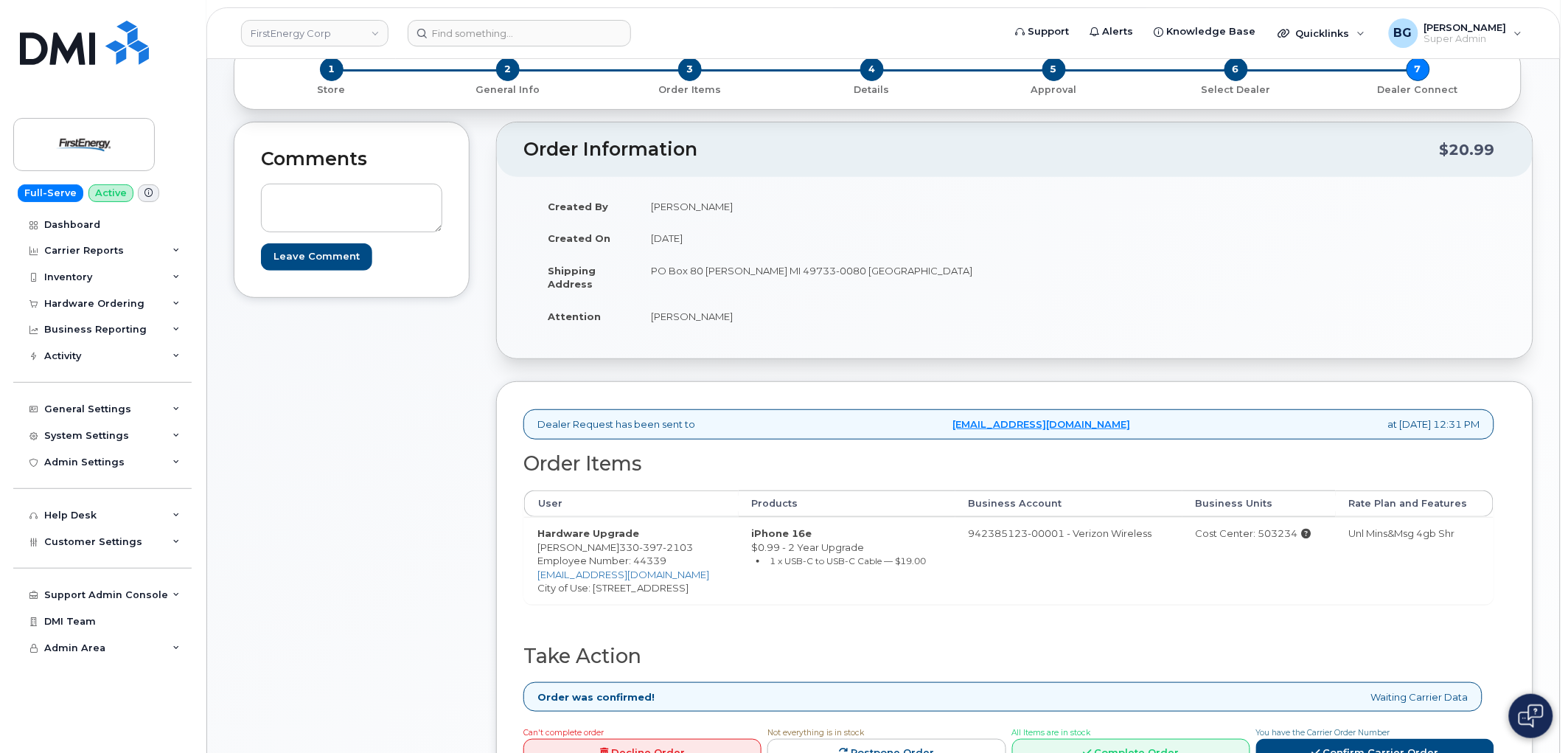
scroll to position [327, 0]
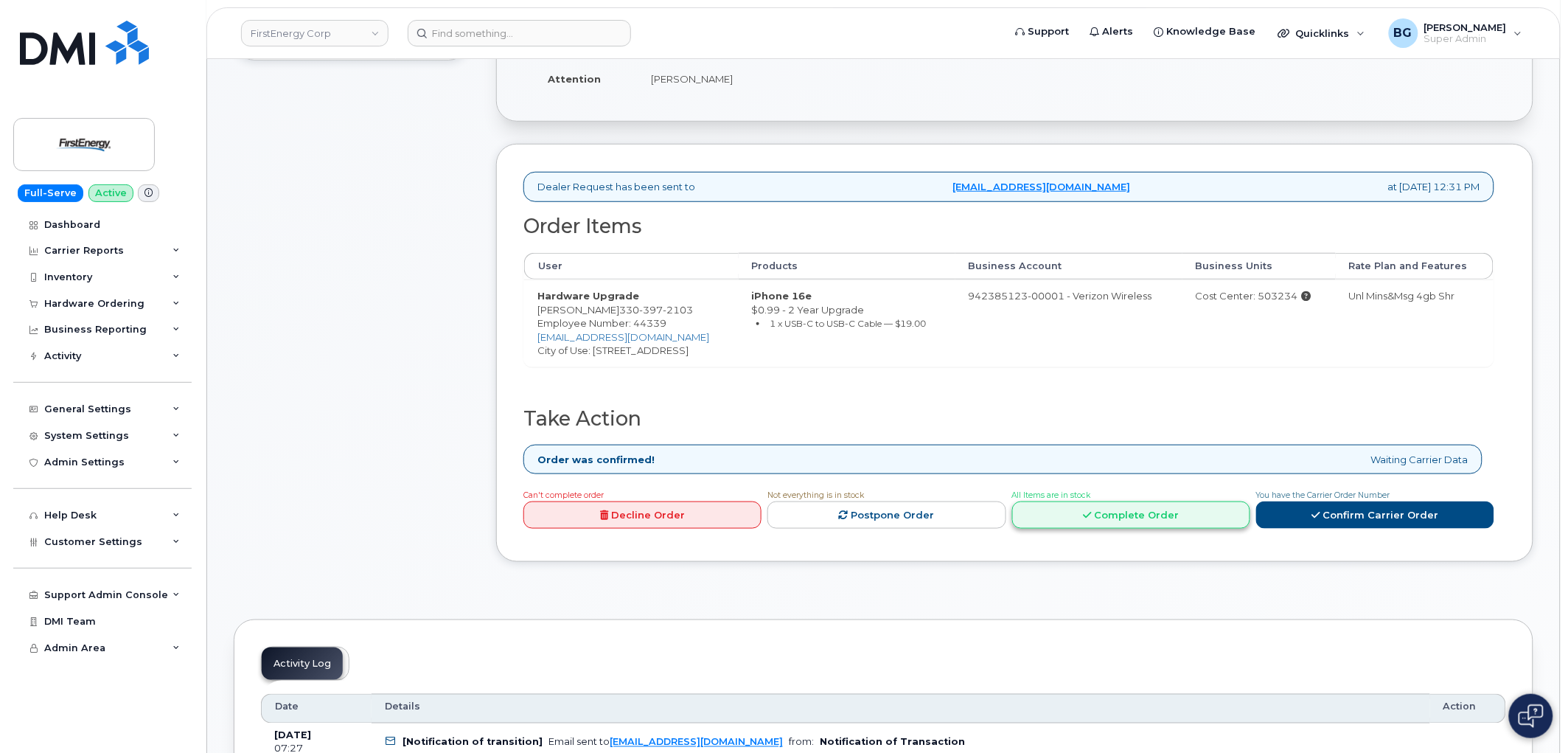
click at [1106, 513] on link "Complete Order" at bounding box center [1131, 515] width 238 height 28
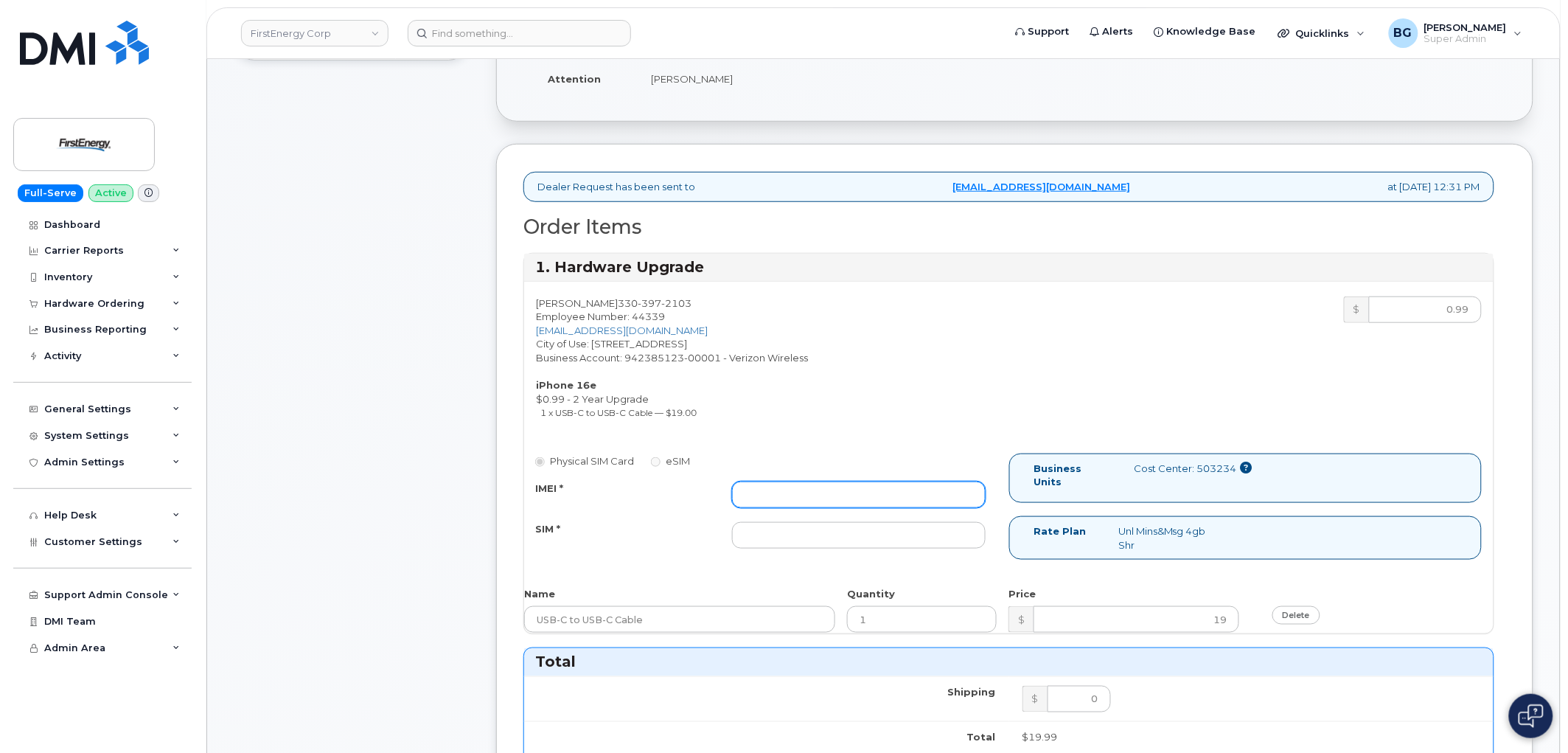
click at [797, 494] on input "IMEI *" at bounding box center [859, 495] width 254 height 27
paste input "351811696921449"
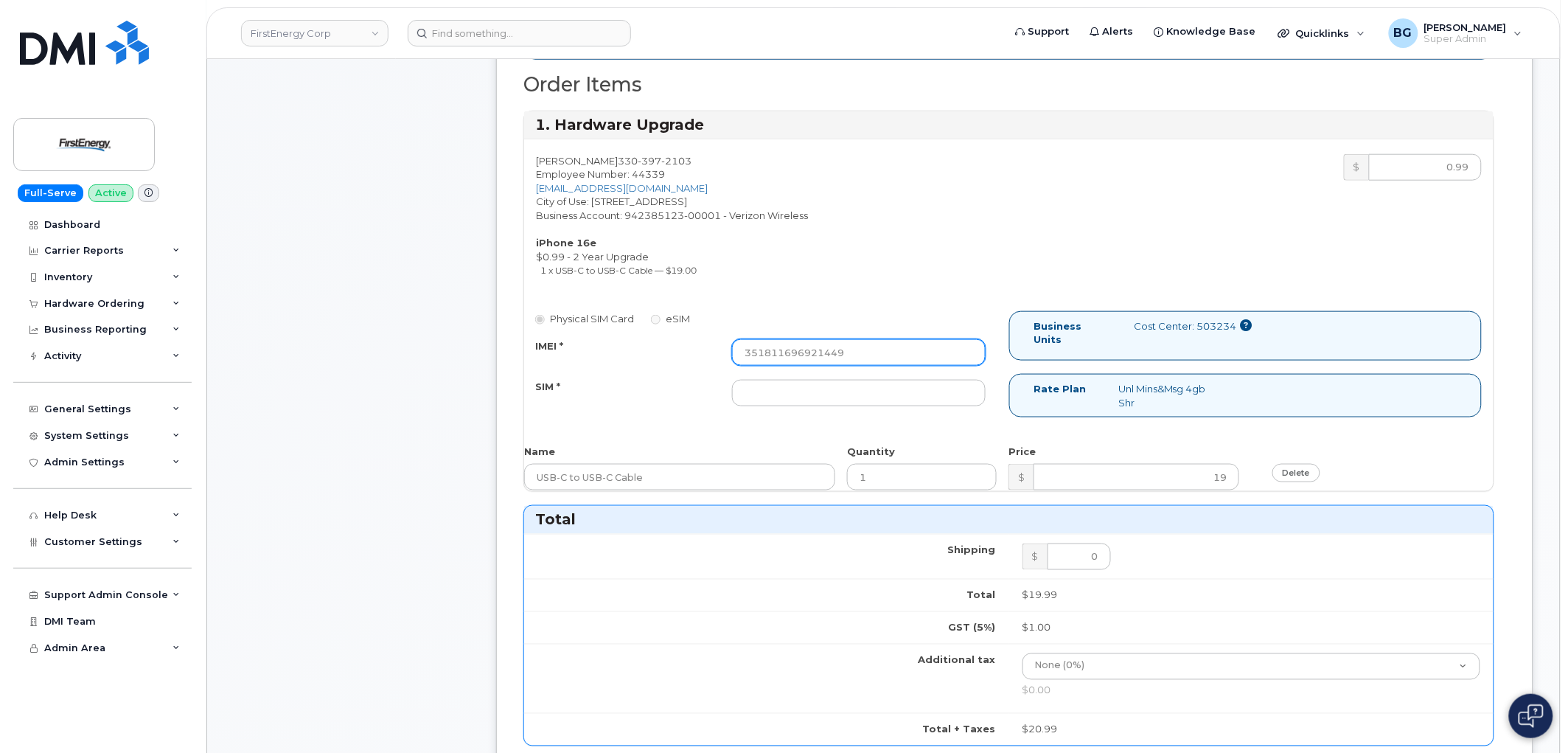
scroll to position [763, 0]
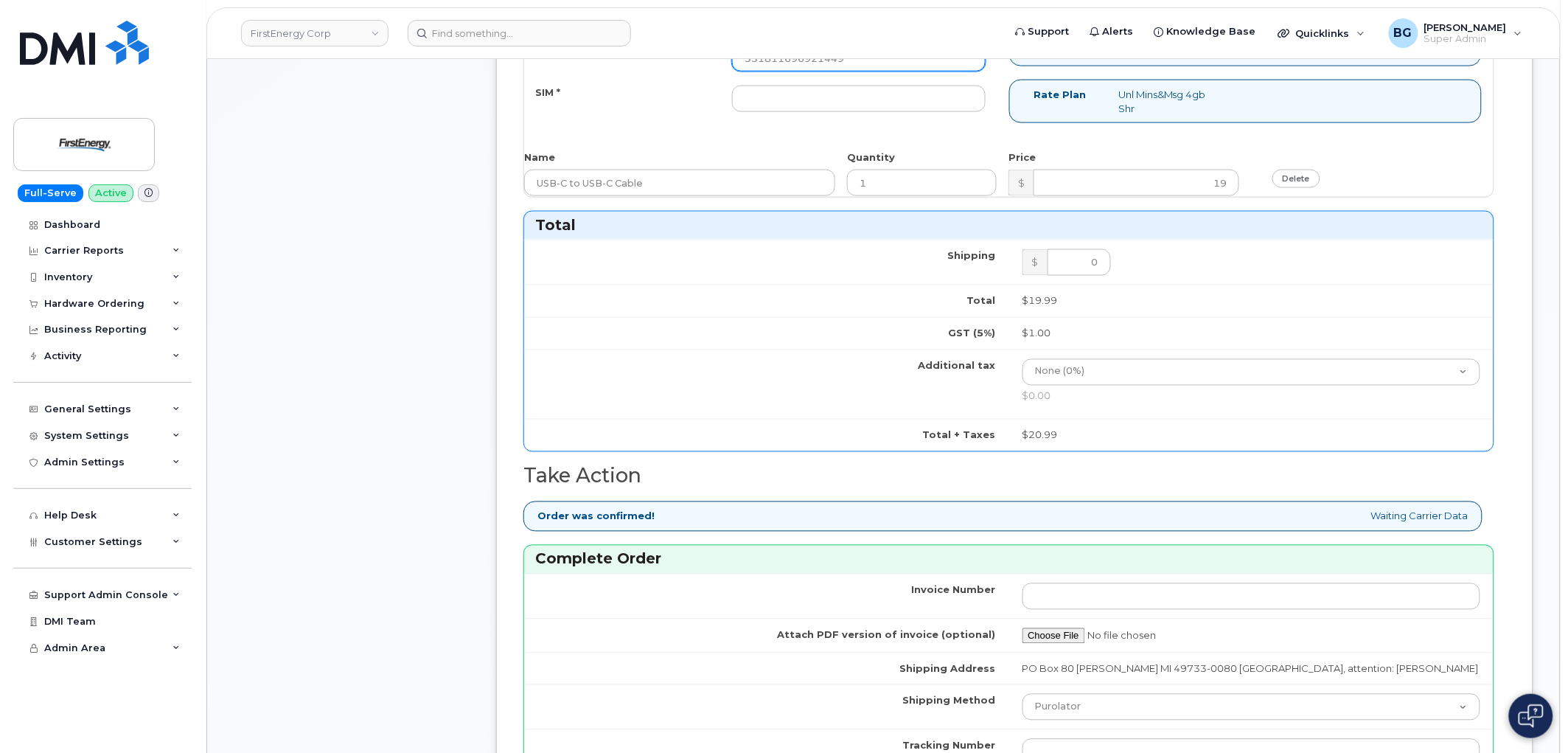
type input "351811696921449"
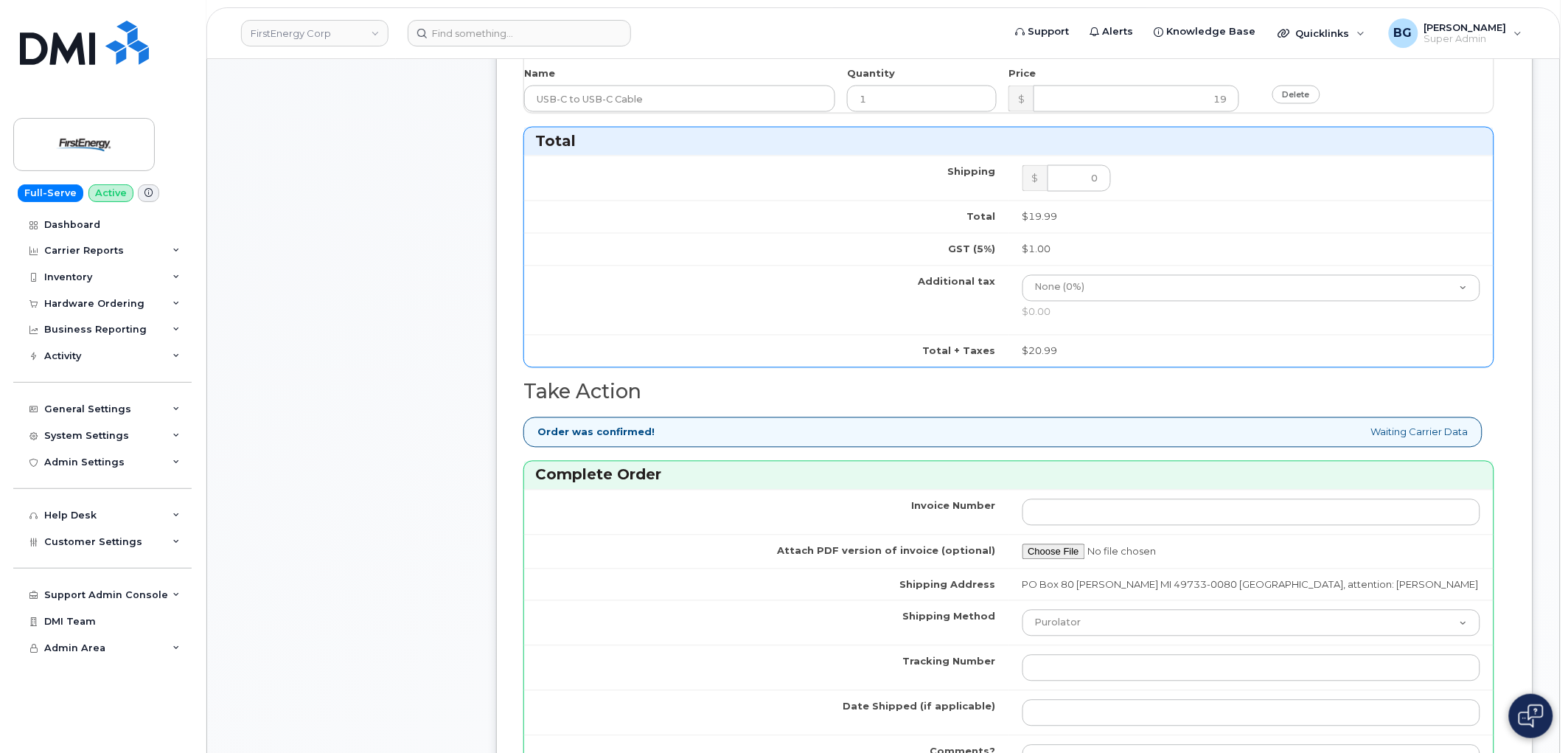
scroll to position [1038, 0]
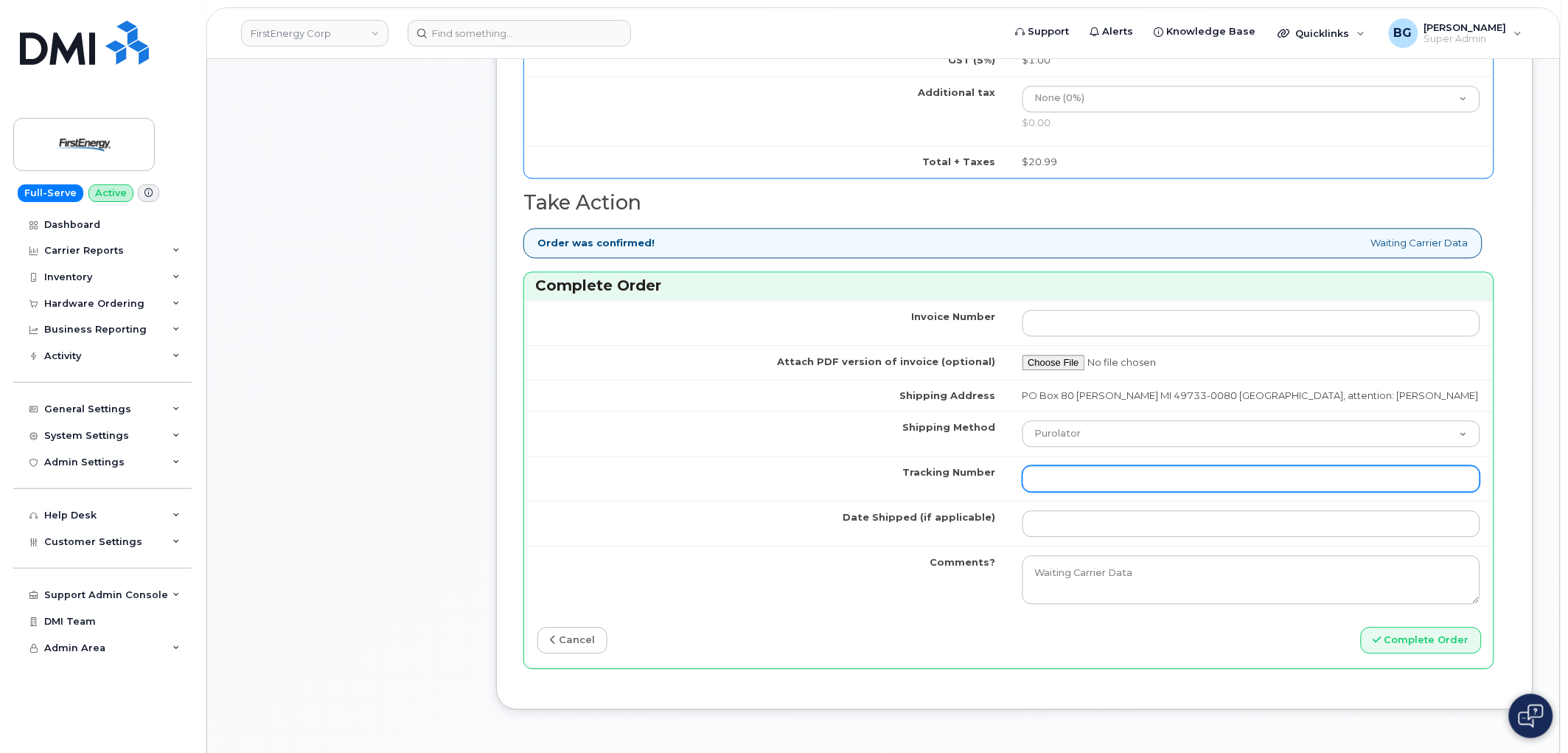
click at [1102, 483] on input "Tracking Number" at bounding box center [1252, 479] width 459 height 27
paste input "1ZHF12012413199176"
type input "1ZHF12012413199176"
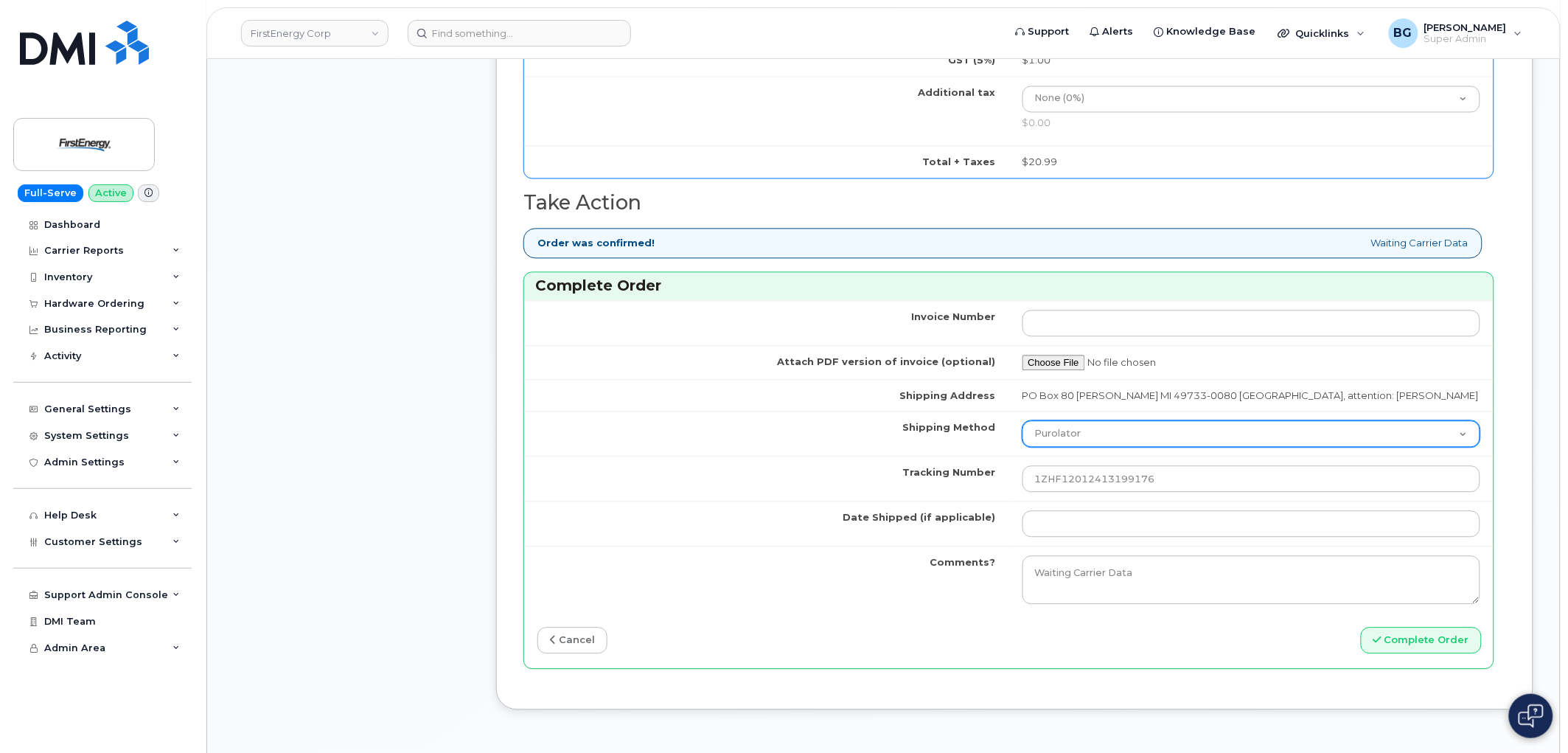
click at [1109, 432] on select "Purolator UPS FedEx Canada Post Courier Other Drop Off Pick Up" at bounding box center [1252, 434] width 459 height 27
select select "UPS"
click at [1023, 421] on select "Purolator UPS FedEx Canada Post Courier Other Drop Off Pick Up" at bounding box center [1252, 434] width 459 height 27
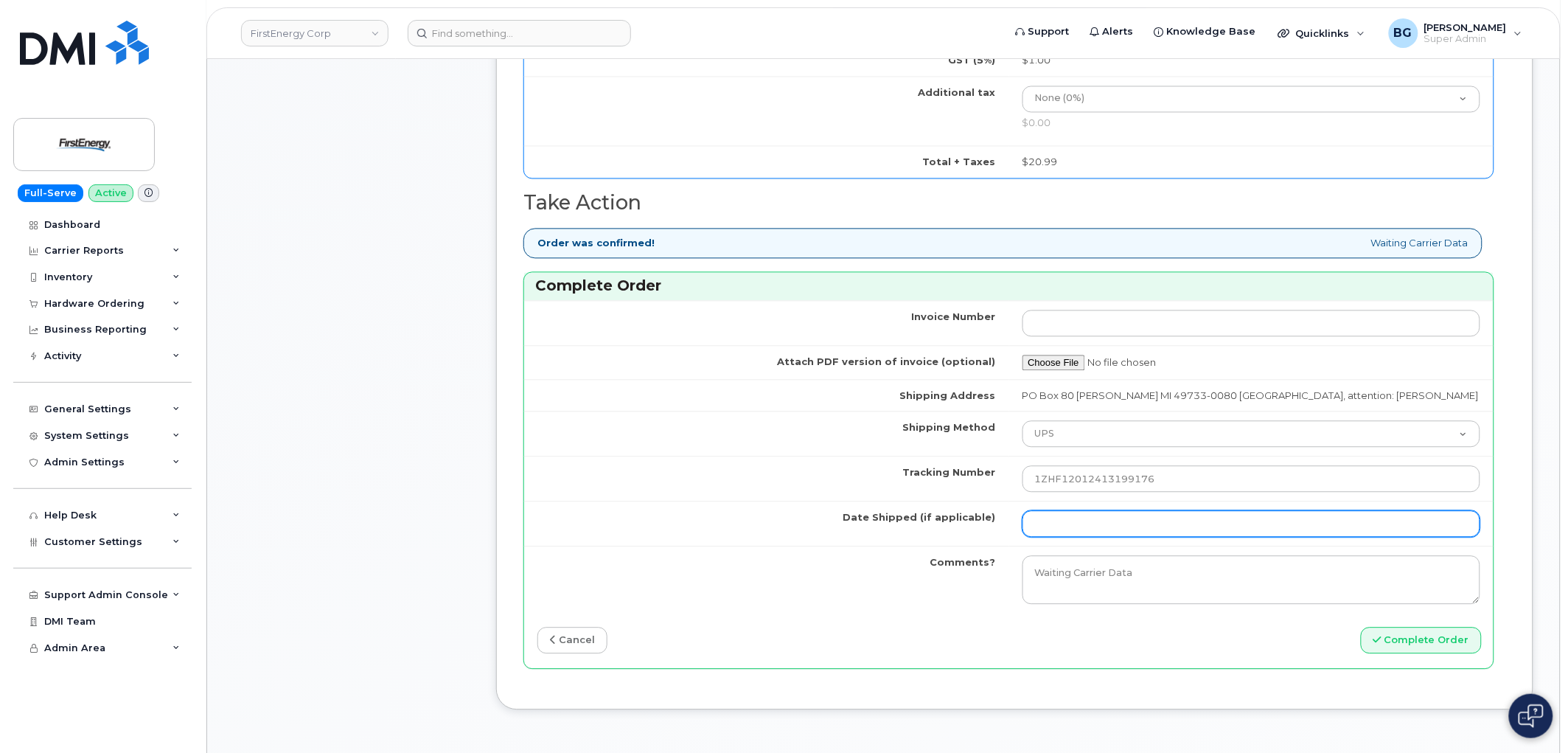
click at [1084, 529] on input "Date Shipped (if applicable)" at bounding box center [1252, 524] width 459 height 27
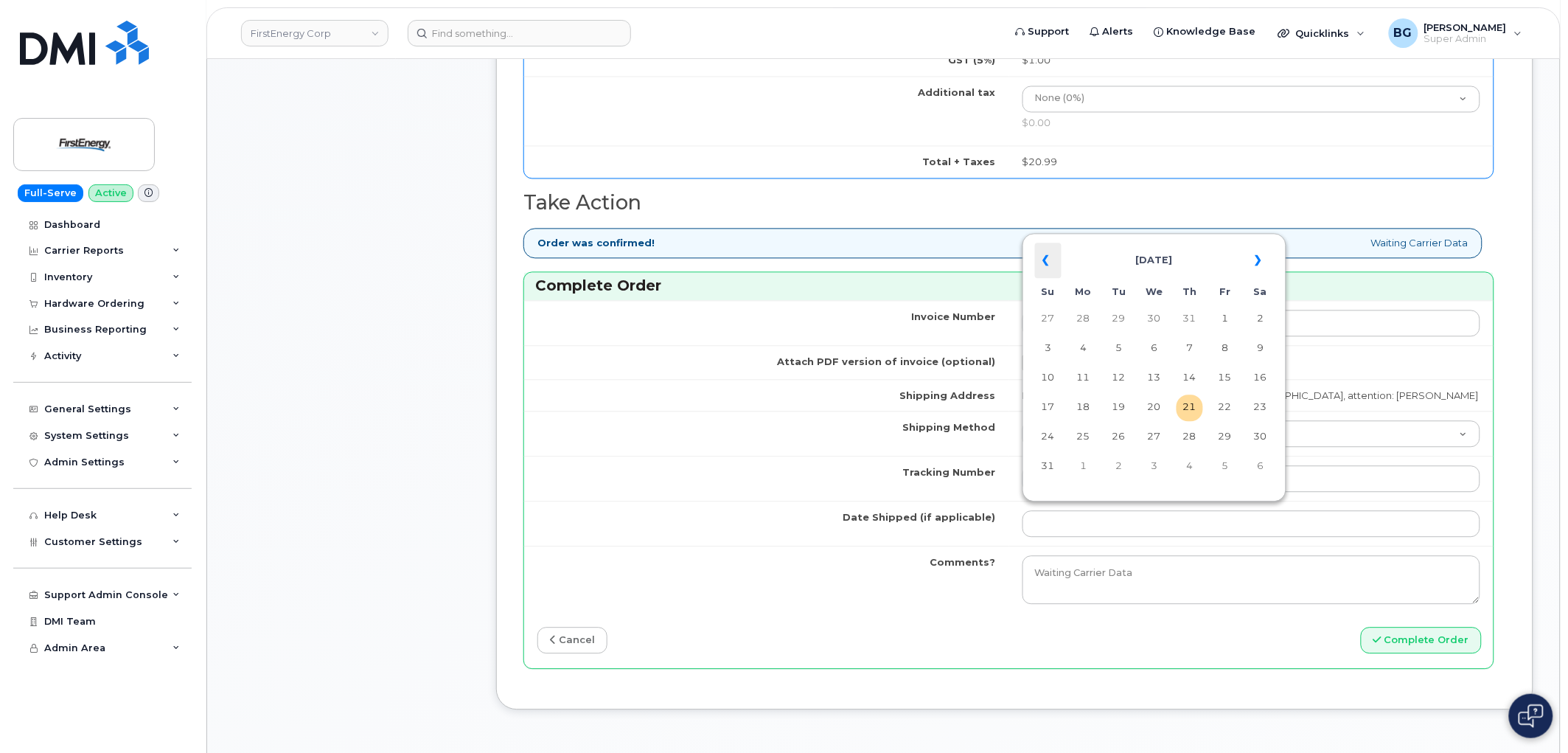
click at [1054, 263] on th "«" at bounding box center [1049, 260] width 27 height 35
click at [1221, 315] on td "4" at bounding box center [1226, 320] width 27 height 27
type input "[DATE]"
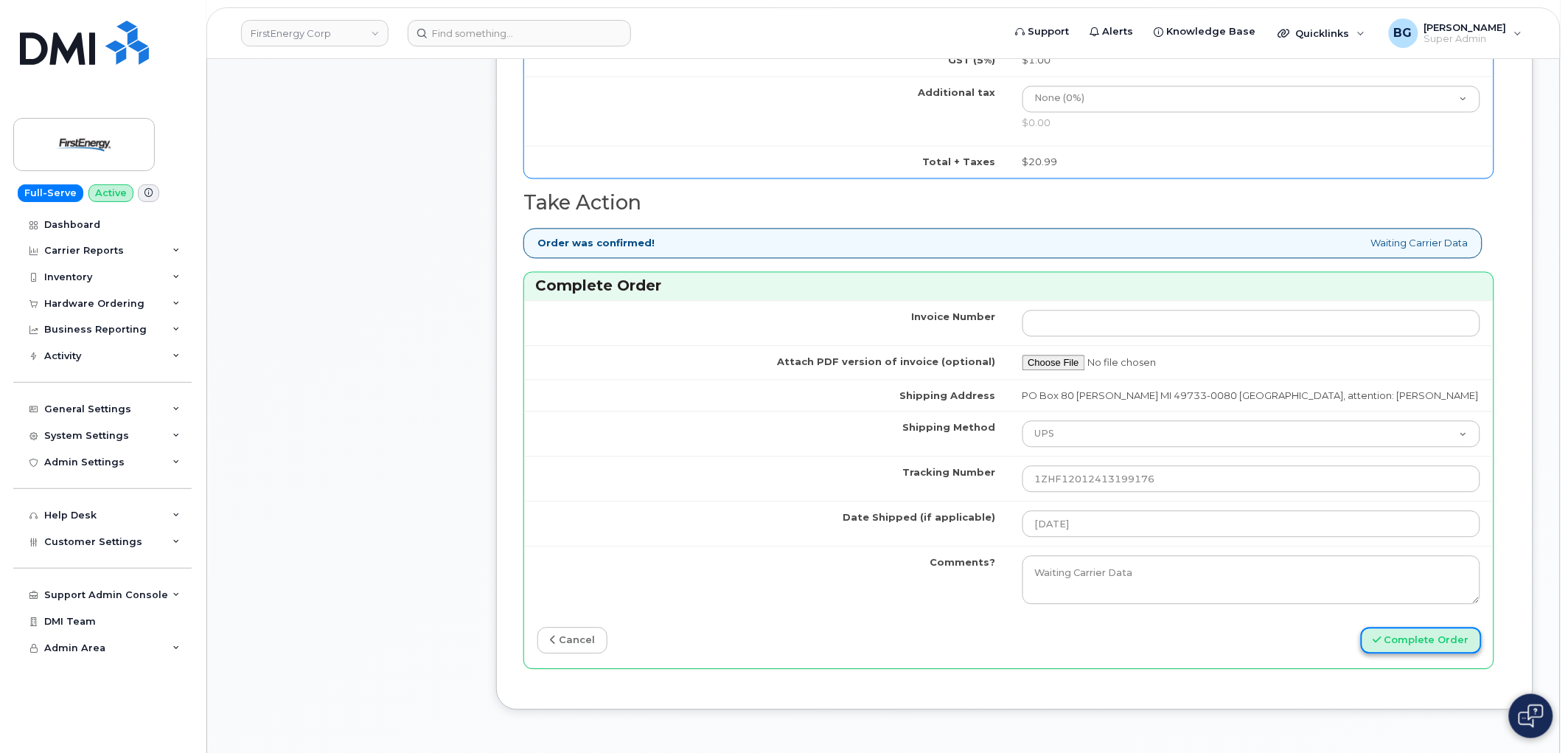
click at [1436, 631] on button "Complete Order" at bounding box center [1422, 640] width 121 height 28
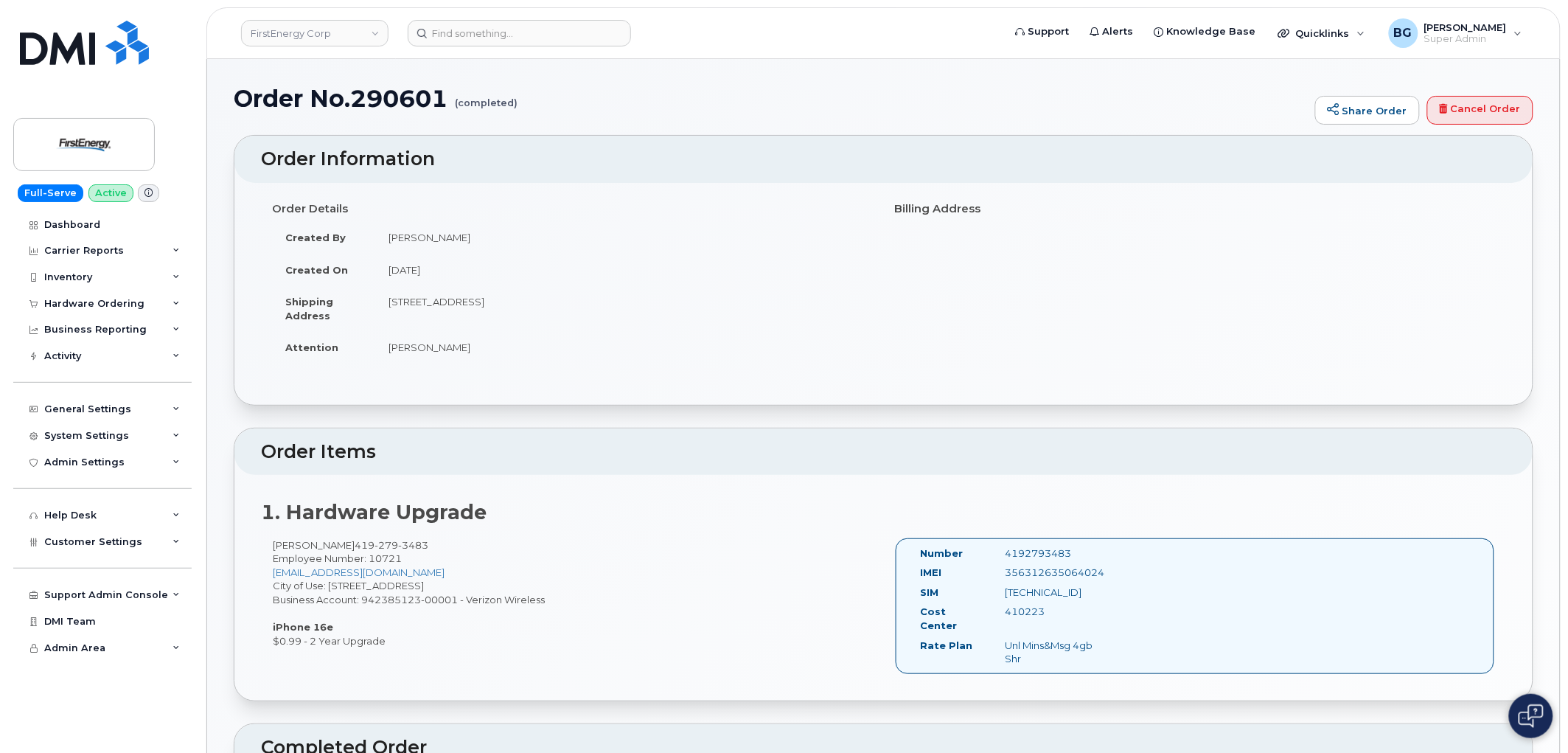
click at [1044, 568] on div "356312635064024" at bounding box center [1053, 572] width 118 height 14
click at [1059, 494] on div "1. Hardware Upgrade [PERSON_NAME] [PHONE_NUMBER] Employee Number: 10721 [EMAIL_…" at bounding box center [884, 588] width 1298 height 226
click at [1085, 592] on div "[TECHNICAL_ID]" at bounding box center [1053, 592] width 118 height 14
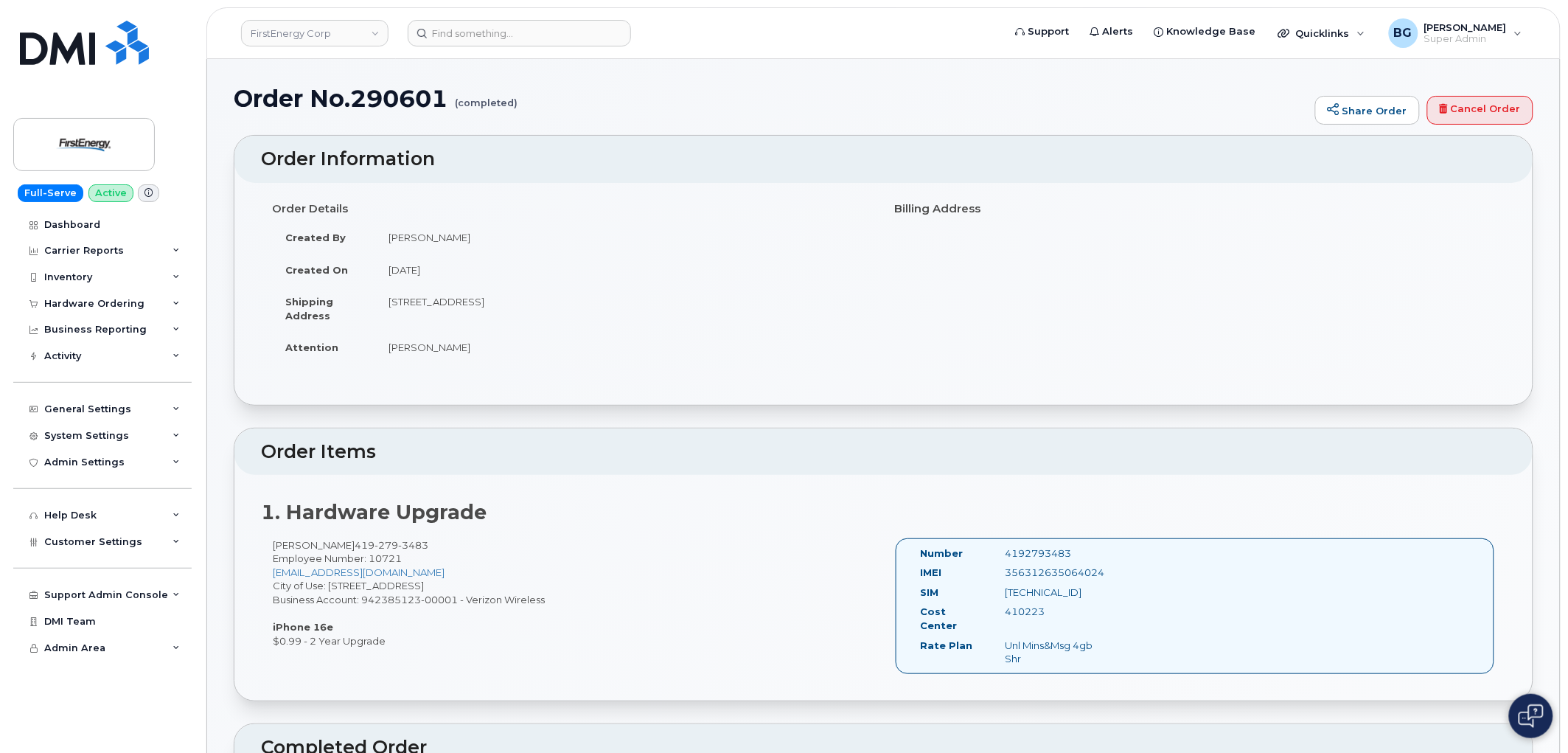
copy div "[TECHNICAL_ID]"
click at [69, 303] on div "Hardware Ordering" at bounding box center [94, 304] width 100 height 12
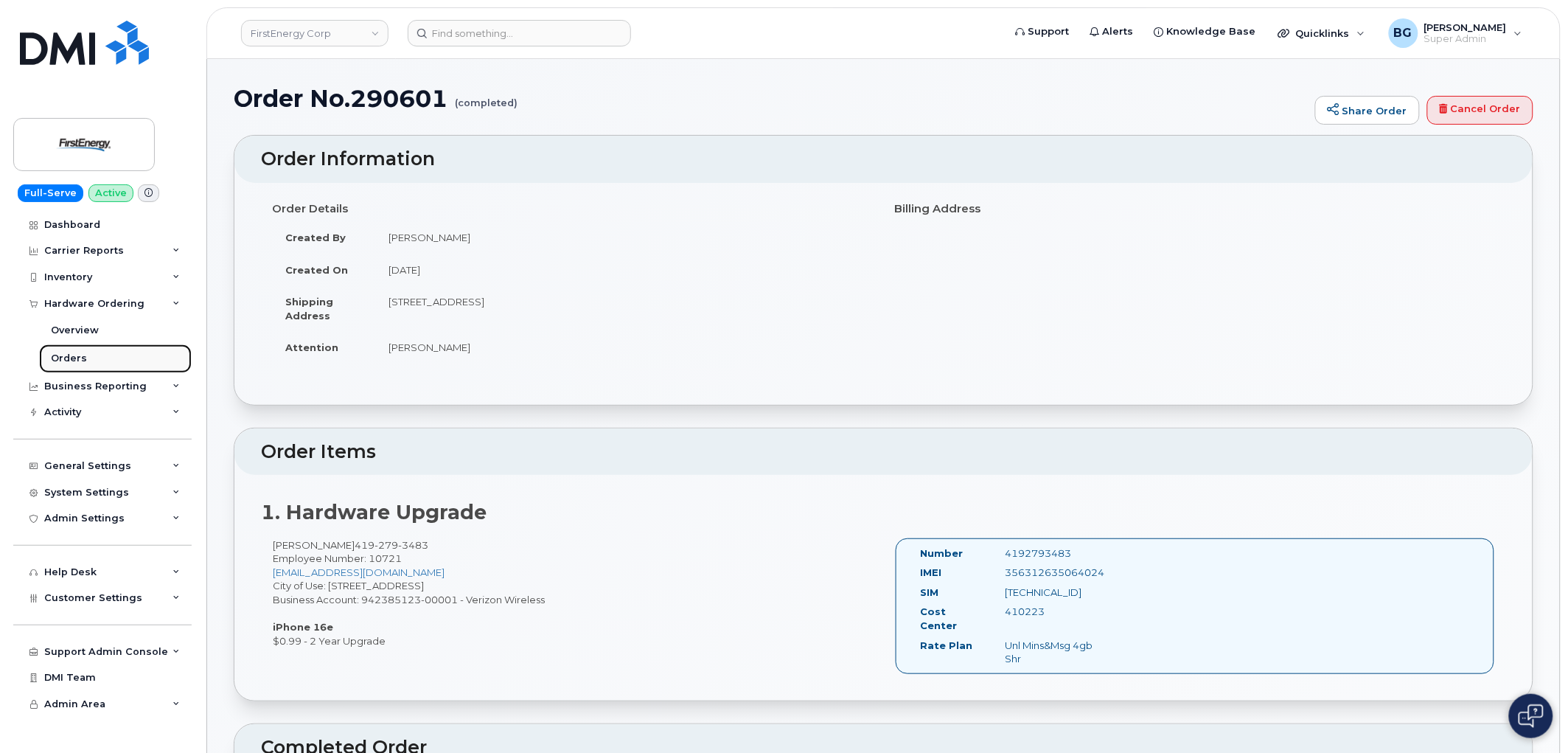
click at [70, 362] on div "Orders" at bounding box center [69, 359] width 36 height 13
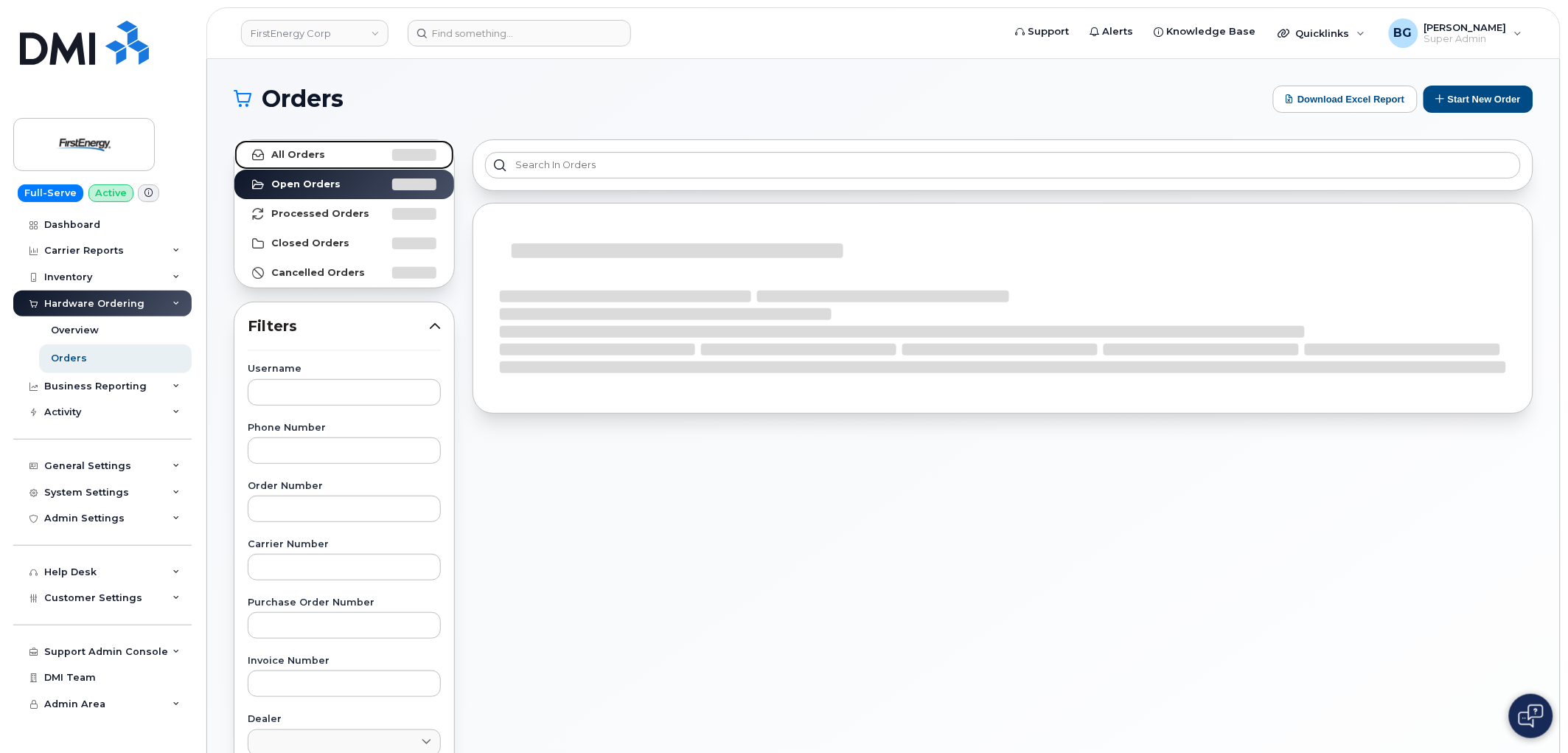
click at [285, 150] on strong "All Orders" at bounding box center [298, 155] width 54 height 12
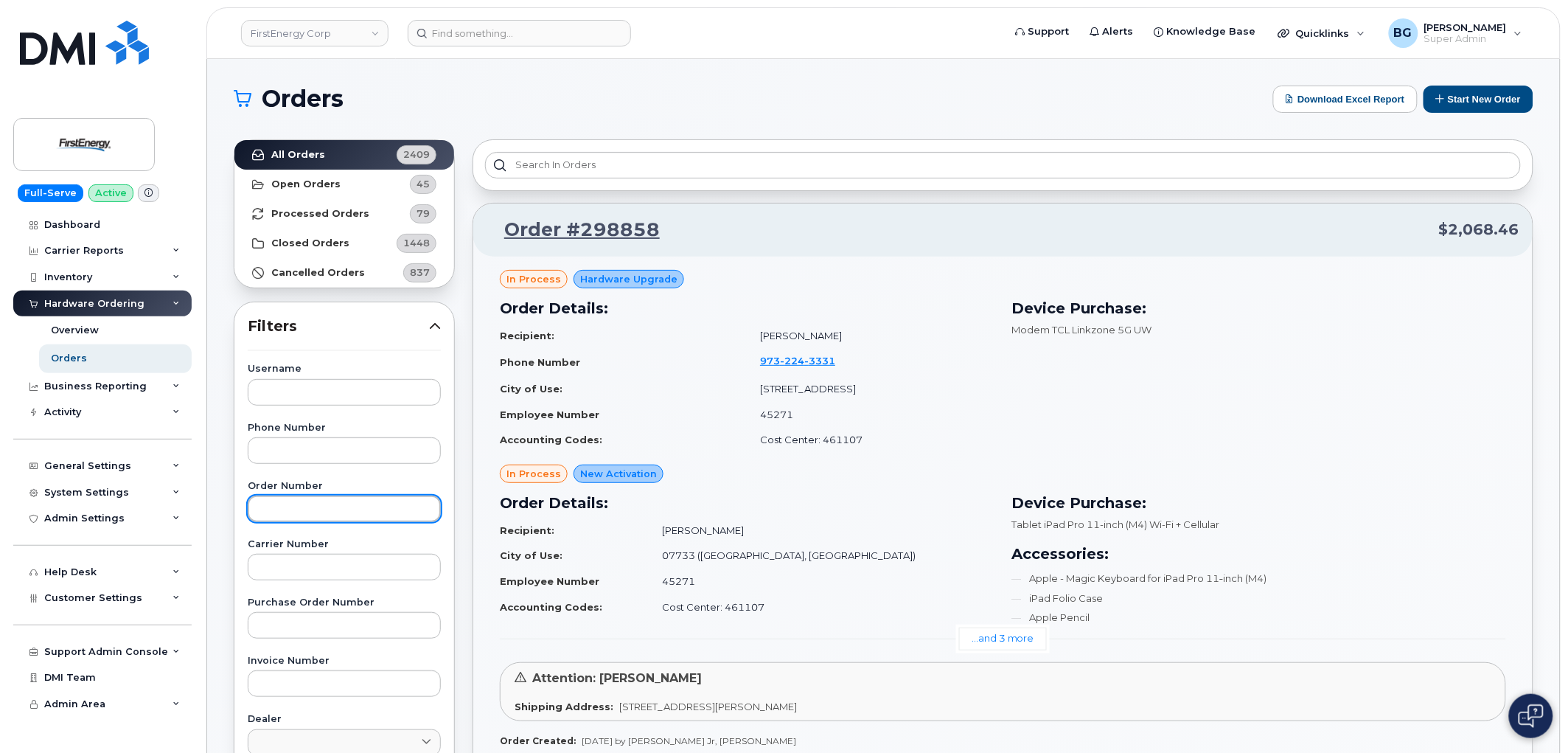
click at [293, 503] on input "text" at bounding box center [344, 509] width 193 height 27
paste input "290400"
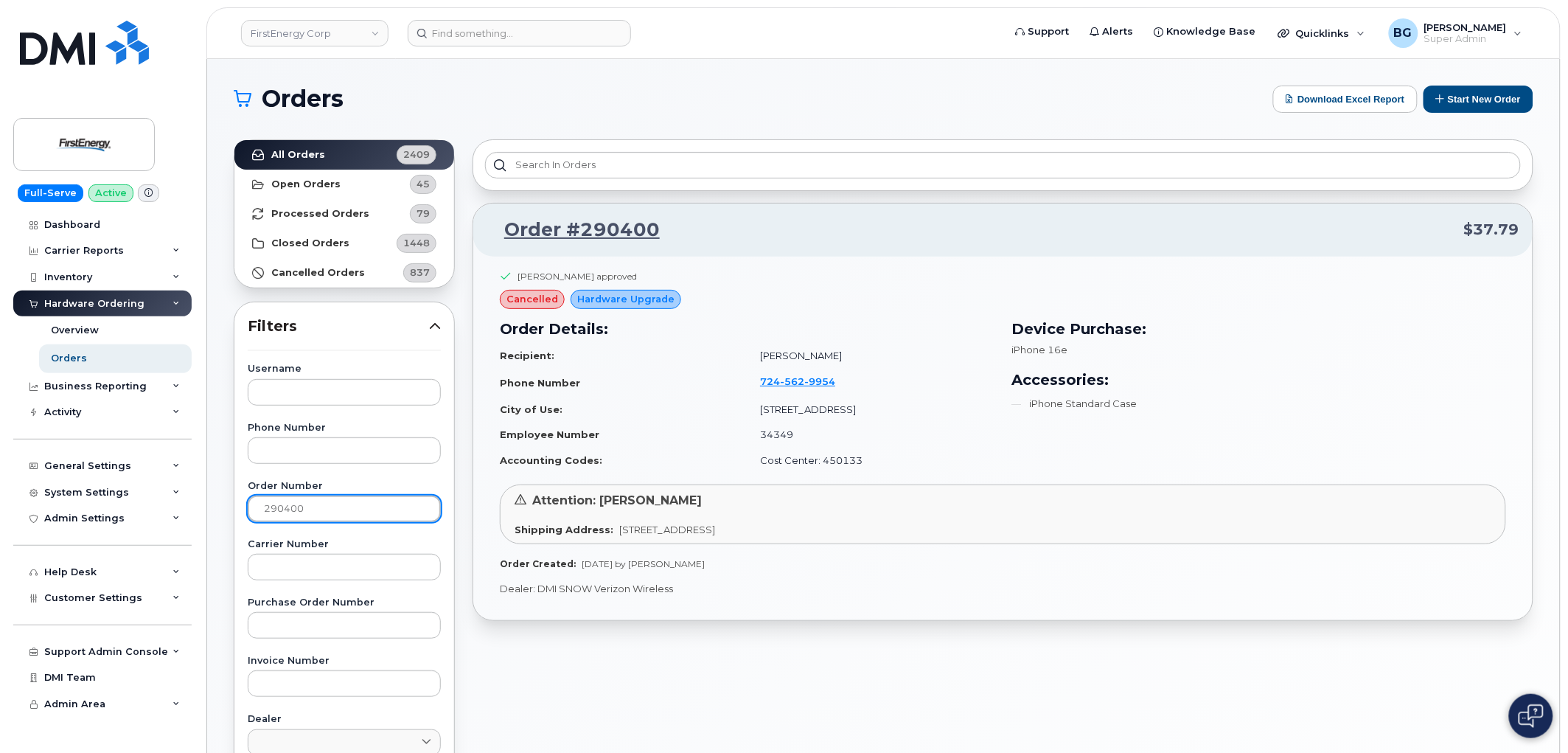
click at [268, 509] on input "290400" at bounding box center [344, 509] width 193 height 27
paste input "365"
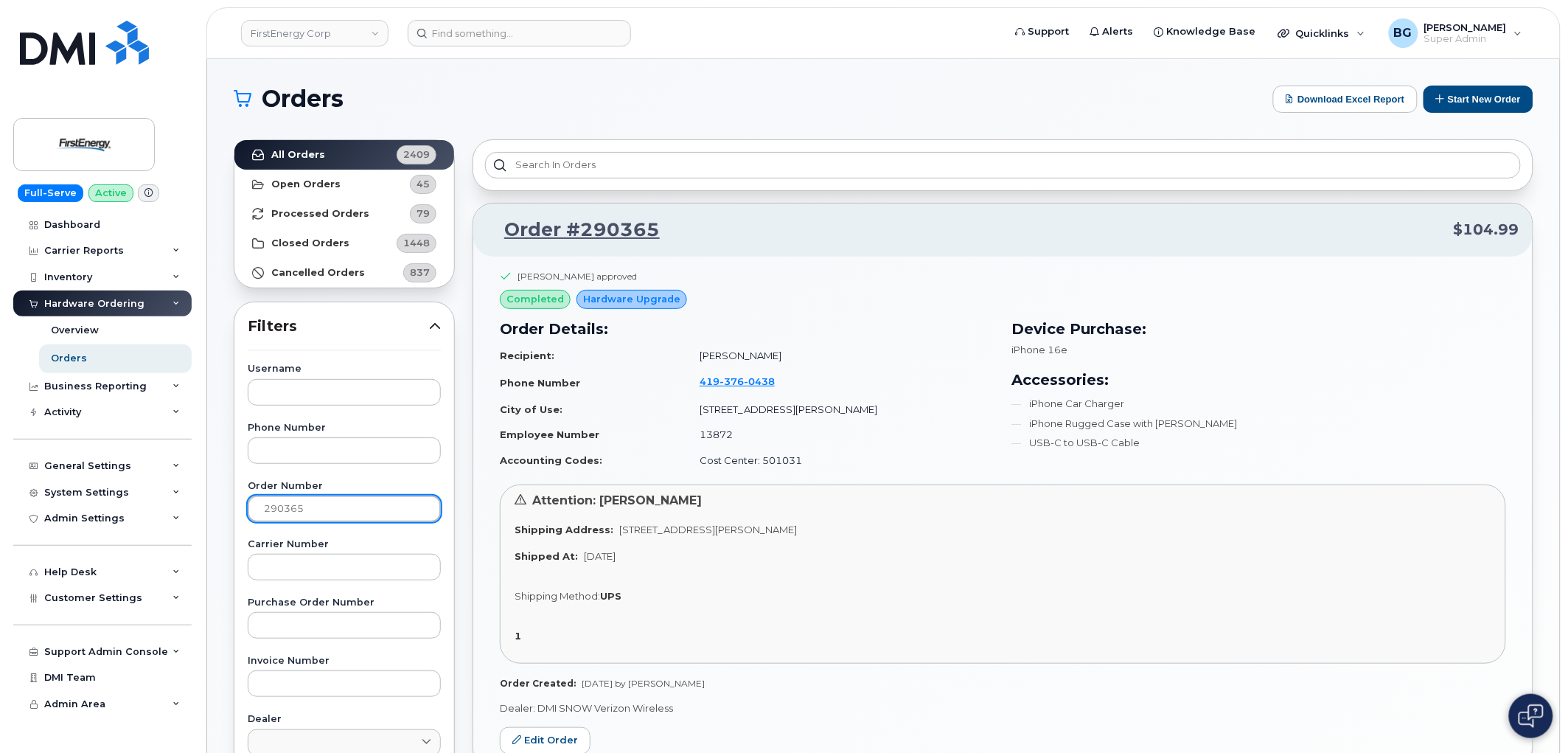
click at [278, 503] on input "290365" at bounding box center [344, 509] width 193 height 27
paste input "581"
click at [277, 511] on input "290581" at bounding box center [344, 509] width 193 height 27
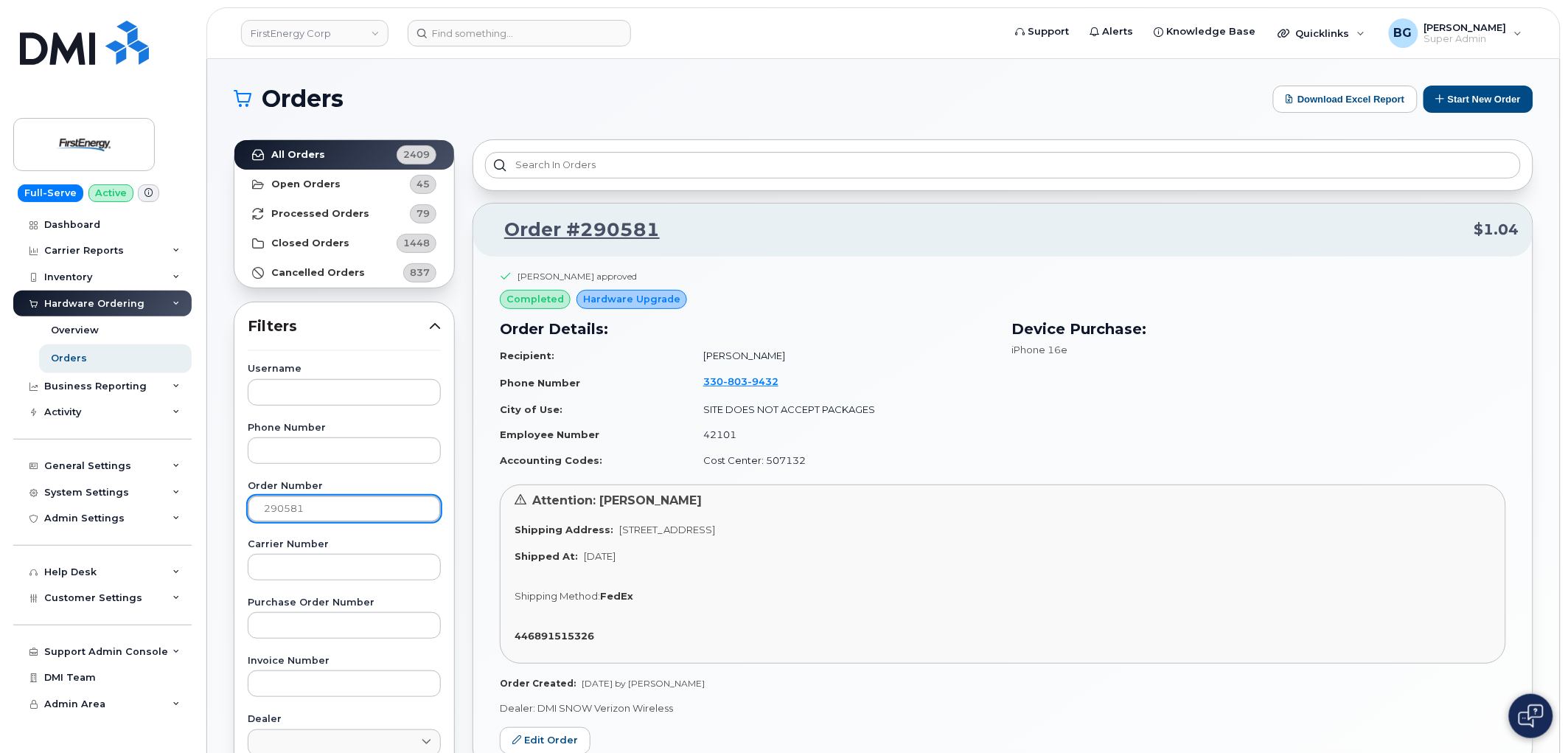
click at [277, 511] on input "290581" at bounding box center [344, 509] width 193 height 27
paste input "494"
type input "290494"
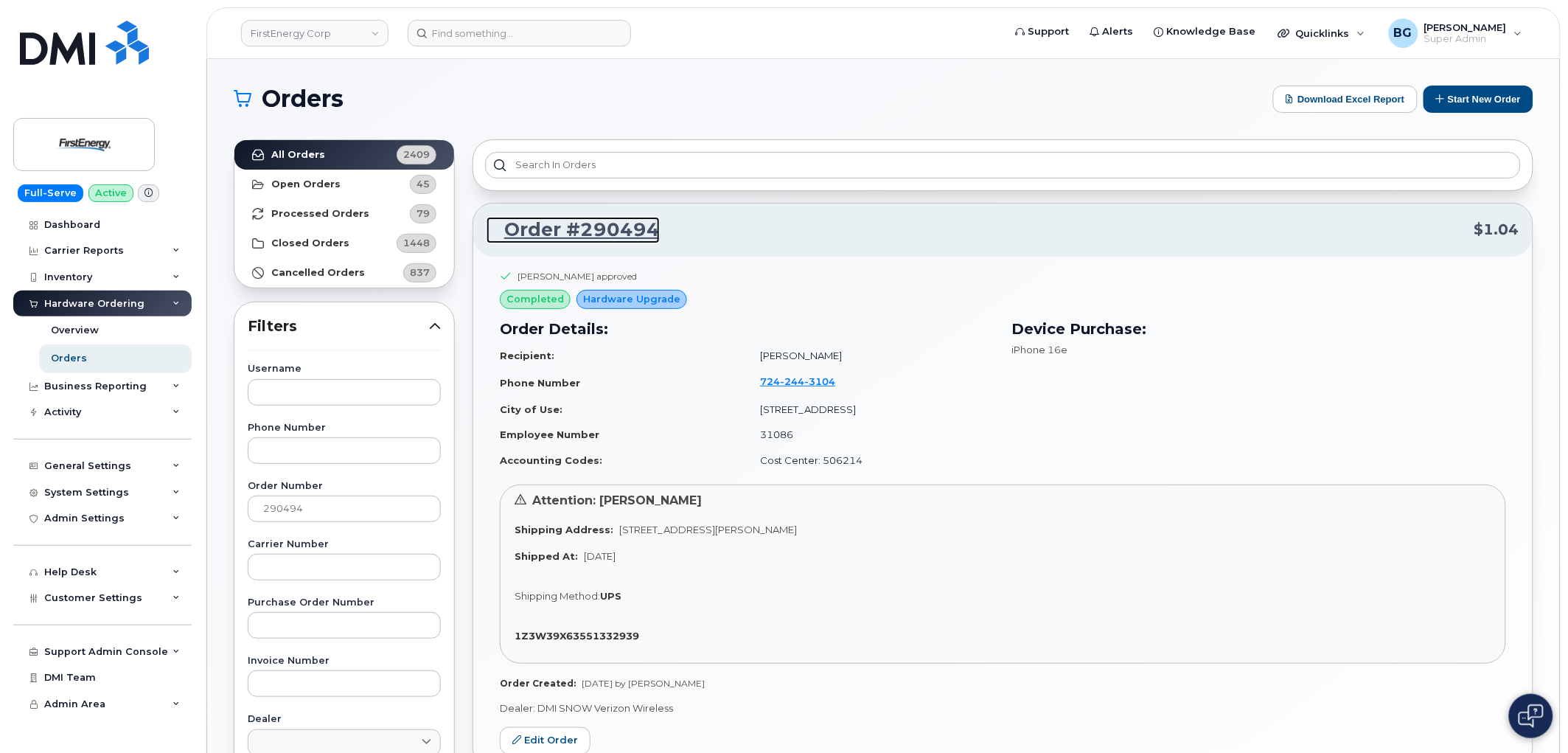
click at [563, 217] on link "Order #290494" at bounding box center [573, 230] width 173 height 27
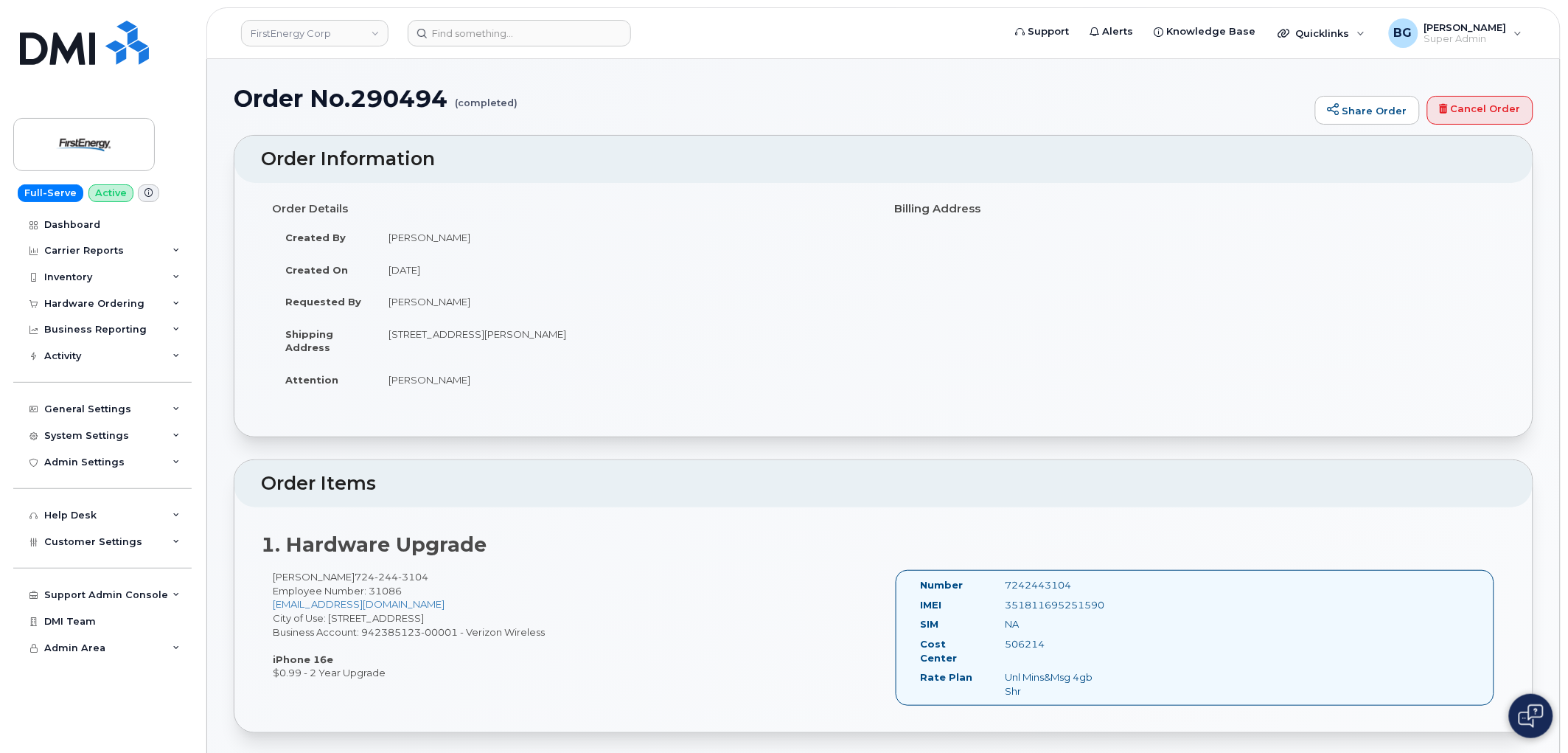
click at [1038, 598] on div "351811695251590" at bounding box center [1053, 604] width 118 height 14
copy div "351811695251590"
click at [81, 298] on div "Hardware Ordering" at bounding box center [94, 304] width 100 height 12
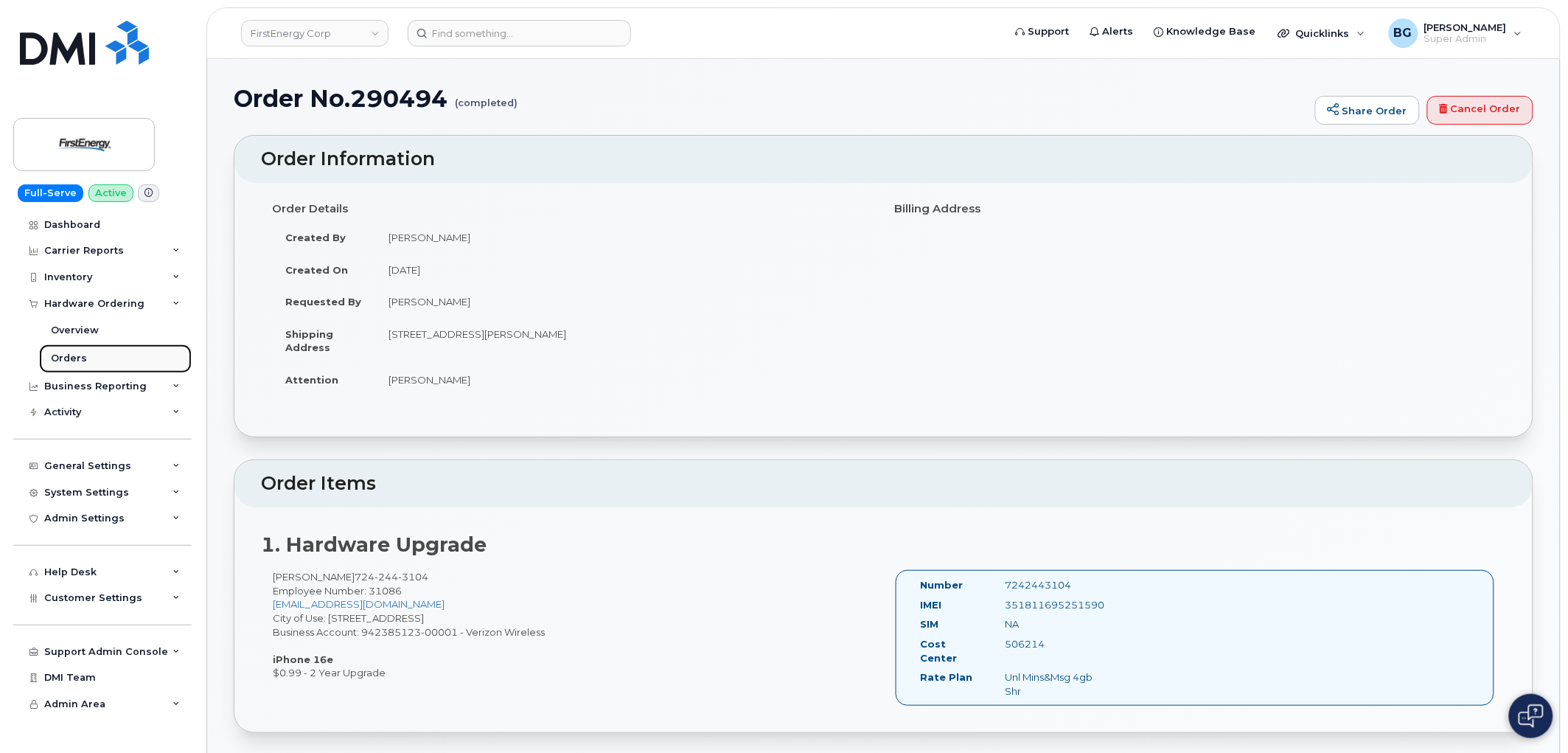
click at [63, 363] on div "Orders" at bounding box center [69, 359] width 36 height 13
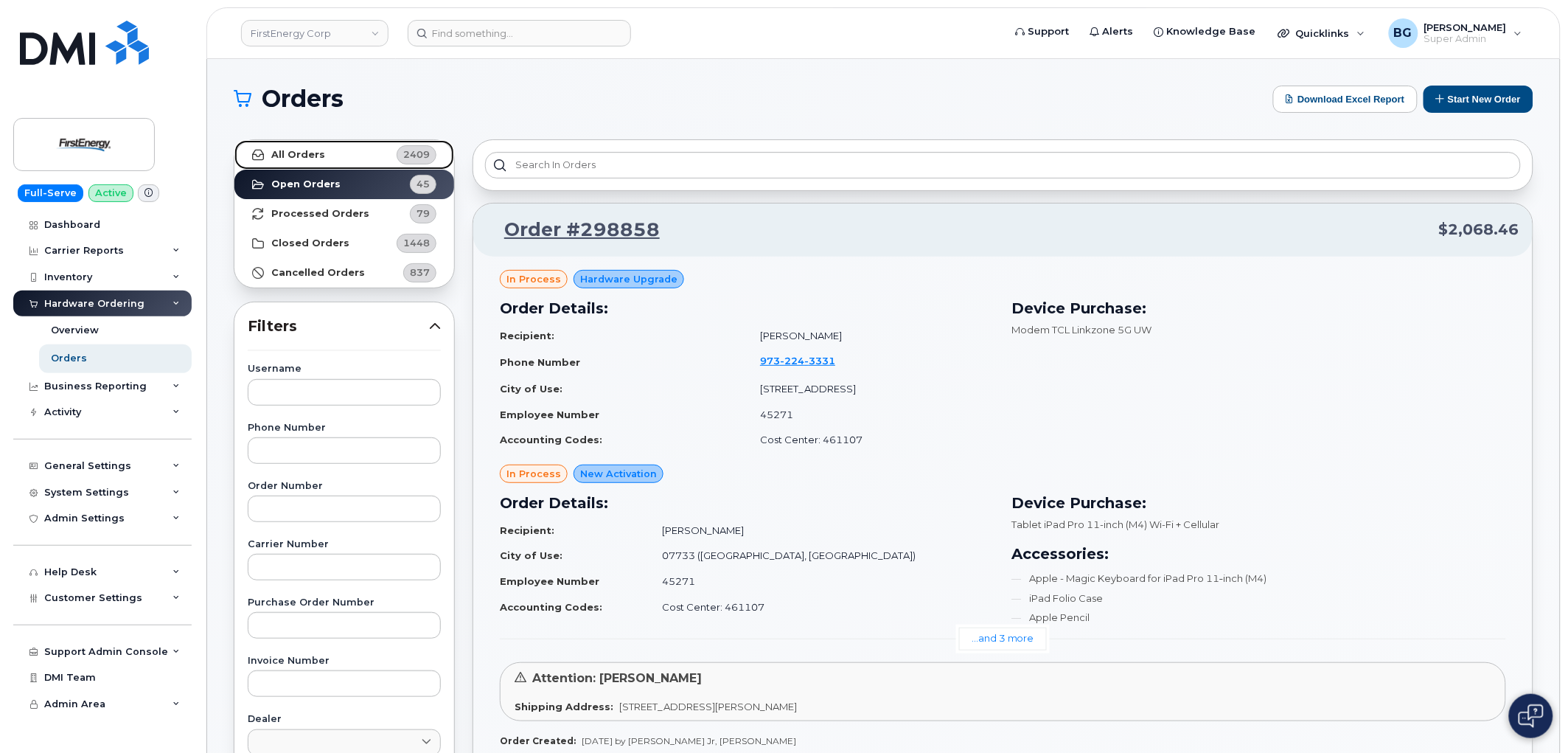
click at [304, 156] on strong "All Orders" at bounding box center [298, 155] width 54 height 12
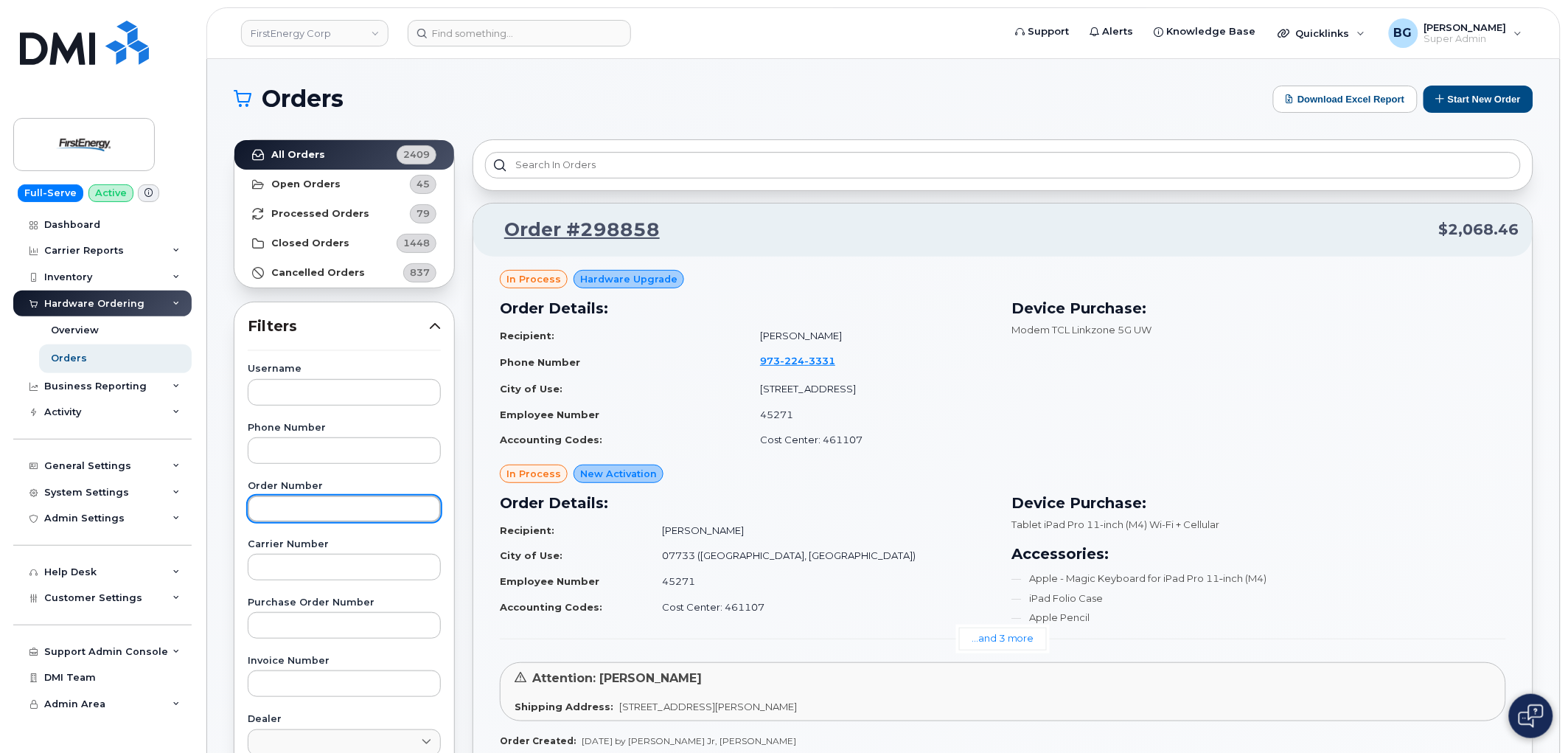
click at [317, 507] on input "text" at bounding box center [344, 509] width 193 height 27
paste input "290285"
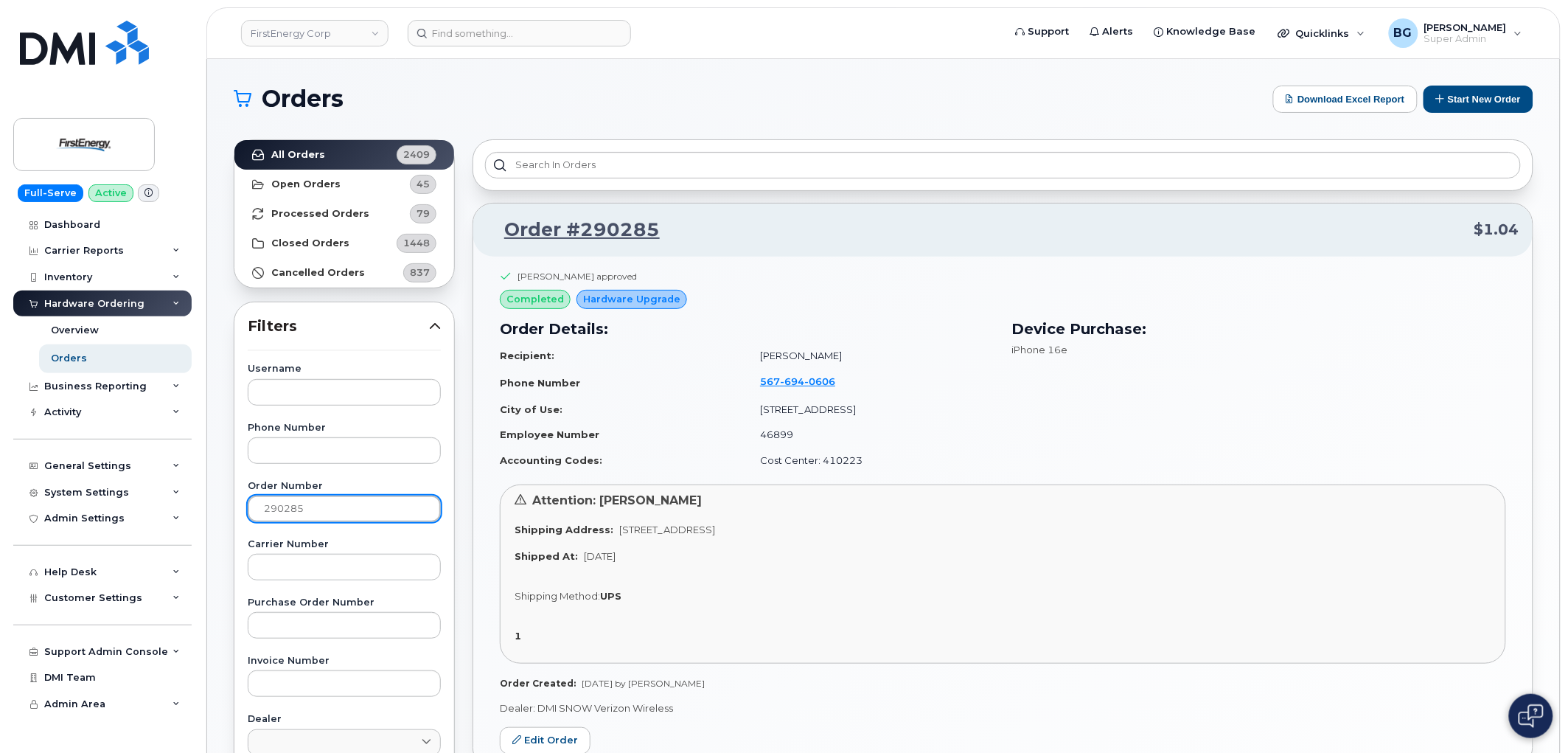
click at [283, 517] on input "290285" at bounding box center [344, 509] width 193 height 27
drag, startPoint x: 283, startPoint y: 517, endPoint x: 660, endPoint y: 613, distance: 389.0
click at [284, 517] on input "290285" at bounding box center [344, 509] width 193 height 27
paste input "899"
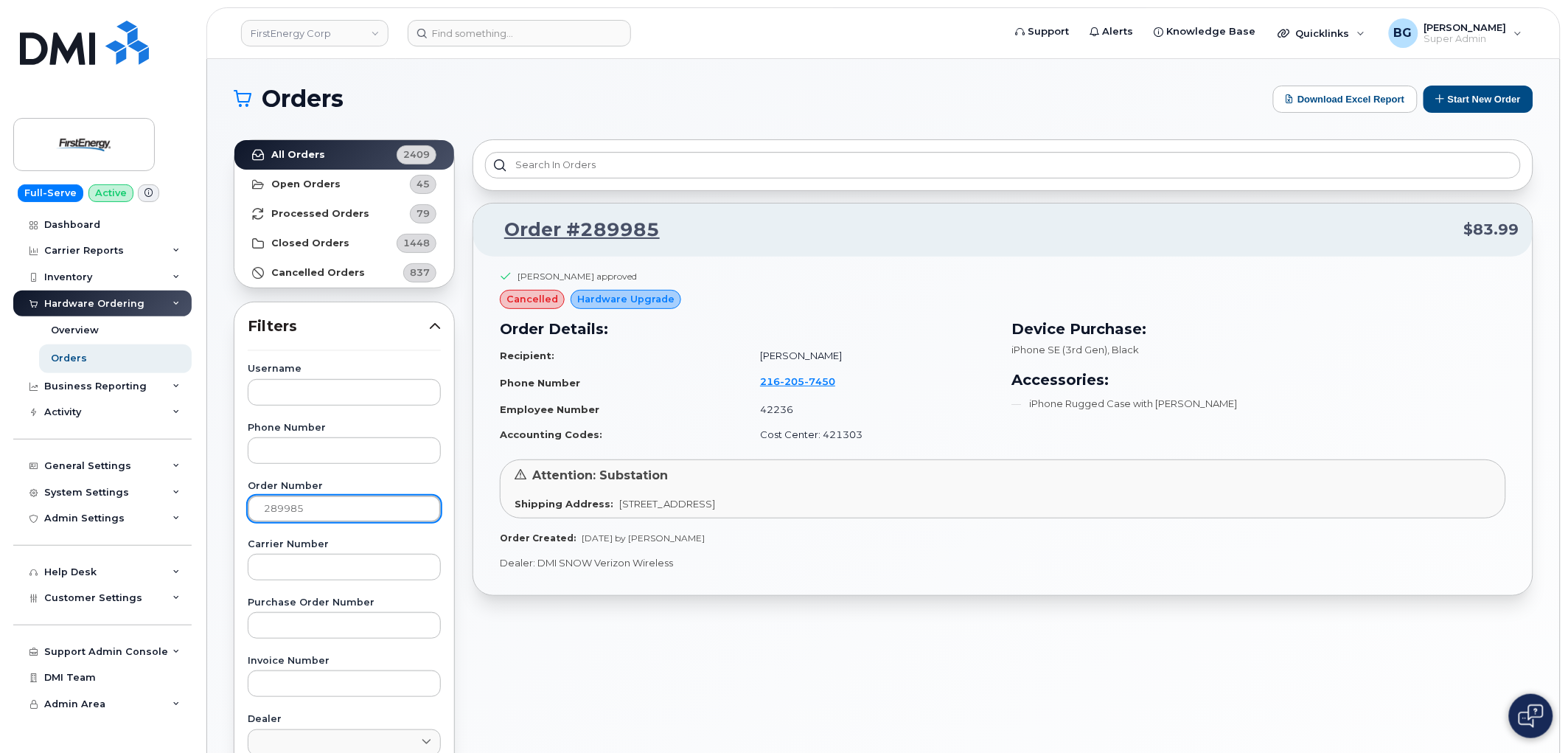
click at [273, 509] on input "289985" at bounding box center [344, 509] width 193 height 27
paste input "90556"
type input "290556"
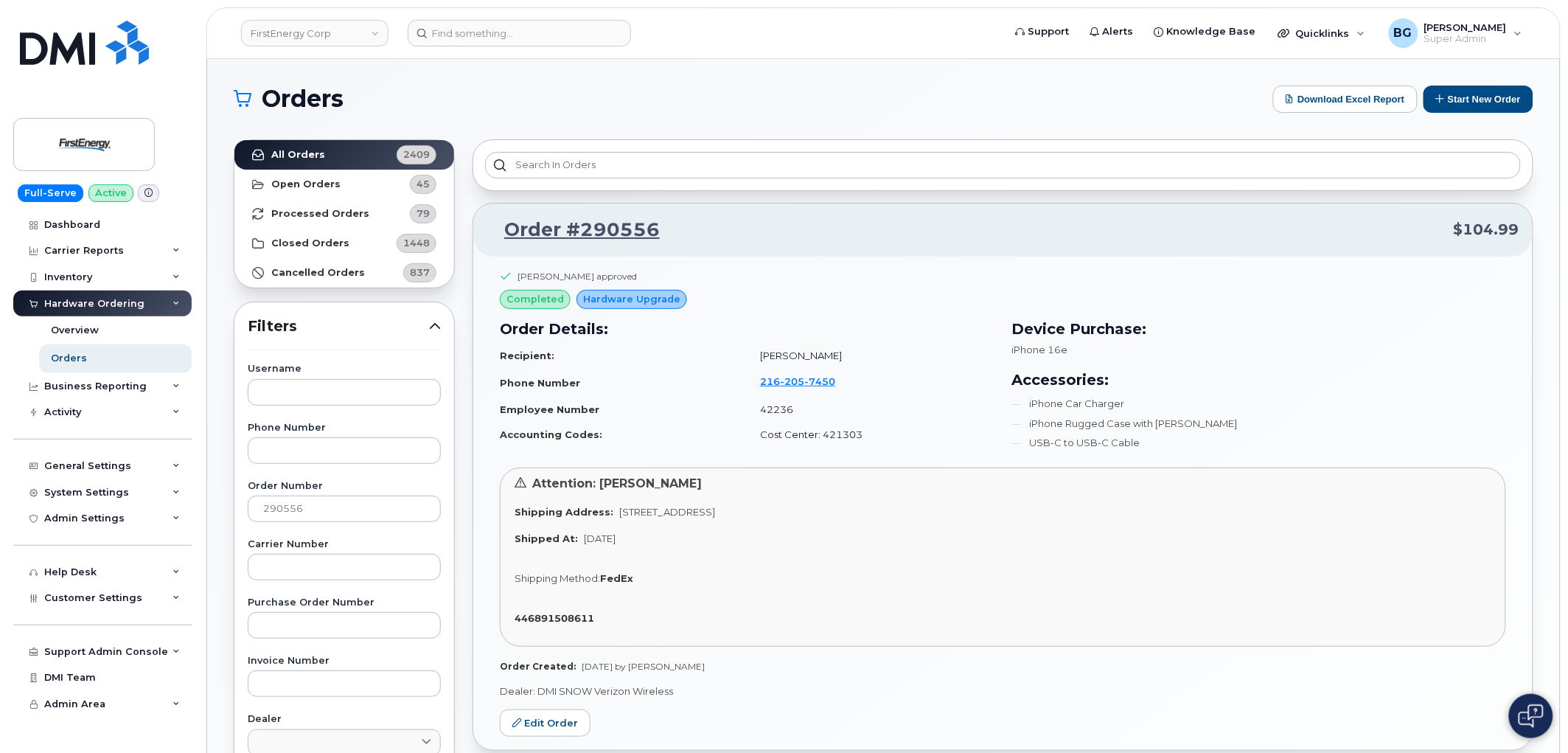
click at [900, 595] on div "Attention: Scott A King Shipping Address: 3601 Ridge Rd CLEVELAND OH 44102-5445…" at bounding box center [1003, 557] width 1006 height 179
click at [282, 28] on link "FirstEnergy Corp" at bounding box center [314, 34] width 147 height 27
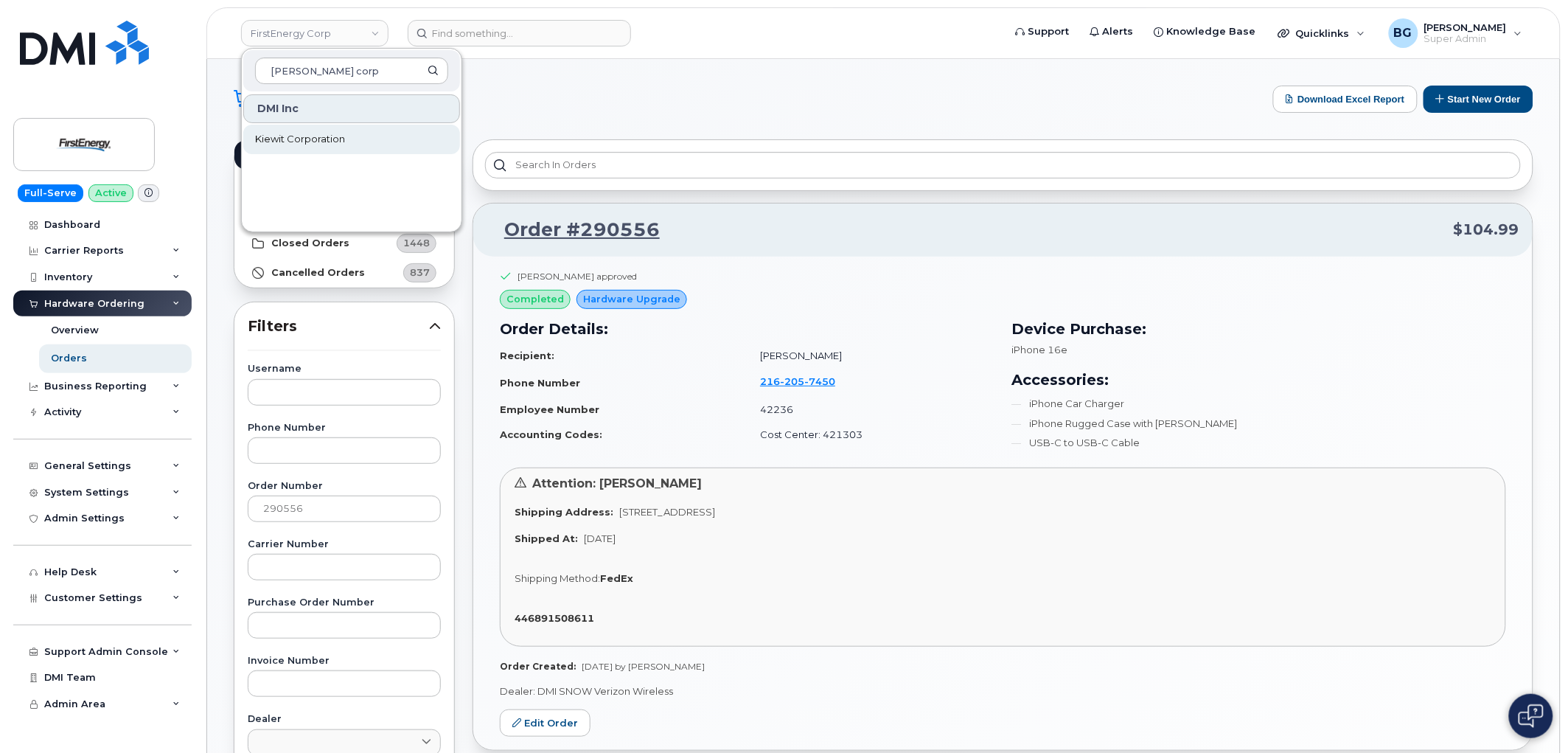
type input "kiewit corp"
click at [293, 139] on span "Kiewit Corporation" at bounding box center [300, 140] width 90 height 15
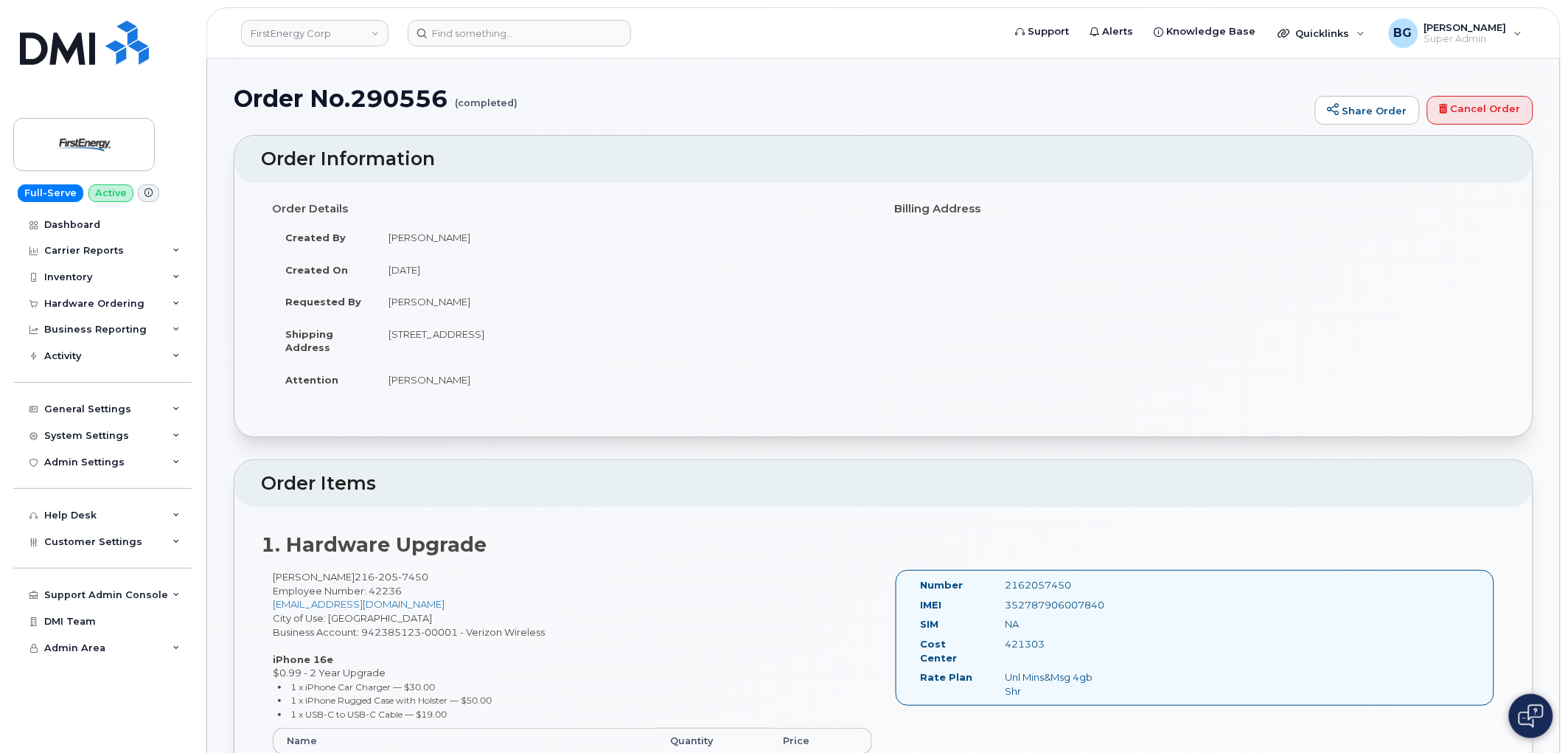
click at [1038, 603] on div "352787906007840" at bounding box center [1053, 604] width 118 height 14
copy div "352787906007840"
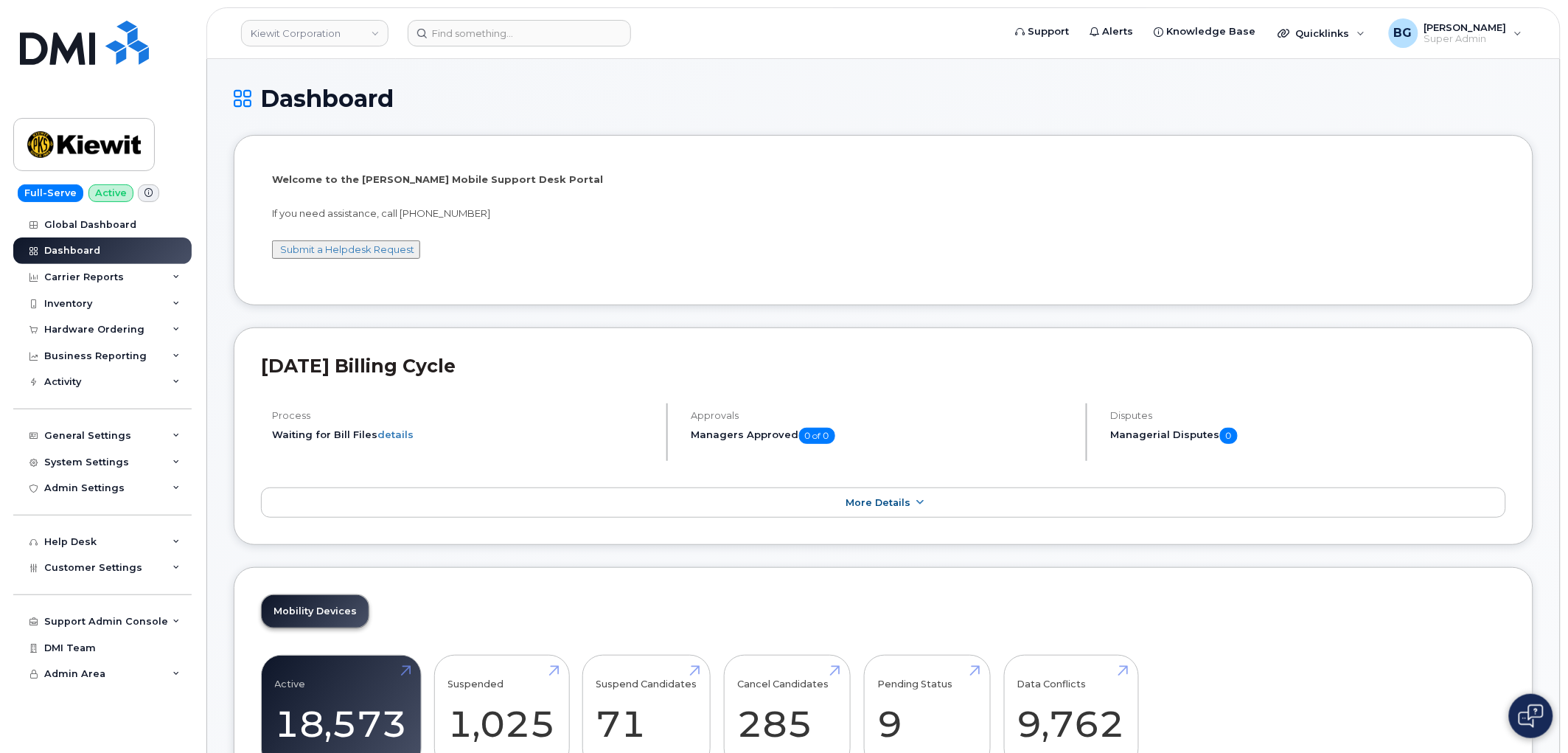
click at [514, 108] on h1 "Dashboard" at bounding box center [884, 98] width 1300 height 26
click at [289, 149] on li "Welcome to the [PERSON_NAME] Mobile Support Desk Portal If you need assistance,…" at bounding box center [884, 220] width 1300 height 170
click at [107, 426] on div "General Settings" at bounding box center [102, 436] width 179 height 27
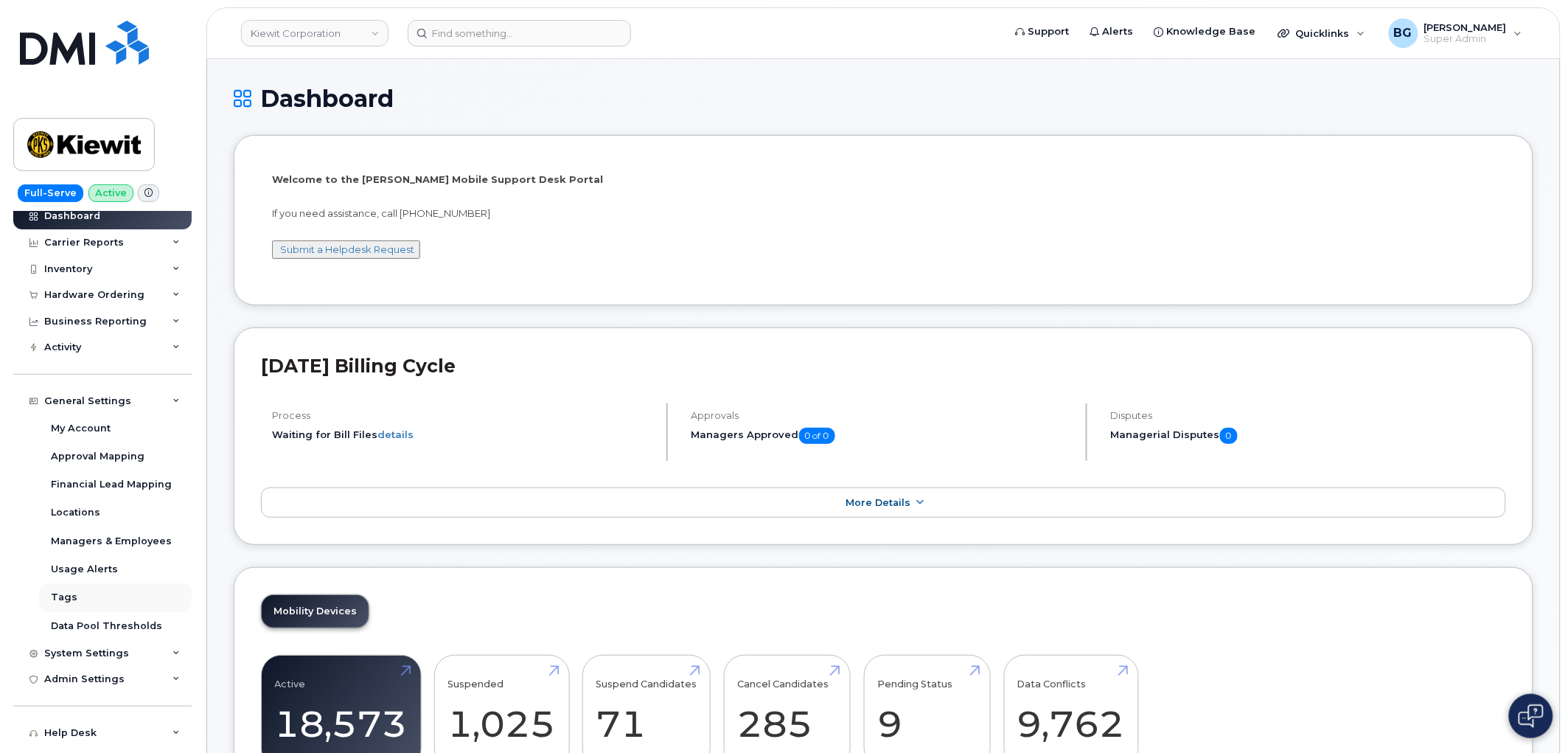
scroll to position [55, 0]
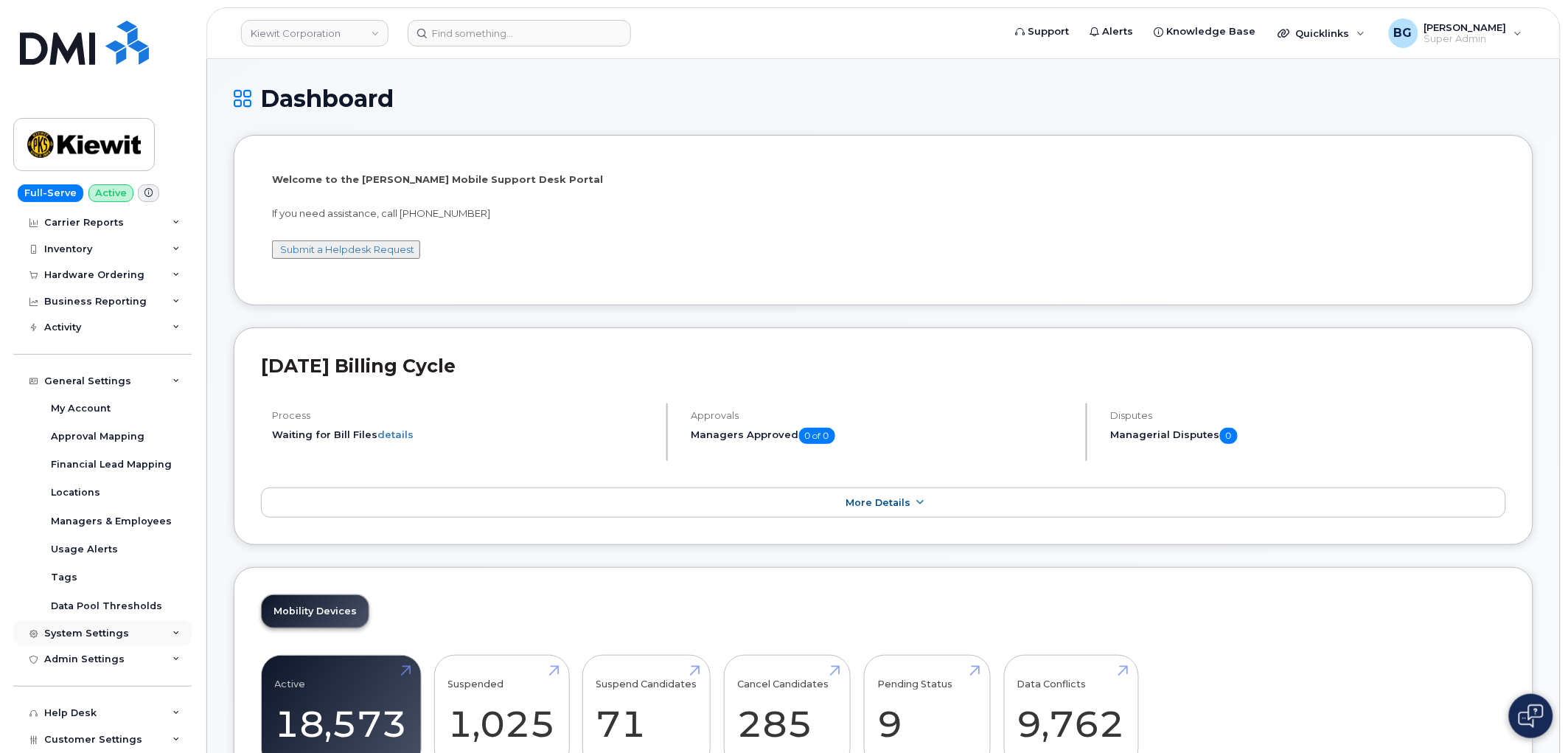
click at [88, 638] on div "System Settings" at bounding box center [86, 633] width 84 height 12
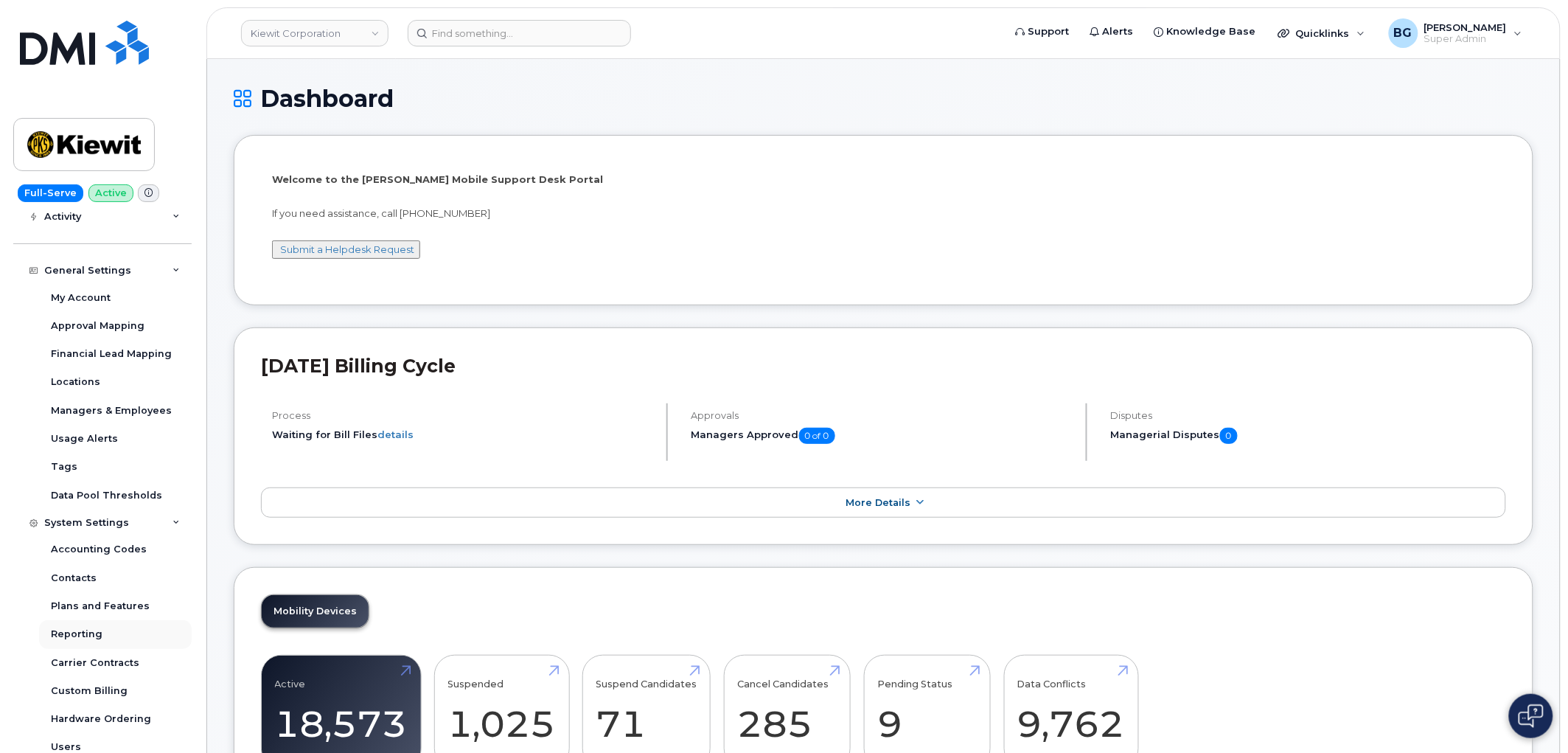
scroll to position [218, 0]
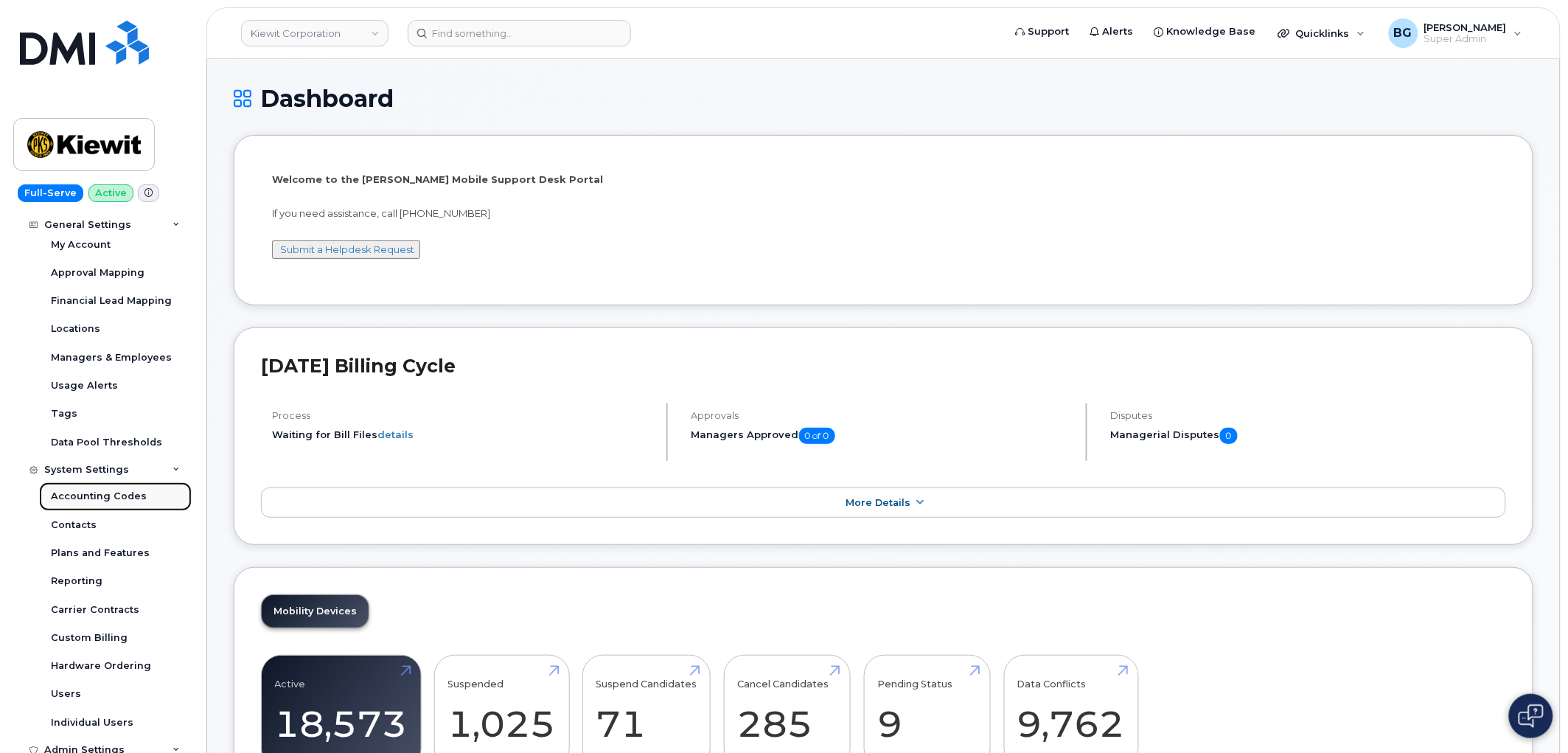
click at [88, 492] on div "Accounting Codes" at bounding box center [99, 496] width 96 height 13
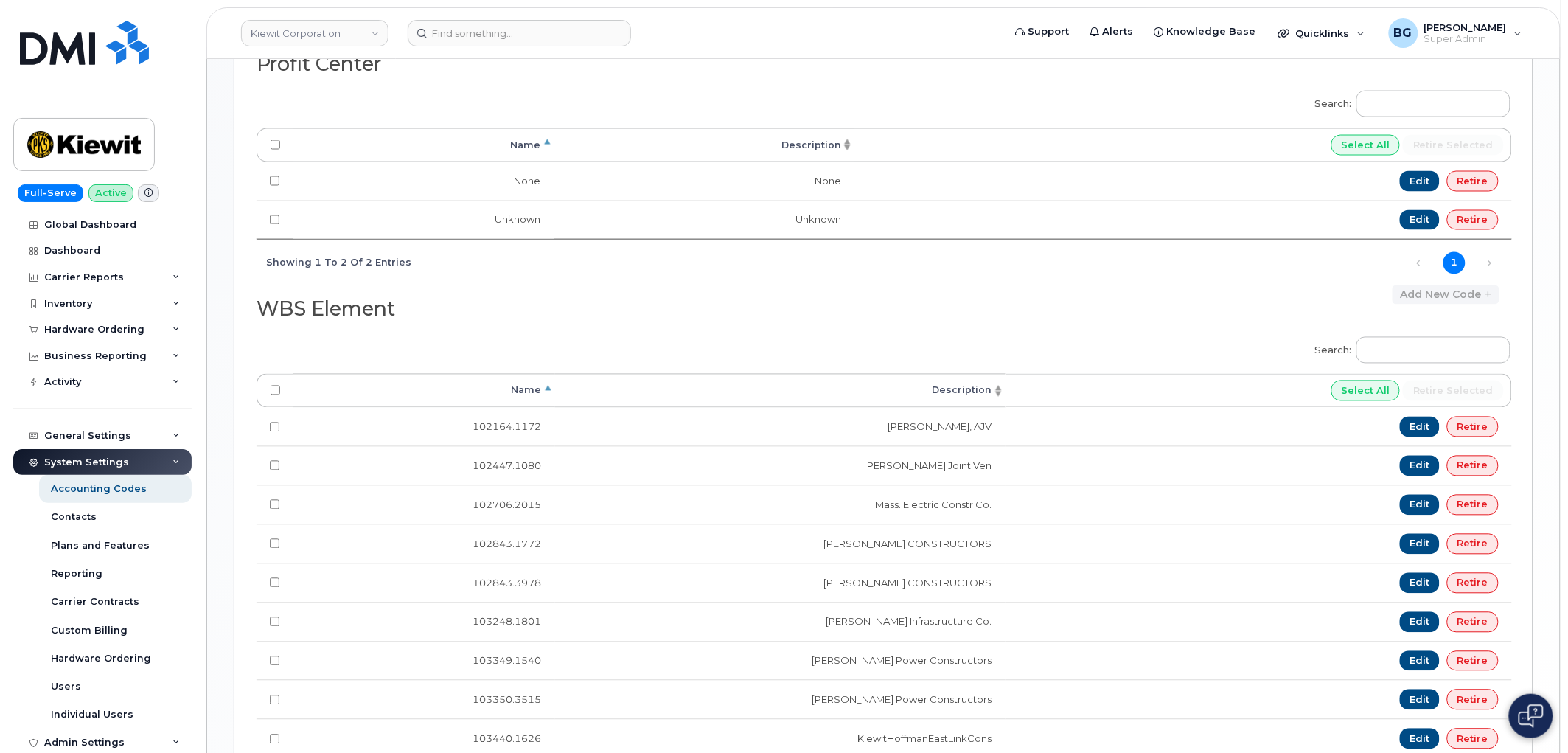
scroll to position [819, 0]
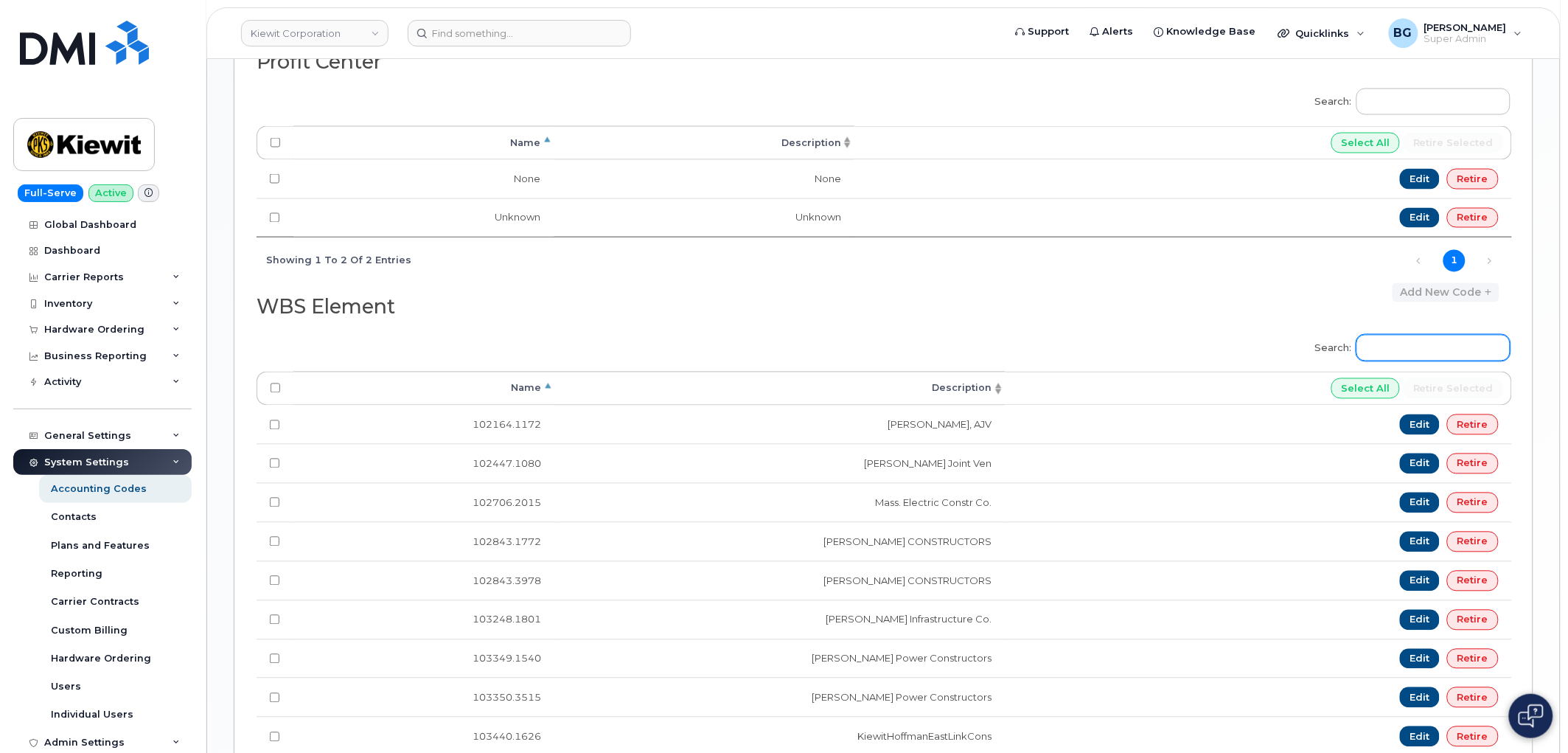
click at [1420, 362] on input "Search:" at bounding box center [1434, 348] width 154 height 27
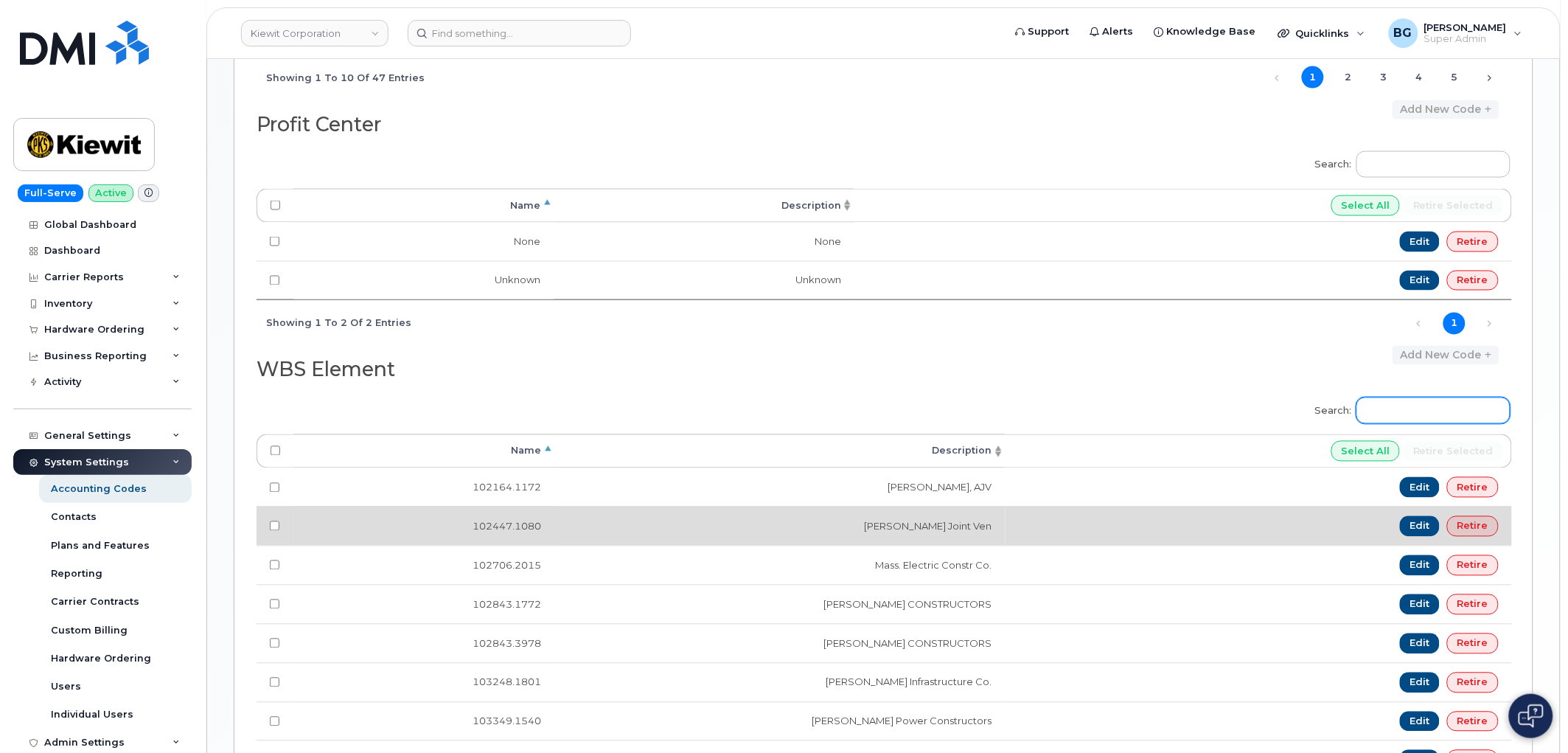
scroll to position [763, 0]
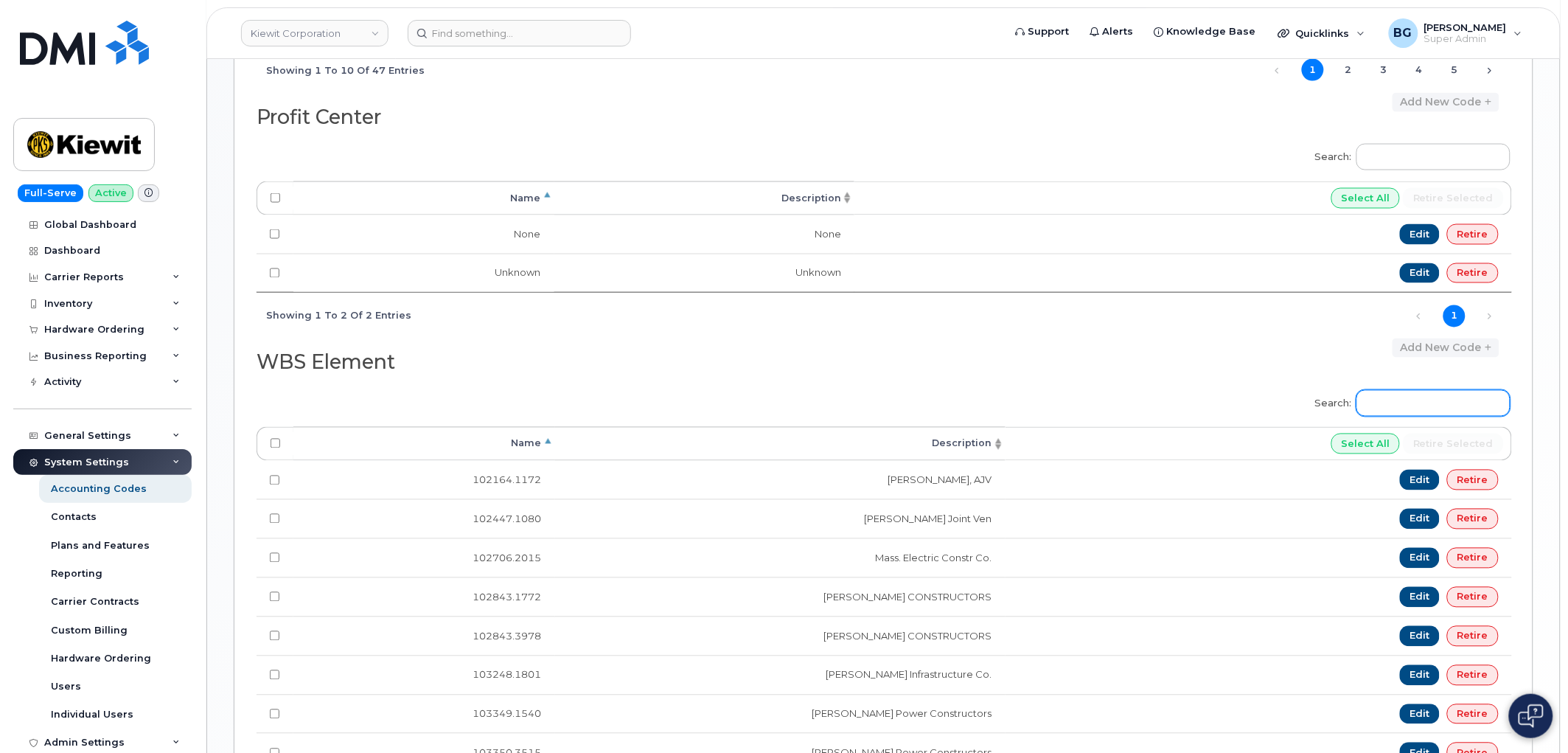
click at [1451, 406] on input "Search:" at bounding box center [1434, 403] width 154 height 27
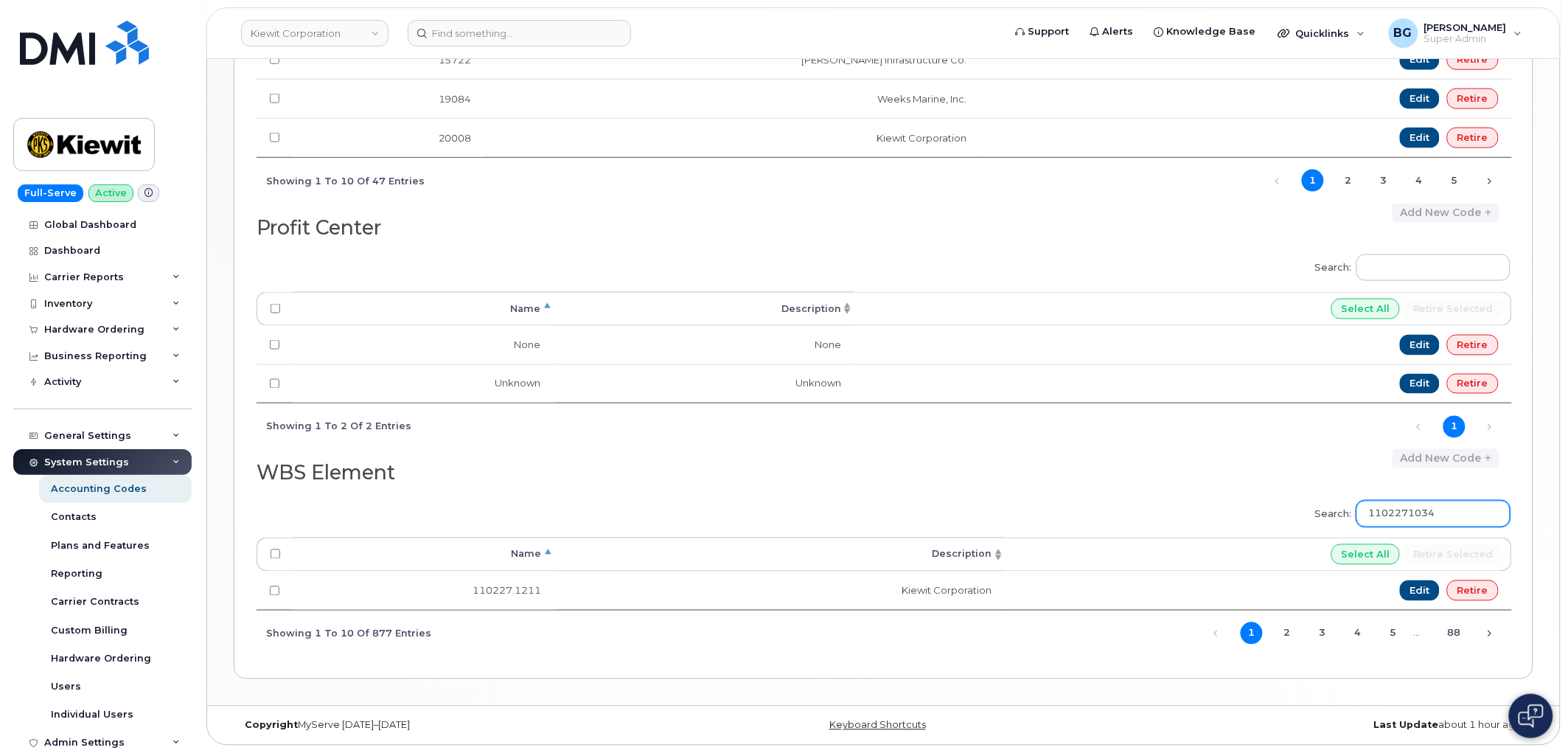
scroll to position [658, 0]
click at [1417, 510] on input "1102271034" at bounding box center [1434, 514] width 154 height 27
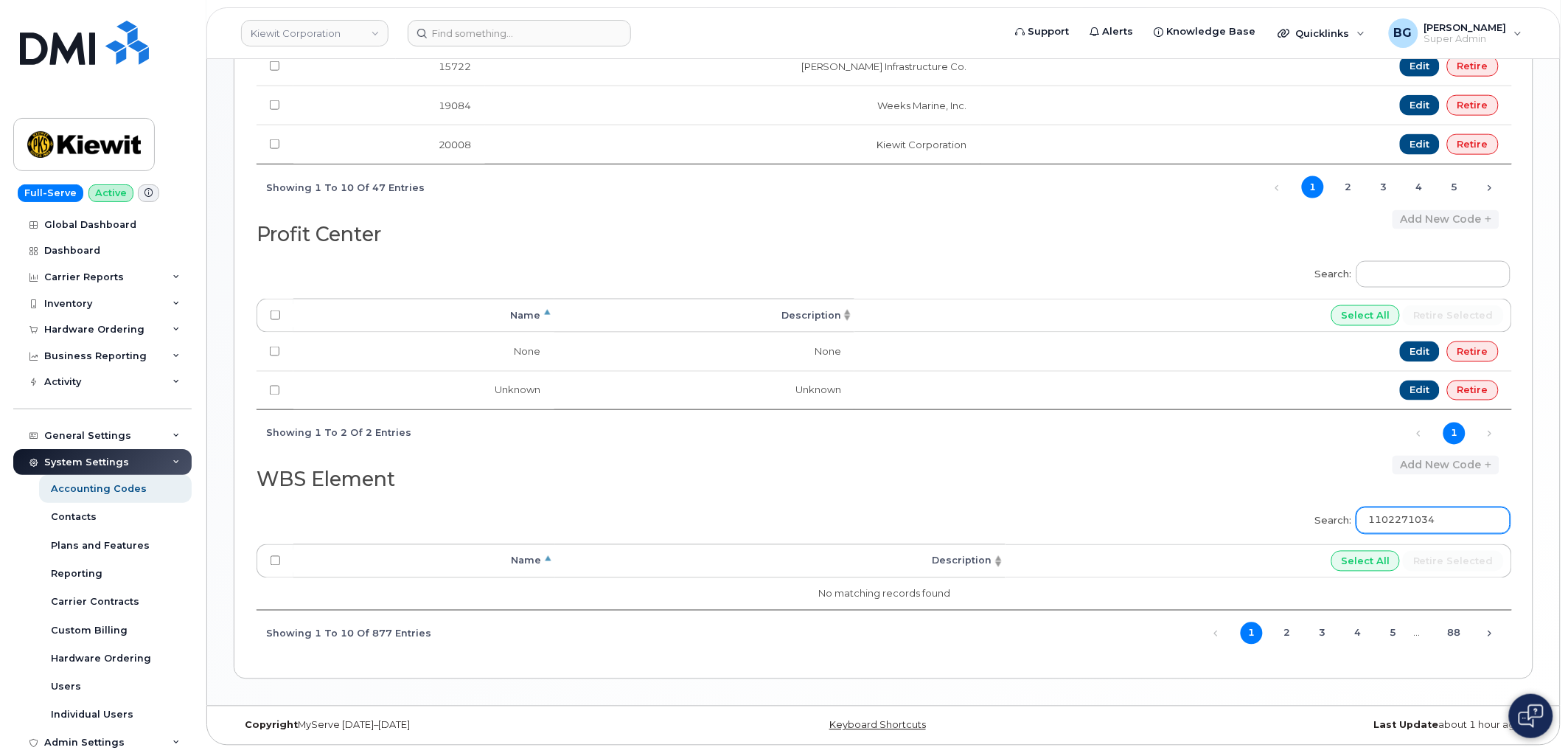
scroll to position [651, 0]
click at [1419, 512] on input "1102271034" at bounding box center [1434, 521] width 154 height 27
click at [1425, 518] on input "1102271034" at bounding box center [1434, 521] width 154 height 27
click at [1216, 476] on div "WBS Element Add new code" at bounding box center [883, 477] width 1254 height 42
click at [1470, 517] on input "110227.1034" at bounding box center [1434, 521] width 154 height 27
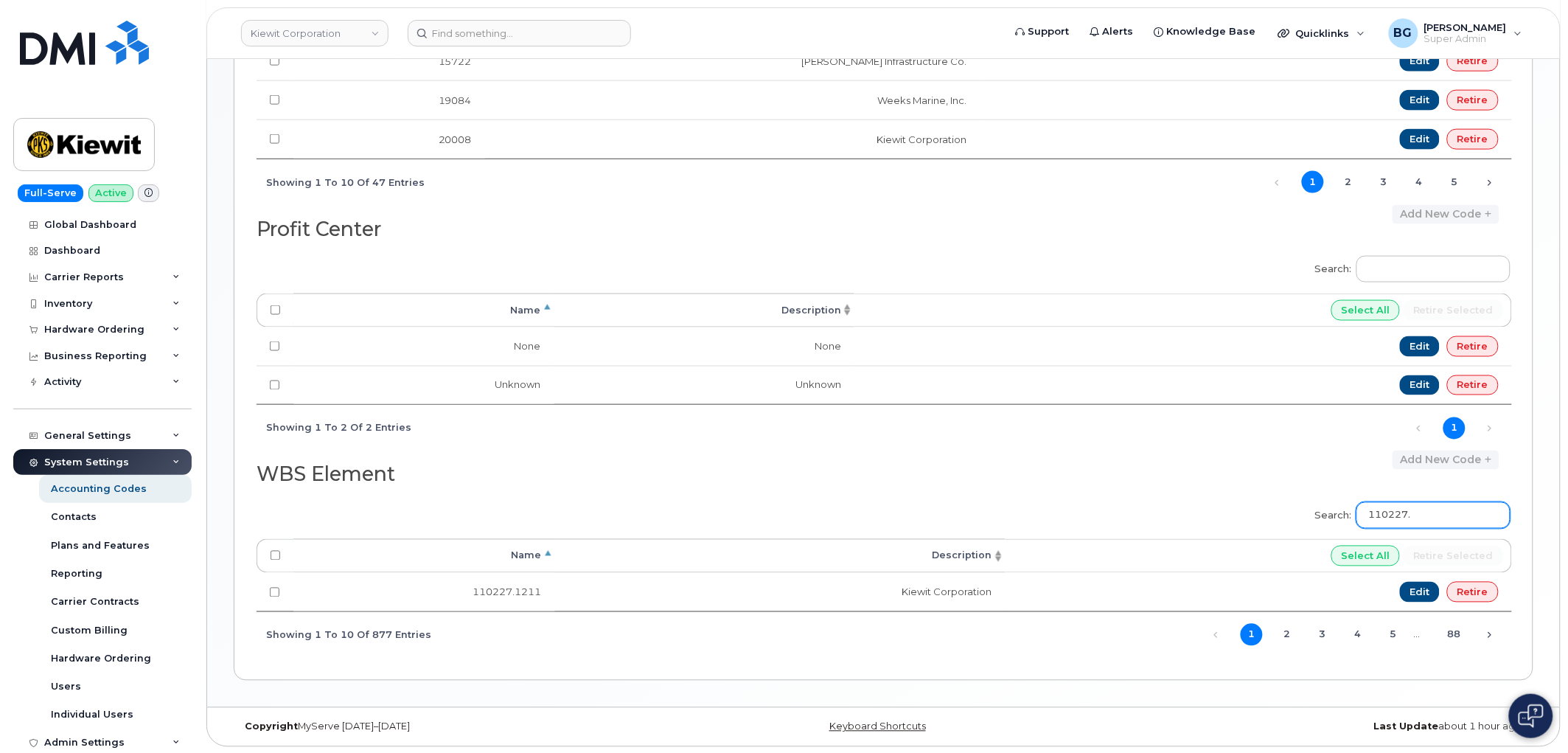
click at [1393, 510] on input "110227." at bounding box center [1434, 515] width 154 height 27
click at [1419, 517] on input "105313" at bounding box center [1434, 515] width 154 height 27
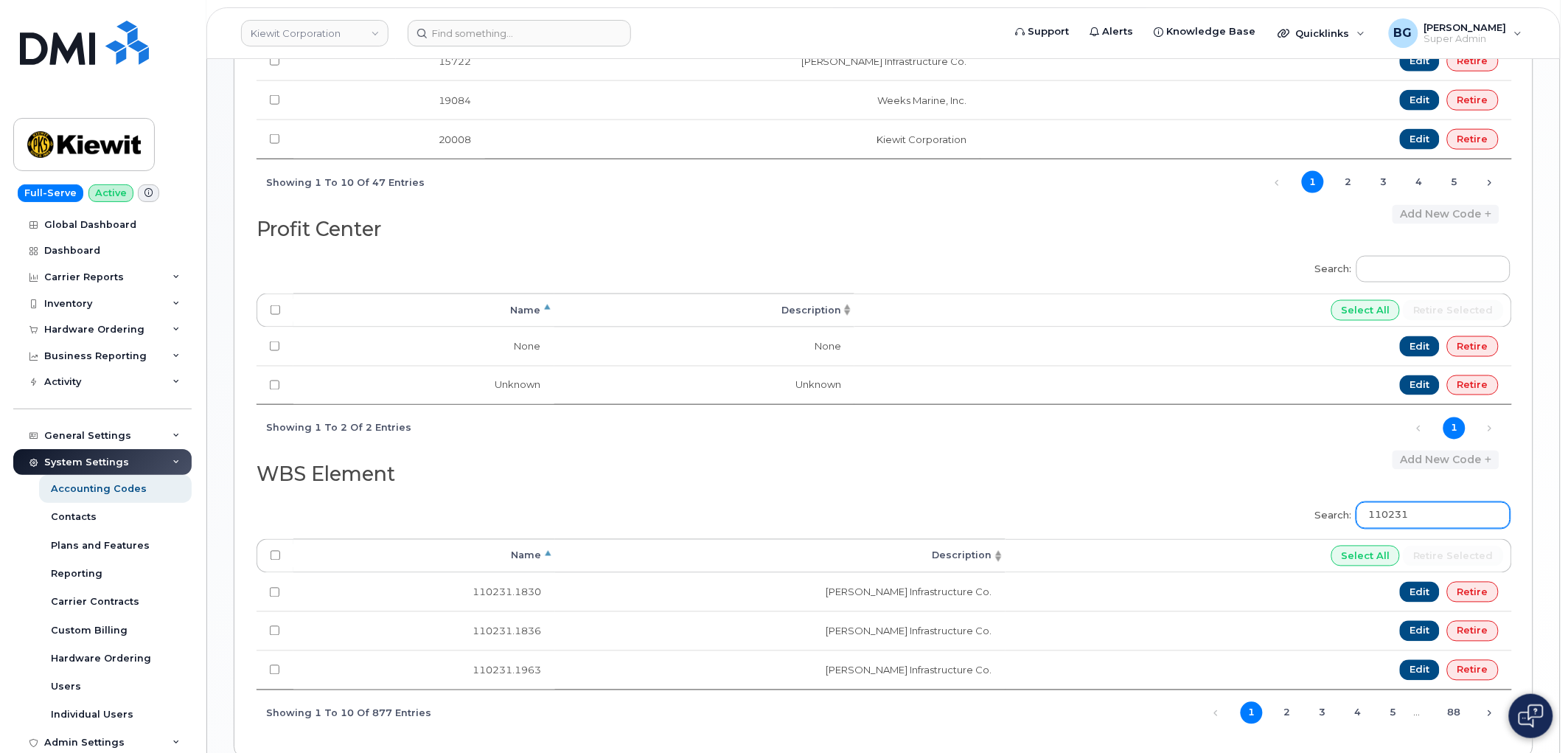
click at [1416, 524] on input "110231" at bounding box center [1434, 515] width 154 height 27
paste input "06002"
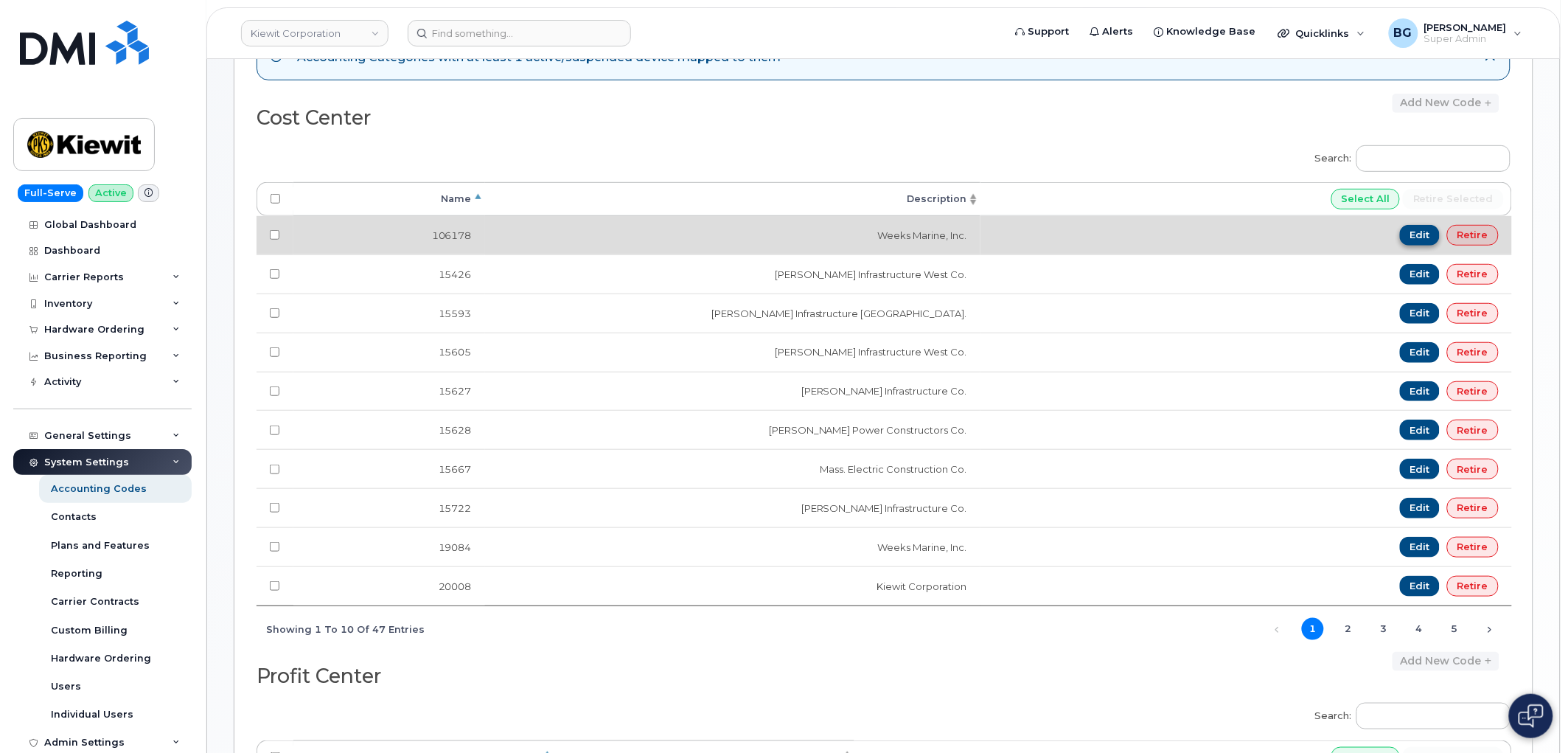
scroll to position [52, 0]
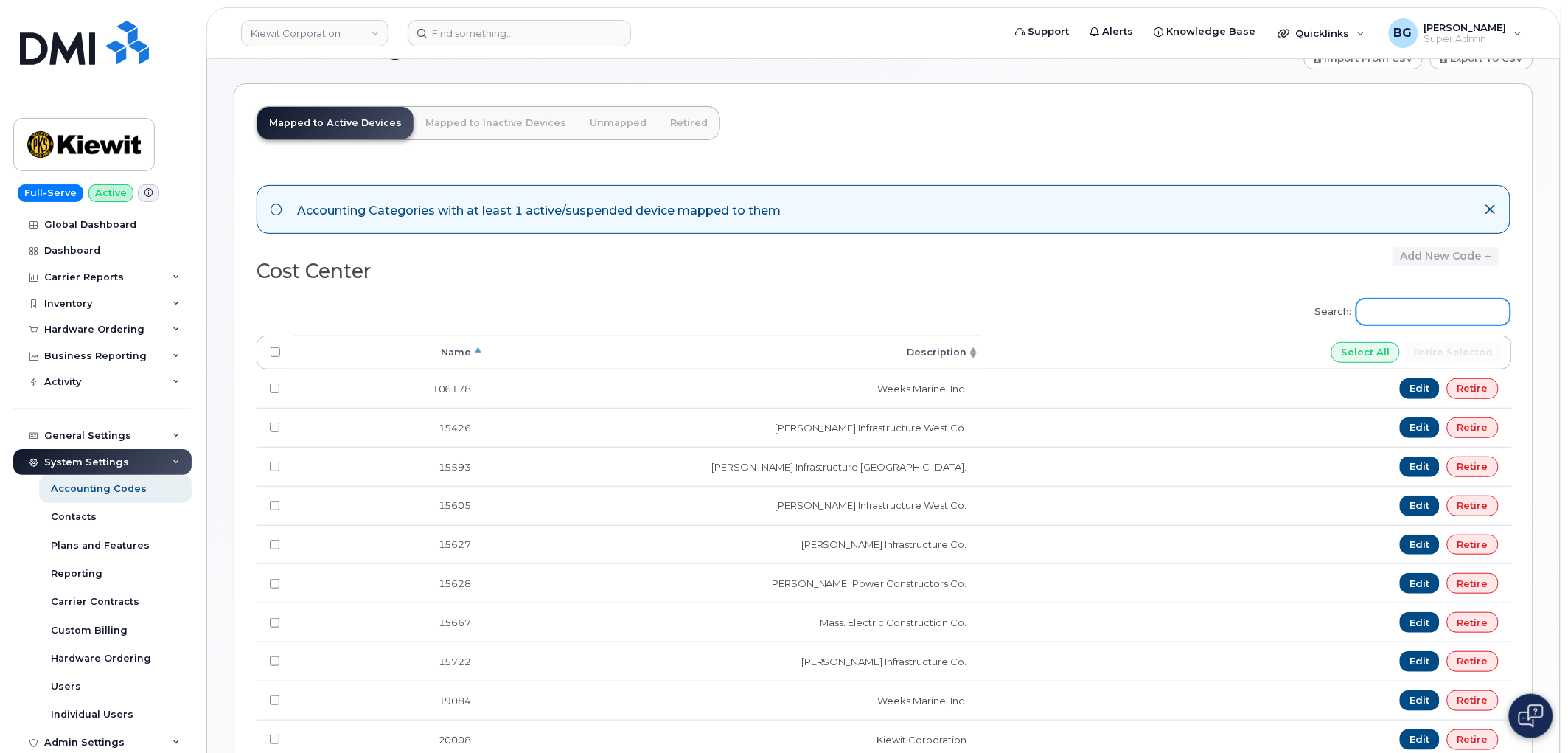
type input "106002"
click at [1424, 312] on input "Search:" at bounding box center [1434, 312] width 154 height 27
paste input "106002"
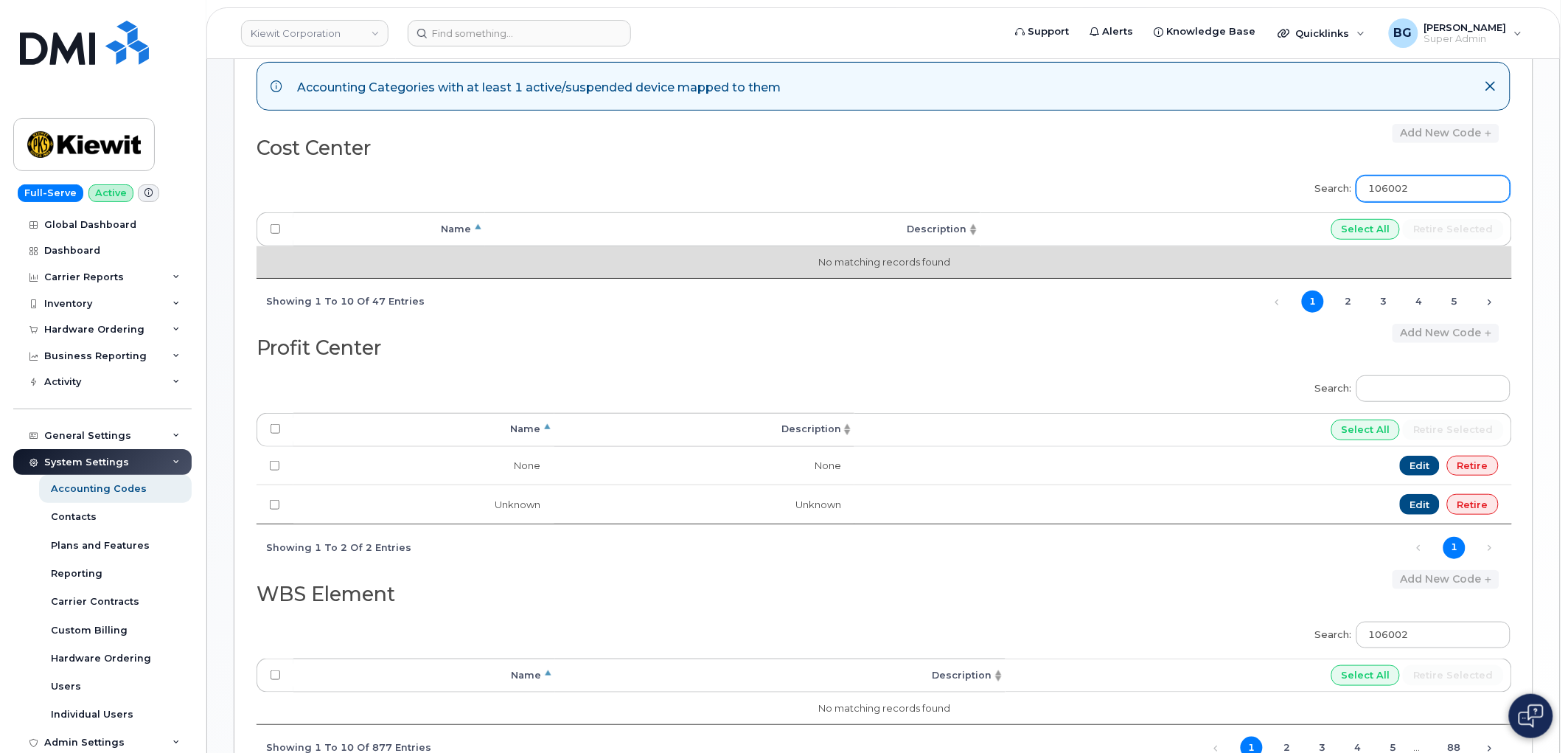
scroll to position [0, 0]
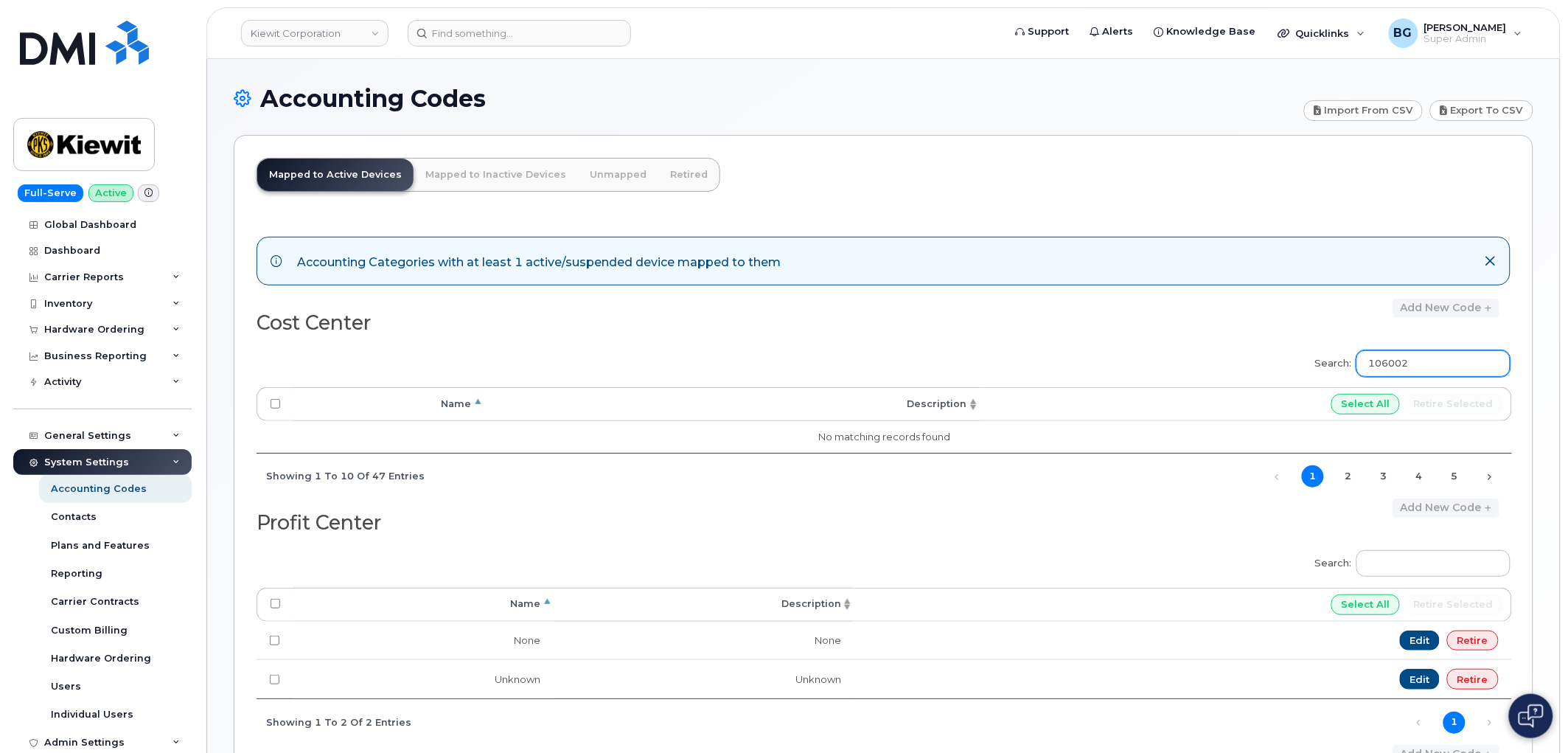
type input "106002"
click at [588, 176] on link "Unmapped" at bounding box center [619, 174] width 81 height 32
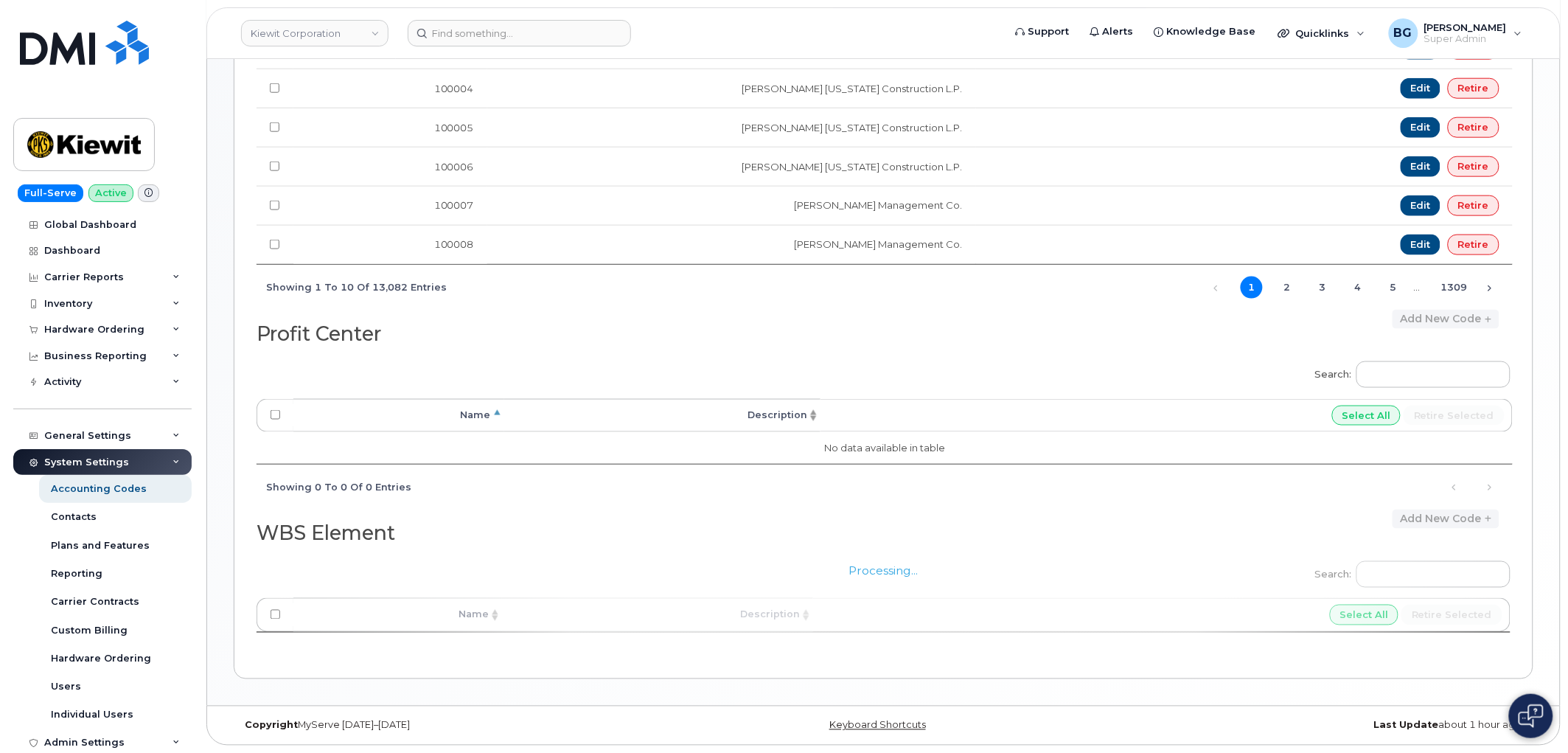
scroll to position [94, 0]
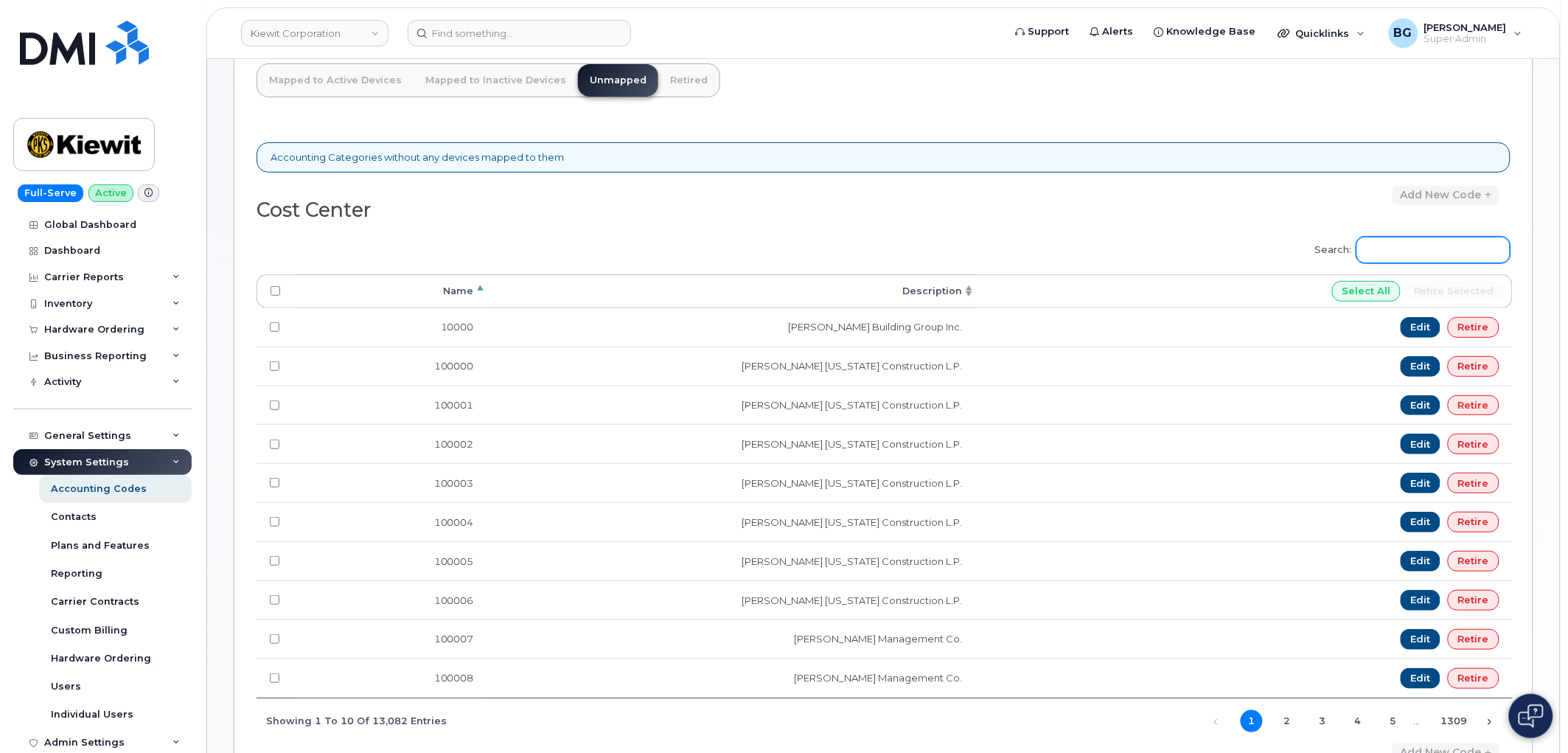
click at [1448, 250] on input "Search:" at bounding box center [1434, 250] width 154 height 27
paste input "106002"
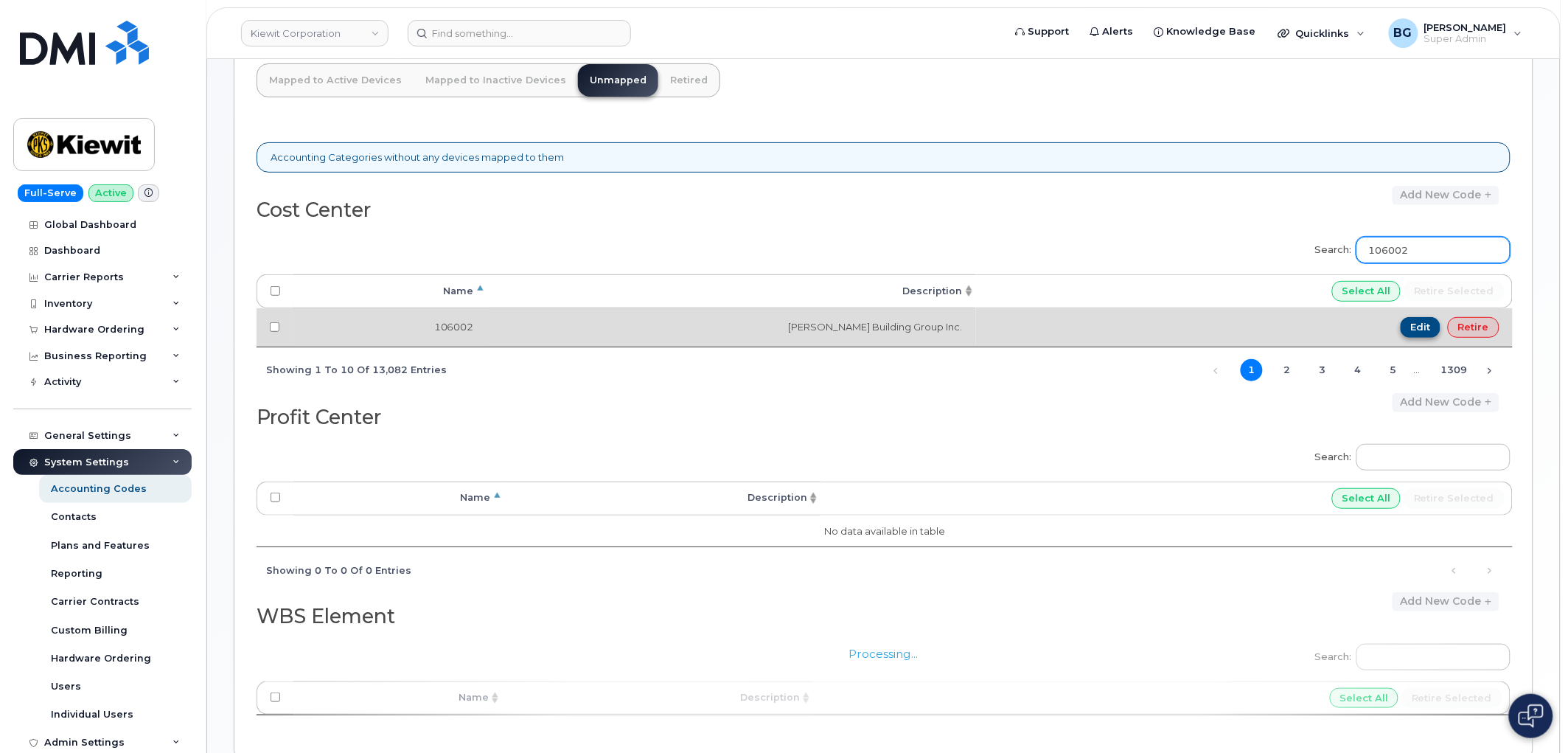
type input "106002"
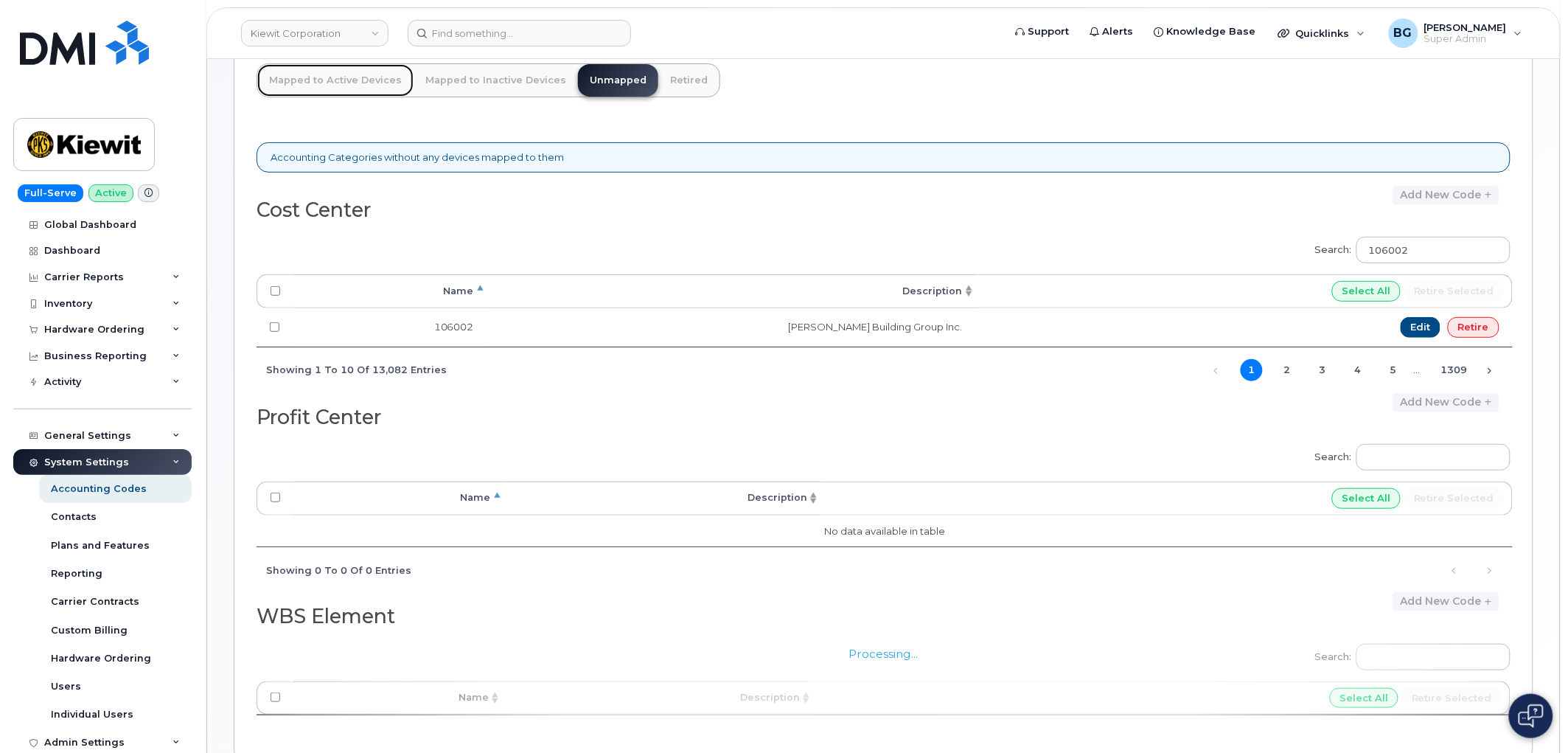
click at [338, 72] on link "Mapped to Active Devices" at bounding box center [335, 80] width 156 height 32
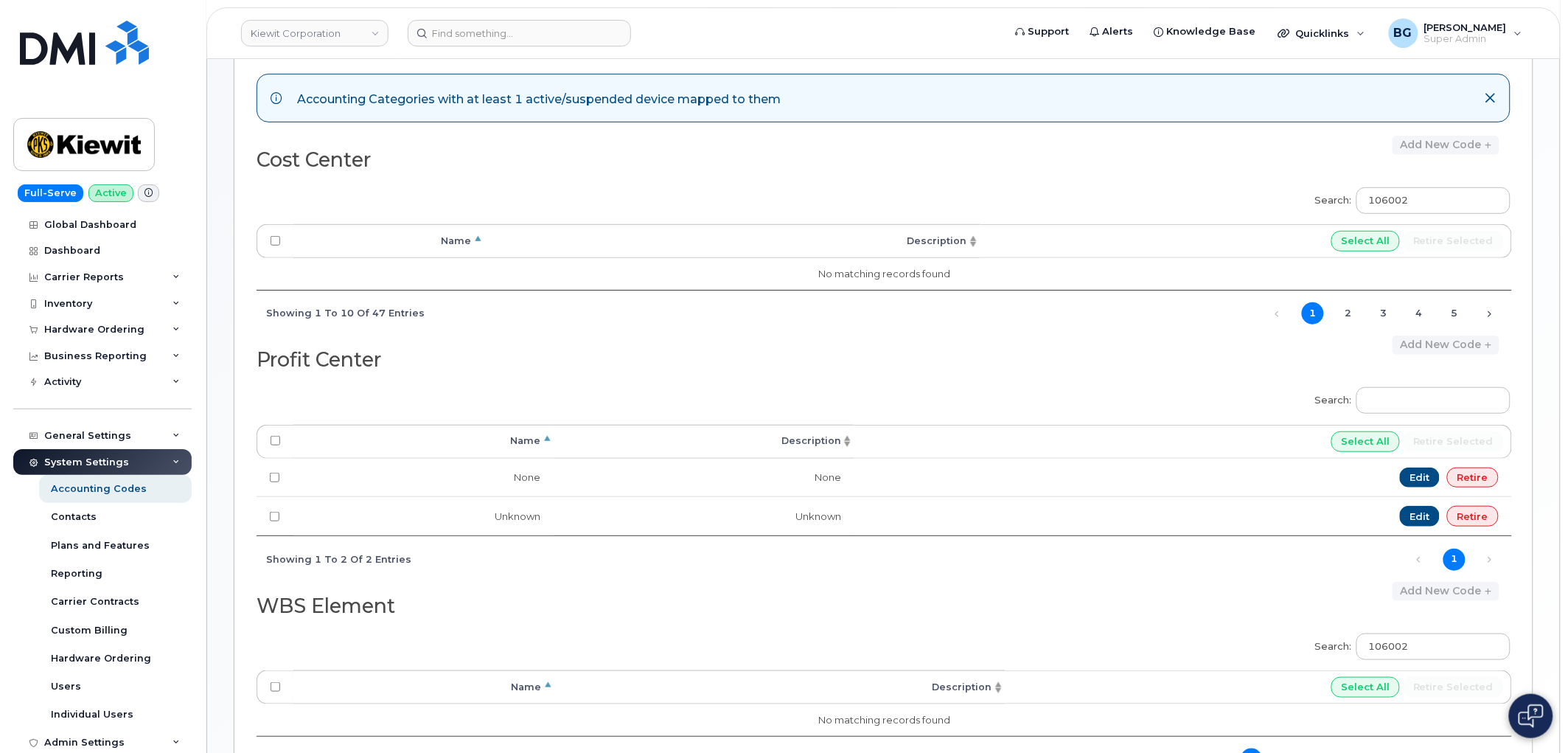
scroll to position [291, 0]
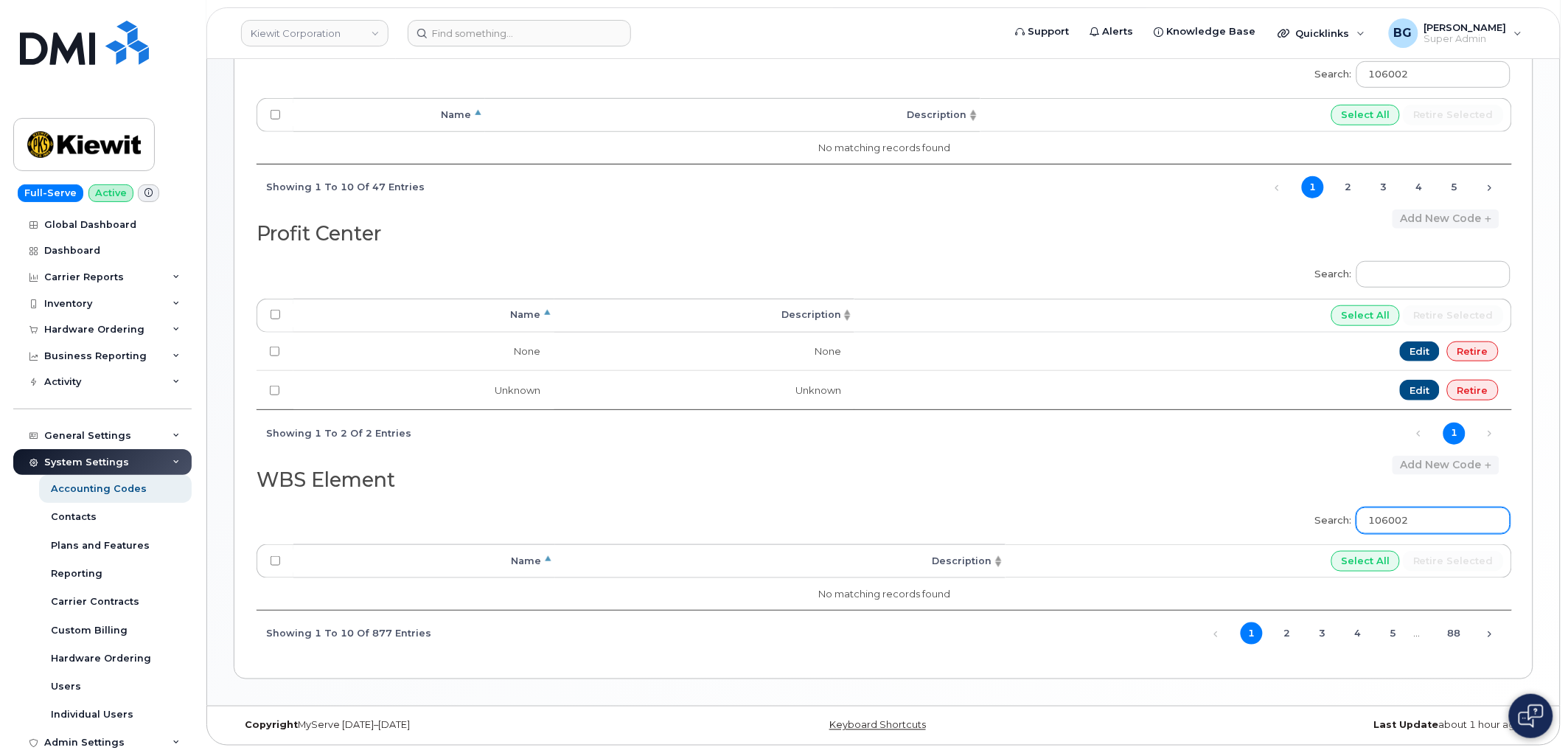
click at [1414, 525] on input "106002" at bounding box center [1434, 521] width 154 height 27
paste input "10248"
click at [1208, 503] on div "Search: 110248 Processing... Name Description Select All Retire selected No mat…" at bounding box center [883, 577] width 1254 height 158
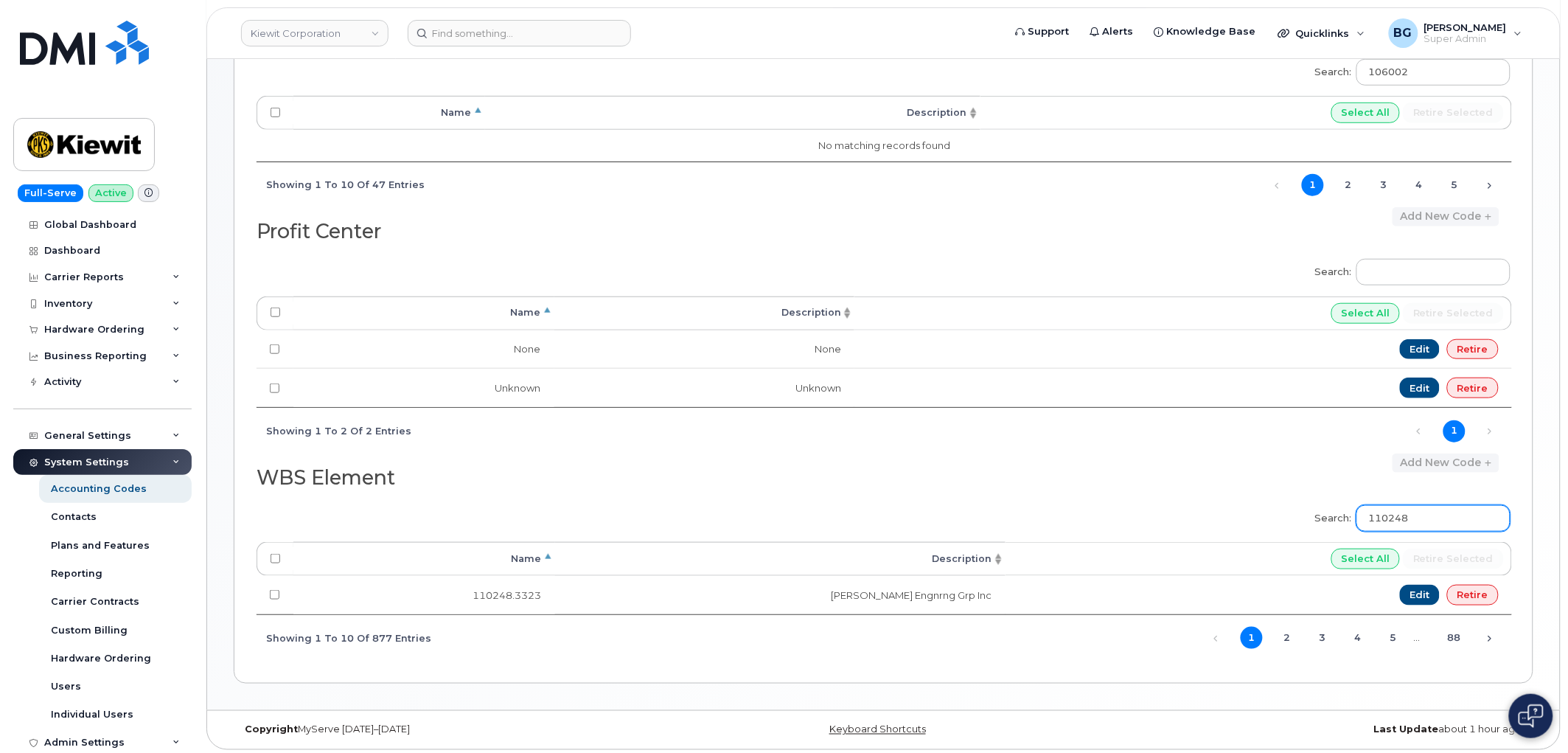
click at [1419, 519] on input "110248" at bounding box center [1434, 518] width 154 height 27
paste input "06263"
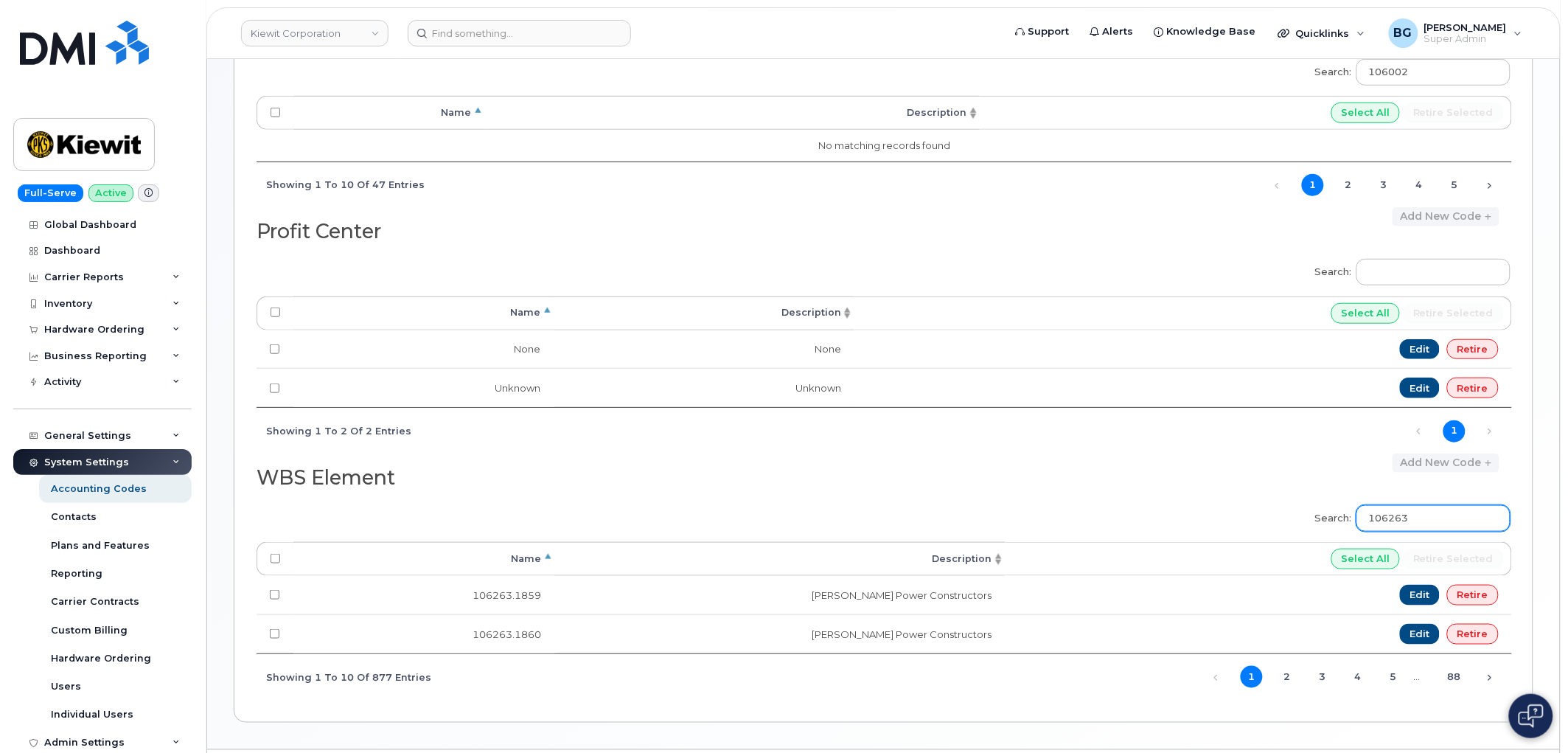
click at [1417, 525] on input "106263" at bounding box center [1434, 518] width 154 height 27
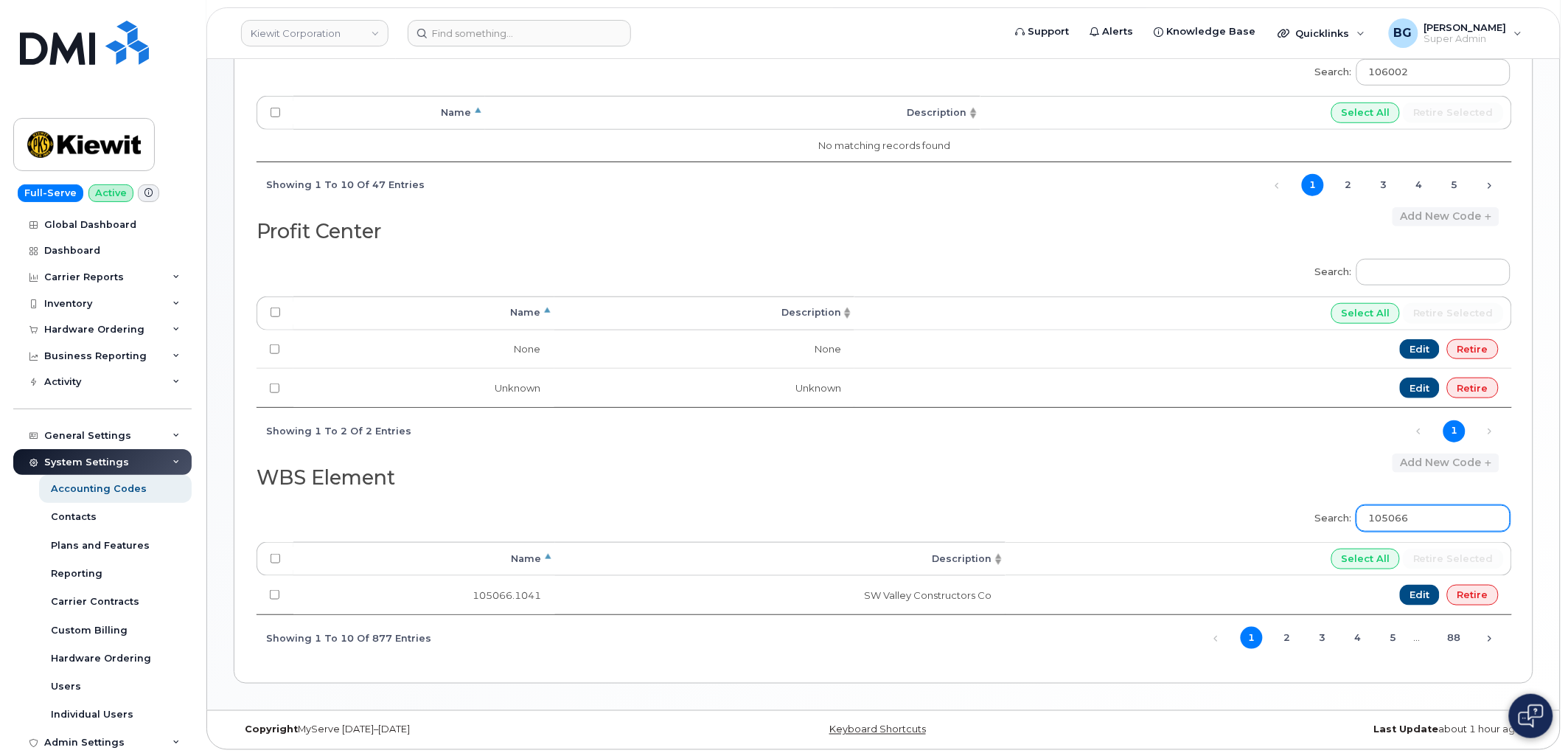
click at [1404, 522] on input "105066" at bounding box center [1434, 518] width 154 height 27
click at [1396, 525] on input "110200." at bounding box center [1434, 518] width 154 height 27
click at [1432, 530] on input "105567." at bounding box center [1434, 518] width 154 height 27
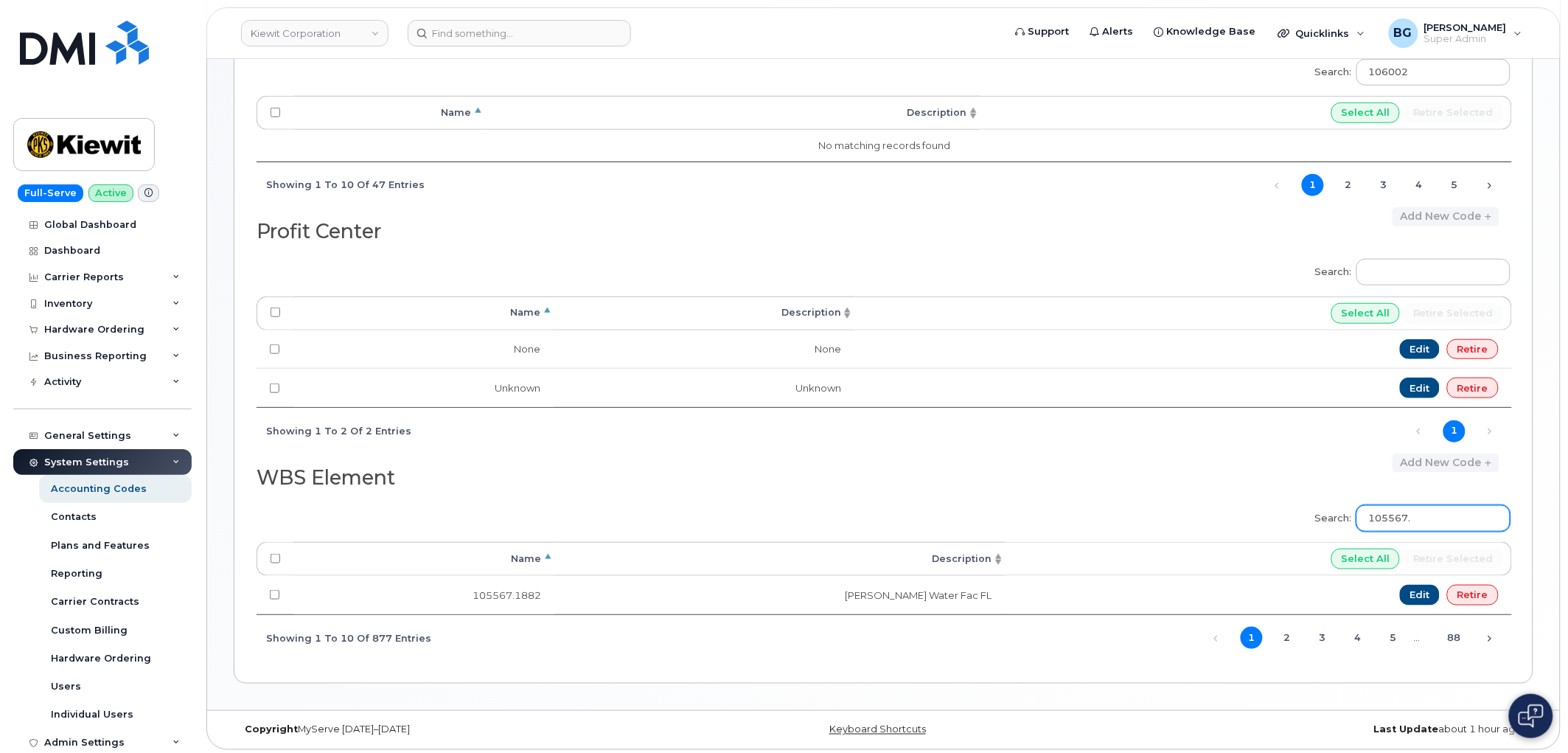
click at [1432, 530] on input "105567." at bounding box center [1434, 518] width 154 height 27
click at [1389, 515] on input "106198." at bounding box center [1434, 518] width 154 height 27
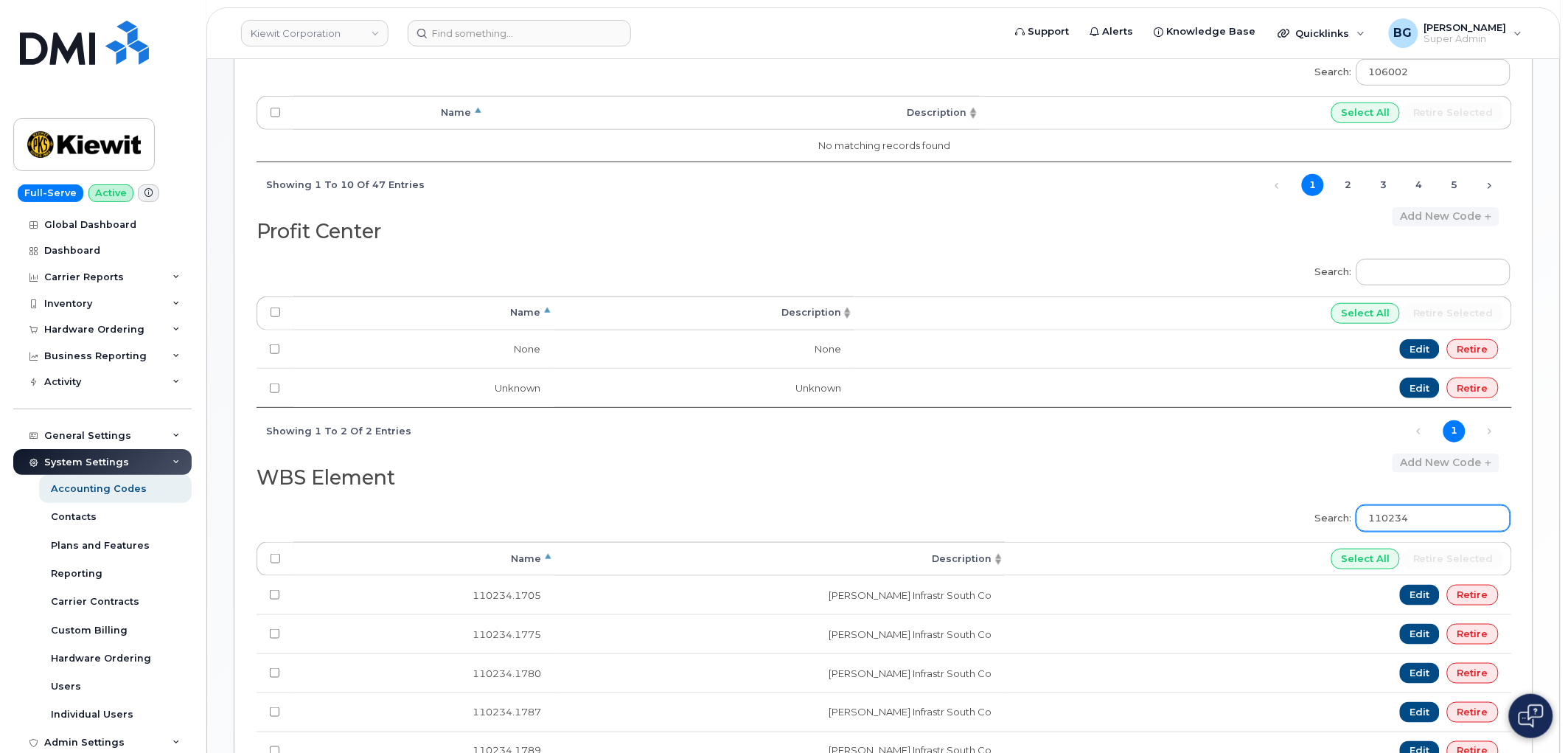
click at [1410, 511] on input "110234" at bounding box center [1434, 518] width 154 height 27
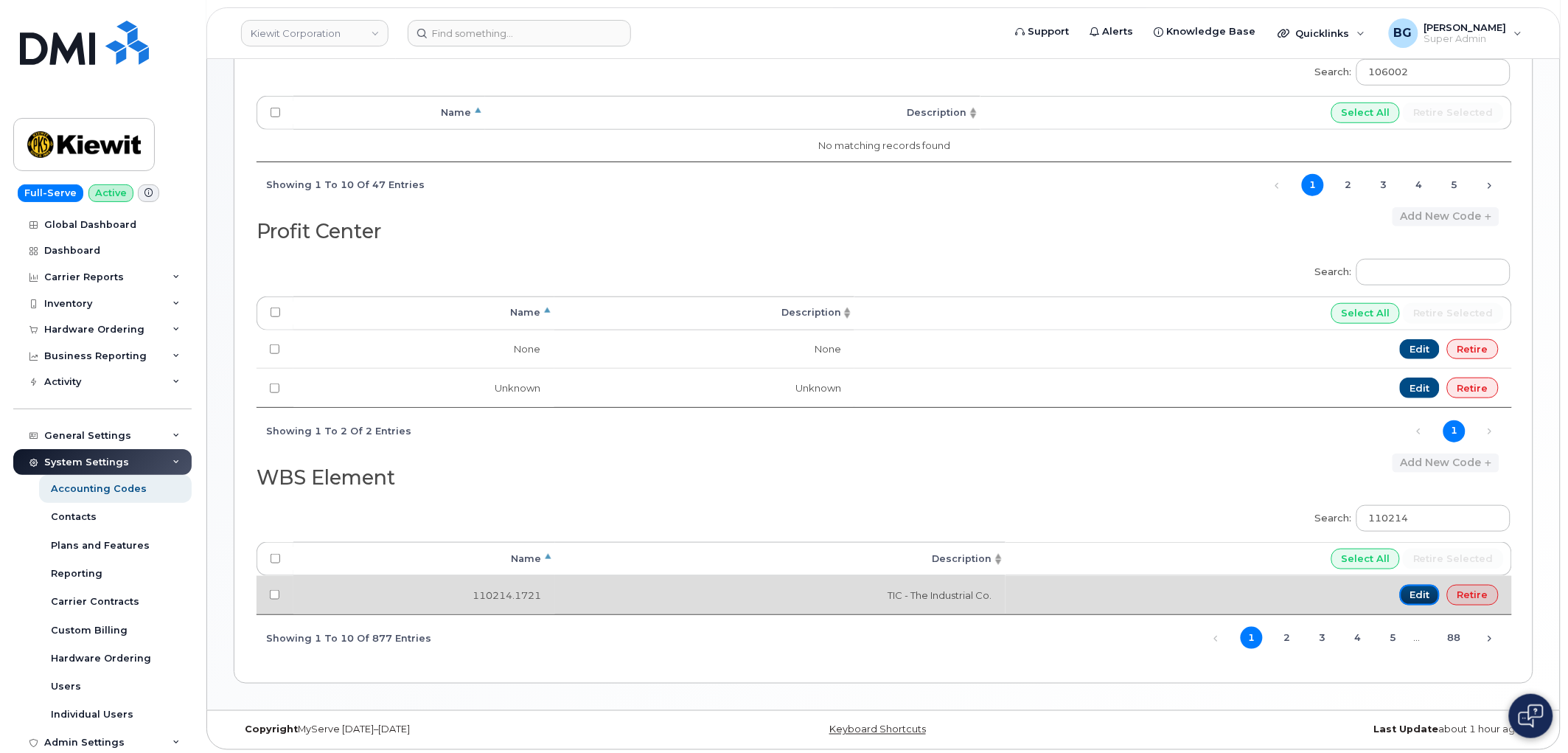
drag, startPoint x: 1424, startPoint y: 595, endPoint x: 1419, endPoint y: 581, distance: 14.9
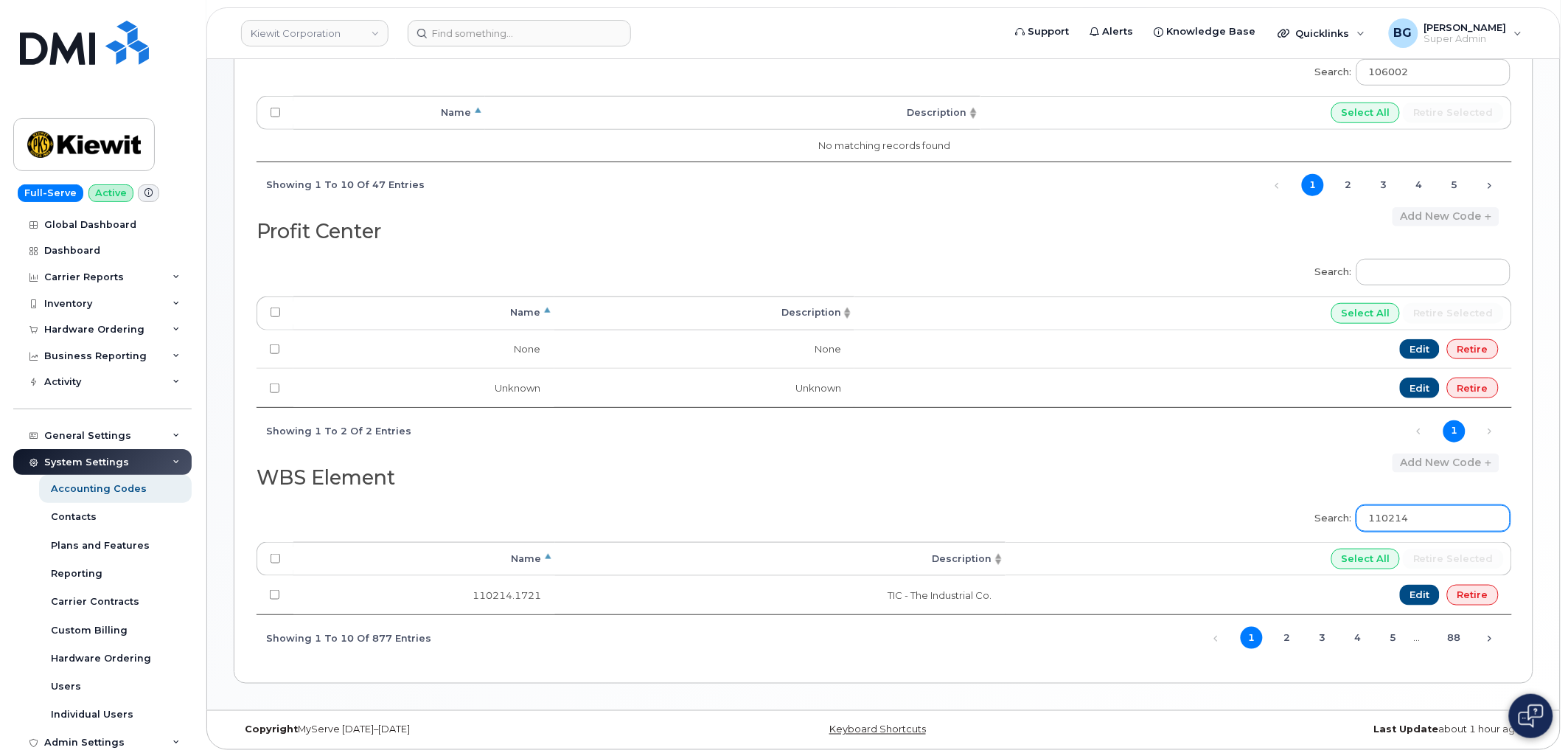
click at [1413, 521] on input "110214" at bounding box center [1434, 518] width 154 height 27
click at [1407, 521] on input "106405" at bounding box center [1434, 518] width 154 height 27
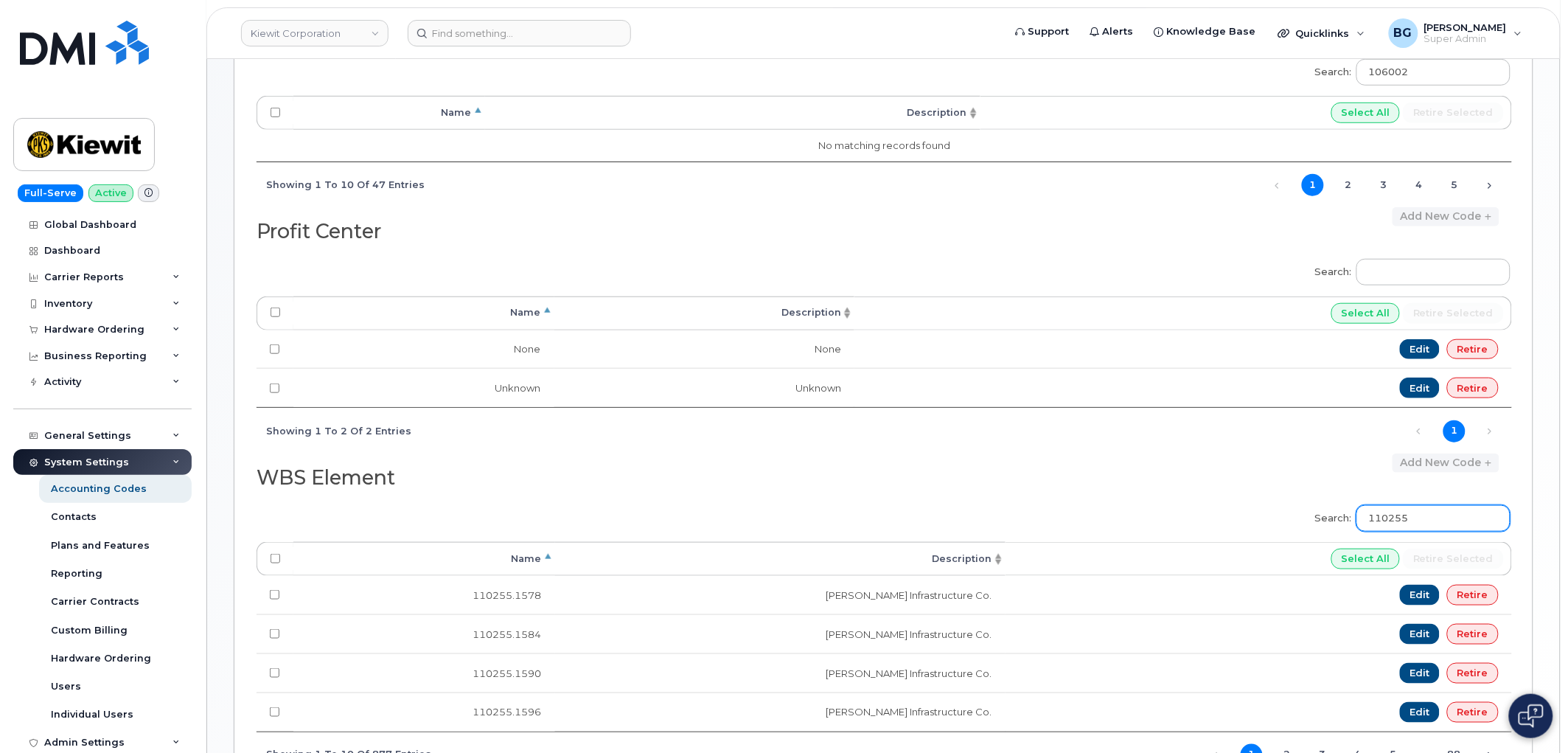
click at [1409, 524] on input "110255" at bounding box center [1434, 518] width 154 height 27
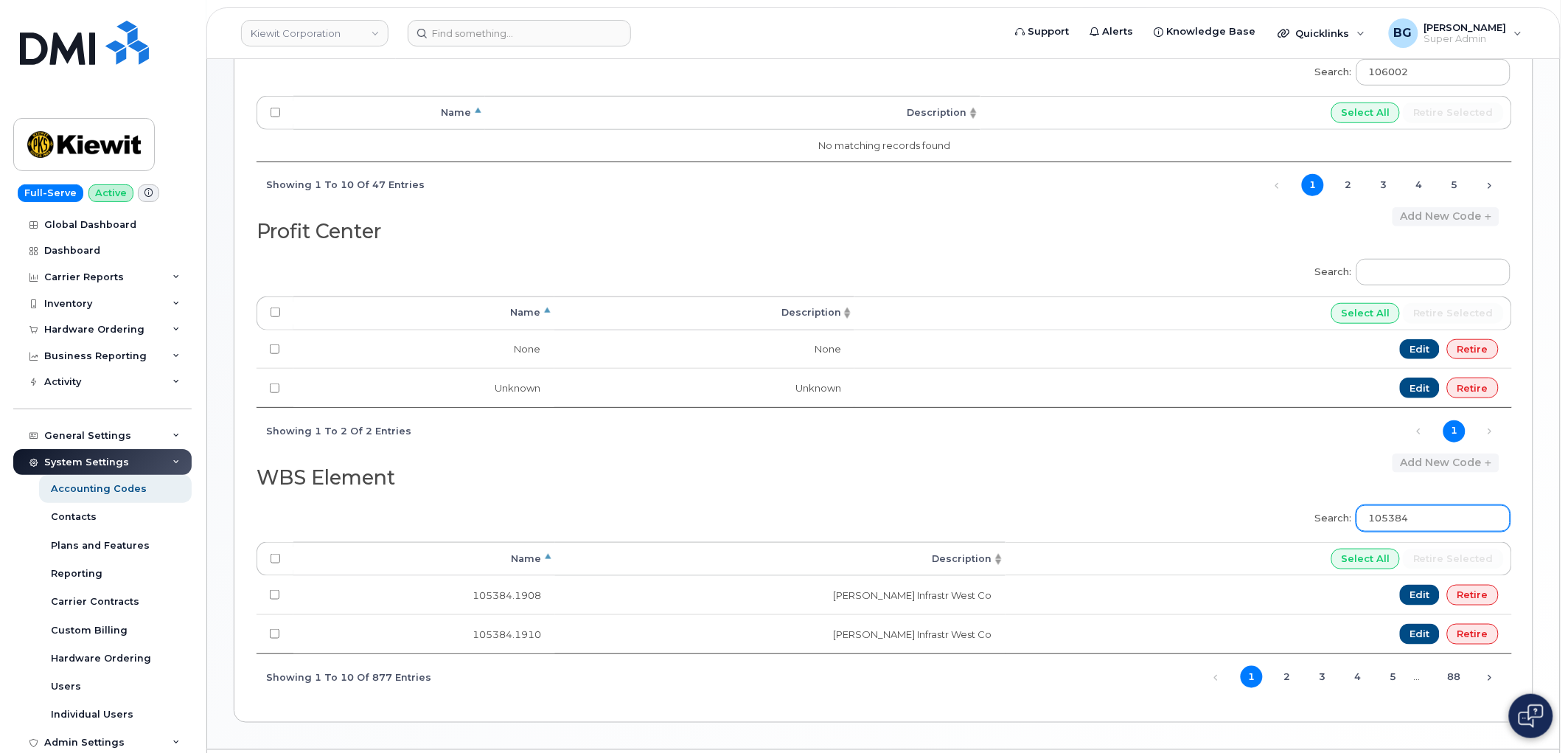
click at [1403, 516] on input "105384" at bounding box center [1434, 518] width 154 height 27
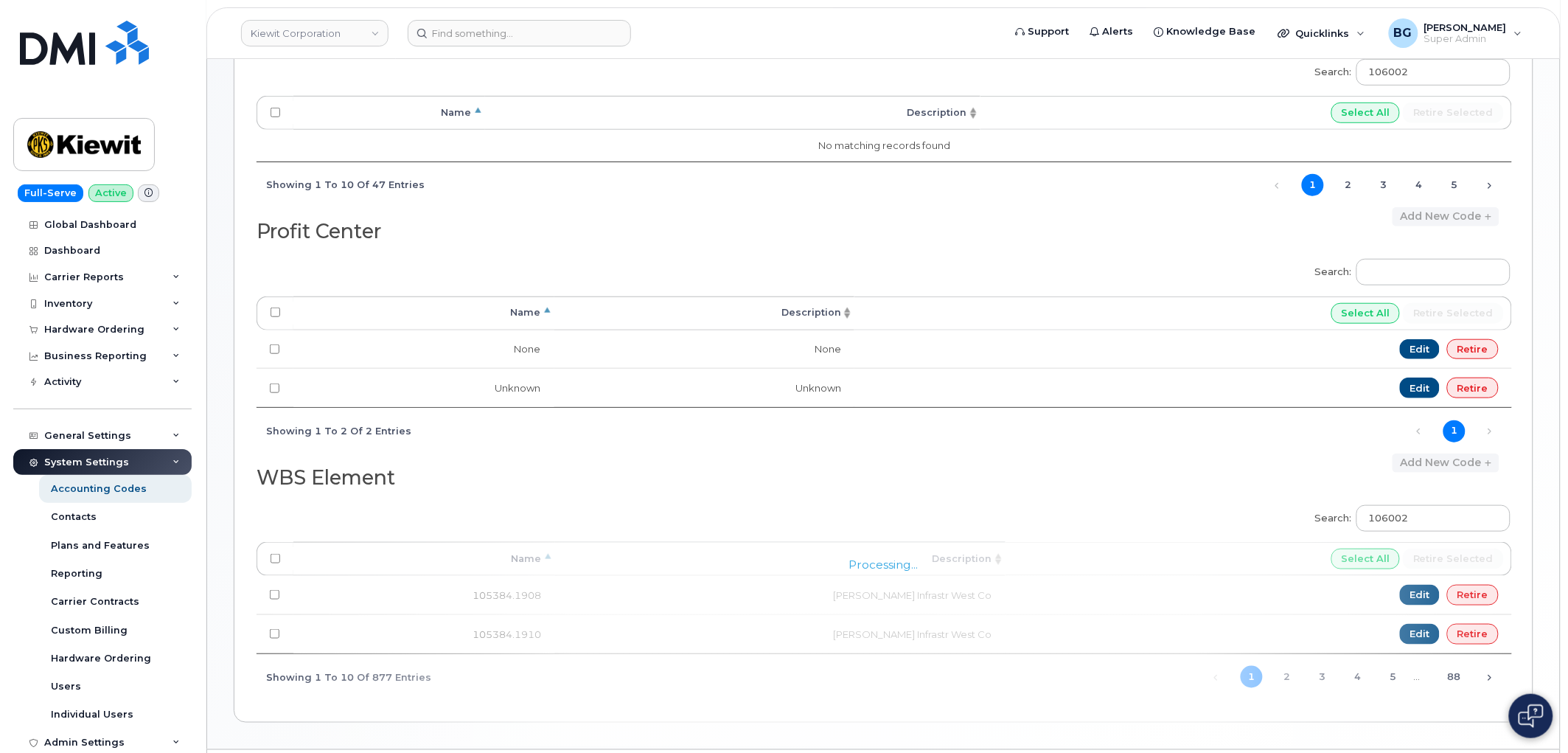
click at [1110, 448] on div "Search: Processing... Name Description Select All Retire selected None None Edi…" at bounding box center [883, 351] width 1254 height 204
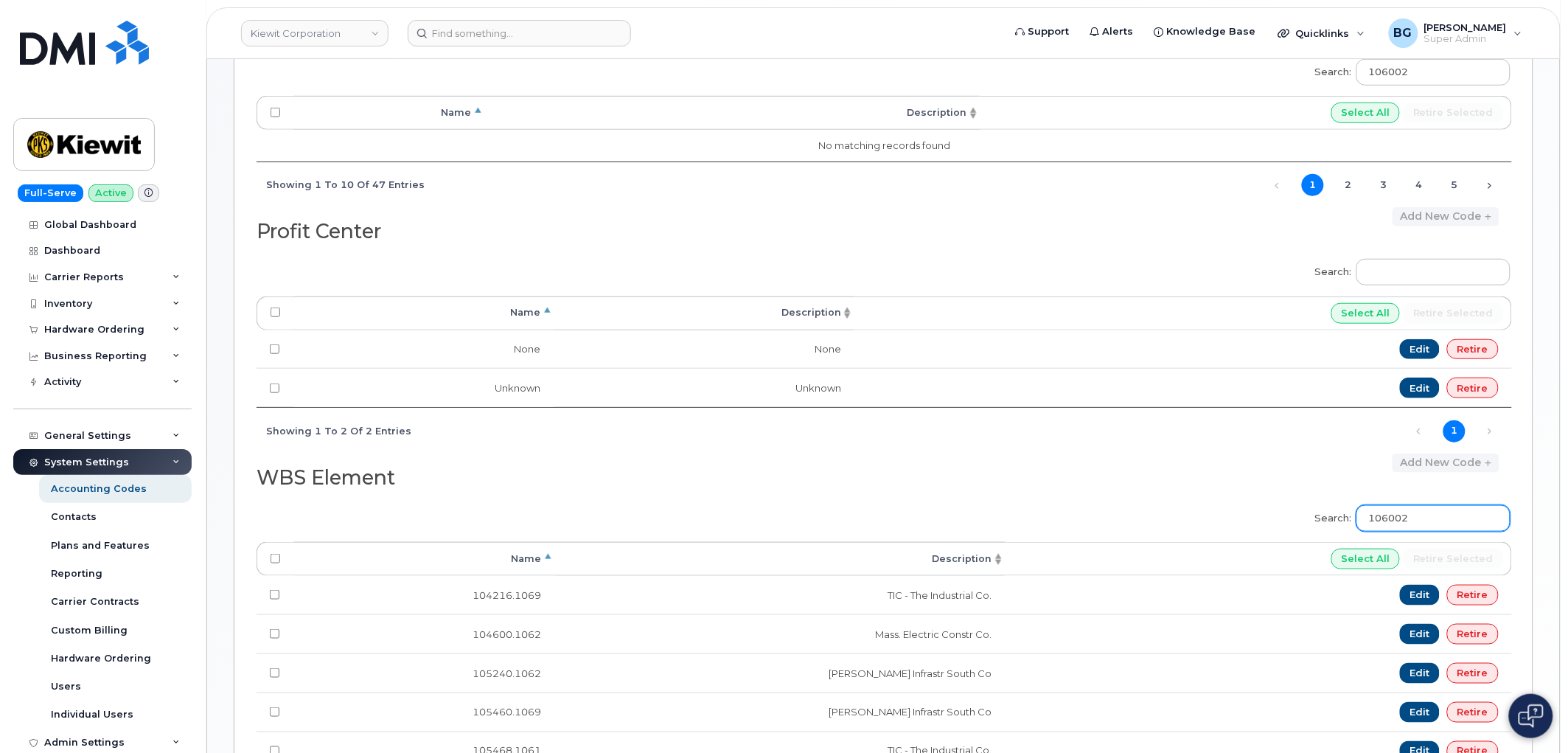
click at [1431, 521] on input "106002" at bounding box center [1434, 518] width 154 height 27
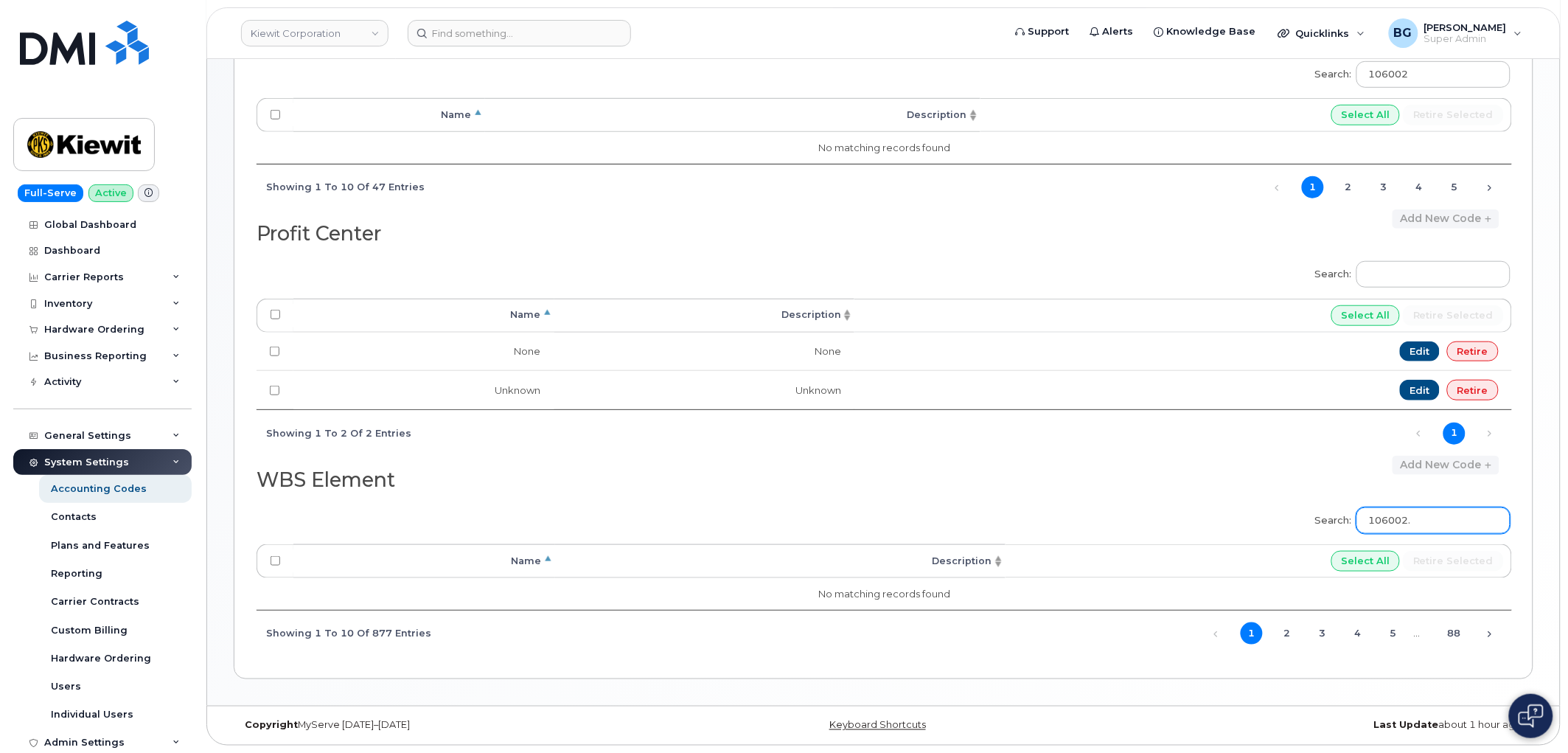
click at [1440, 514] on input "106002." at bounding box center [1434, 521] width 154 height 27
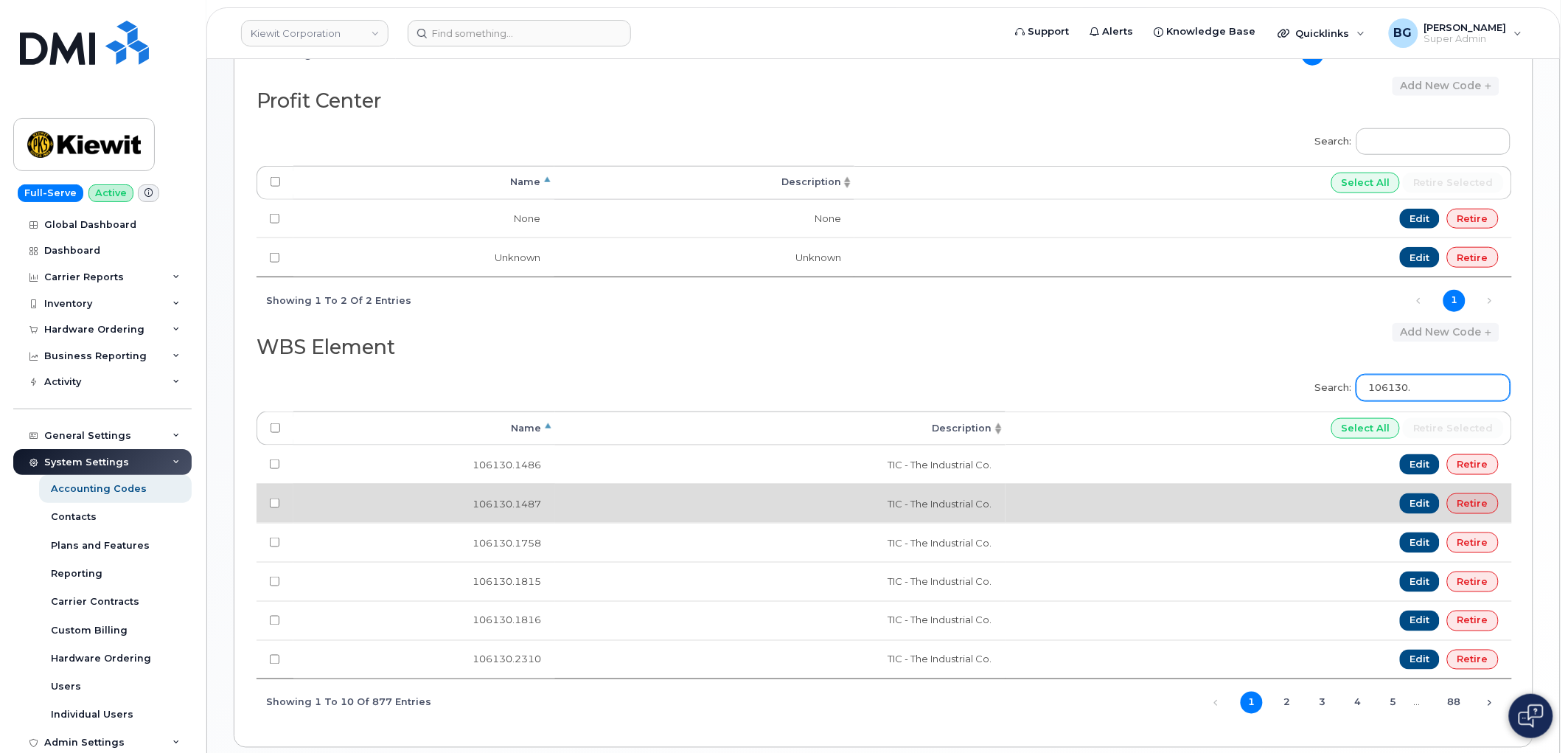
scroll to position [455, 0]
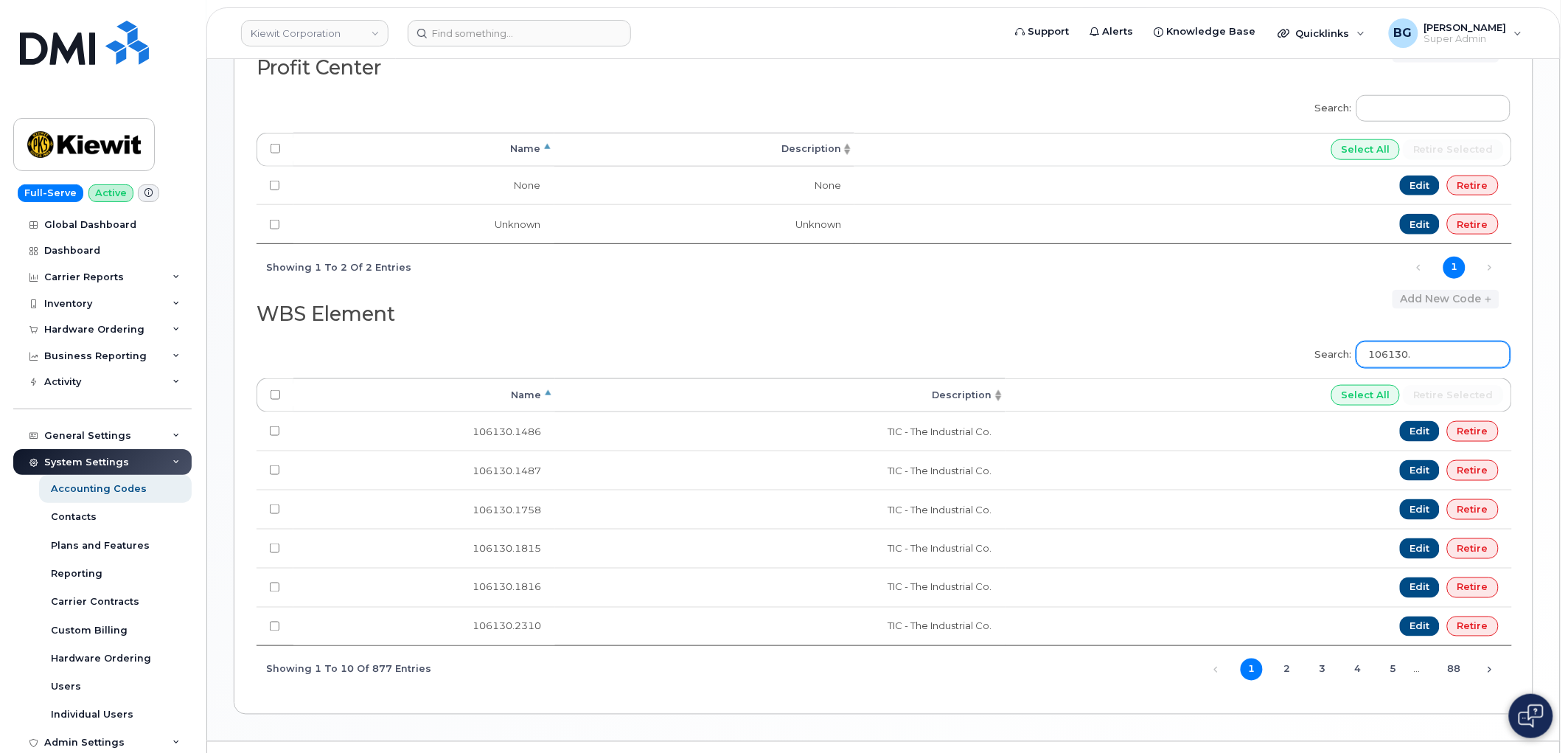
click at [1417, 357] on input "106130." at bounding box center [1434, 355] width 154 height 27
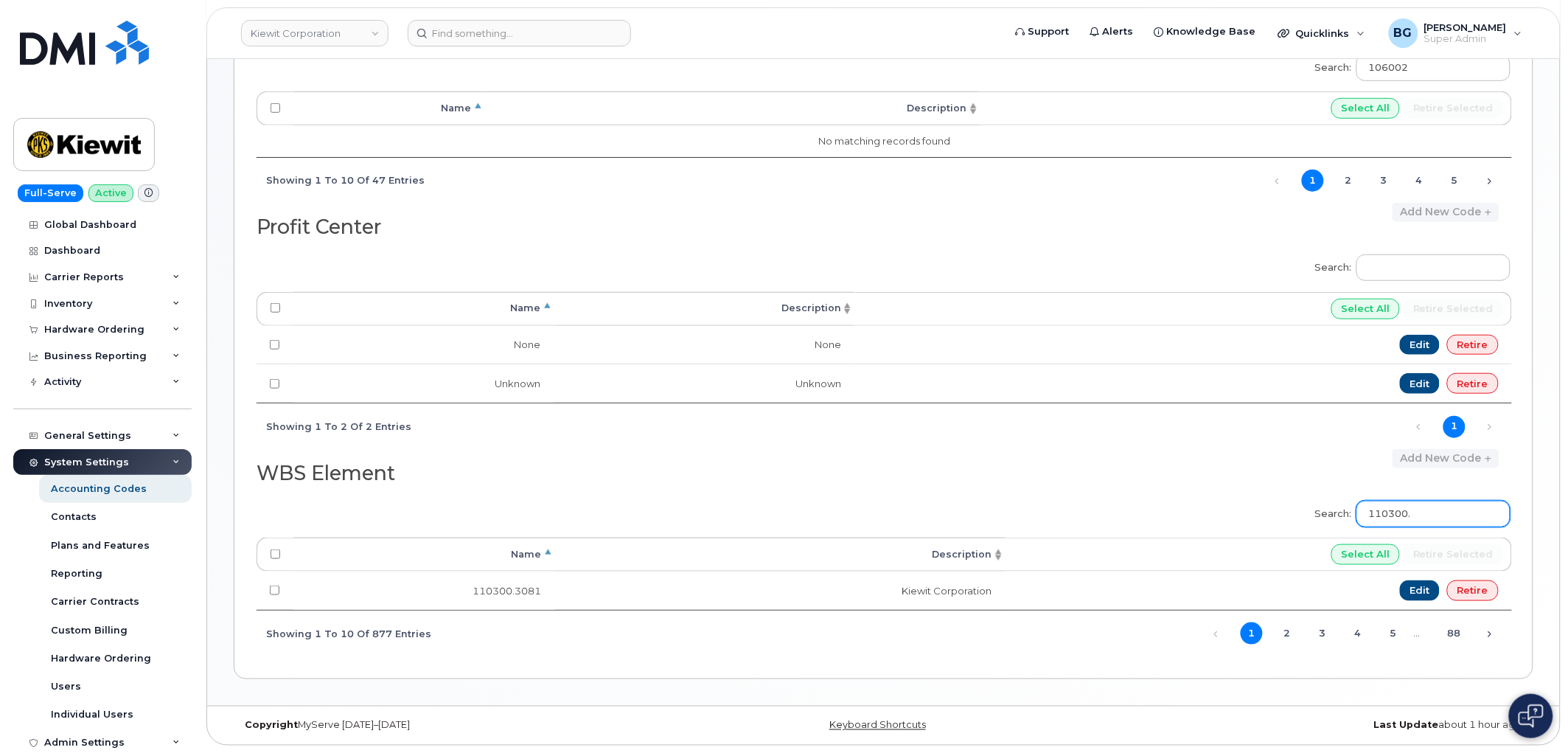
scroll to position [299, 0]
click at [1412, 520] on input "110300." at bounding box center [1434, 514] width 154 height 27
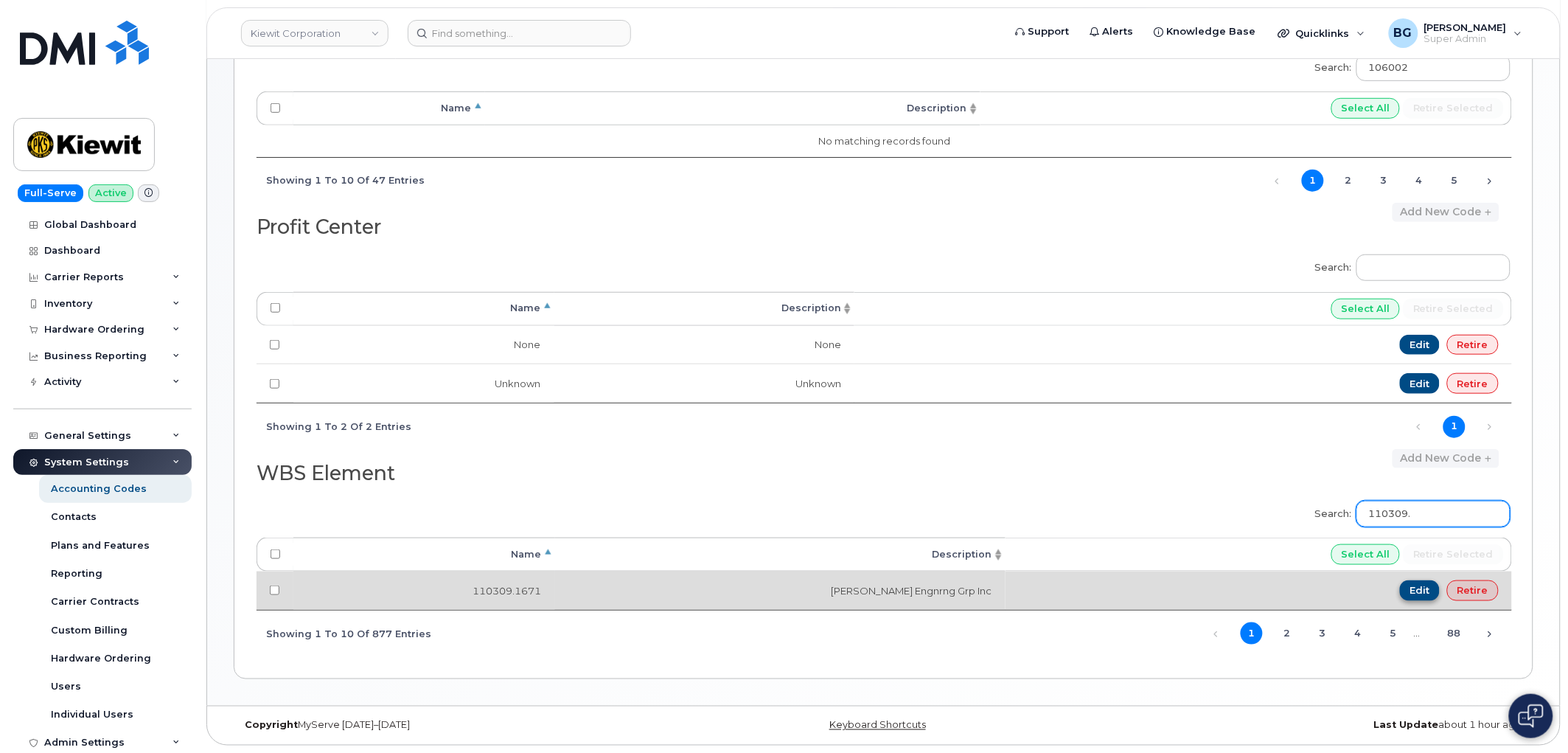
type input "110309."
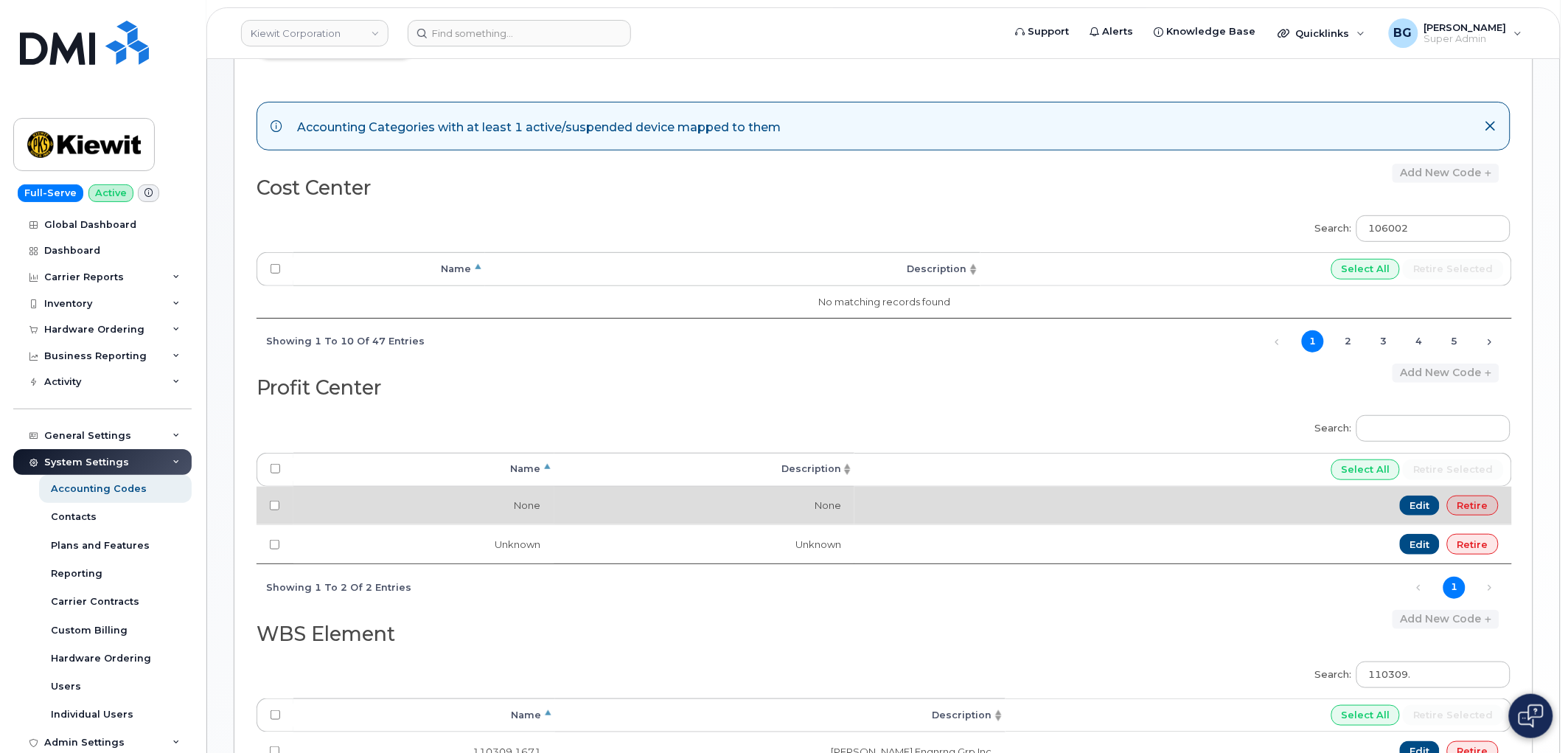
scroll to position [190, 0]
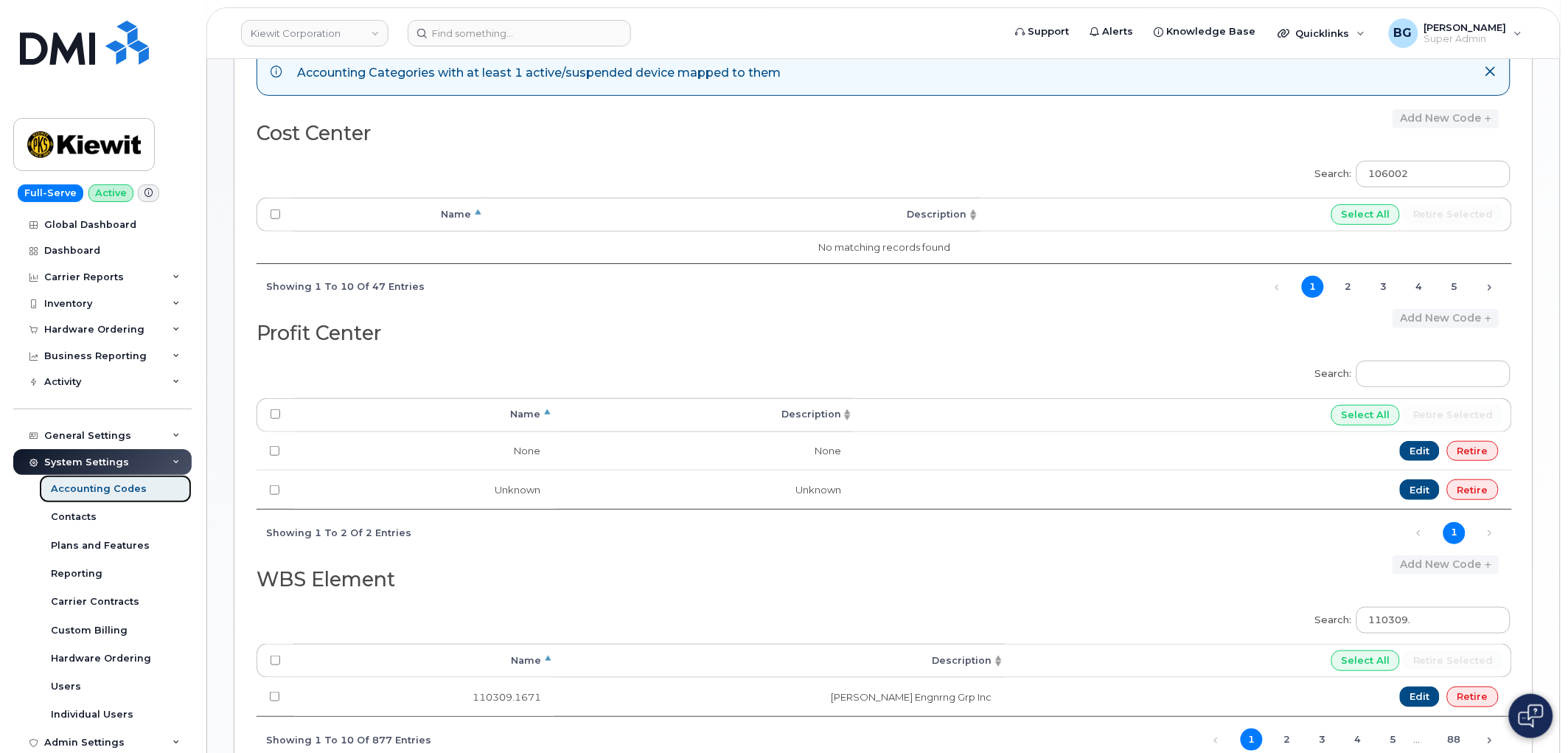
drag, startPoint x: 83, startPoint y: 489, endPoint x: 533, endPoint y: 654, distance: 479.3
click at [83, 489] on div "Accounting Codes" at bounding box center [99, 489] width 96 height 13
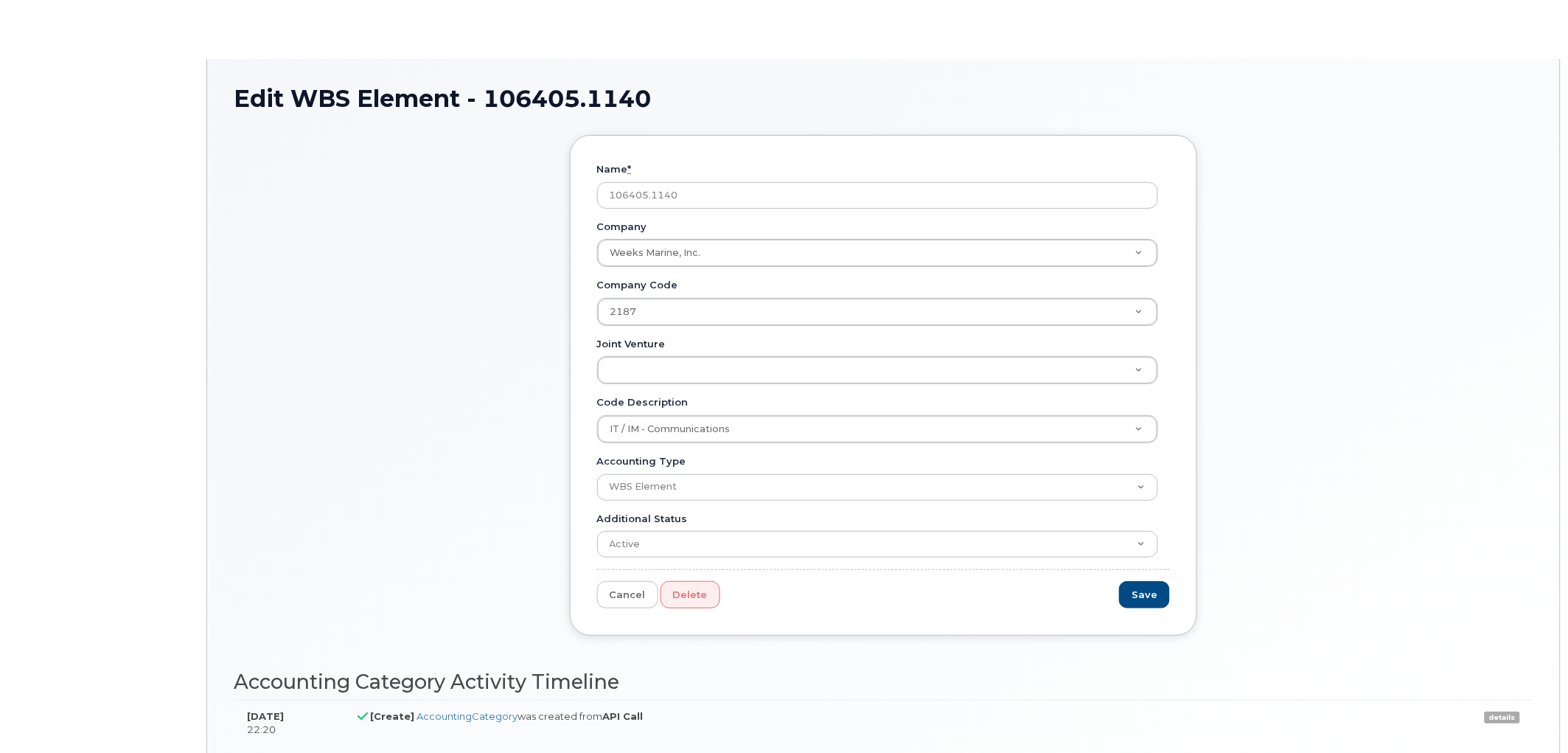
type input "IT / IM - Communications"
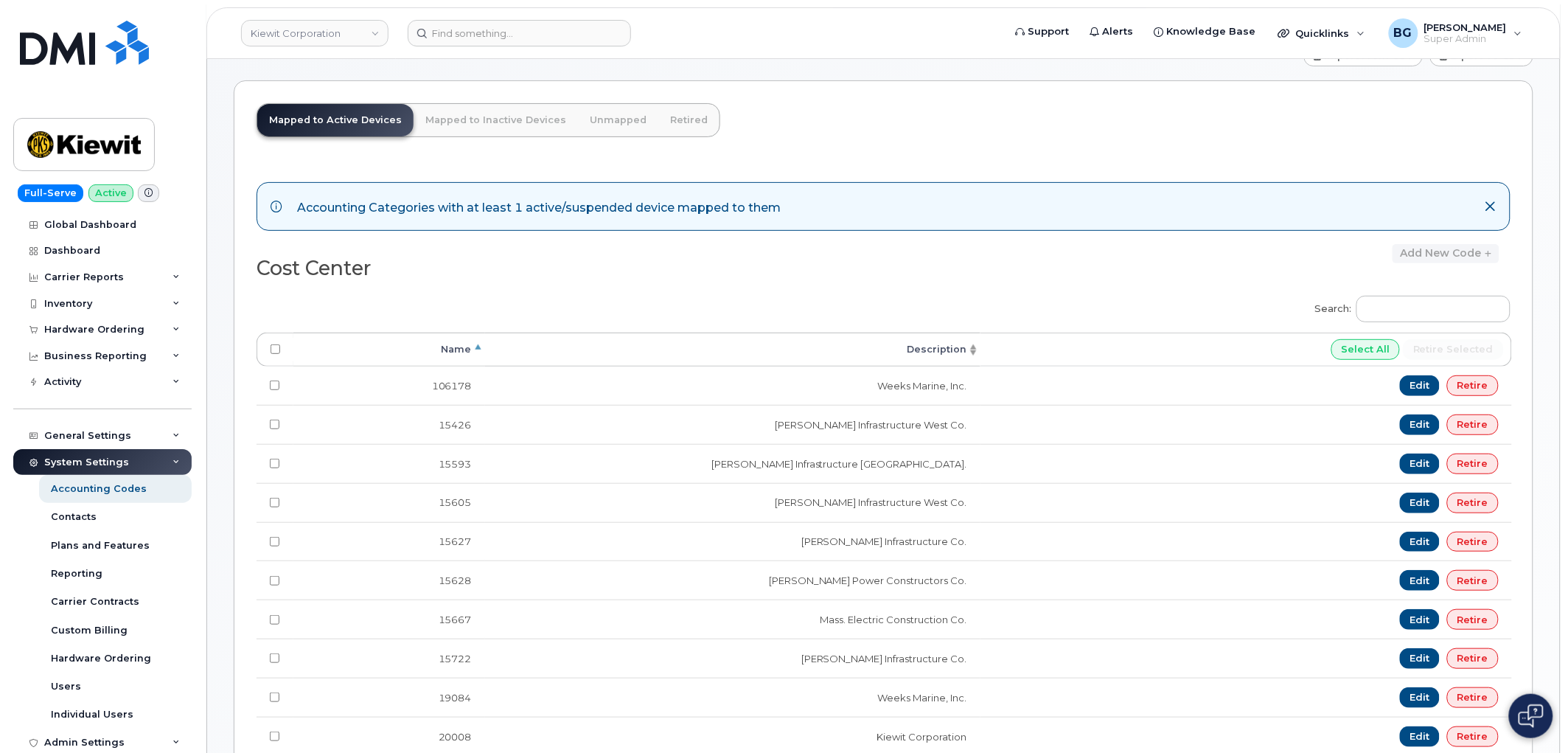
click at [724, 350] on th "Description" at bounding box center [732, 349] width 495 height 34
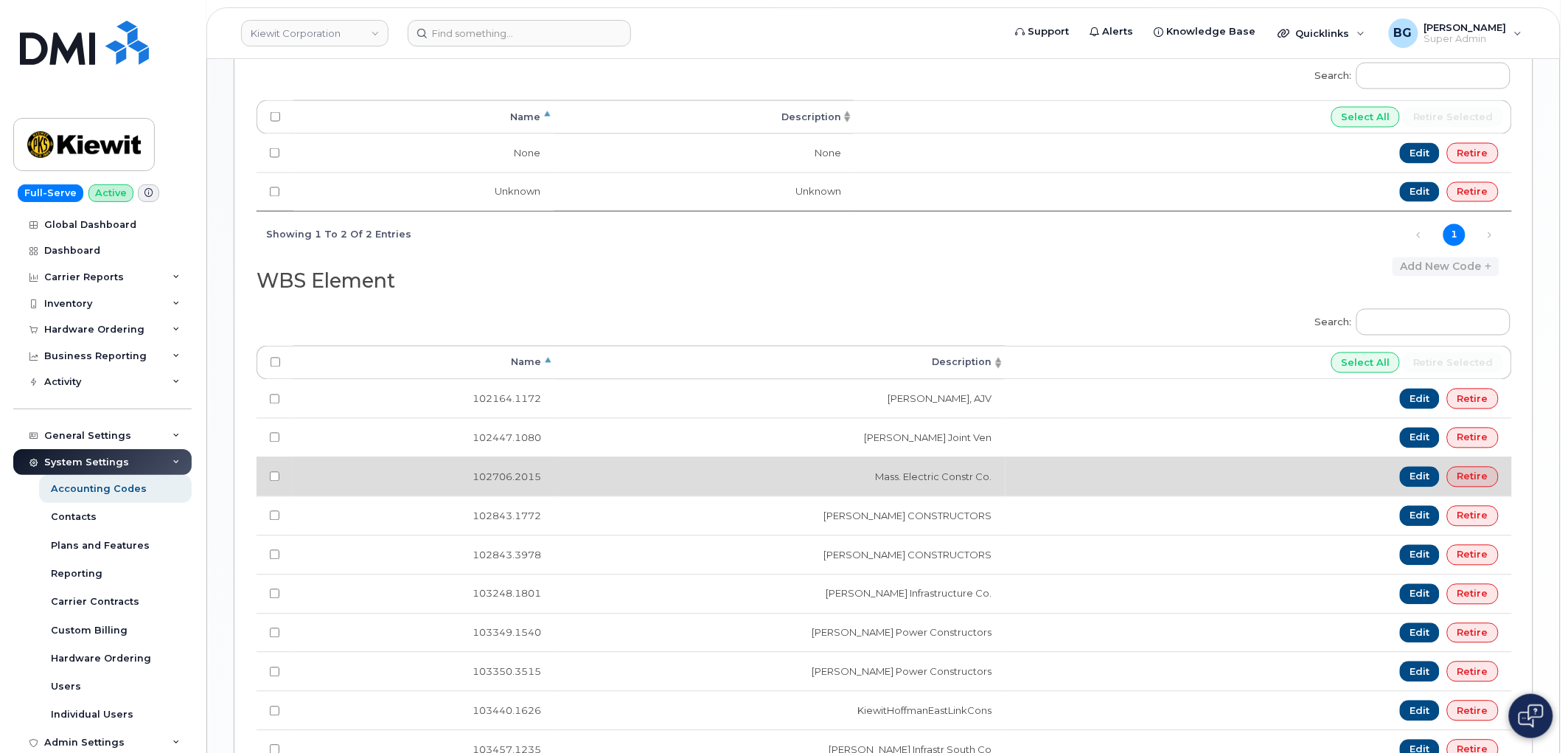
scroll to position [874, 0]
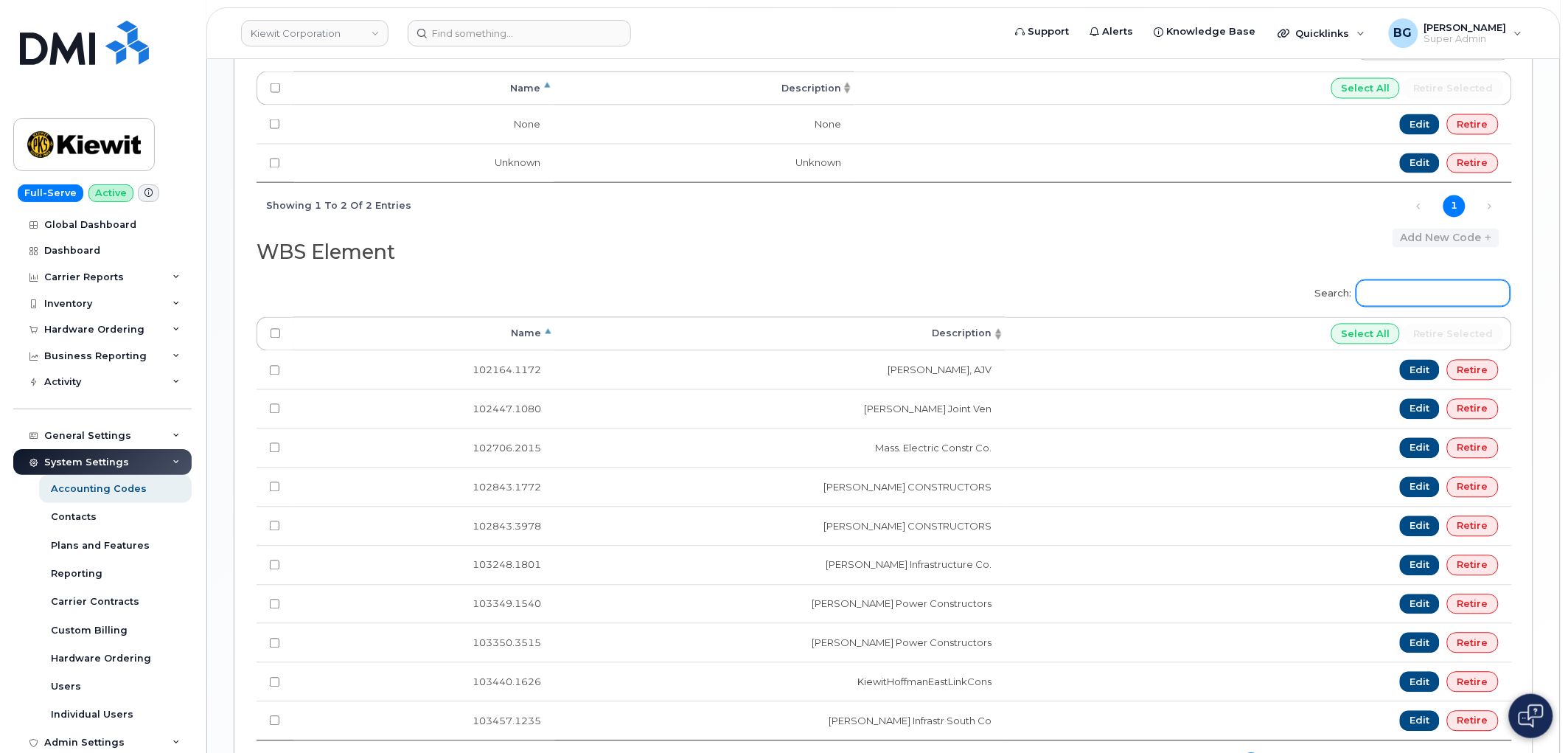
click at [1406, 304] on input "Search:" at bounding box center [1434, 294] width 154 height 27
paste input "110309.1419"
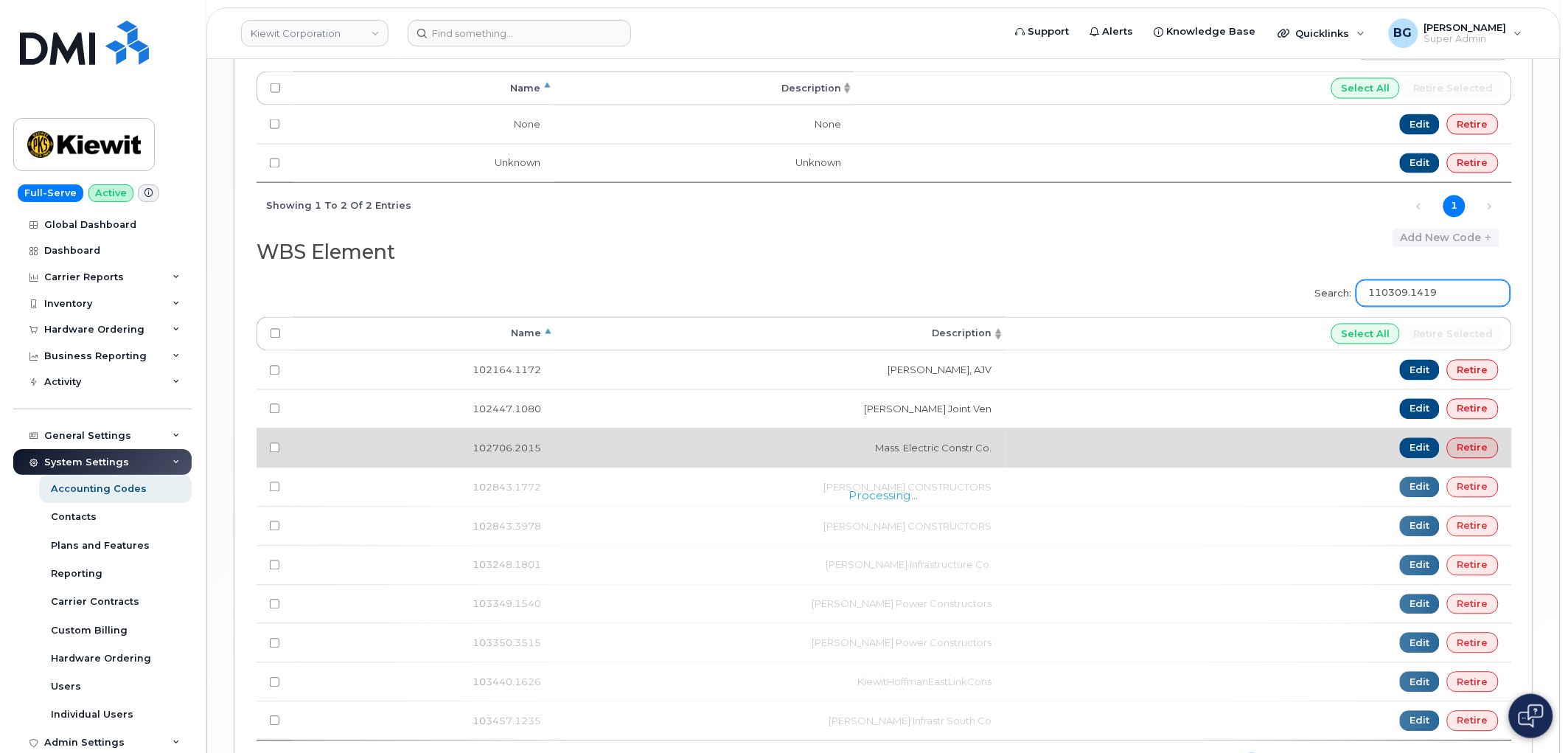
scroll to position [651, 0]
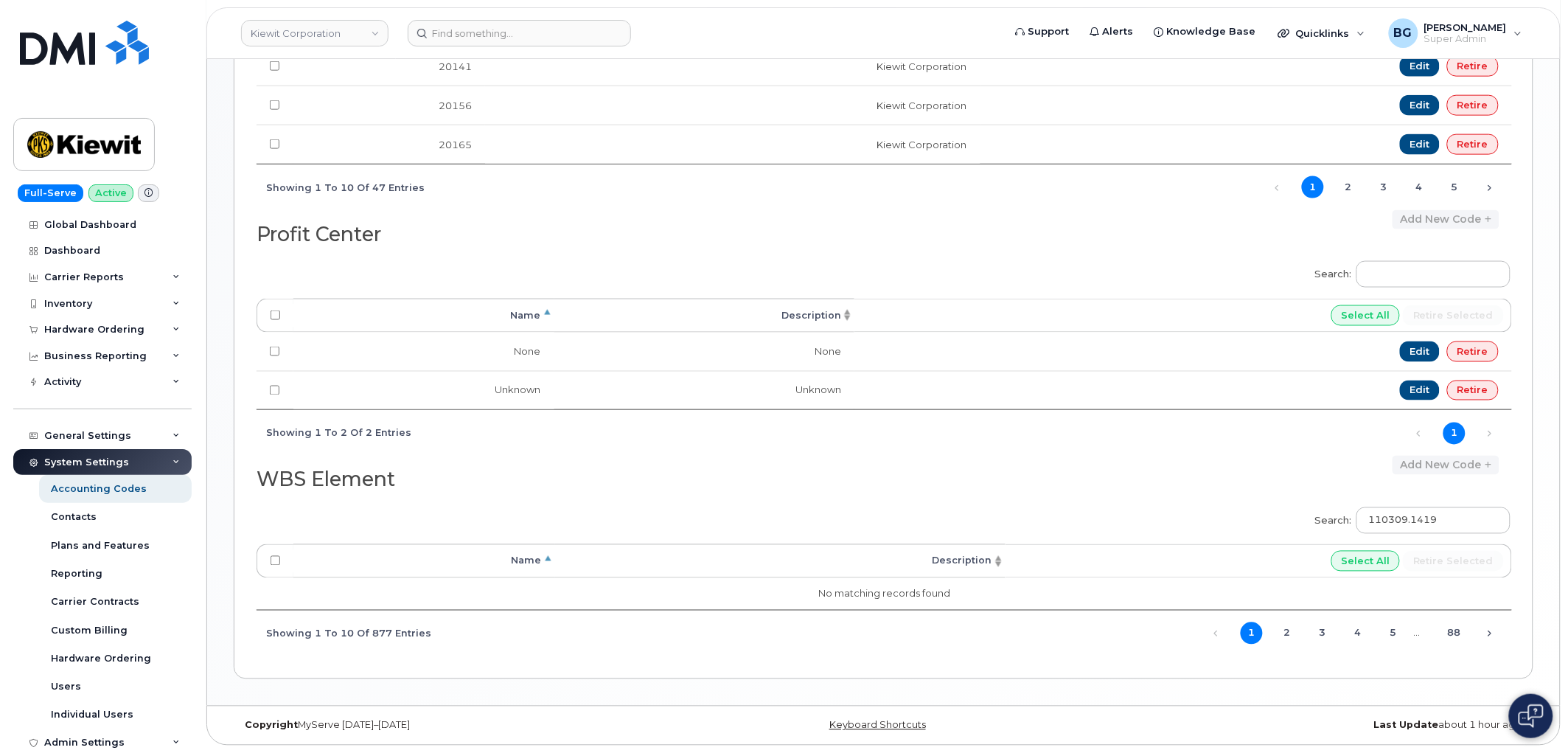
click at [996, 498] on div "Search: 110309.1419 Processing... Name Description Select All Retire selected N…" at bounding box center [883, 577] width 1254 height 158
click at [1455, 519] on input "110309.1419" at bounding box center [1434, 521] width 154 height 27
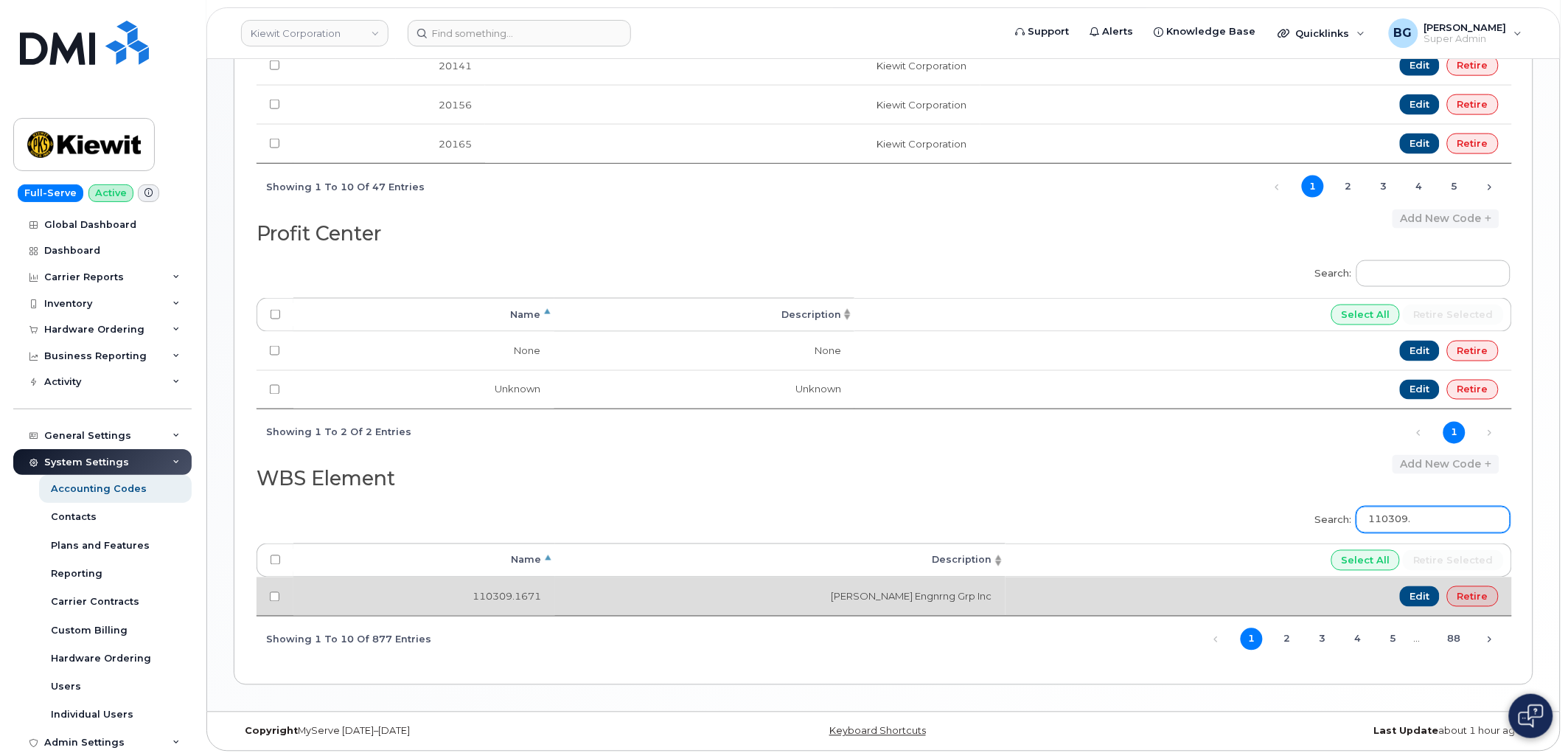
scroll to position [658, 0]
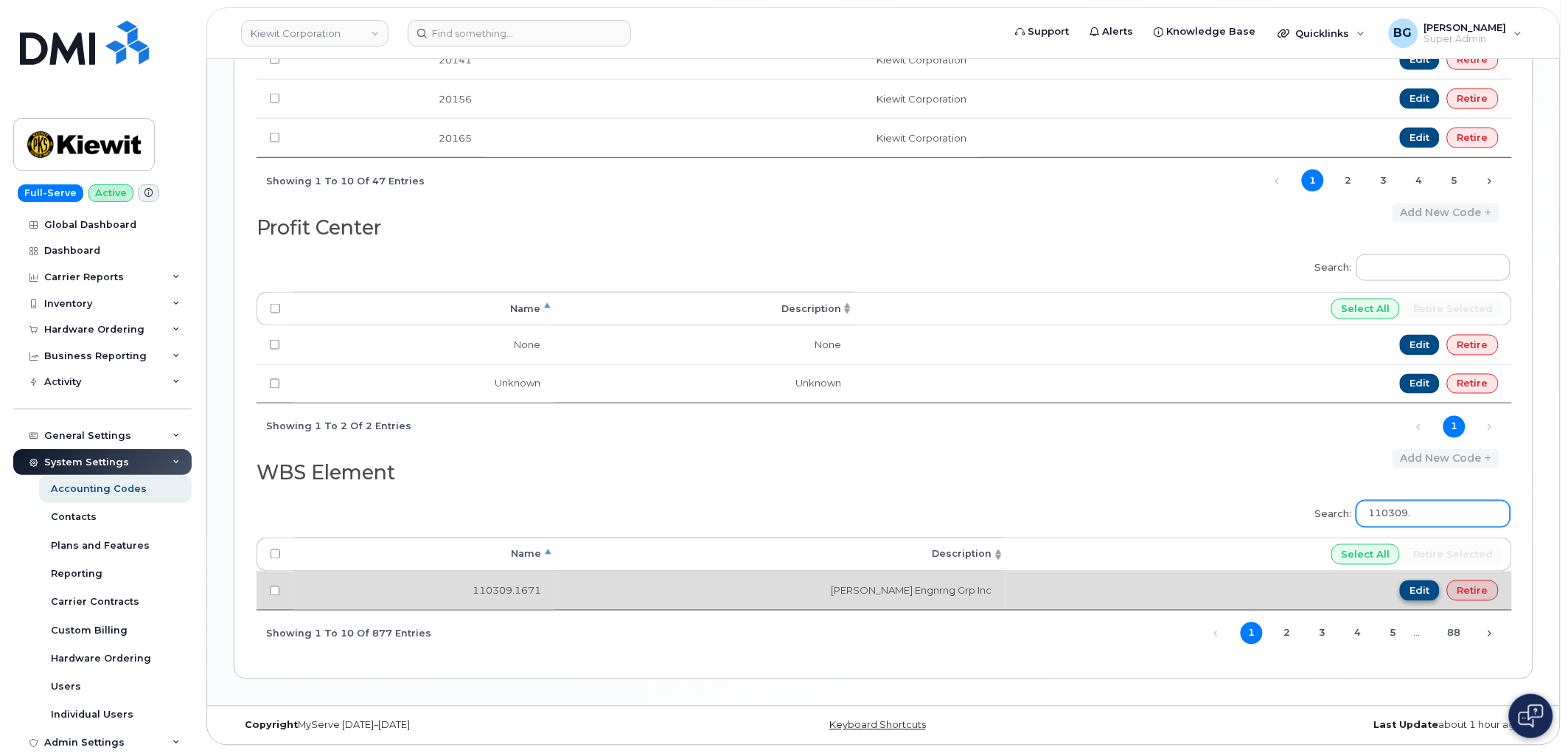
type input "110309."
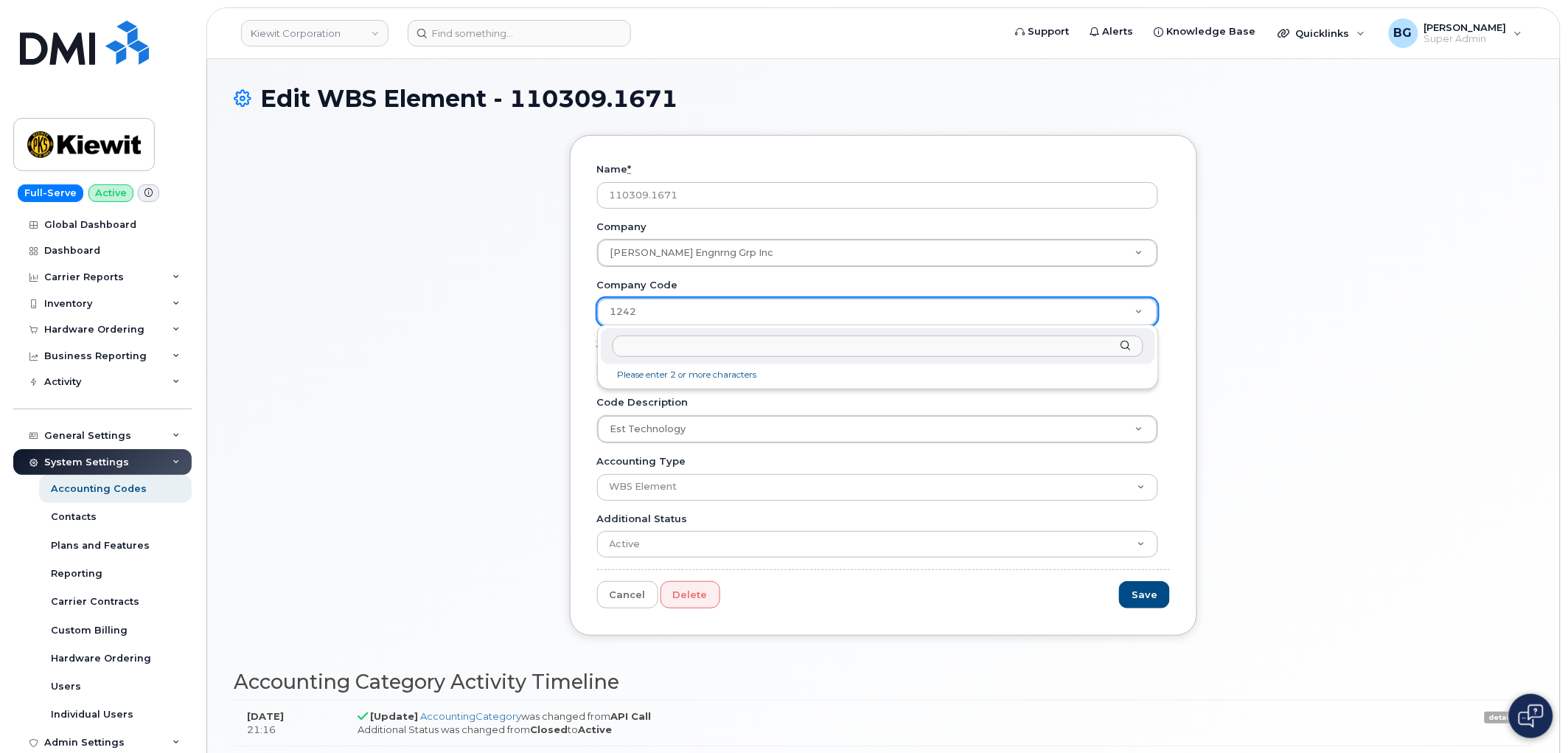
drag, startPoint x: 601, startPoint y: 308, endPoint x: 686, endPoint y: 317, distance: 85.5
click at [486, 261] on div "Name * 110309.1671 Company [PERSON_NAME] Engnrng Grp Inc Company Company Est Te…" at bounding box center [884, 397] width 1300 height 523
click at [557, 121] on div "Edit WBS Element - 110309.1671" at bounding box center [884, 110] width 1300 height 49
click at [544, 155] on div "Name * 110309.1671 Company [PERSON_NAME] Engnrng Grp Inc Company Company Est Te…" at bounding box center [884, 397] width 1300 height 523
